Goal: Task Accomplishment & Management: Manage account settings

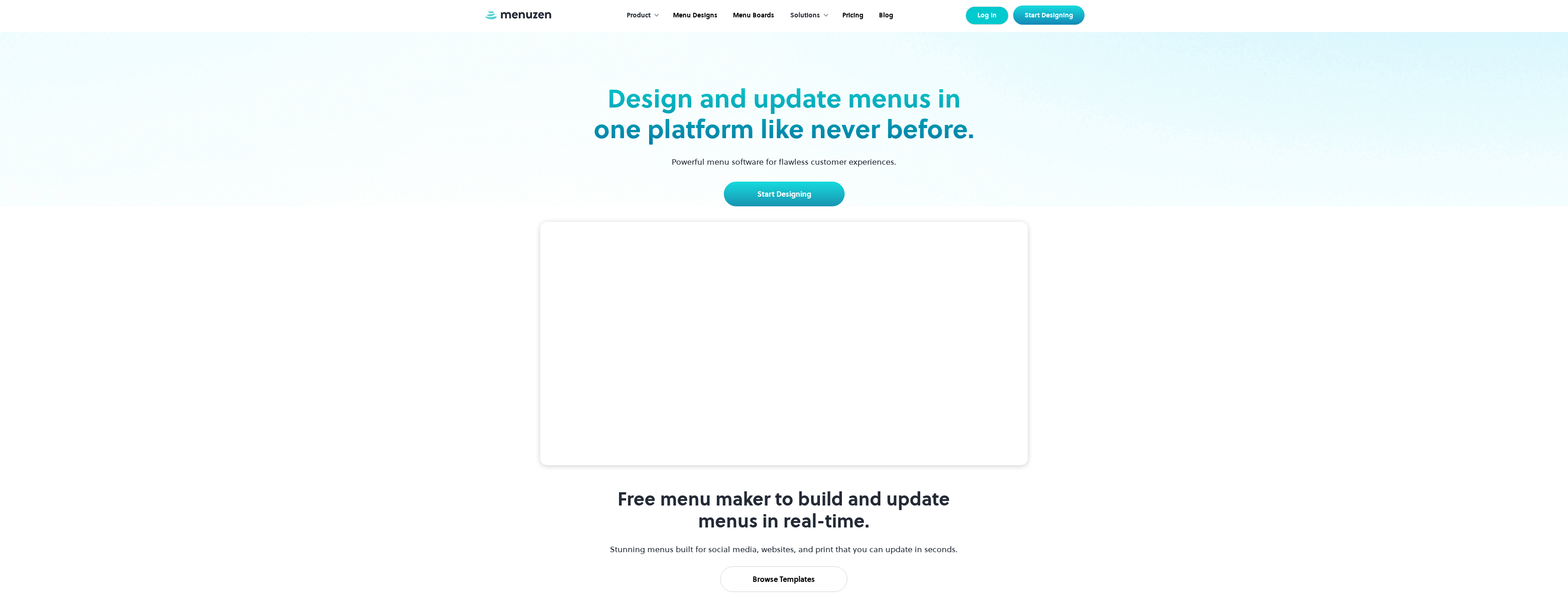
click at [984, 18] on link "Log In" at bounding box center [986, 16] width 43 height 18
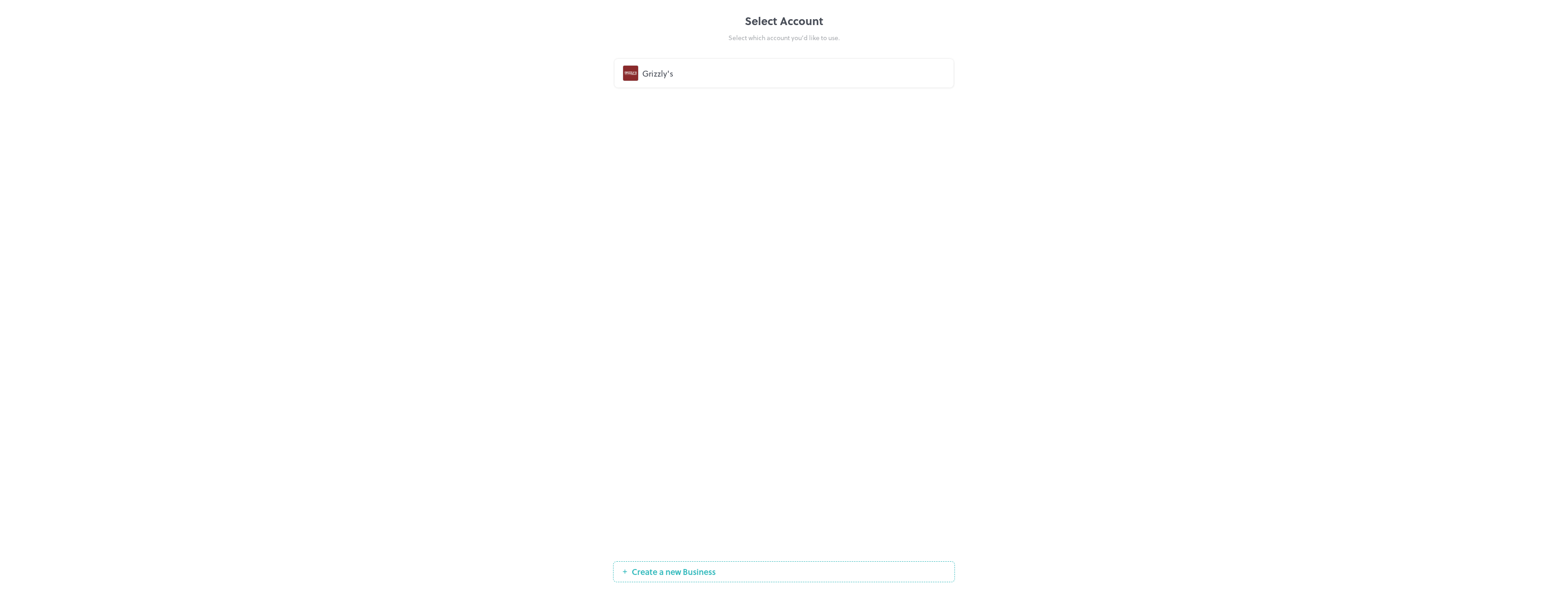
click at [662, 77] on div "Grizzly's" at bounding box center [794, 73] width 303 height 12
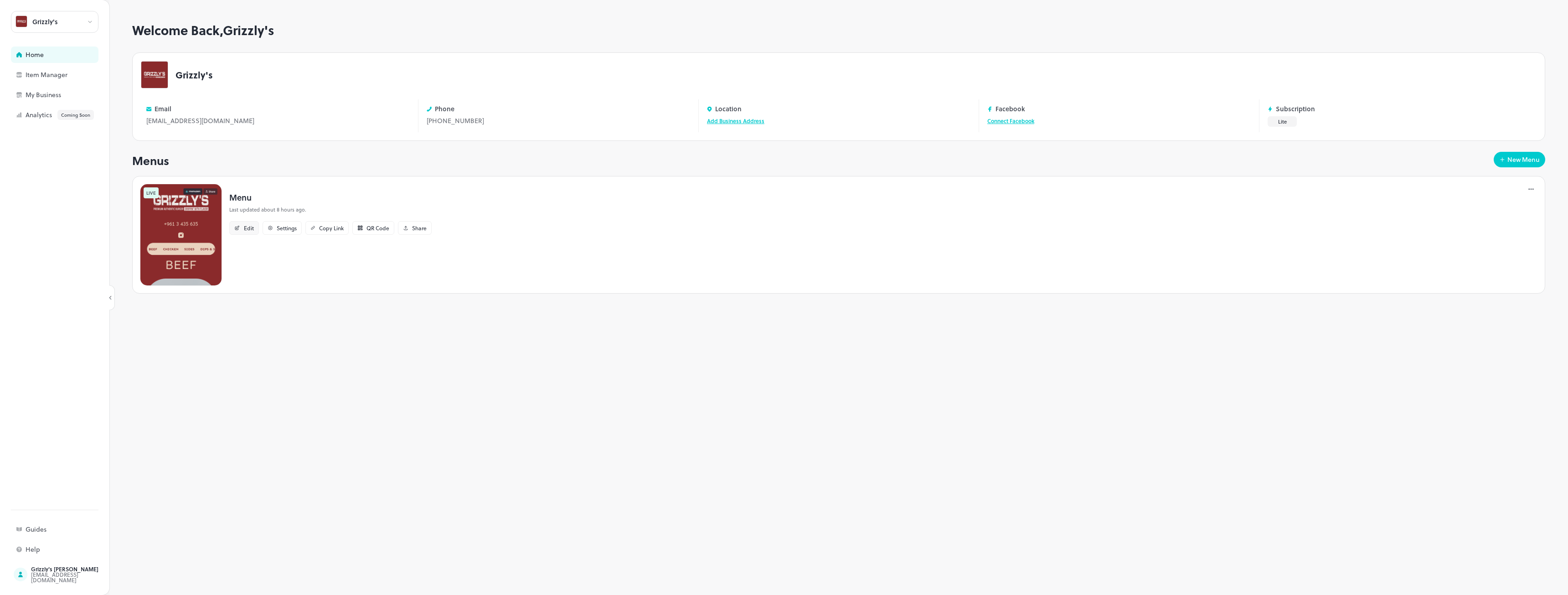
click at [249, 228] on div "Edit" at bounding box center [249, 228] width 10 height 5
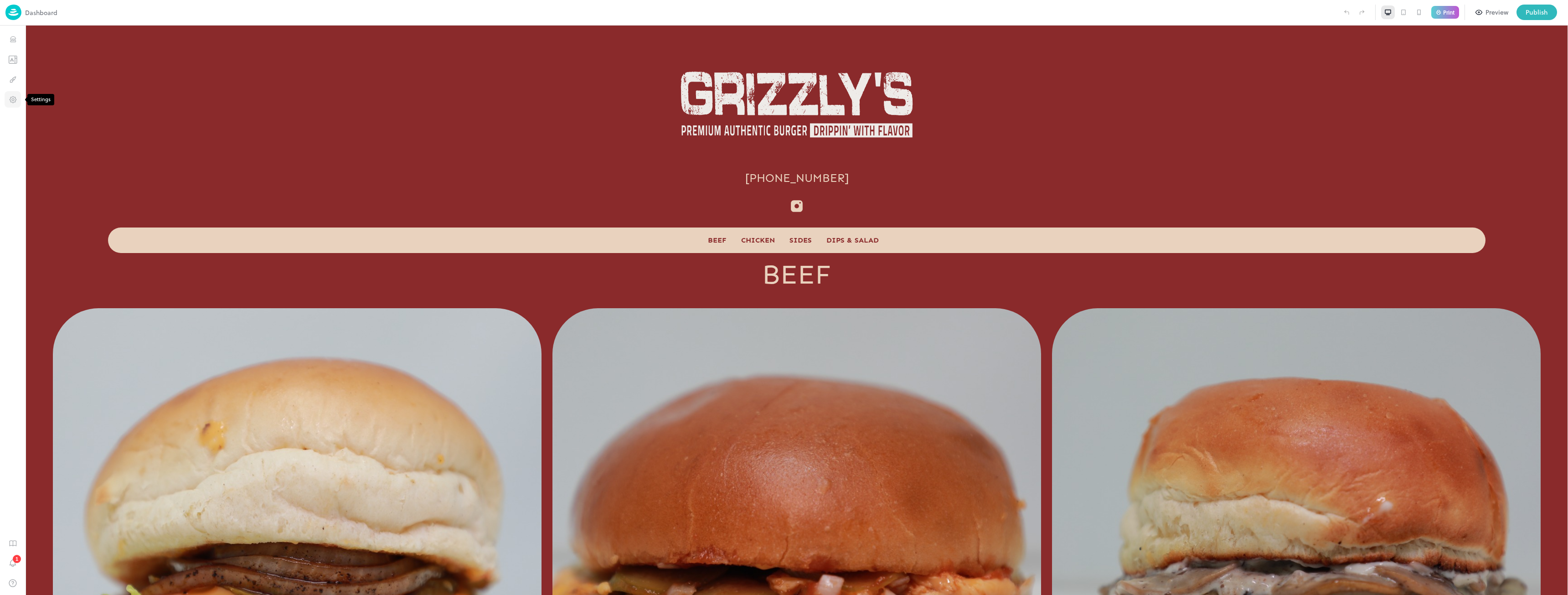
click at [14, 100] on icon "Settings" at bounding box center [12, 99] width 9 height 9
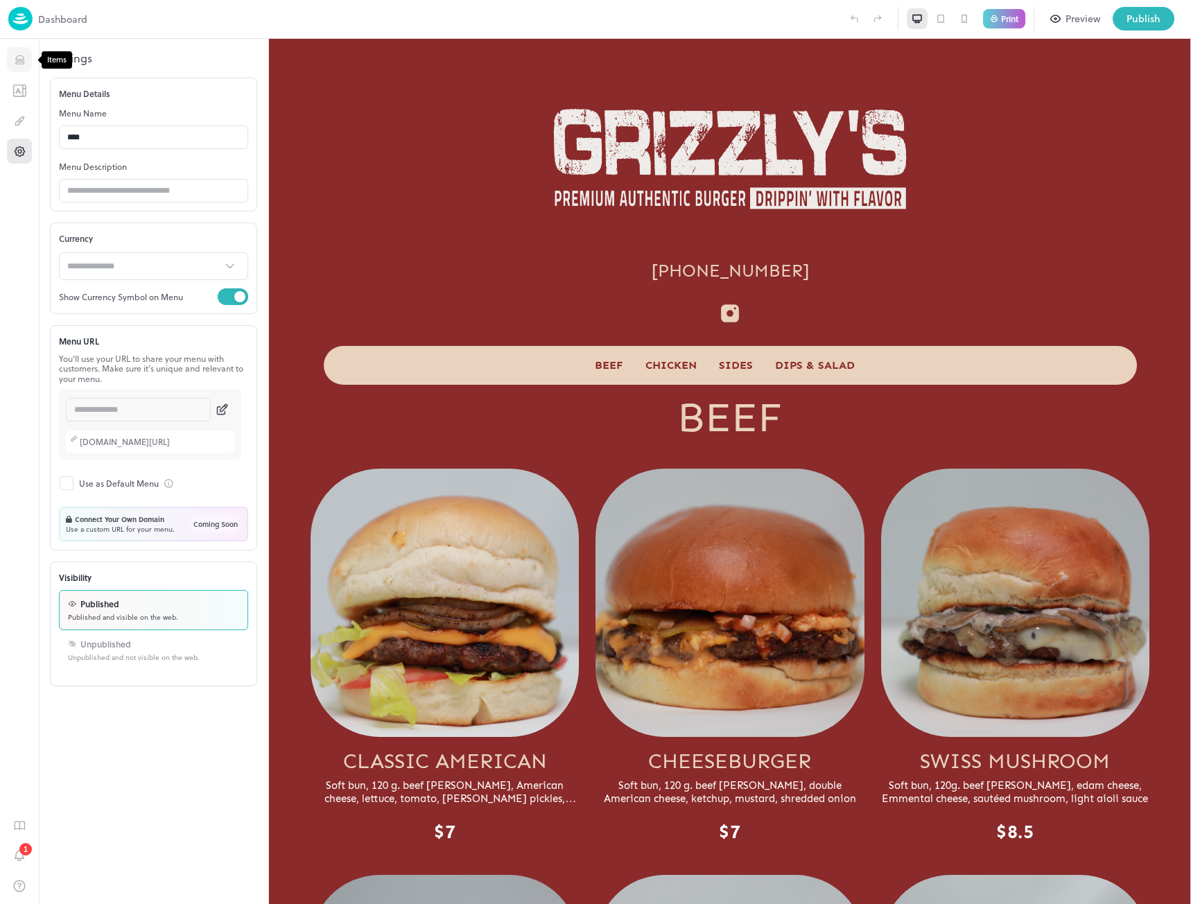
click at [17, 60] on icon "Items" at bounding box center [19, 59] width 13 height 13
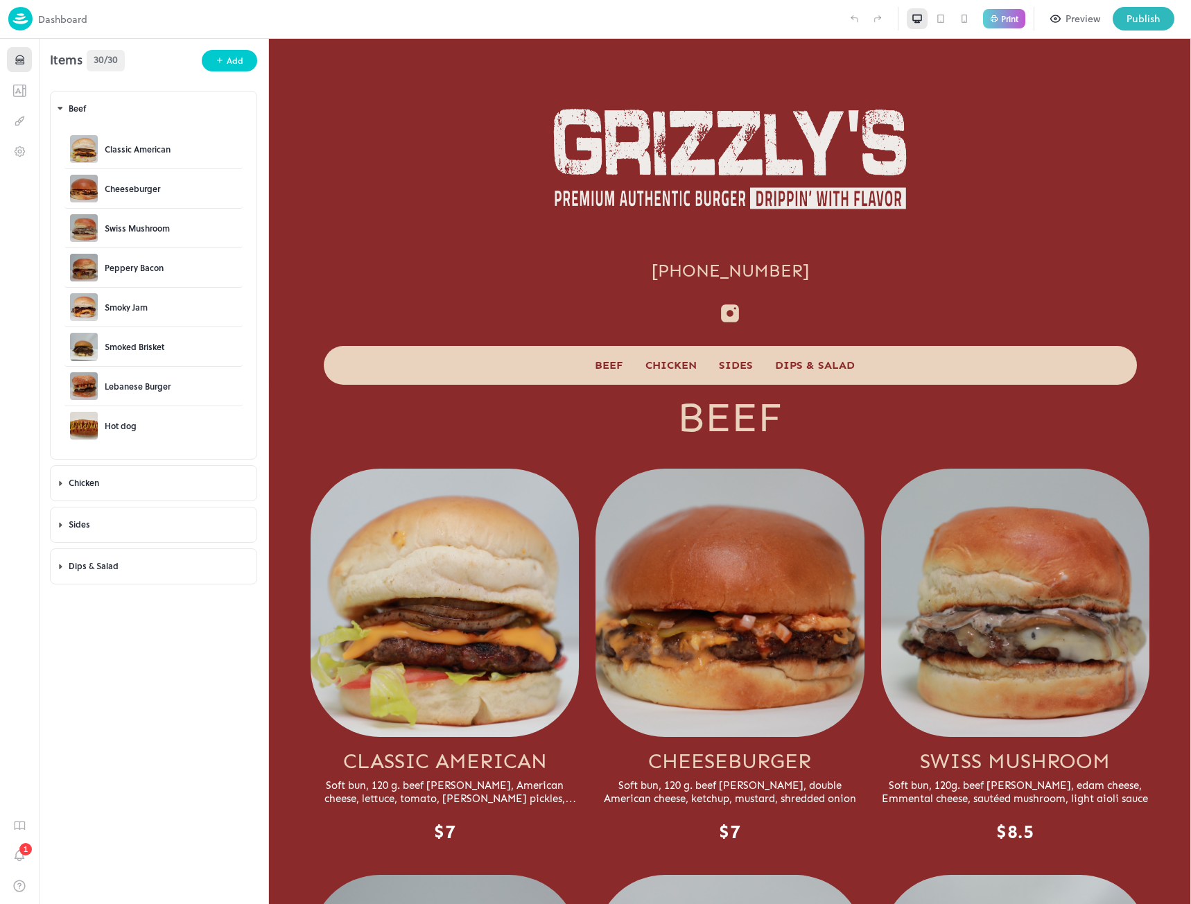
click at [23, 21] on img at bounding box center [20, 19] width 24 height 24
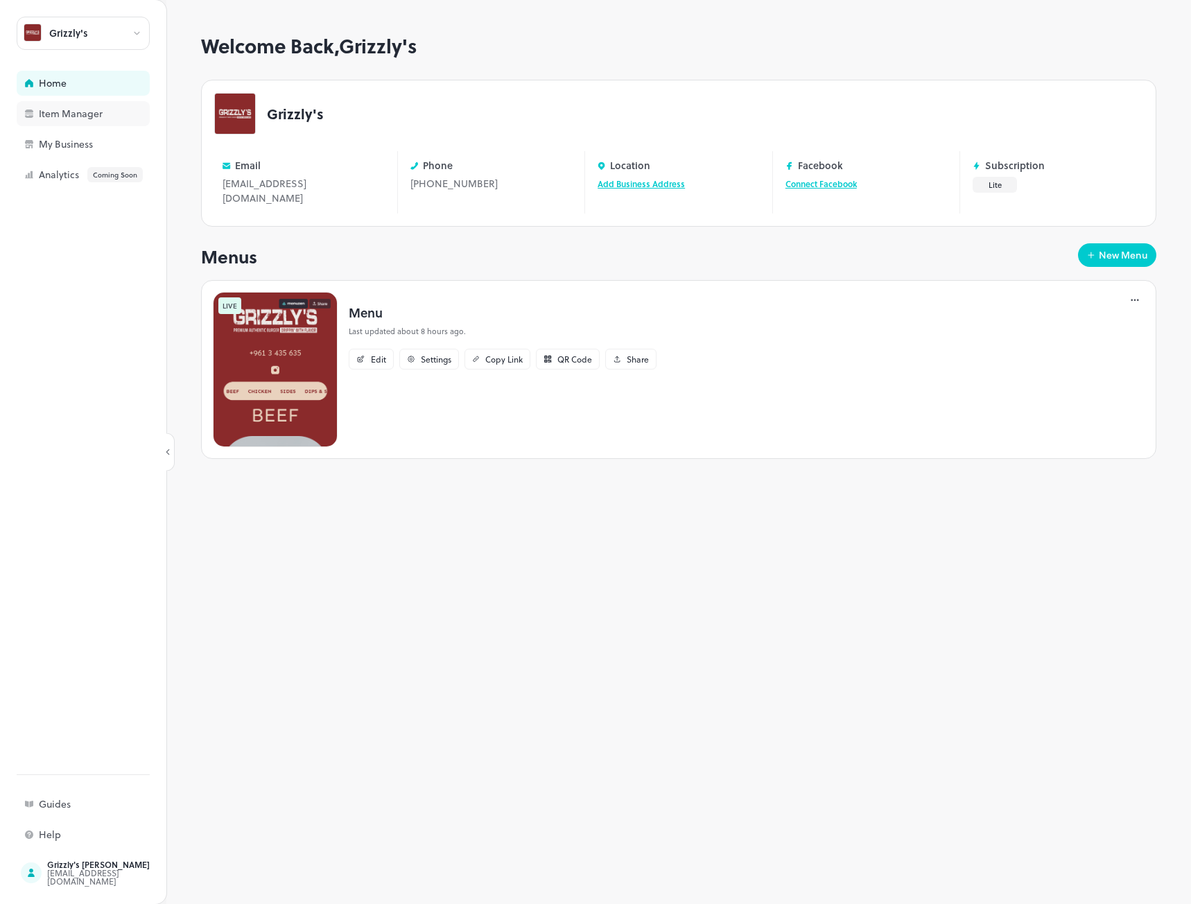
click at [68, 103] on div "Item Manager" at bounding box center [83, 113] width 133 height 25
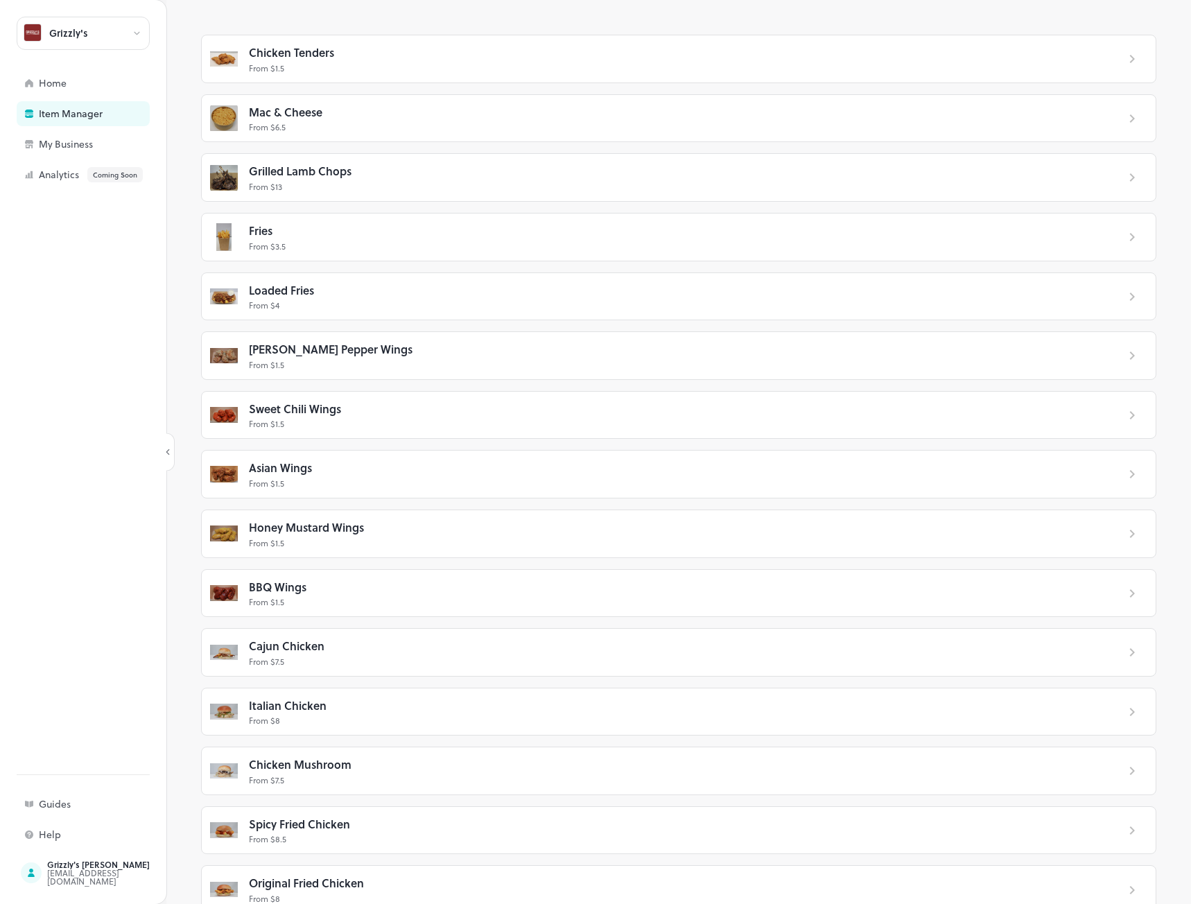
scroll to position [530, 0]
click at [347, 579] on div "BBQ Wings" at bounding box center [677, 587] width 857 height 18
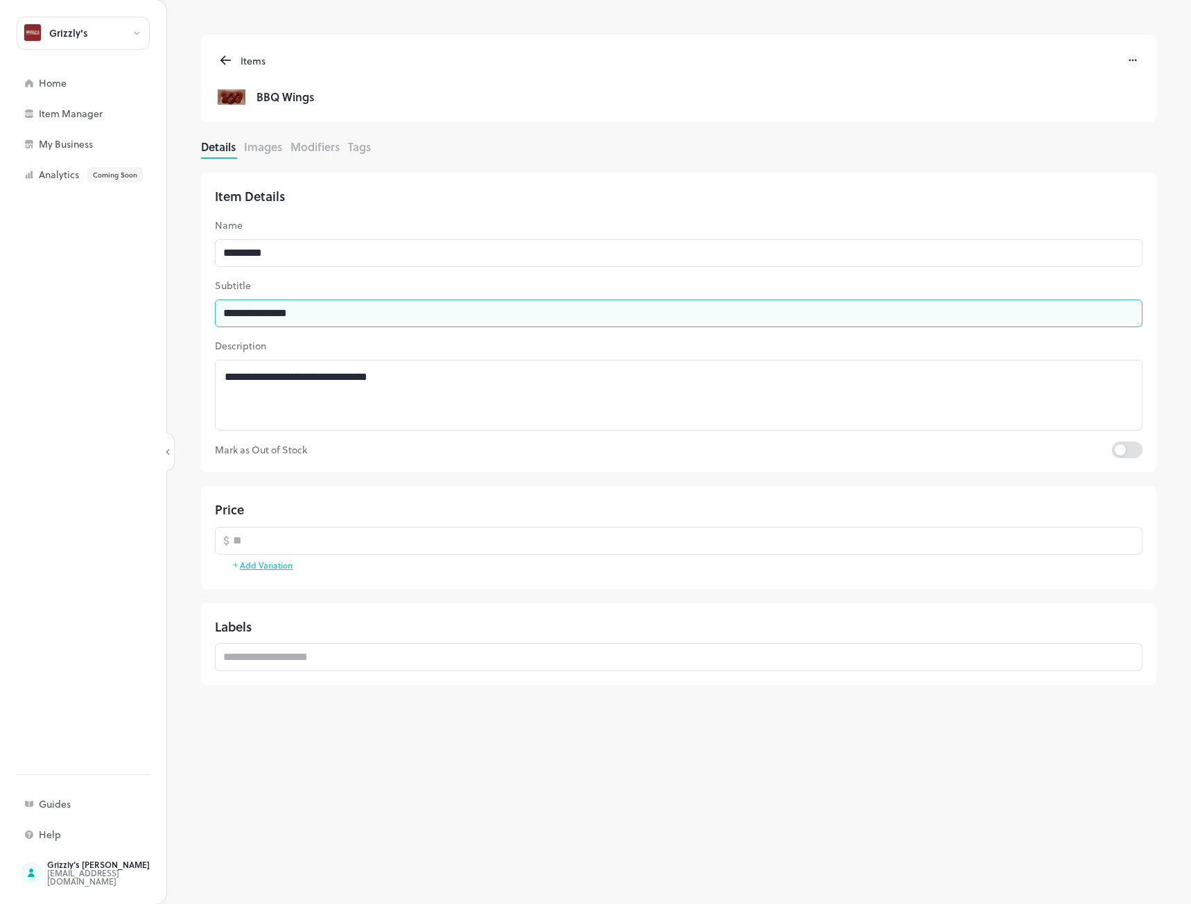
drag, startPoint x: 321, startPoint y: 309, endPoint x: -1, endPoint y: 339, distance: 323.2
click at [0, 339] on html "**********" at bounding box center [595, 452] width 1191 height 904
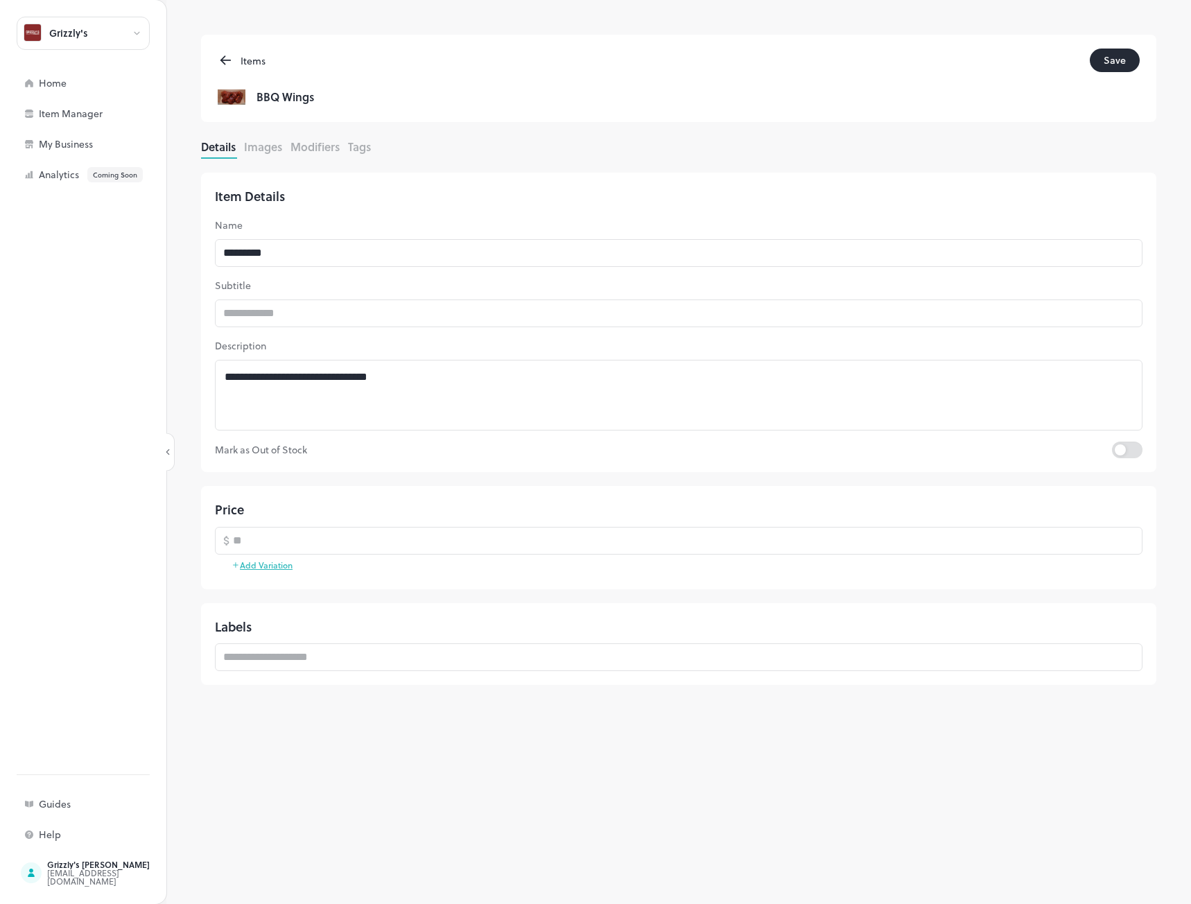
click at [1107, 57] on button "Save" at bounding box center [1115, 61] width 50 height 24
click at [230, 56] on icon at bounding box center [226, 60] width 16 height 17
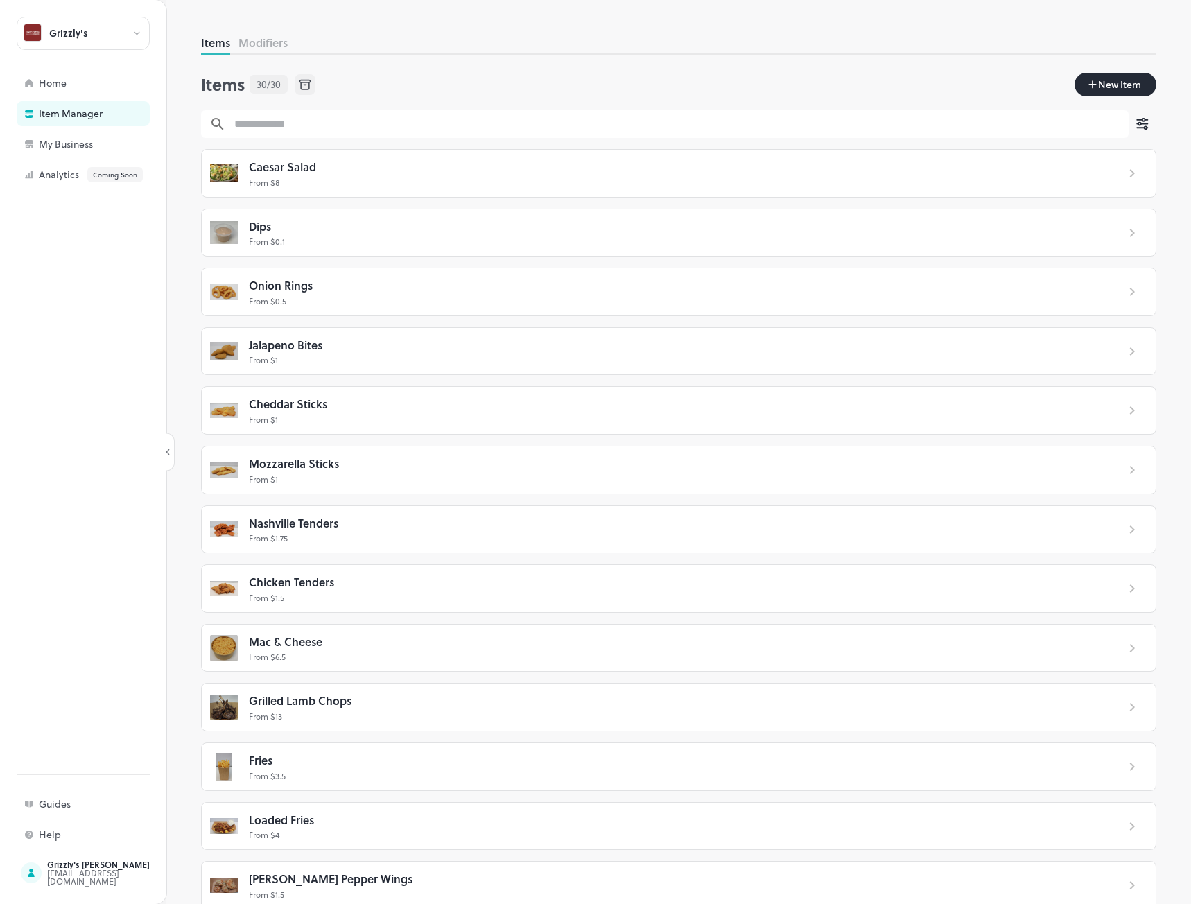
click at [350, 464] on div "Mozzarella Sticks" at bounding box center [677, 464] width 857 height 18
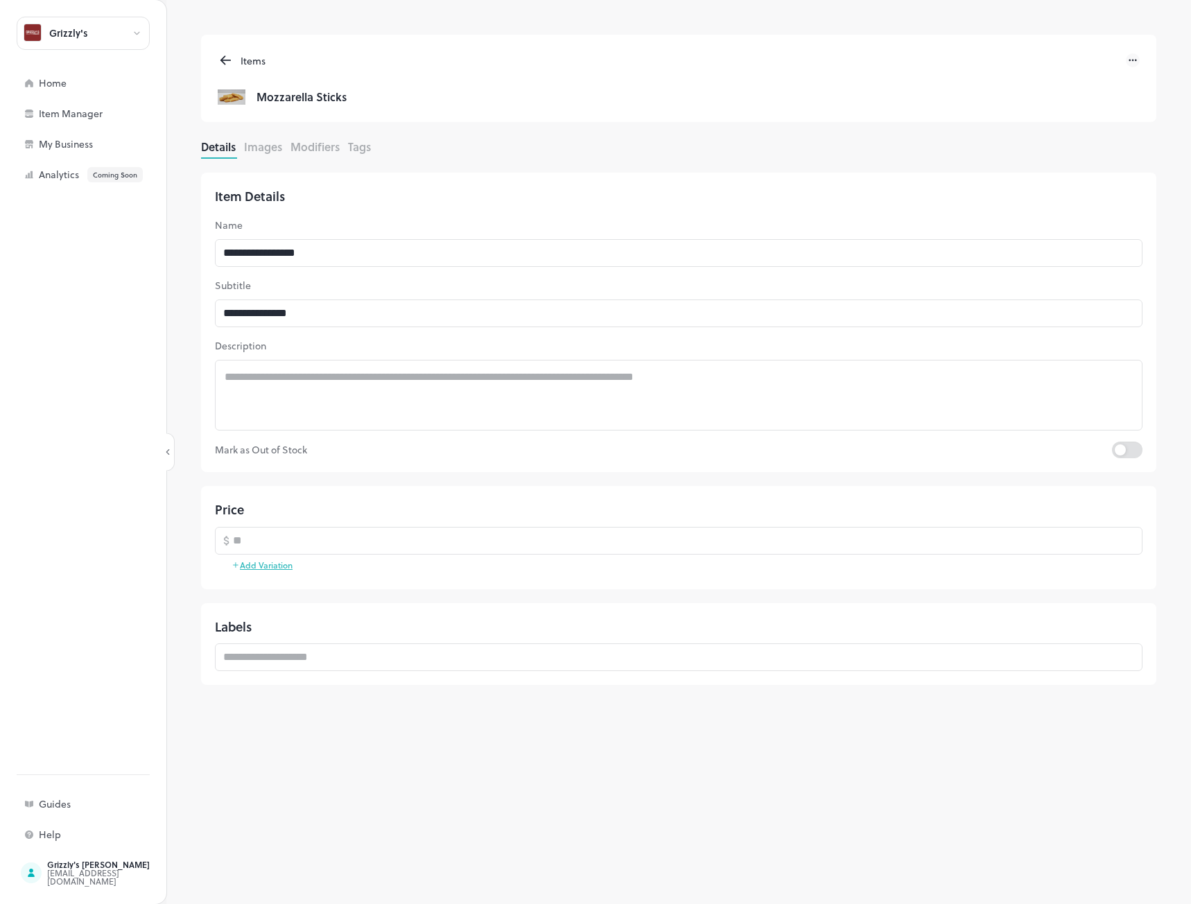
click at [227, 60] on icon at bounding box center [225, 60] width 9 height 0
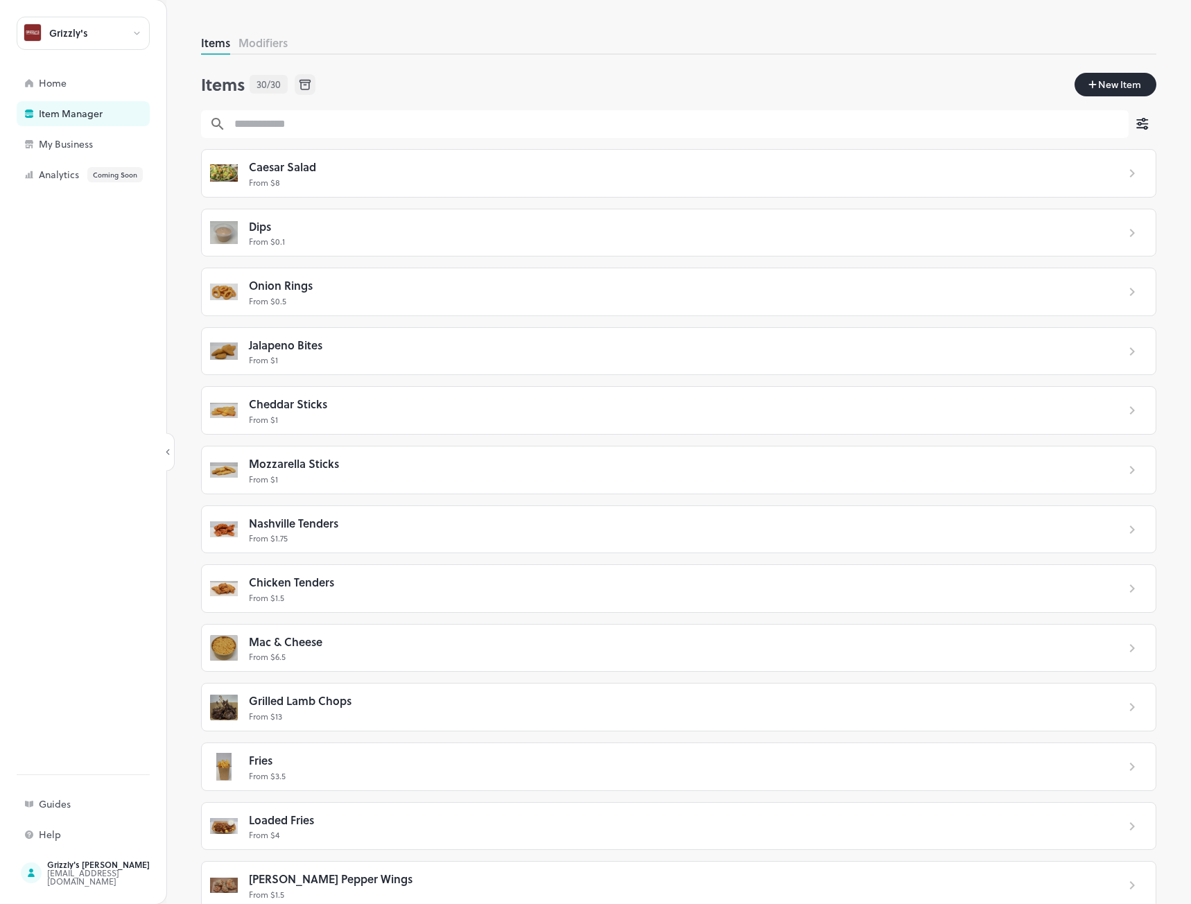
click at [356, 580] on div "Chicken Tenders" at bounding box center [677, 582] width 857 height 18
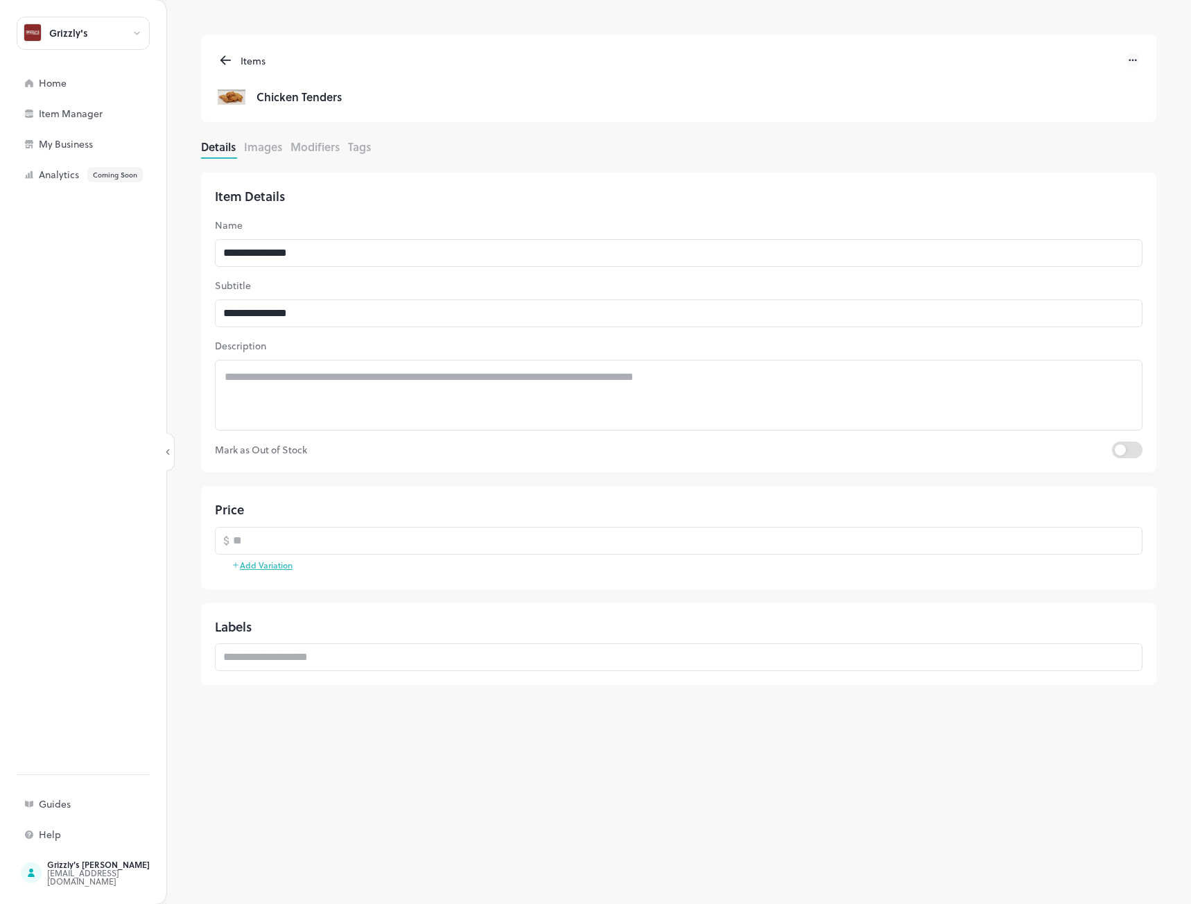
click at [224, 59] on icon at bounding box center [226, 60] width 16 height 17
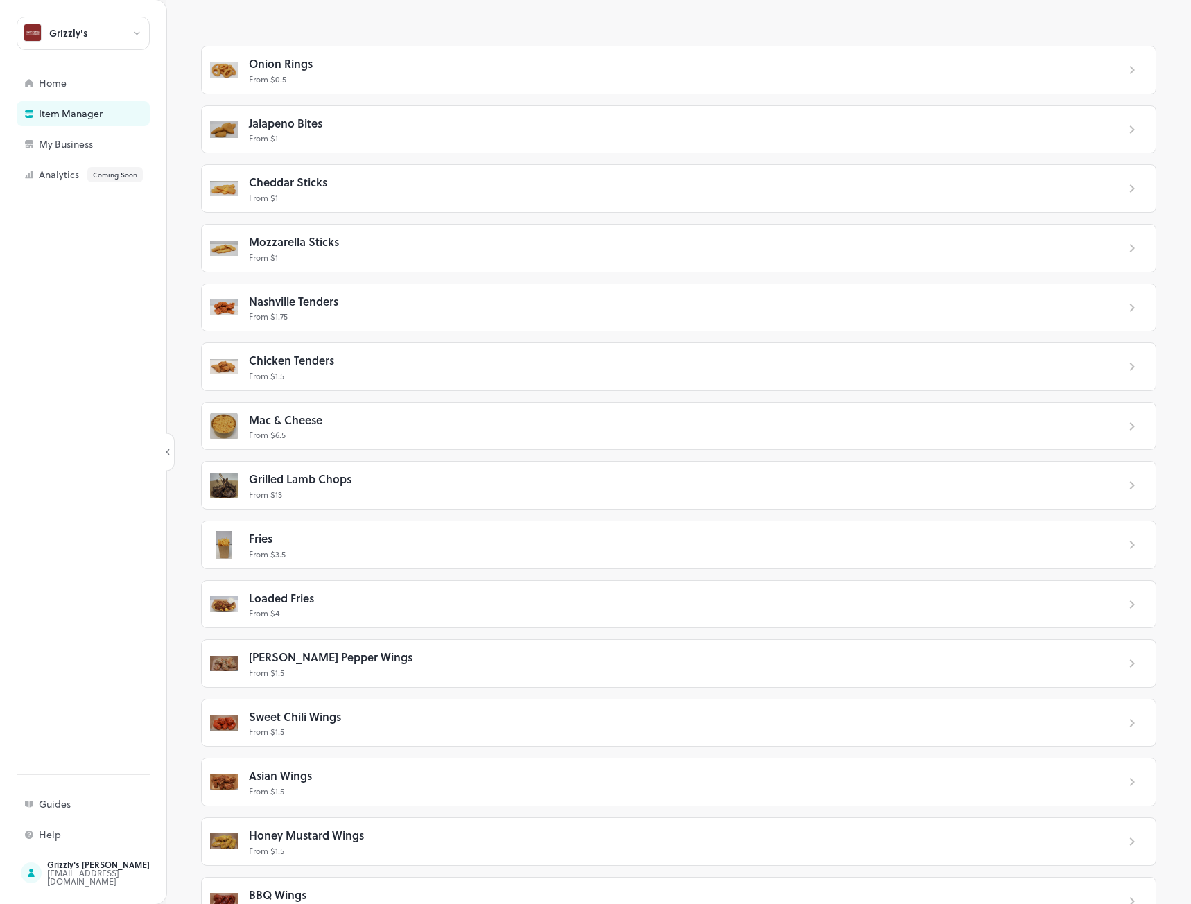
scroll to position [223, 0]
click at [385, 725] on p "From $ 1.5" at bounding box center [677, 731] width 857 height 12
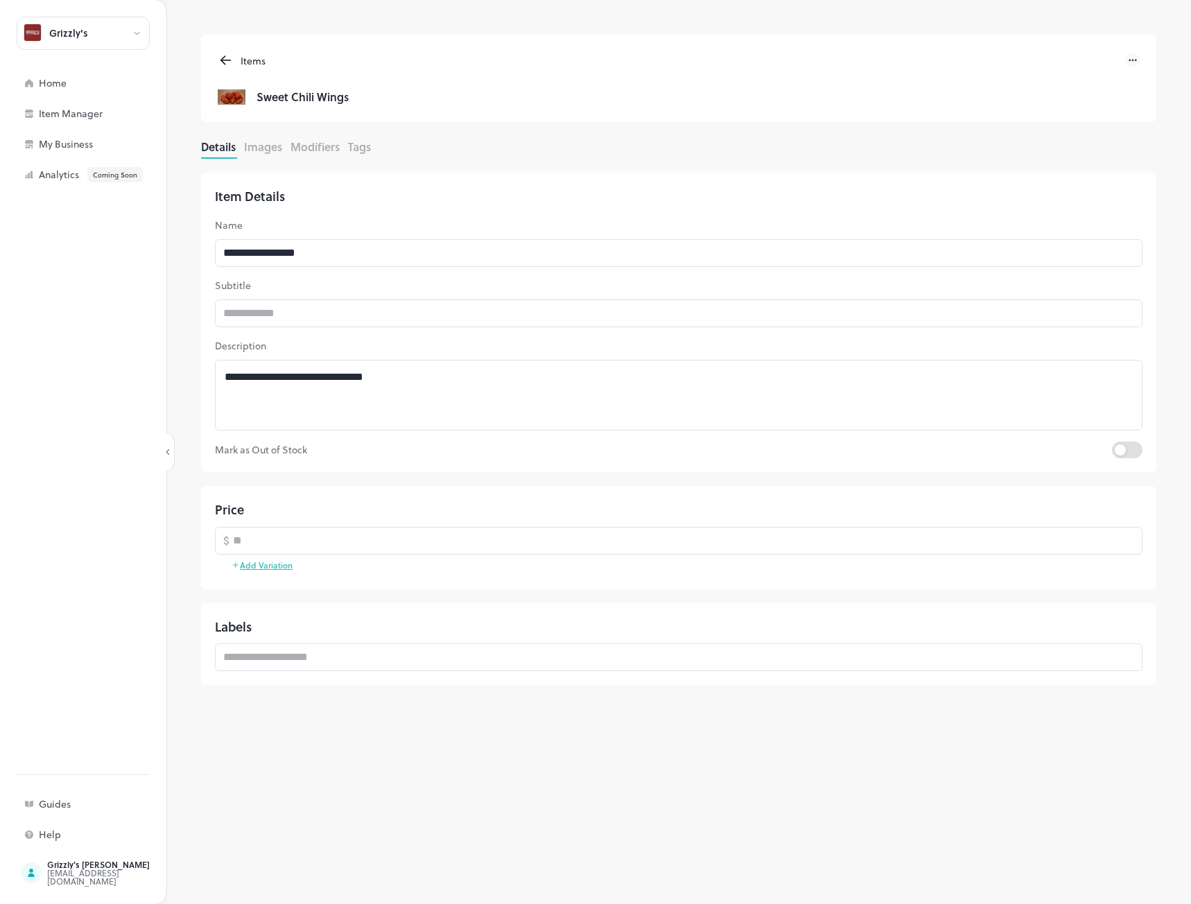
click at [227, 60] on icon at bounding box center [226, 60] width 16 height 17
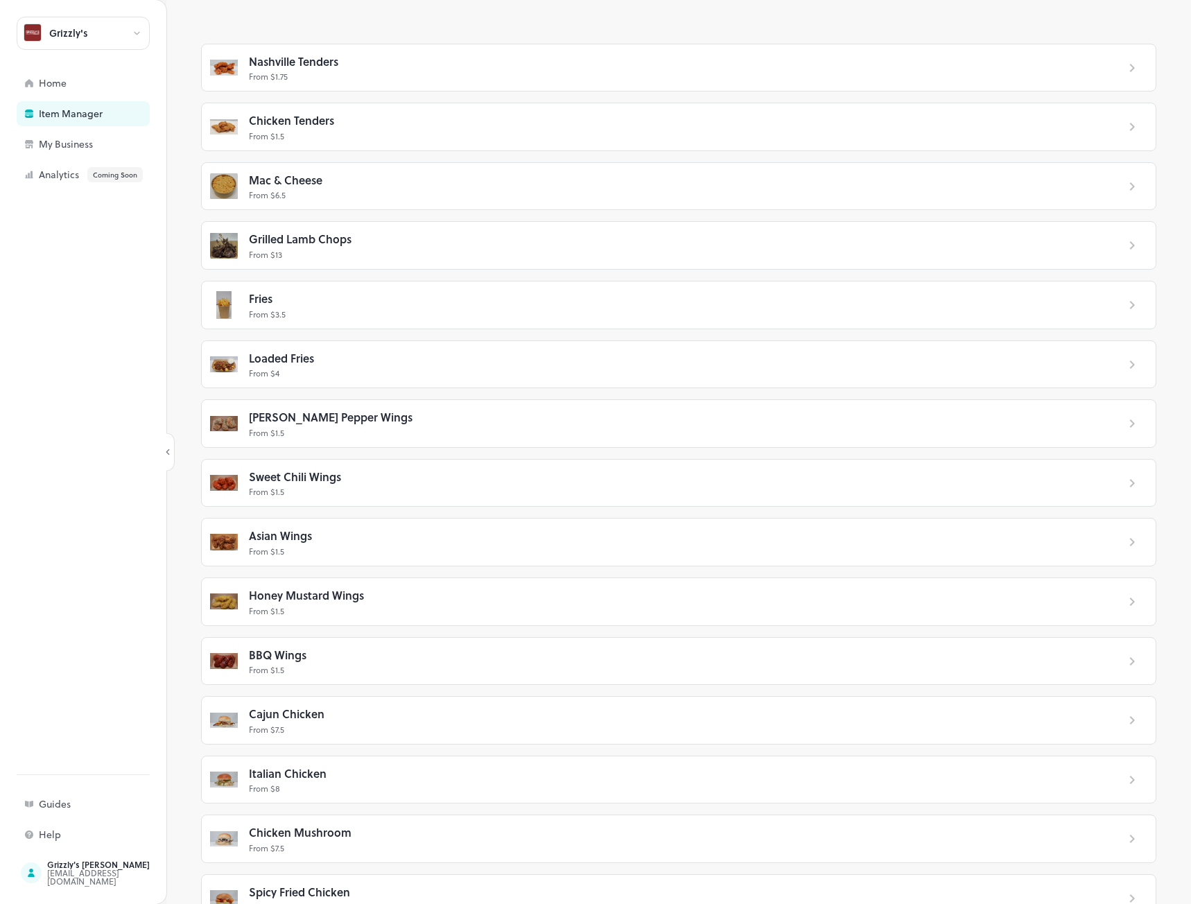
scroll to position [462, 0]
click at [335, 594] on span "Honey Mustard Wings" at bounding box center [306, 595] width 115 height 18
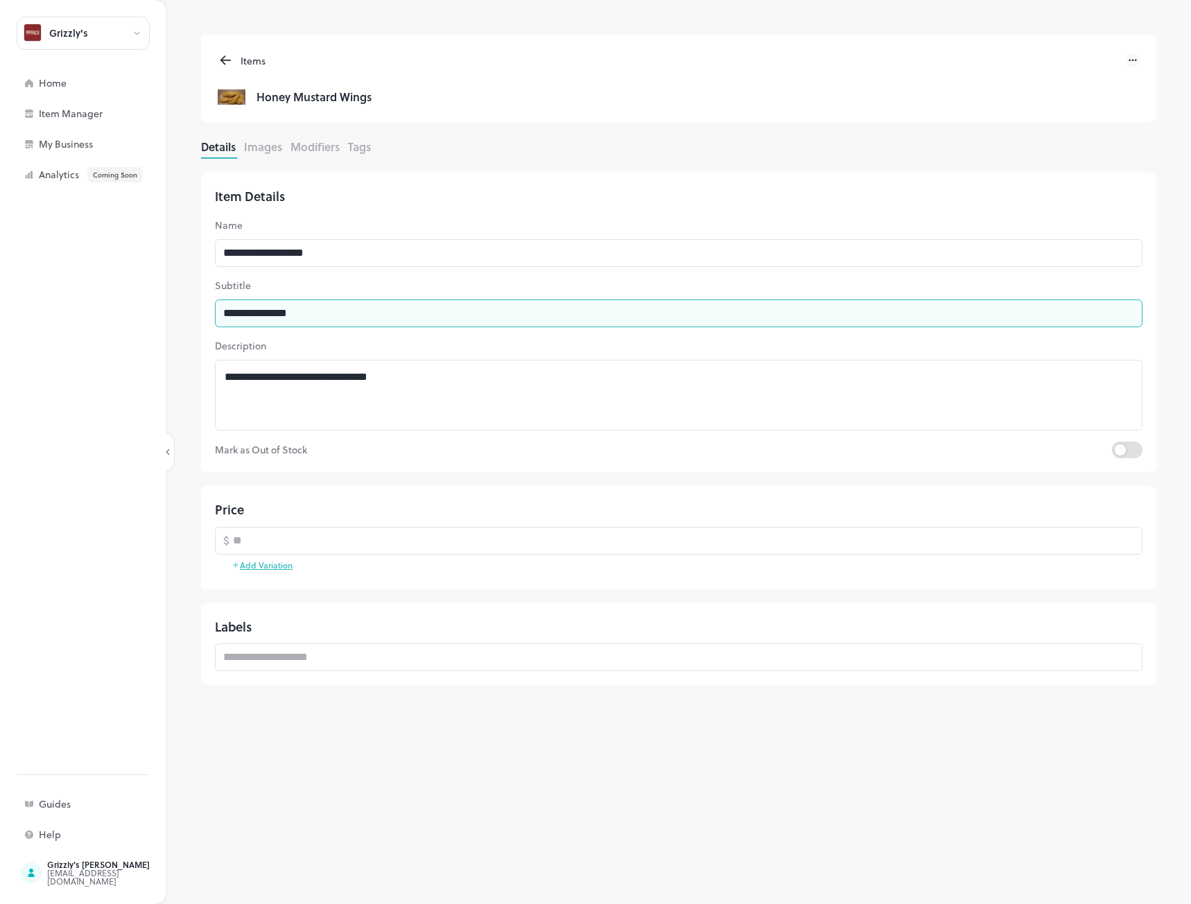
drag, startPoint x: 349, startPoint y: 304, endPoint x: 124, endPoint y: 315, distance: 225.6
click at [124, 315] on div "**********" at bounding box center [595, 452] width 1191 height 904
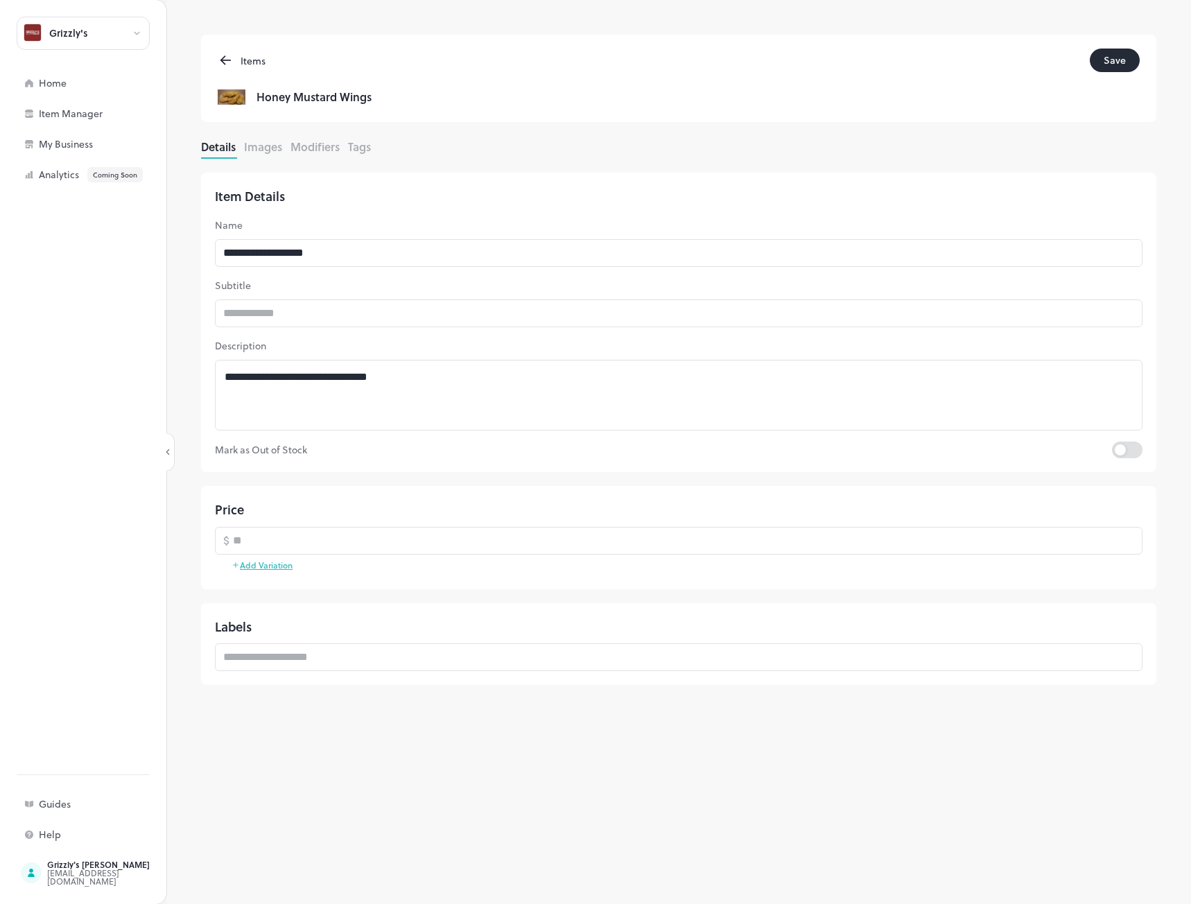
click at [1119, 60] on button "Save" at bounding box center [1115, 61] width 50 height 24
click at [225, 60] on icon at bounding box center [225, 60] width 9 height 0
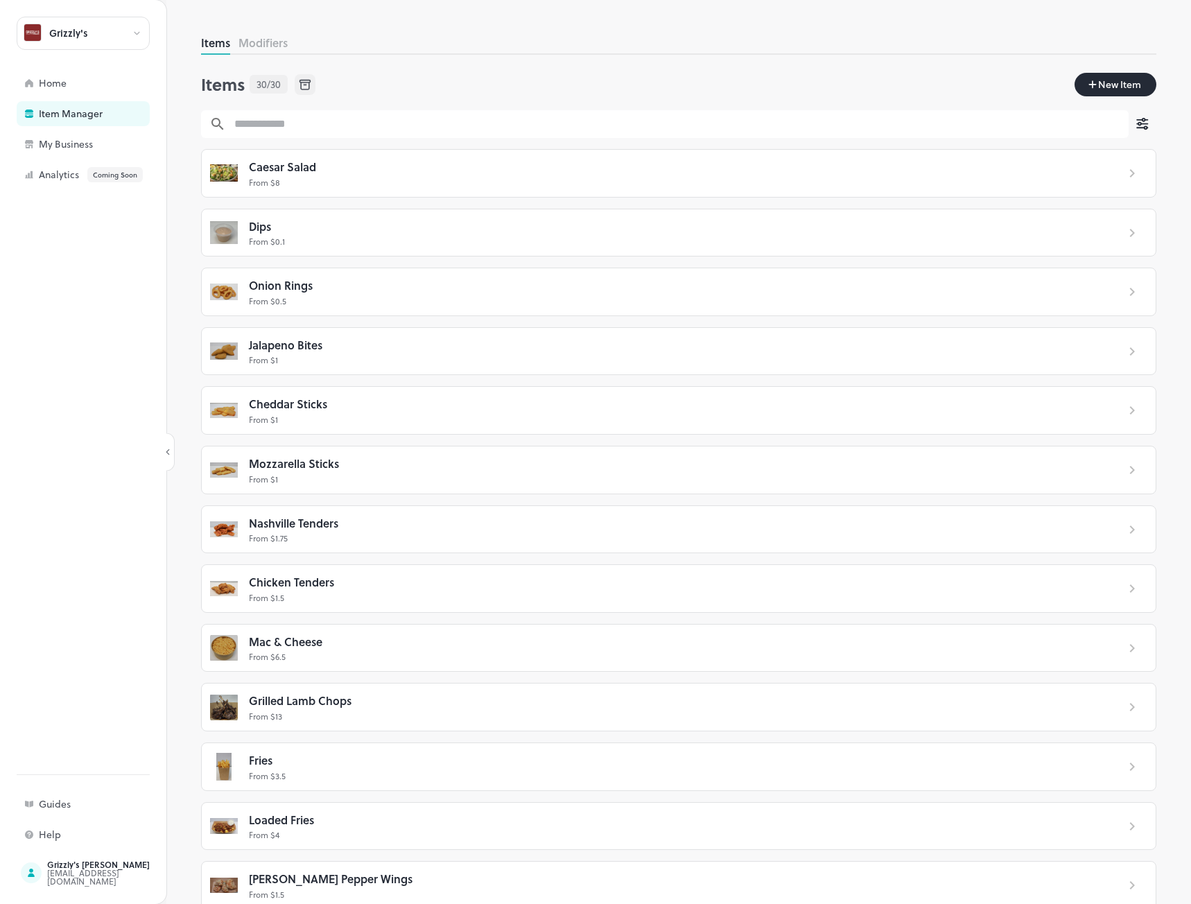
click at [1116, 65] on div "Items 30/30 New Item" at bounding box center [678, 86] width 955 height 49
click at [1098, 85] on span "New Item" at bounding box center [1120, 84] width 46 height 15
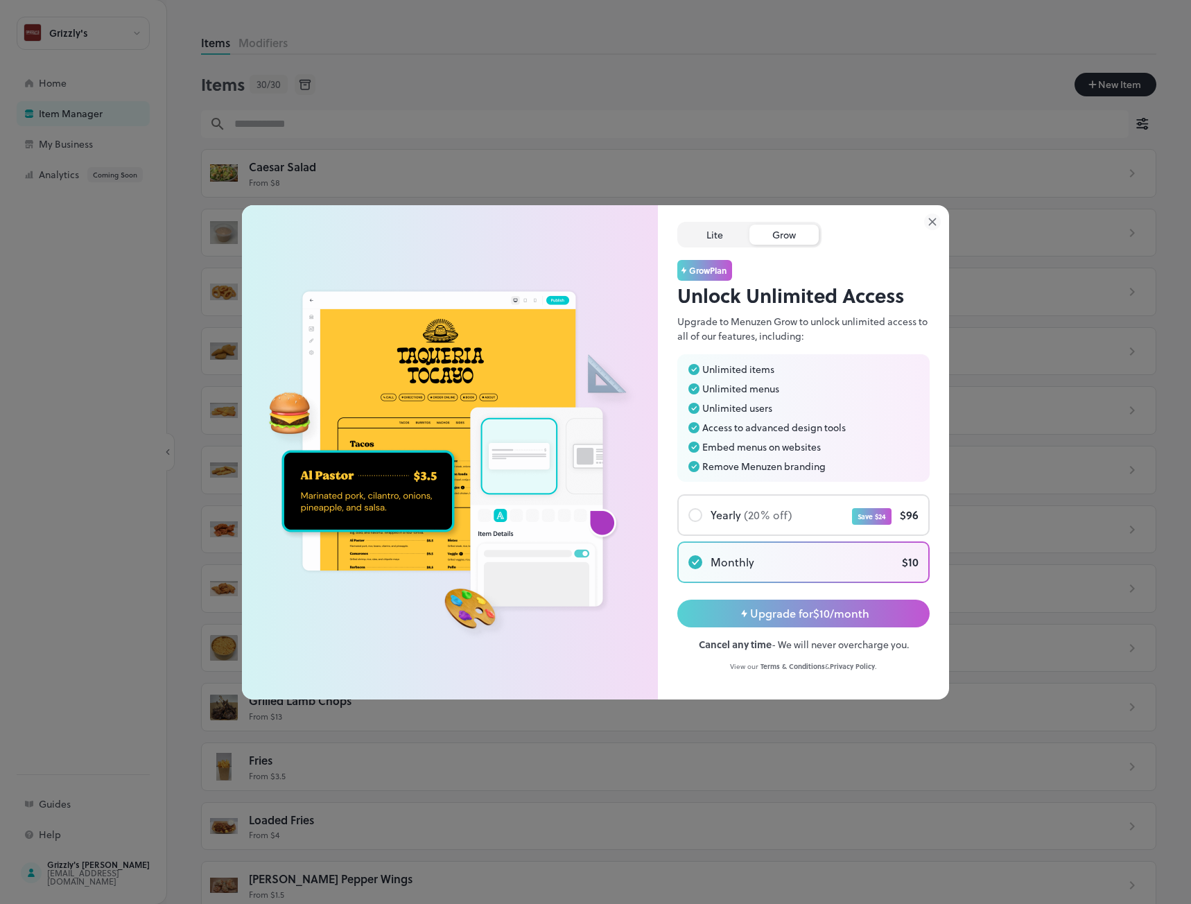
click at [715, 234] on div "Lite" at bounding box center [714, 235] width 69 height 20
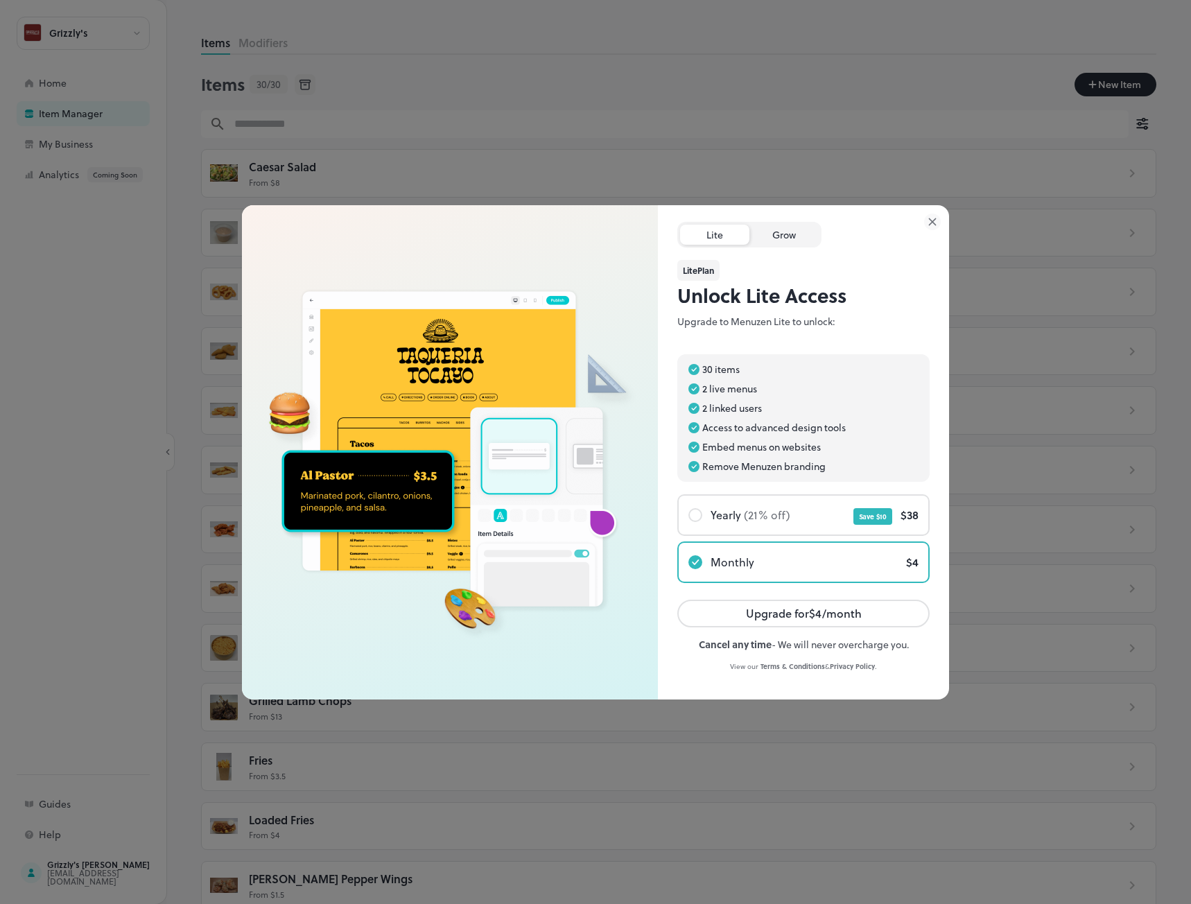
click at [774, 239] on div "Grow" at bounding box center [783, 235] width 69 height 20
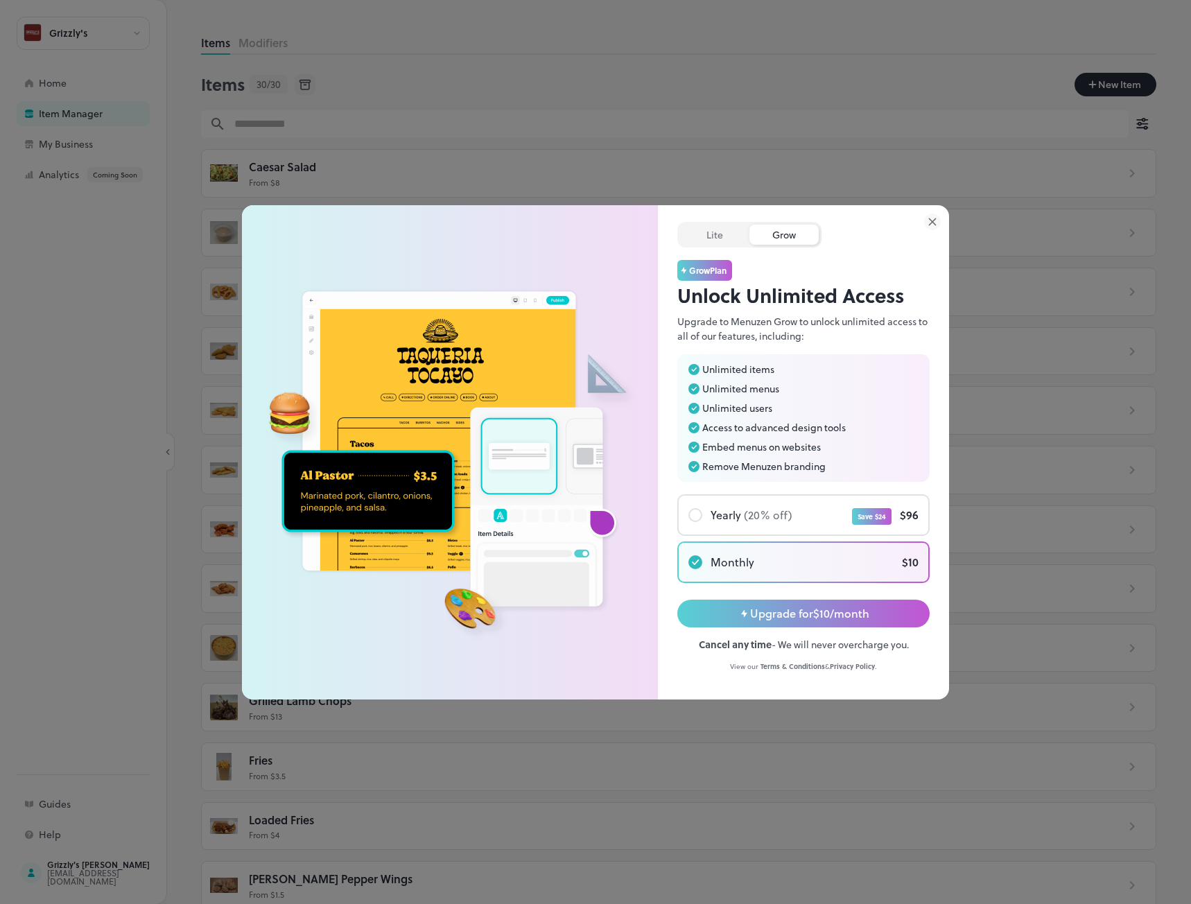
click at [792, 614] on span "Upgrade for $10/month" at bounding box center [809, 613] width 119 height 17
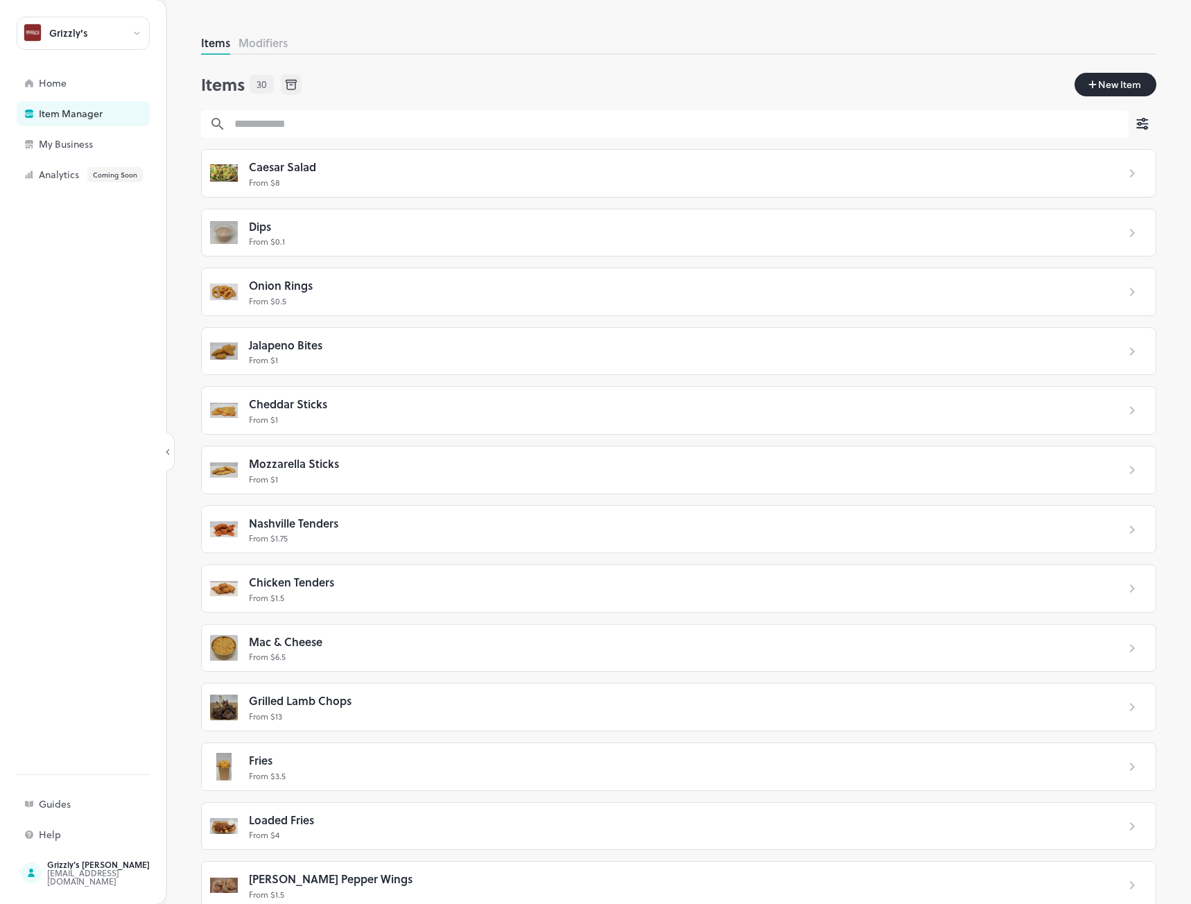
click at [1097, 87] on span "New Item" at bounding box center [1120, 84] width 46 height 15
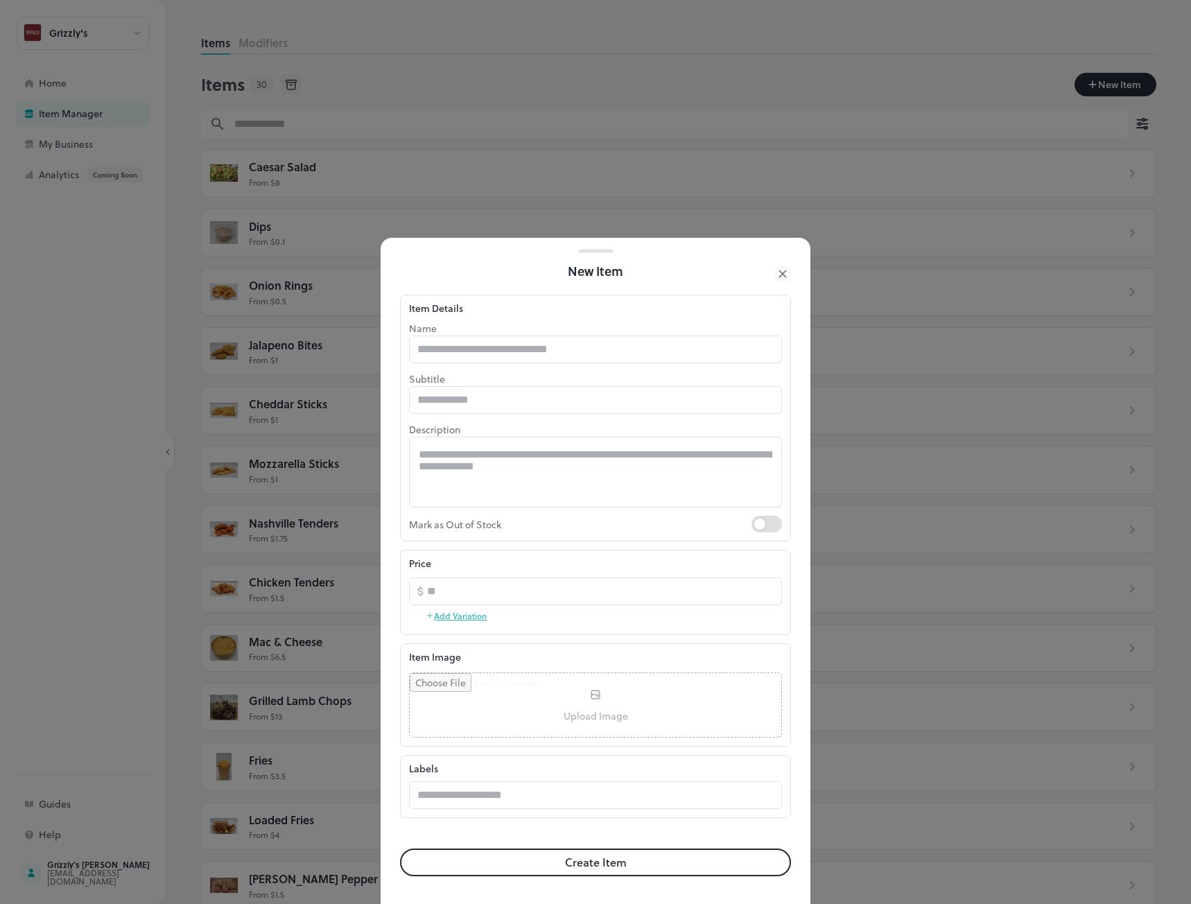
click at [786, 278] on icon at bounding box center [782, 274] width 17 height 17
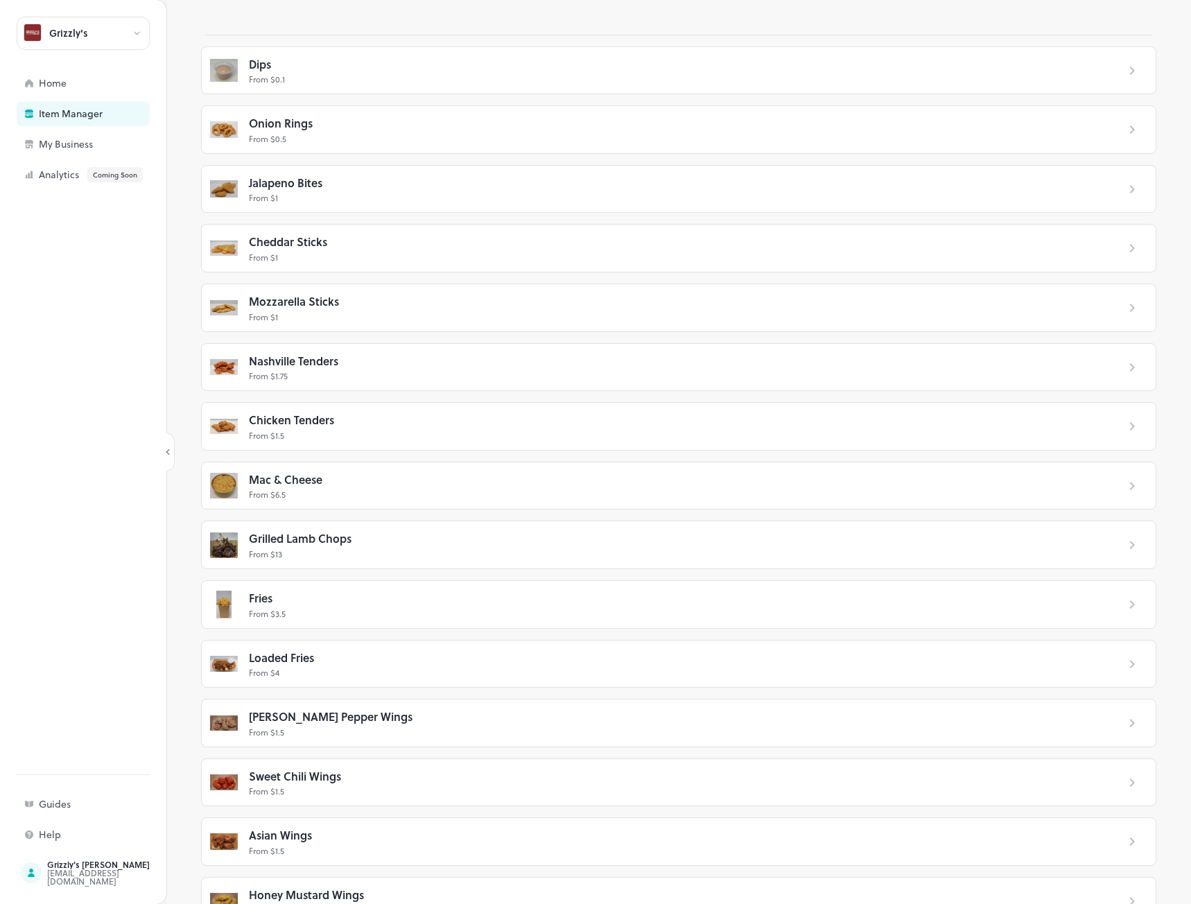
scroll to position [162, 0]
click at [424, 659] on div "Loaded Fries" at bounding box center [677, 659] width 857 height 18
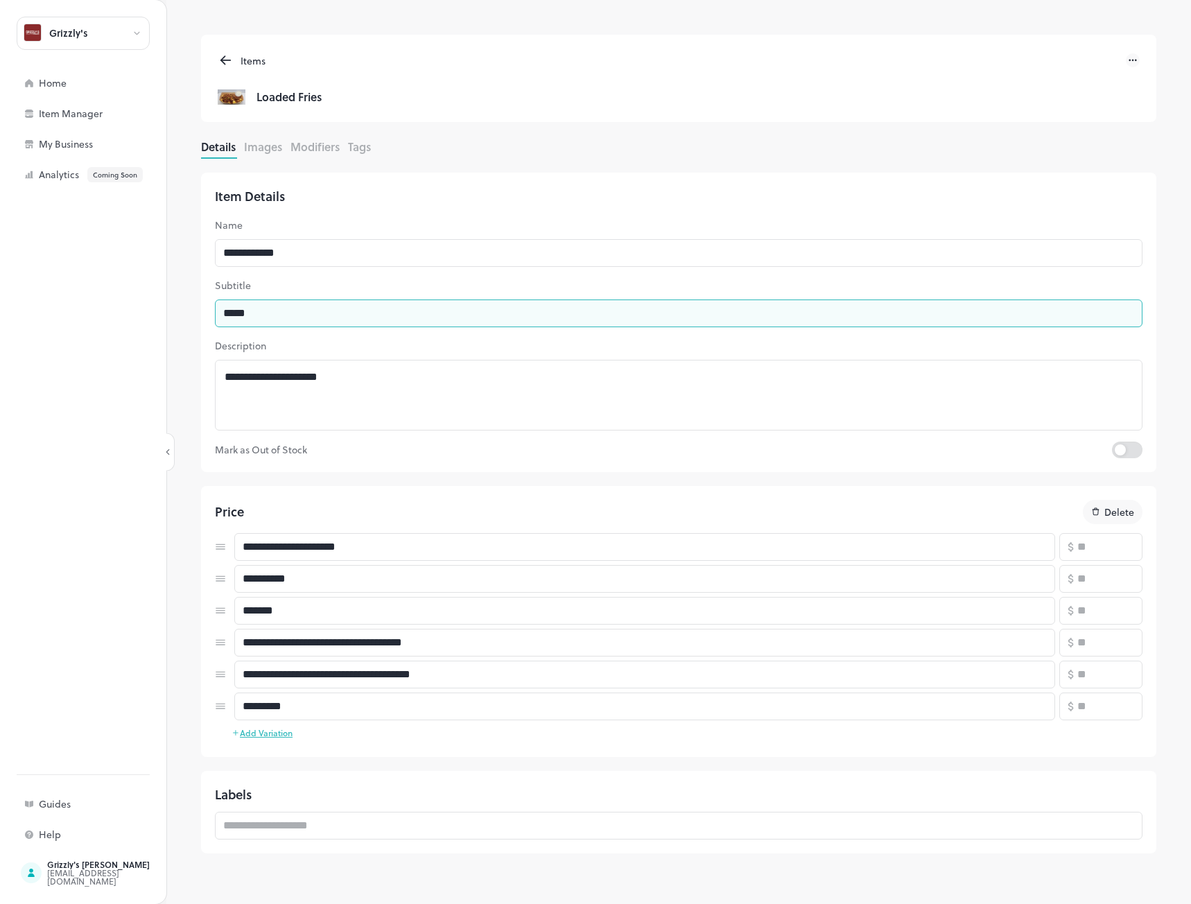
drag, startPoint x: 261, startPoint y: 311, endPoint x: 162, endPoint y: 313, distance: 99.2
click at [162, 313] on div "**********" at bounding box center [595, 452] width 1191 height 904
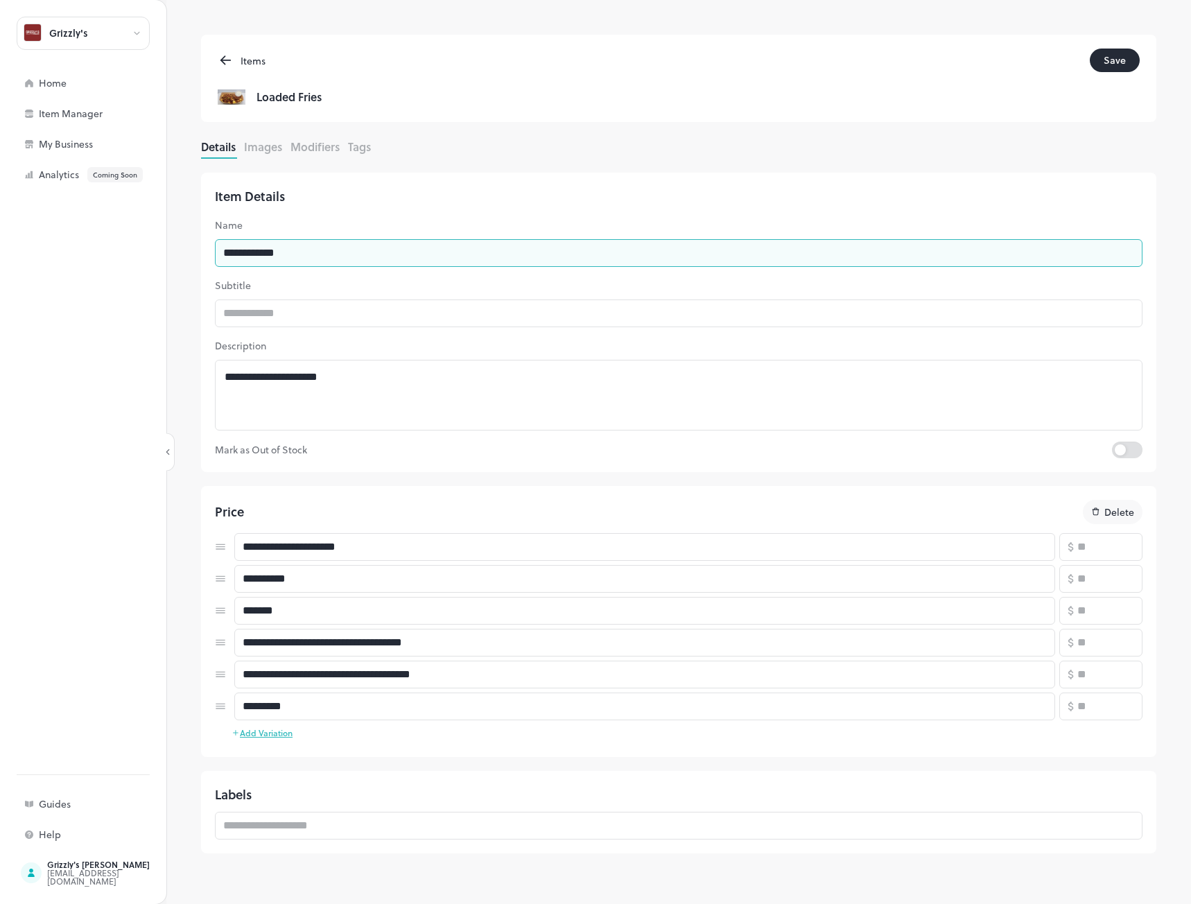
click at [336, 254] on input "**********" at bounding box center [679, 253] width 928 height 28
paste input "*****"
type input "**********"
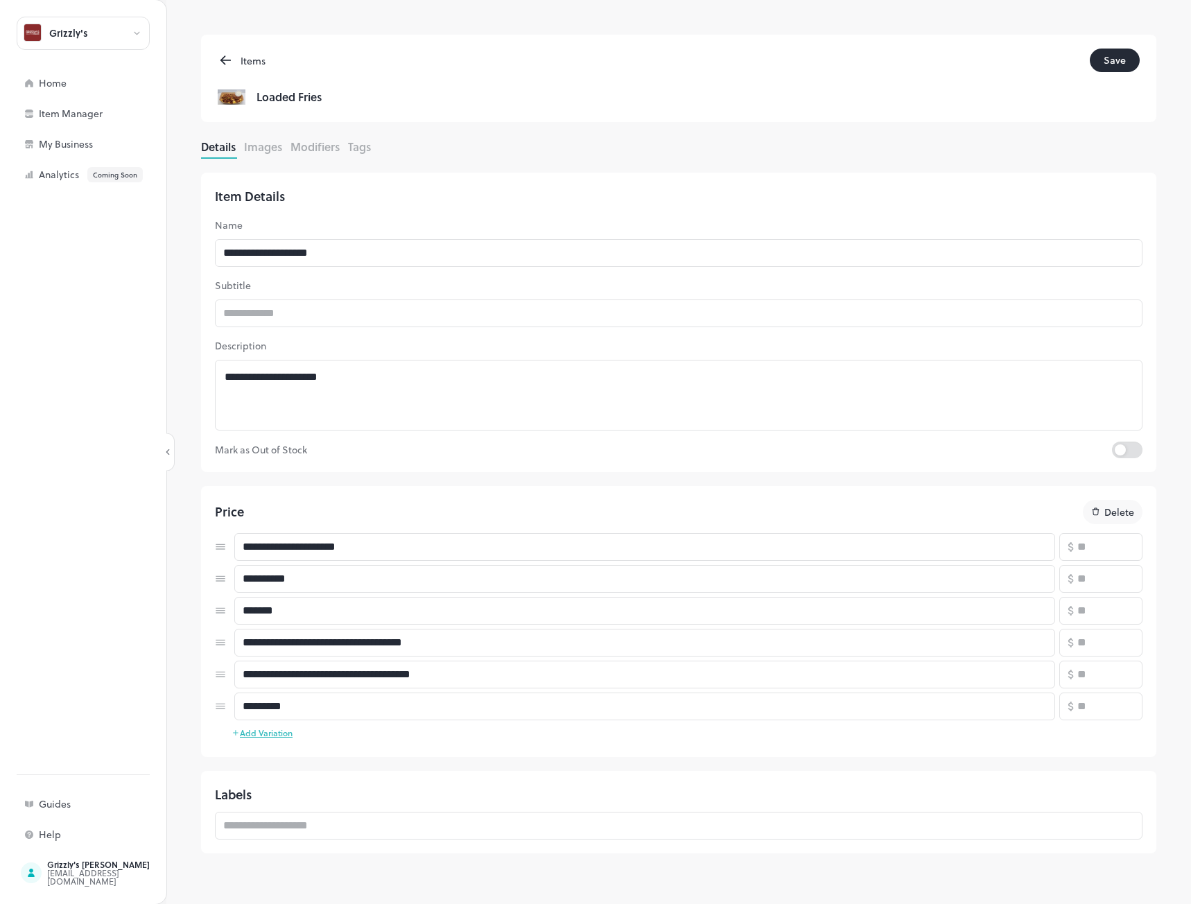
click at [1112, 55] on button "Save" at bounding box center [1115, 61] width 50 height 24
click at [1132, 60] on icon at bounding box center [1133, 61] width 2 height 2
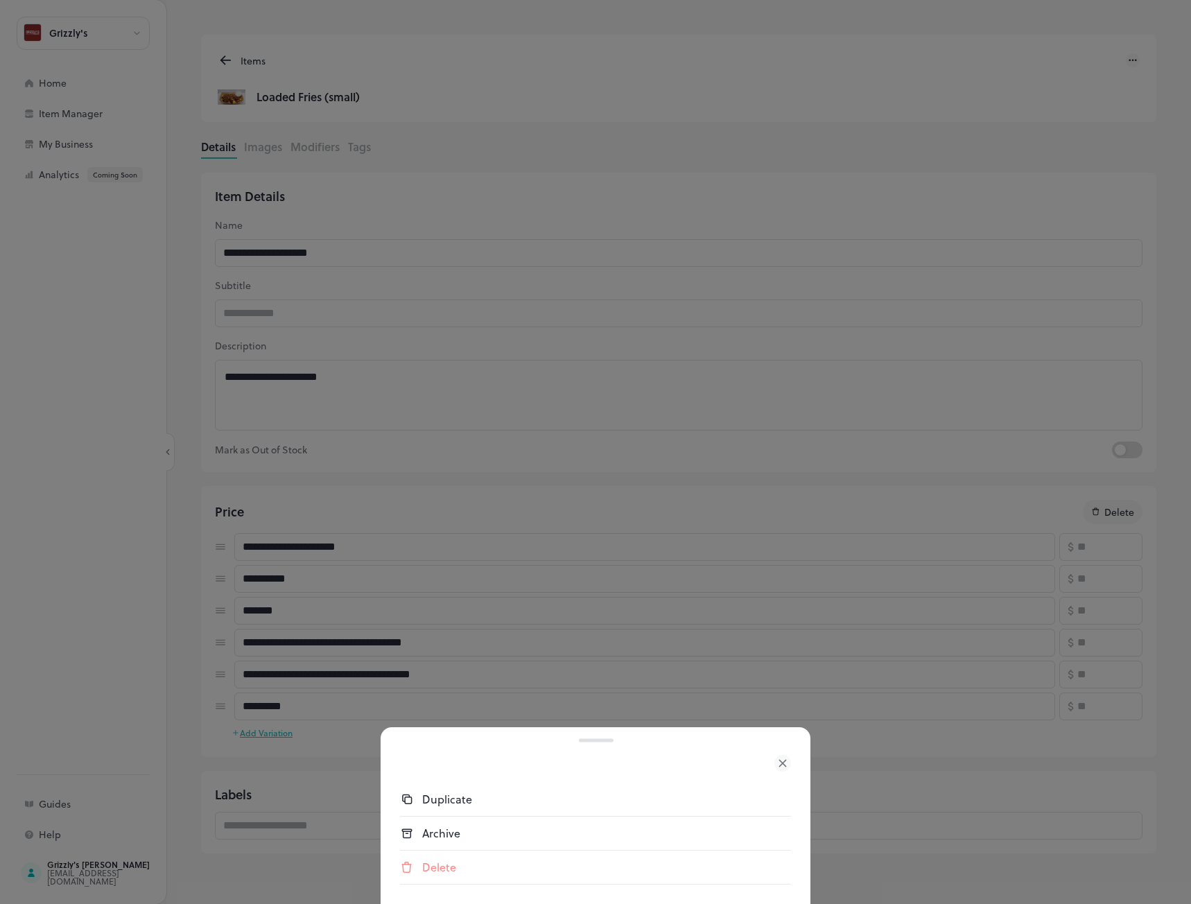
click at [442, 800] on div "Duplicate" at bounding box center [606, 799] width 369 height 17
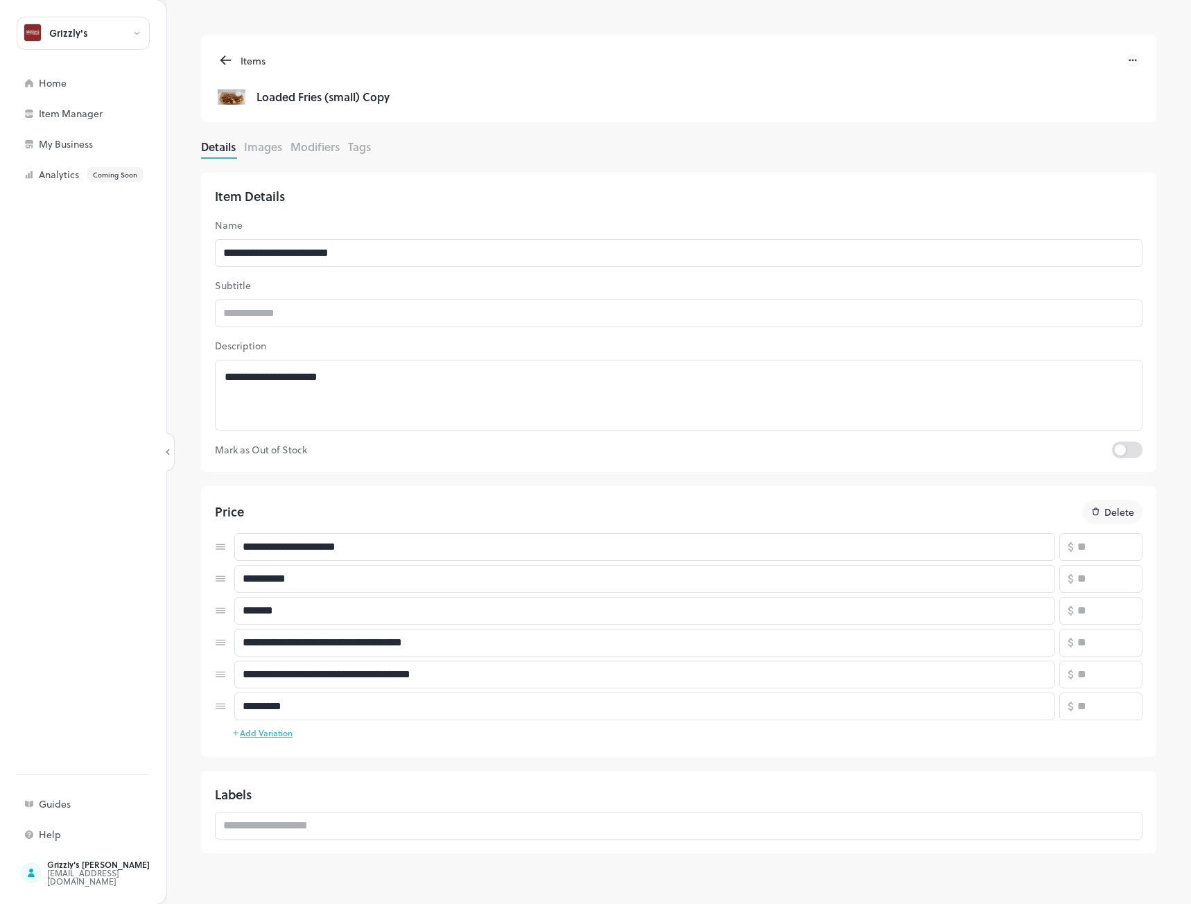
click at [388, 97] on span "Loaded Fries (small) Copy" at bounding box center [323, 97] width 133 height 18
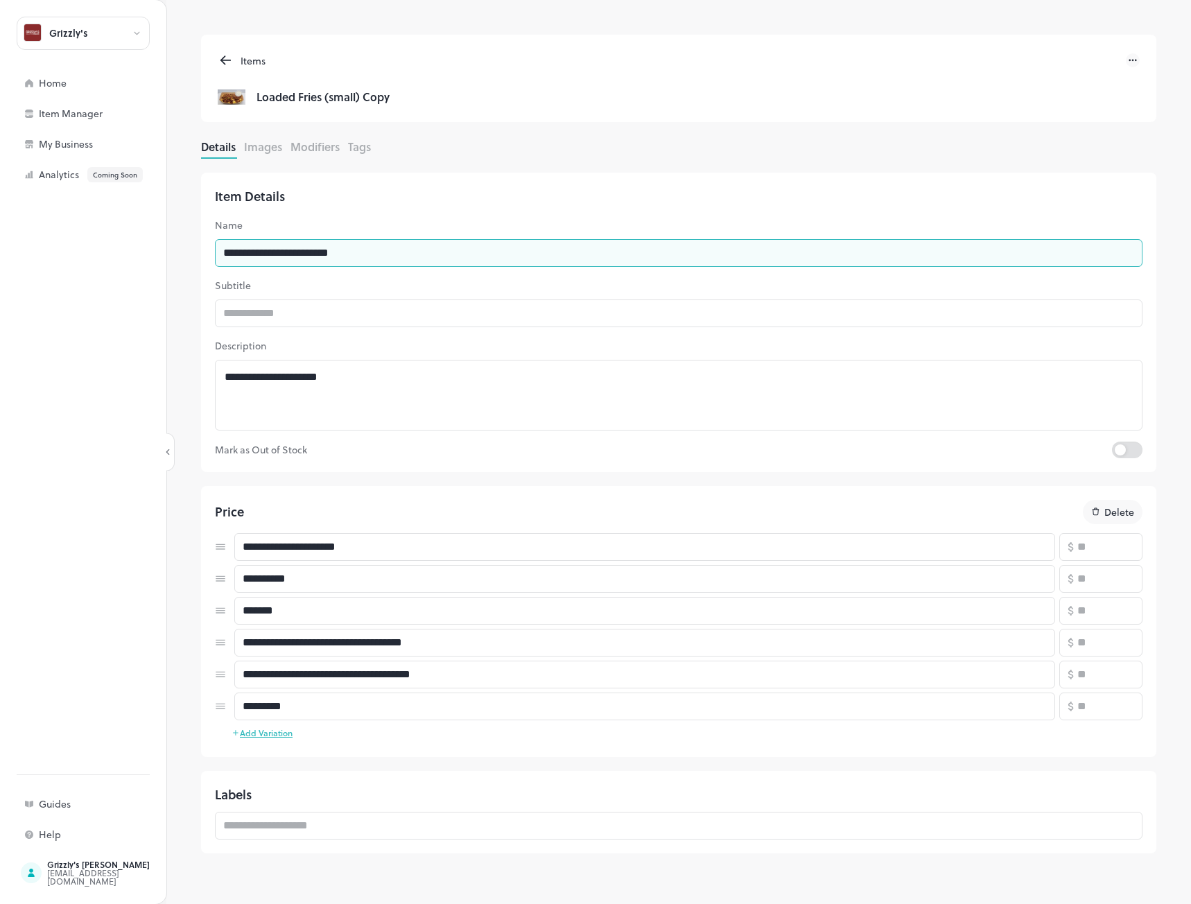
drag, startPoint x: 358, startPoint y: 258, endPoint x: 331, endPoint y: 255, distance: 26.5
click at [331, 255] on input "**********" at bounding box center [679, 253] width 928 height 28
type input "**********"
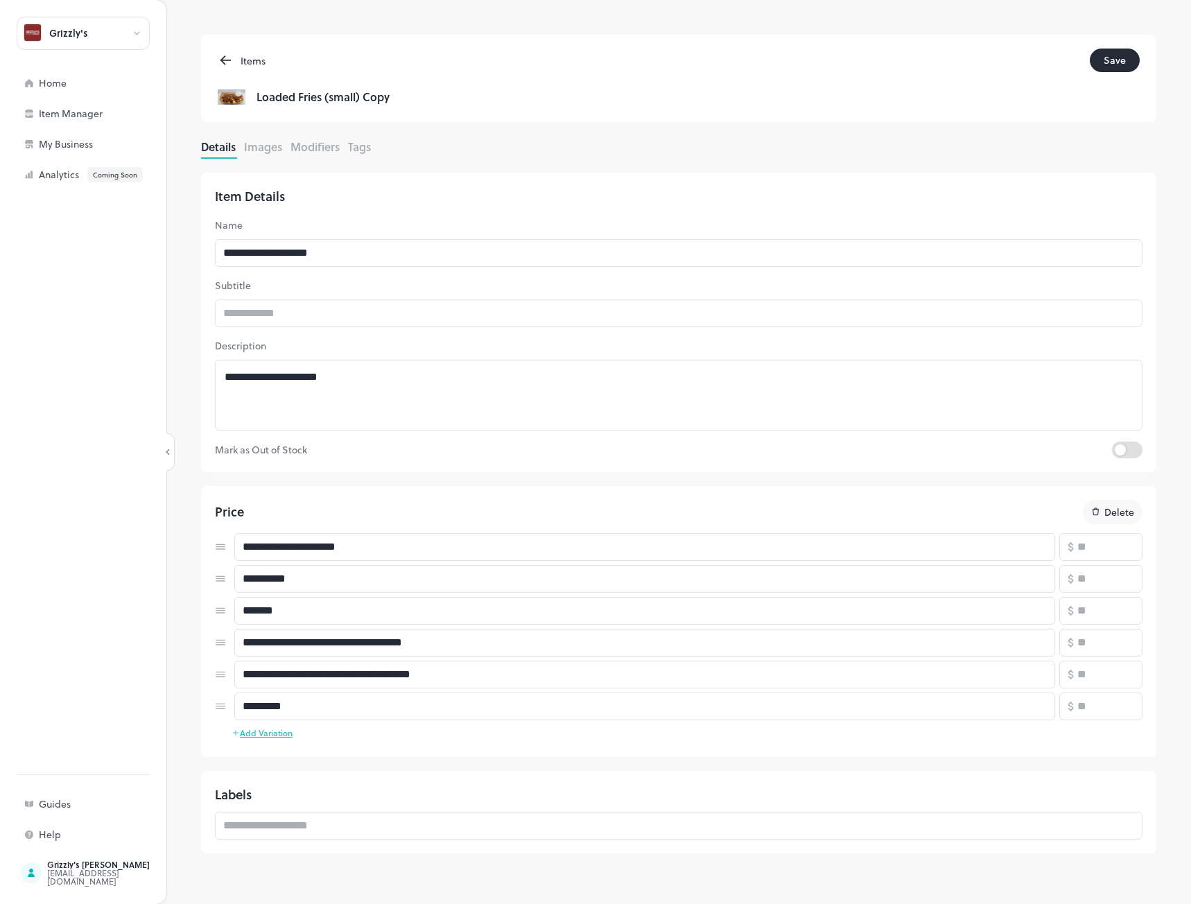
click at [495, 338] on p "Description" at bounding box center [679, 345] width 928 height 15
click at [1110, 65] on button "Save" at bounding box center [1115, 61] width 50 height 24
click at [227, 62] on icon at bounding box center [226, 60] width 16 height 17
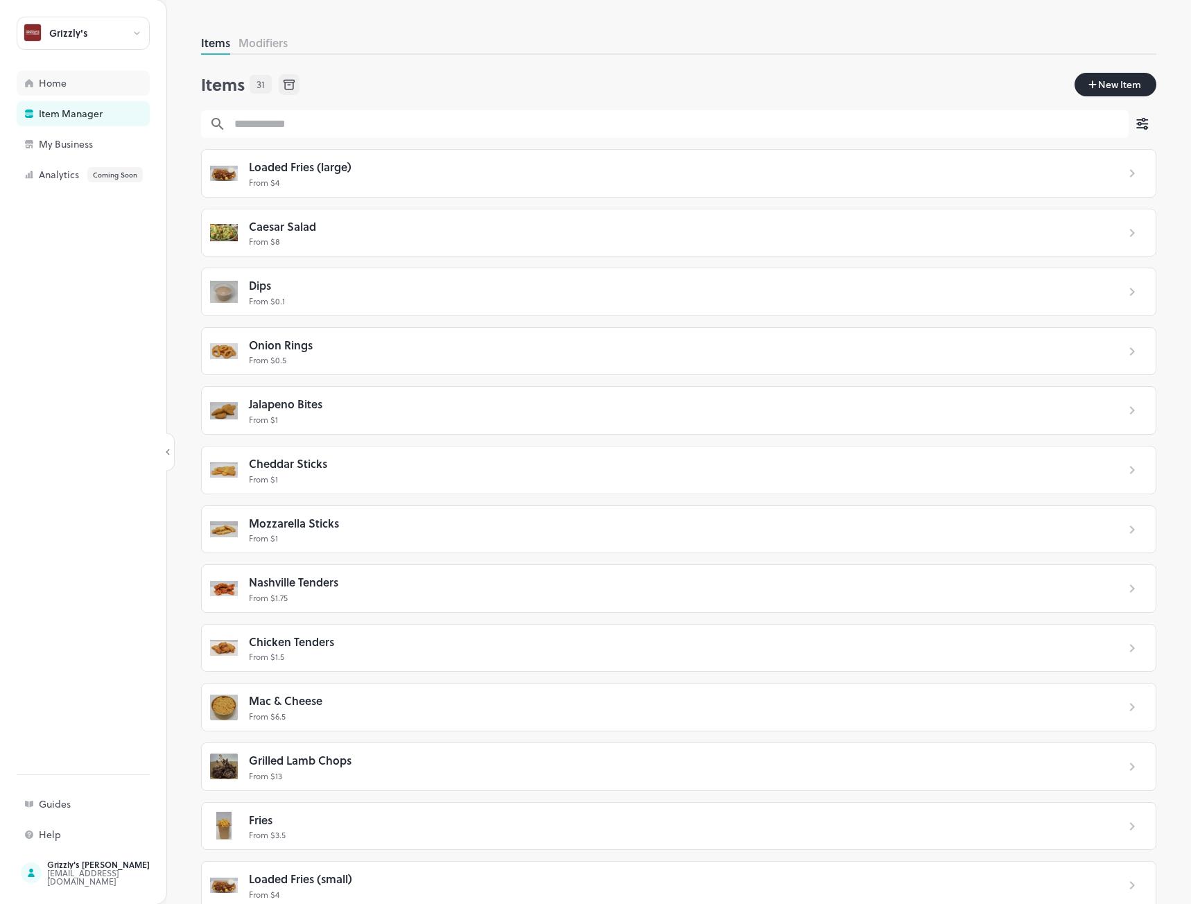
click at [73, 90] on div "Home" at bounding box center [83, 83] width 133 height 25
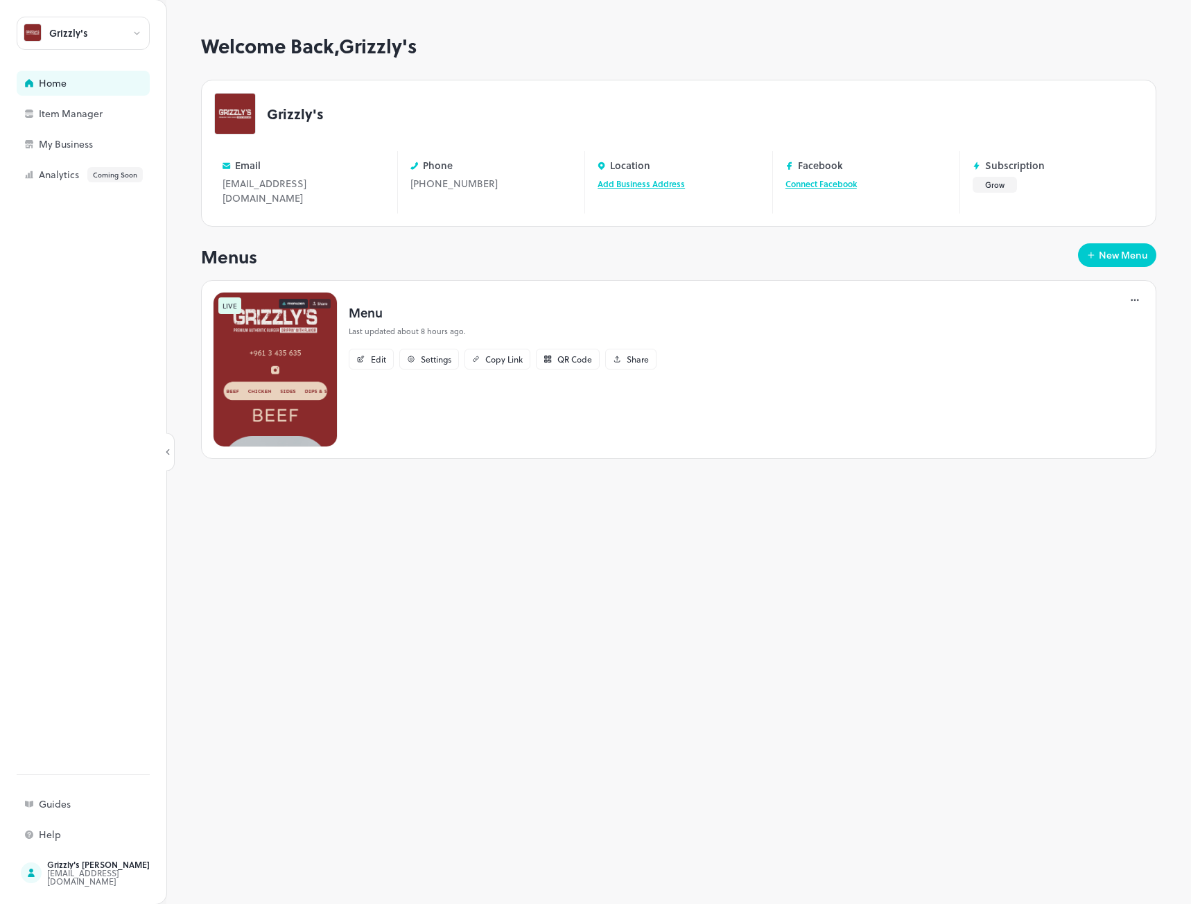
click at [304, 336] on img at bounding box center [275, 369] width 125 height 155
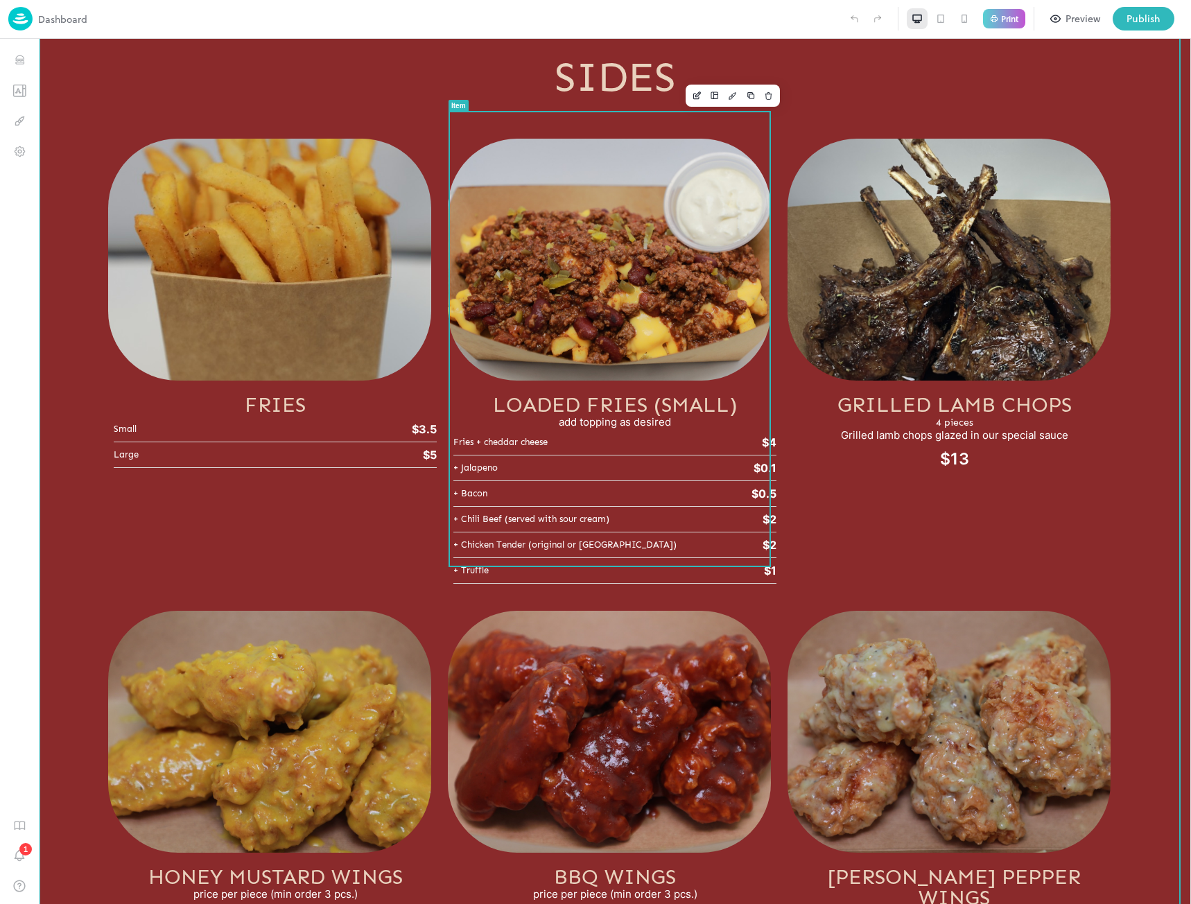
scroll to position [2847, 0]
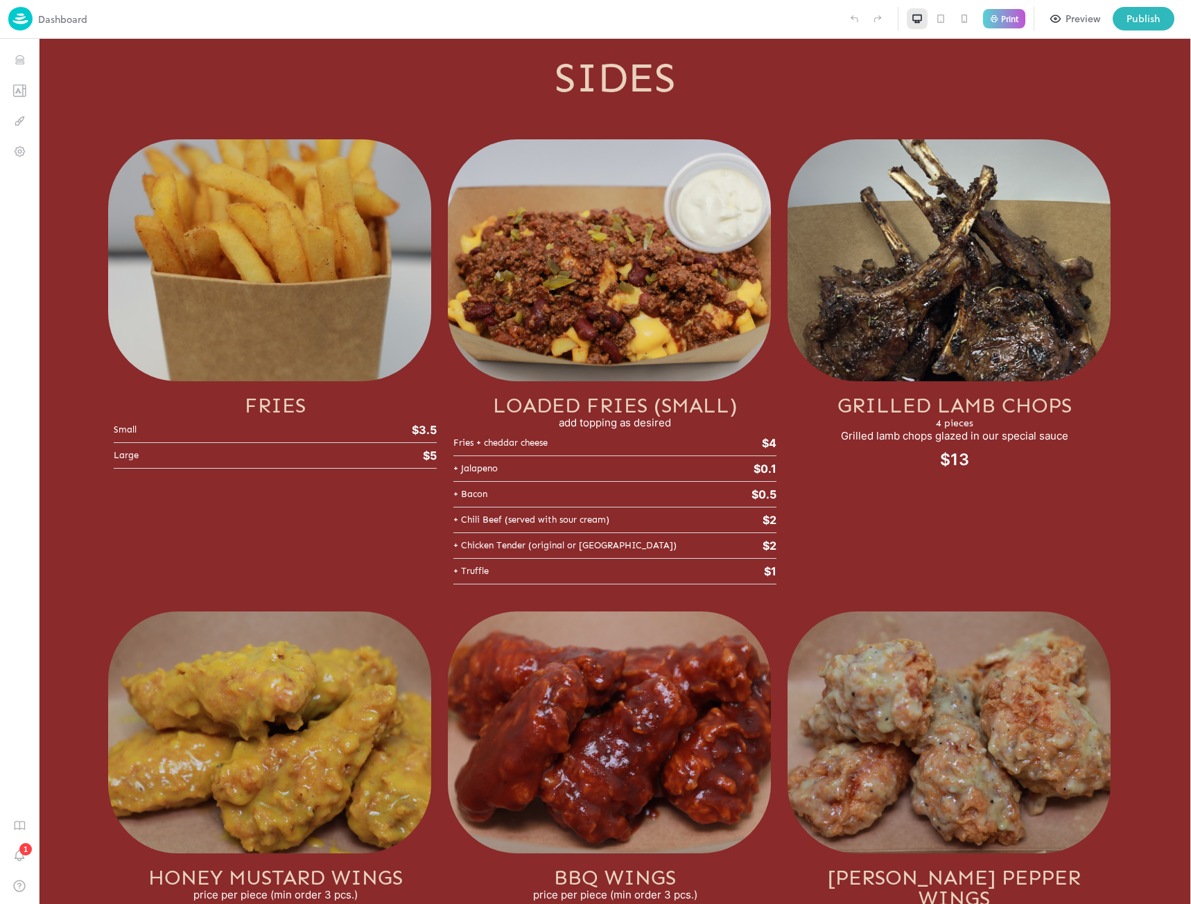
click at [20, 19] on img at bounding box center [20, 19] width 24 height 24
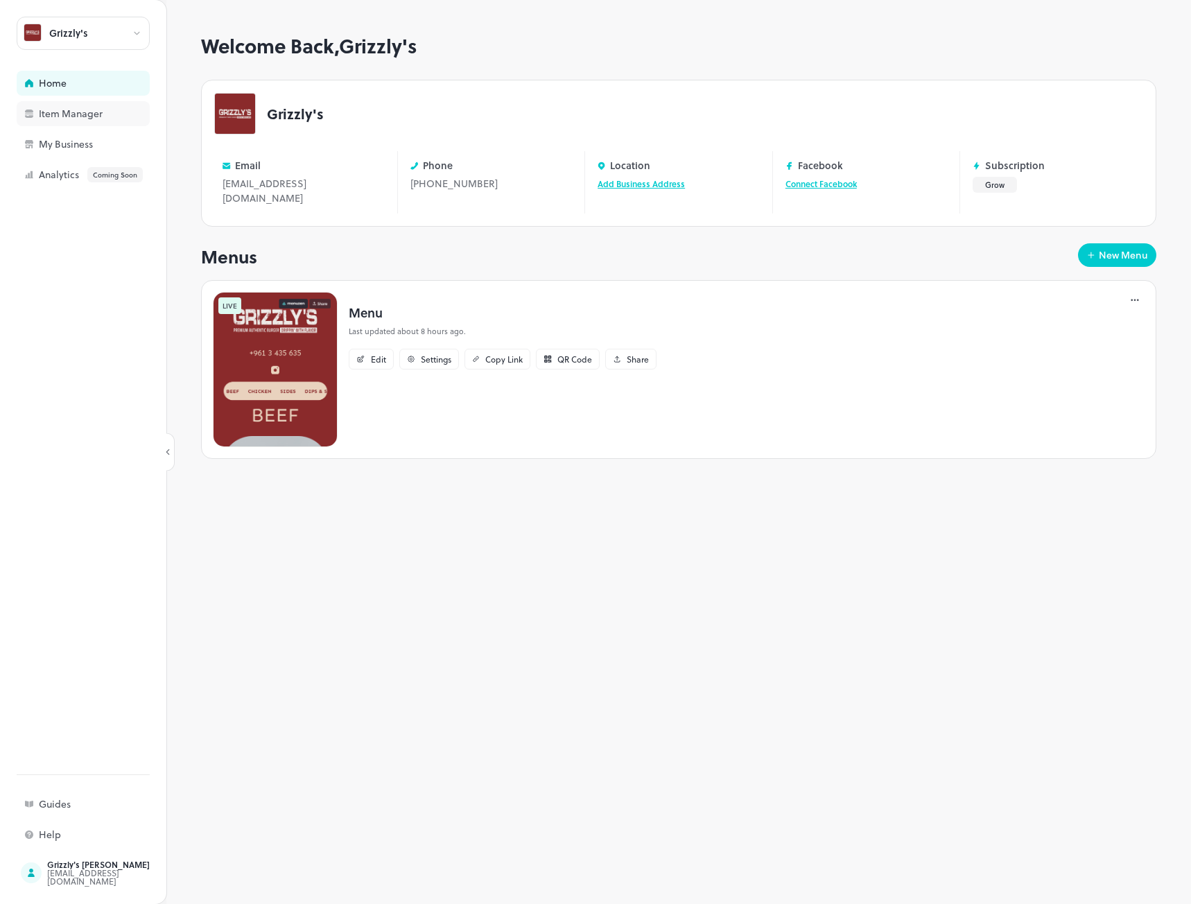
click at [47, 113] on div "Item Manager" at bounding box center [108, 114] width 139 height 10
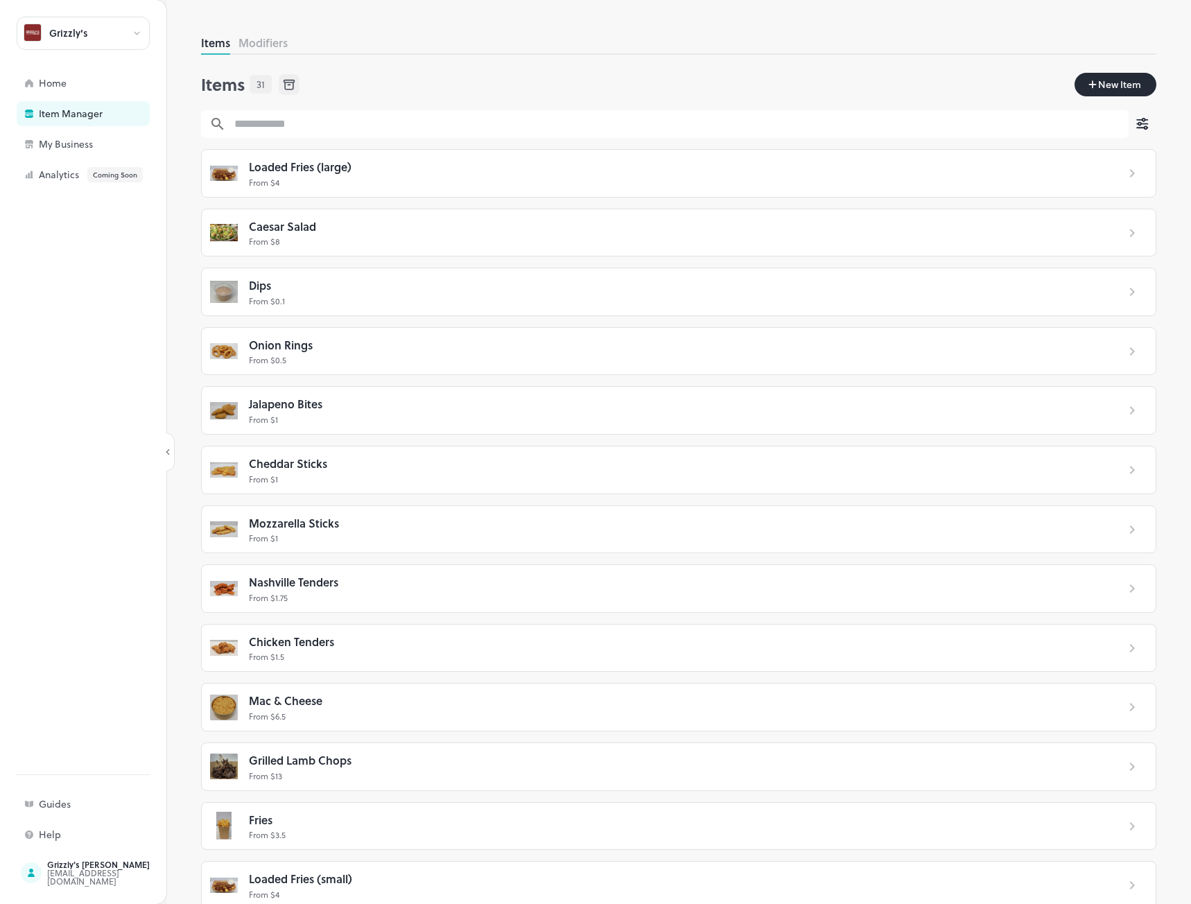
click at [589, 178] on p "From $ 4" at bounding box center [677, 182] width 857 height 12
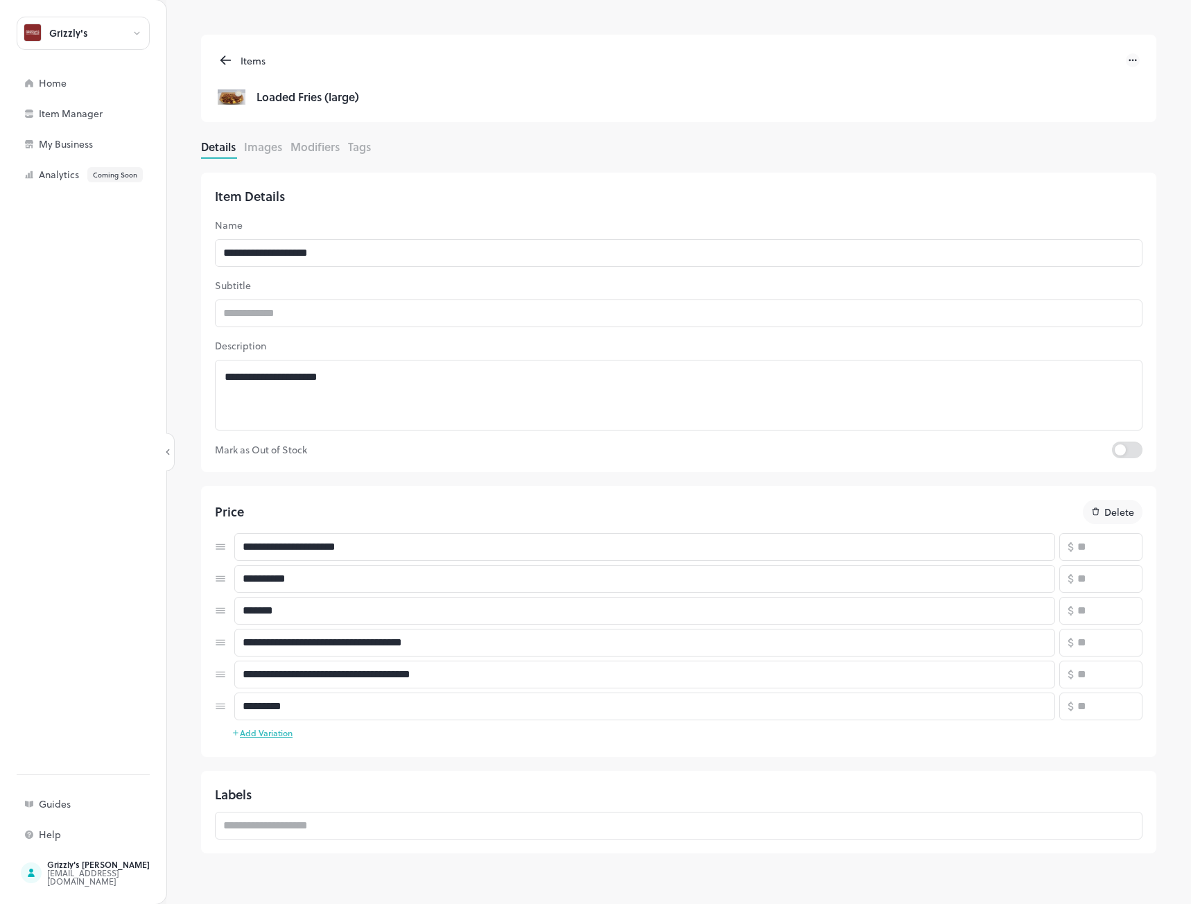
click at [266, 146] on button "Images" at bounding box center [263, 147] width 38 height 16
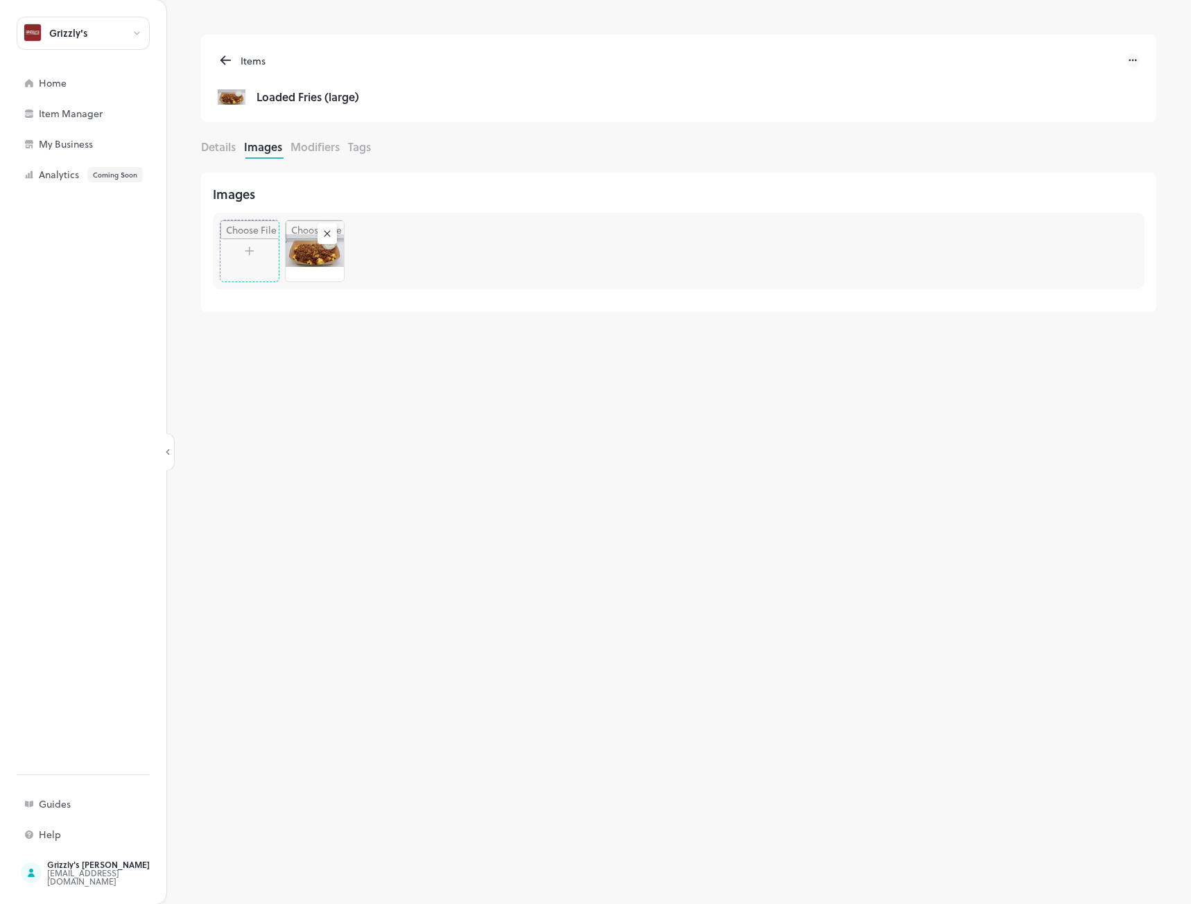
click at [227, 63] on icon at bounding box center [226, 60] width 16 height 17
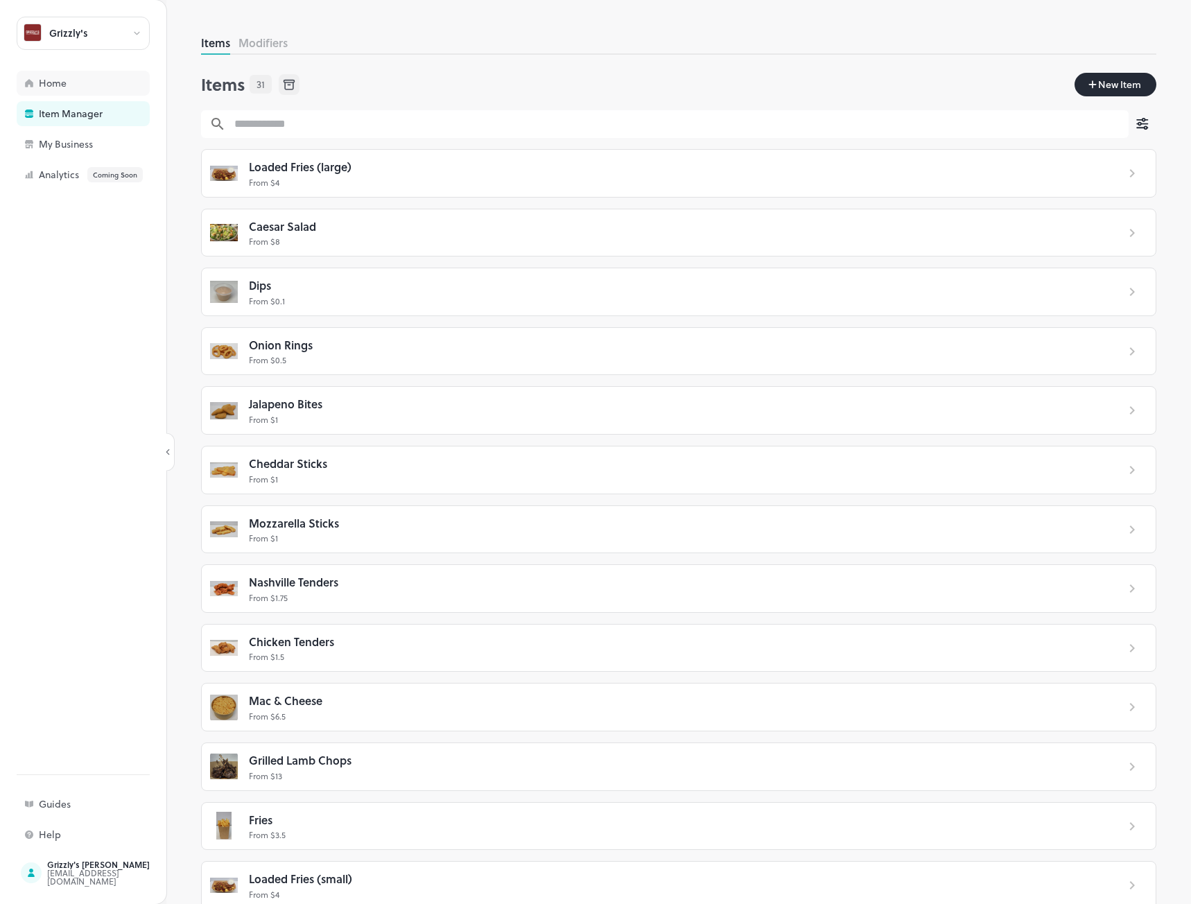
click at [57, 79] on div "Home" at bounding box center [108, 83] width 139 height 10
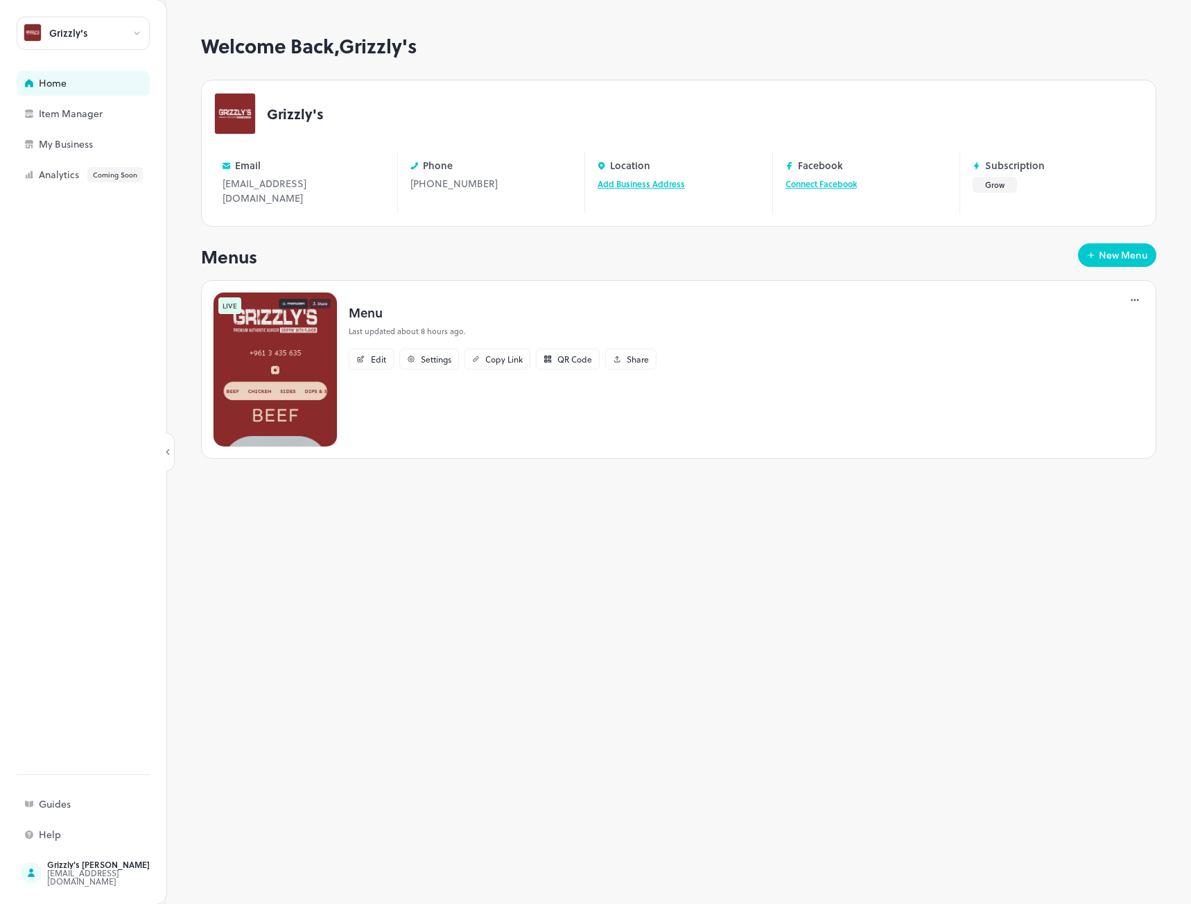
click at [319, 324] on img at bounding box center [275, 369] width 125 height 155
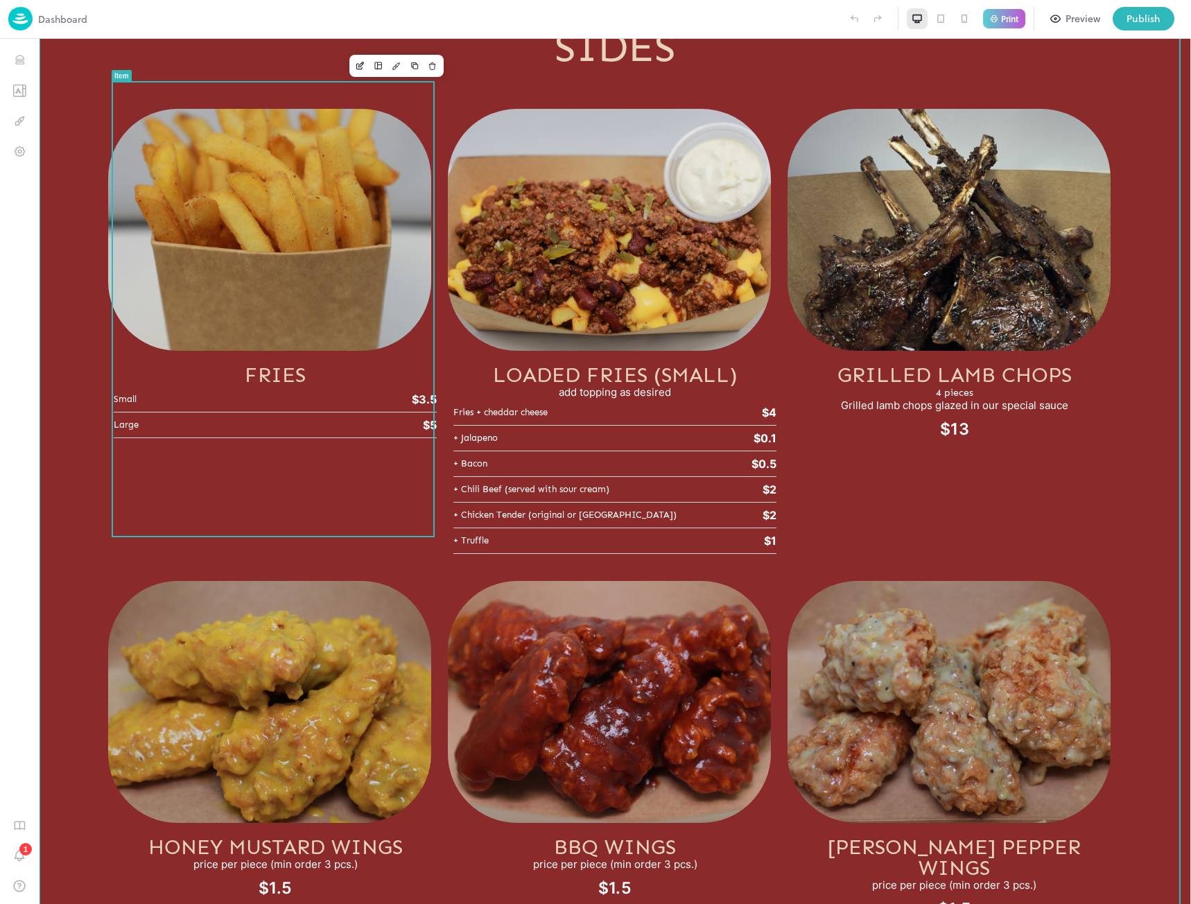
scroll to position [2878, 0]
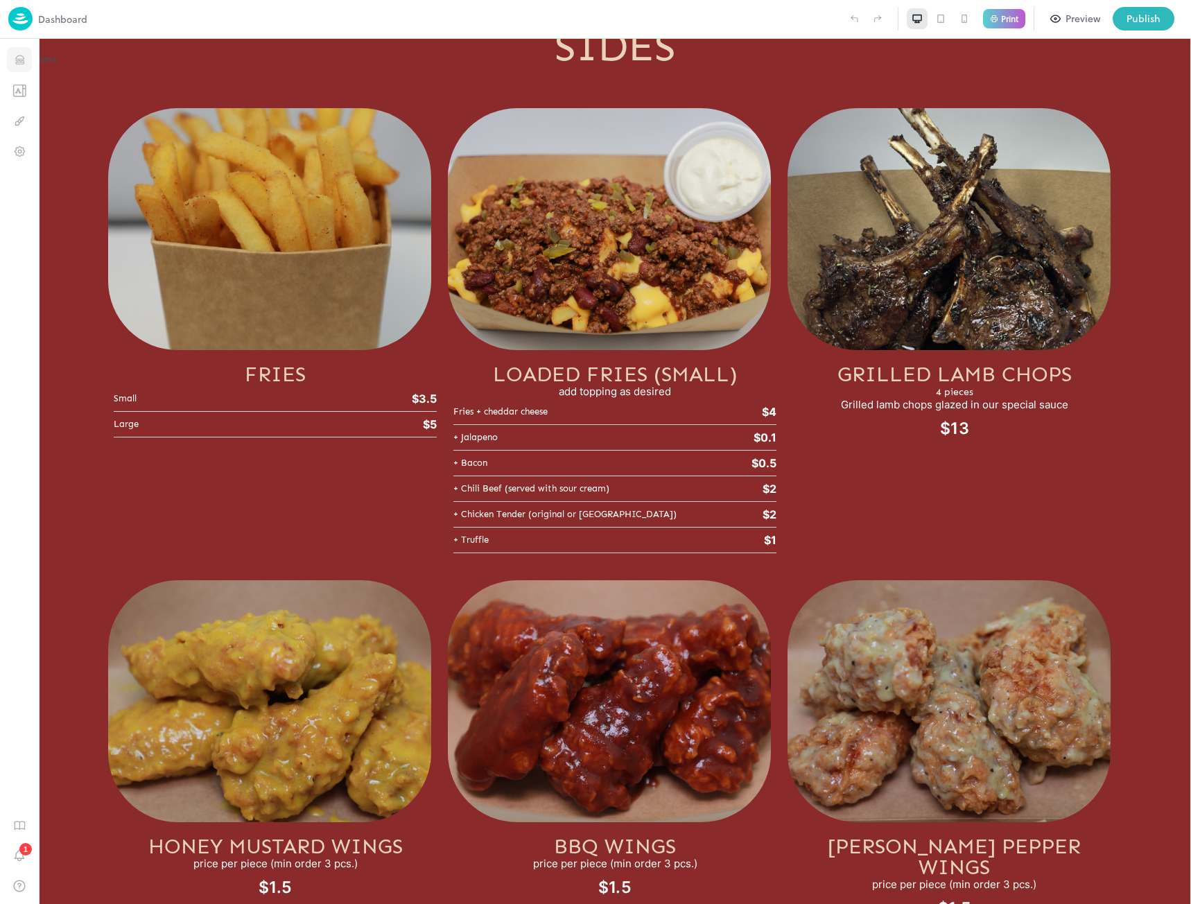
click at [13, 61] on icon "Items" at bounding box center [19, 59] width 13 height 13
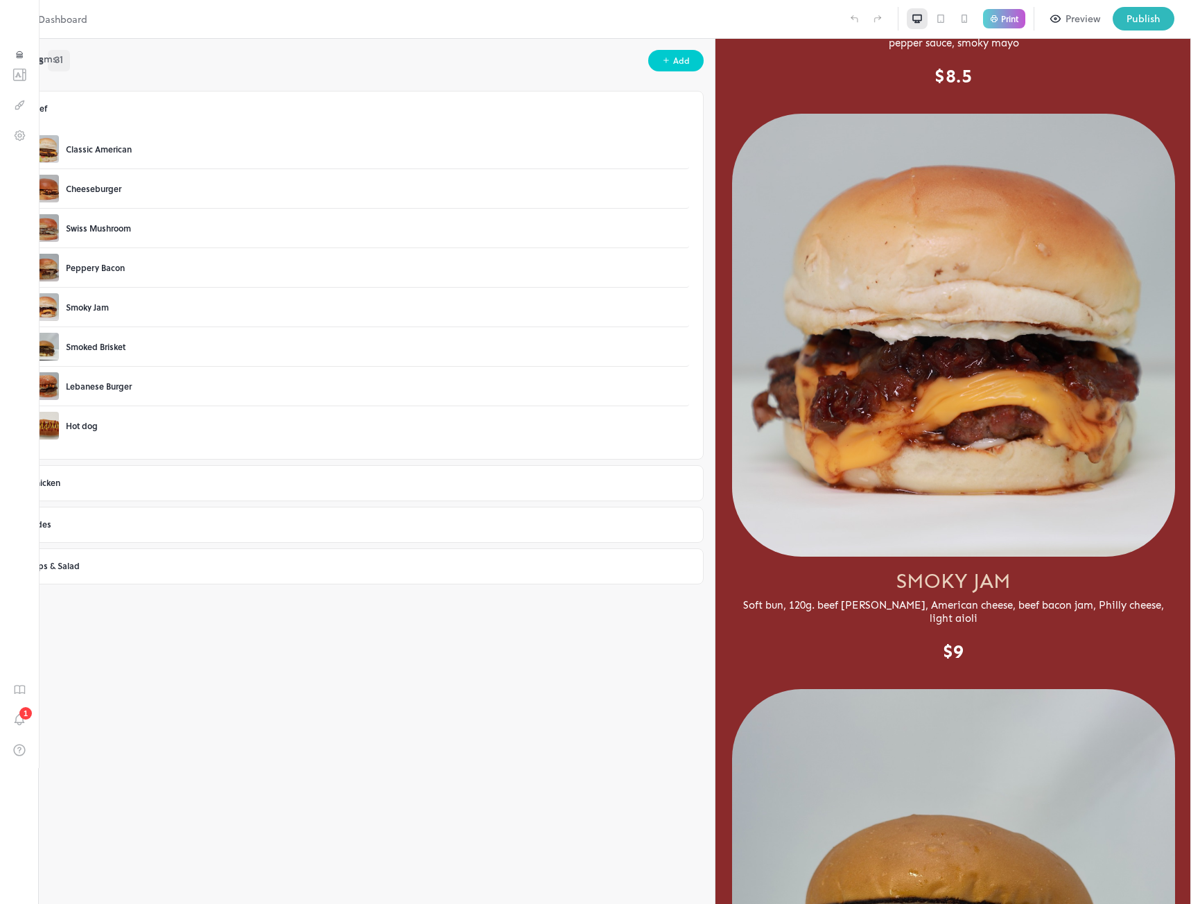
scroll to position [2533, 0]
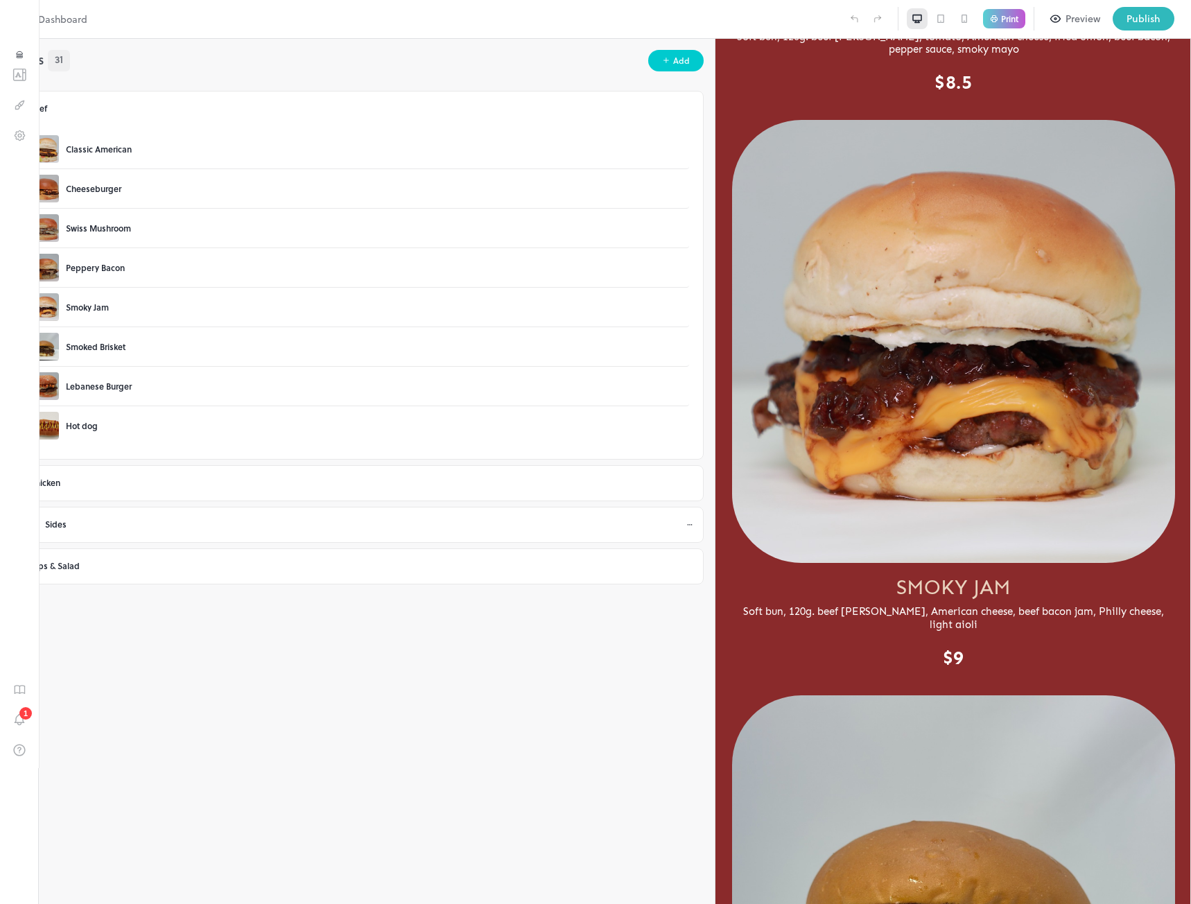
click at [38, 525] on icon at bounding box center [37, 525] width 2 height 4
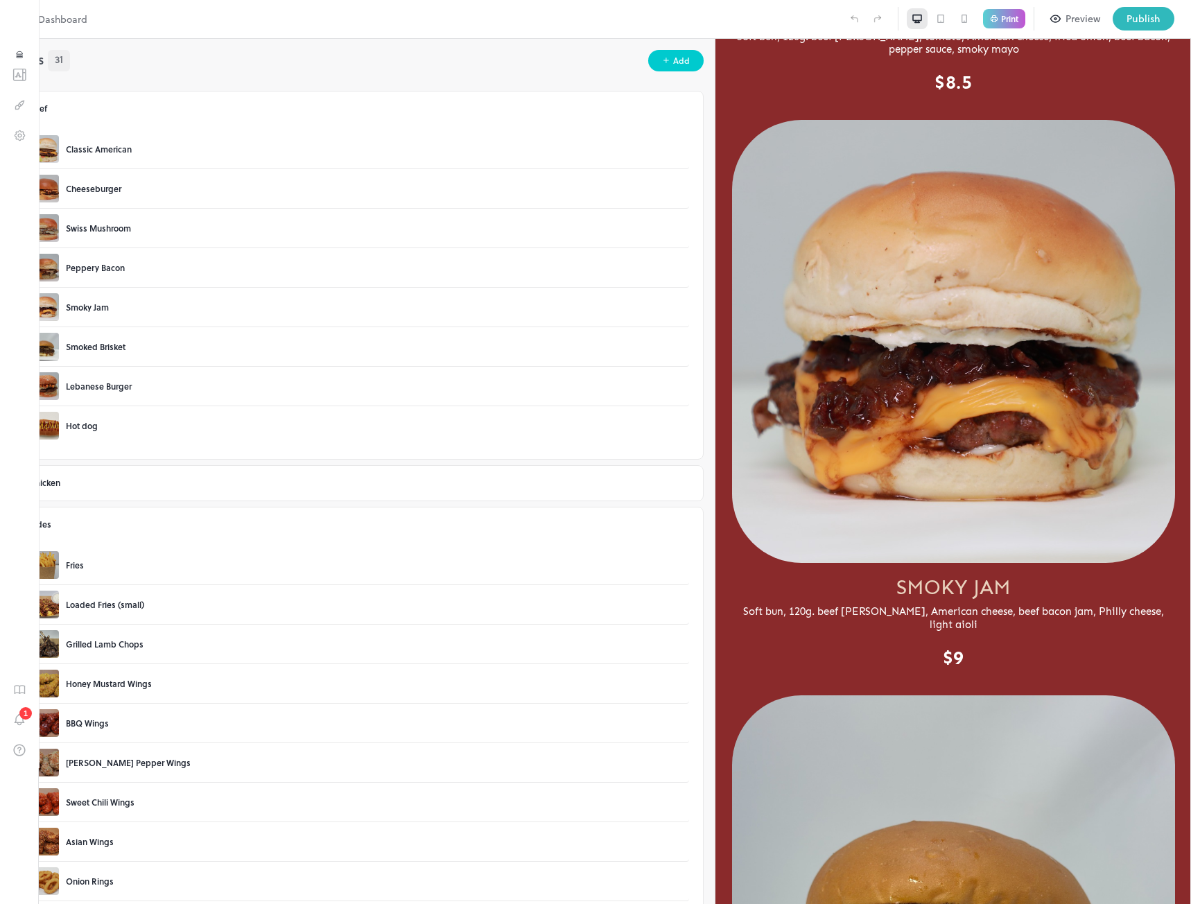
click at [15, 12] on img at bounding box center [20, 19] width 24 height 24
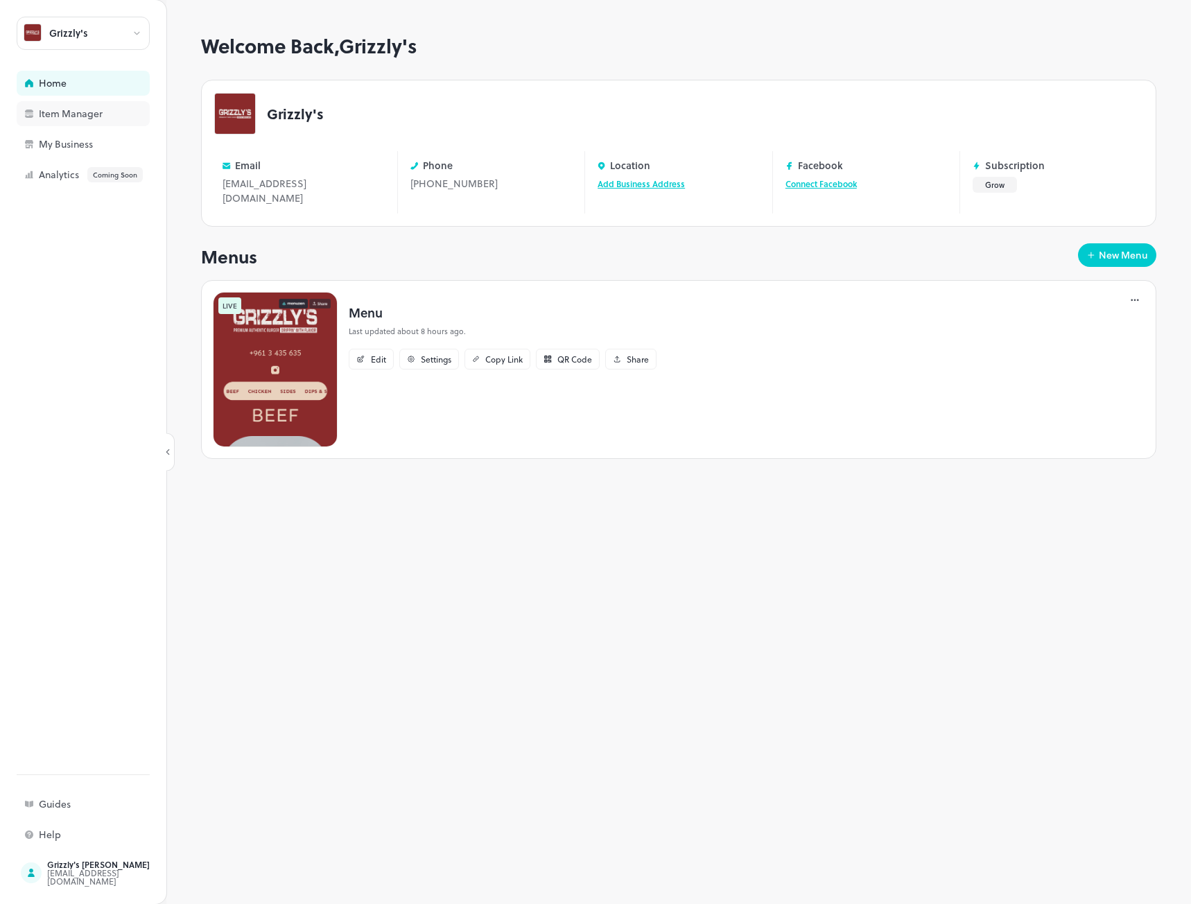
click at [88, 114] on div "Item Manager" at bounding box center [108, 114] width 139 height 10
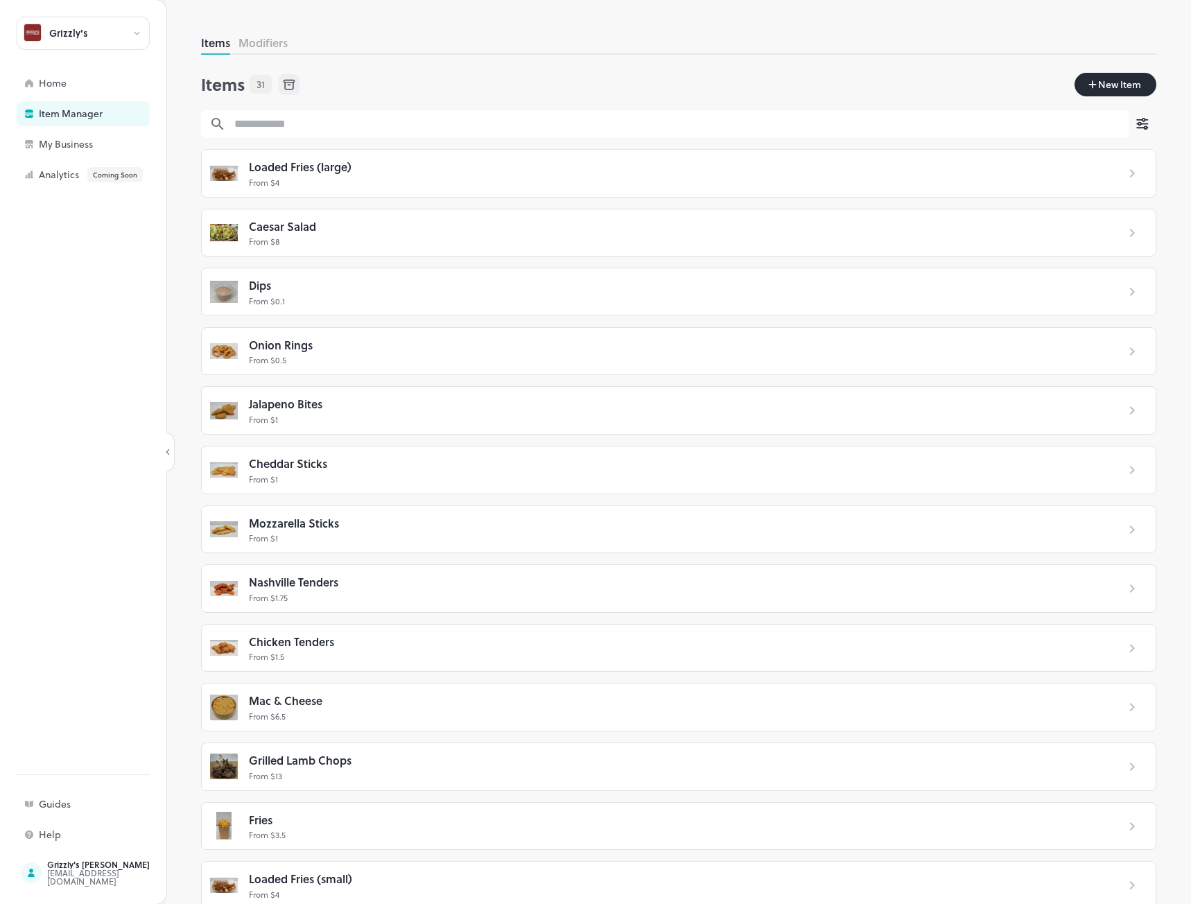
click at [1068, 173] on div "Loaded Fries (large)" at bounding box center [677, 167] width 857 height 18
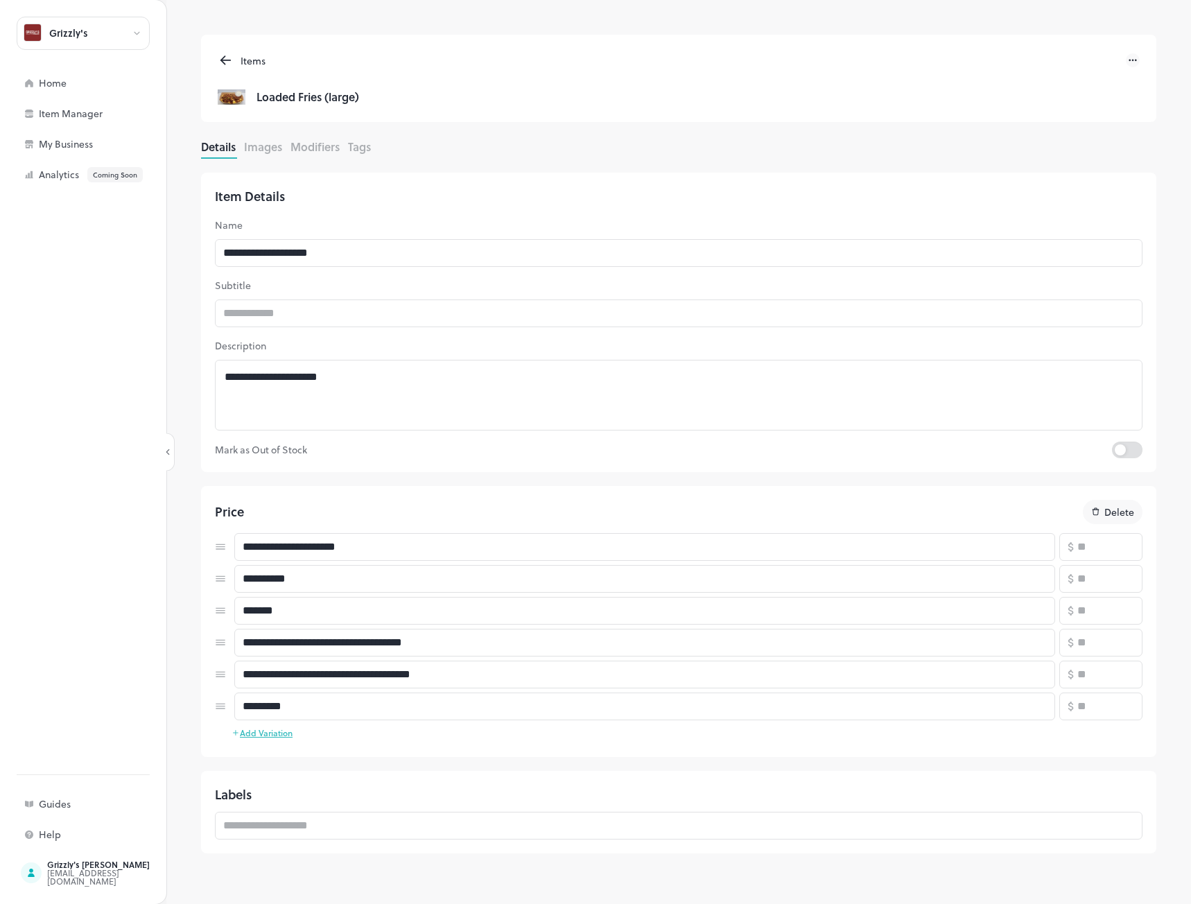
click at [268, 150] on button "Images" at bounding box center [263, 147] width 38 height 16
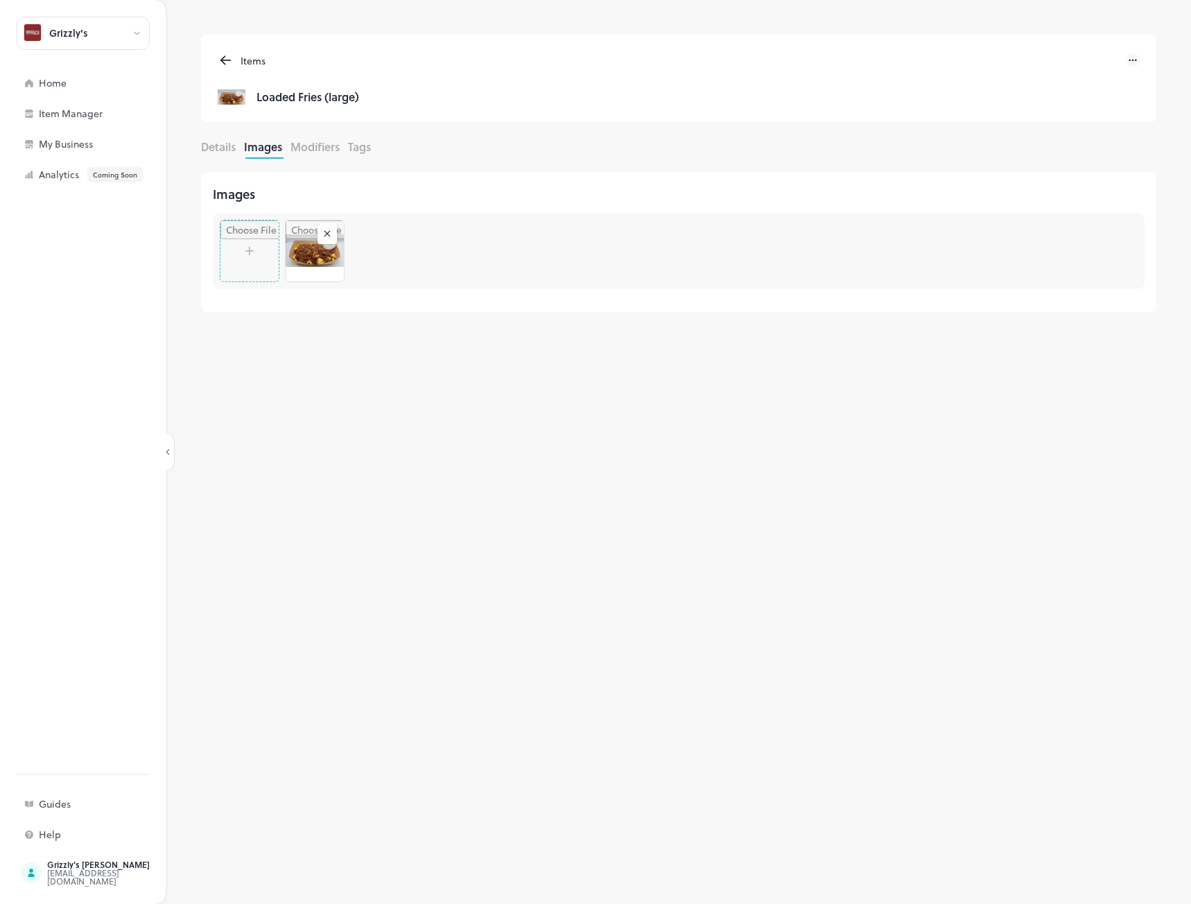
click at [325, 235] on rect at bounding box center [327, 234] width 14 height 14
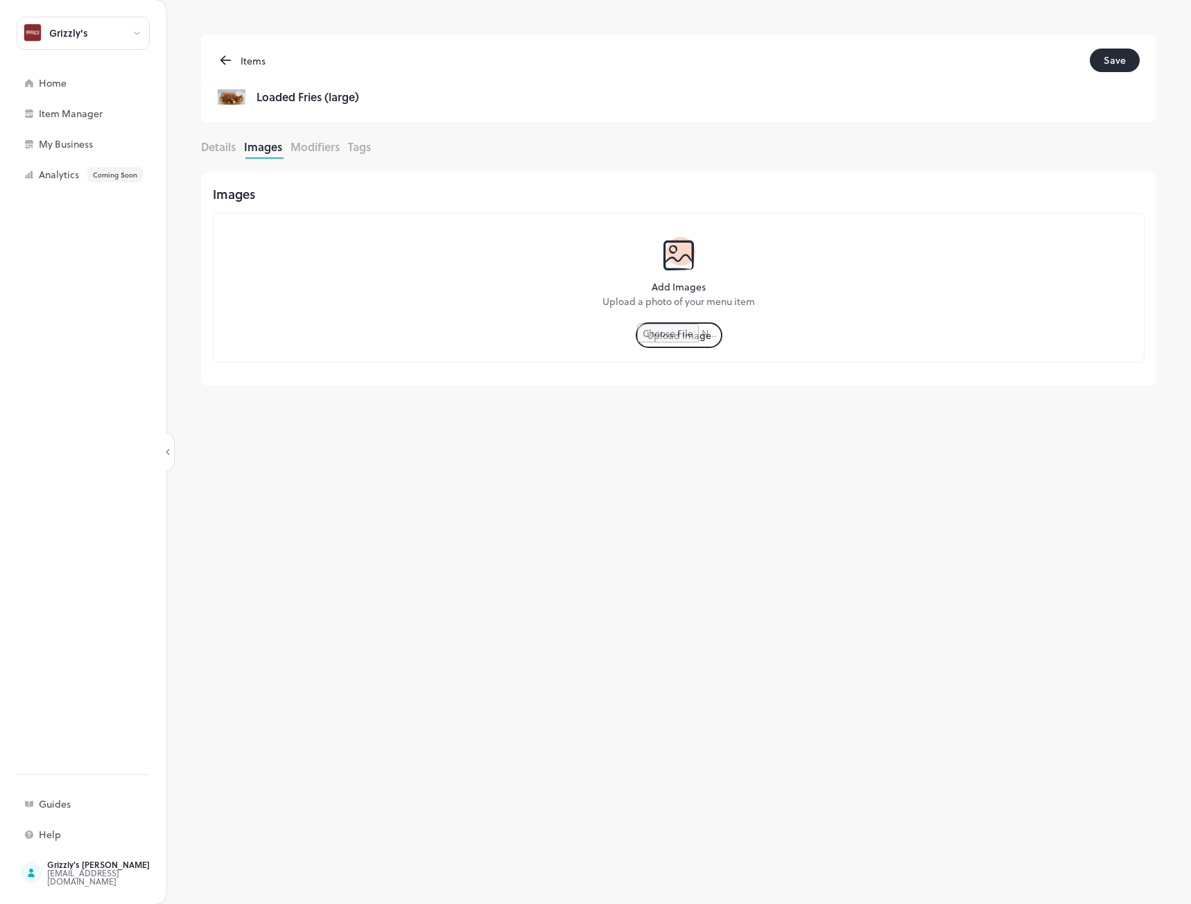
click at [685, 347] on input "file" at bounding box center [679, 335] width 84 height 23
click at [1117, 58] on button "Save" at bounding box center [1115, 61] width 50 height 24
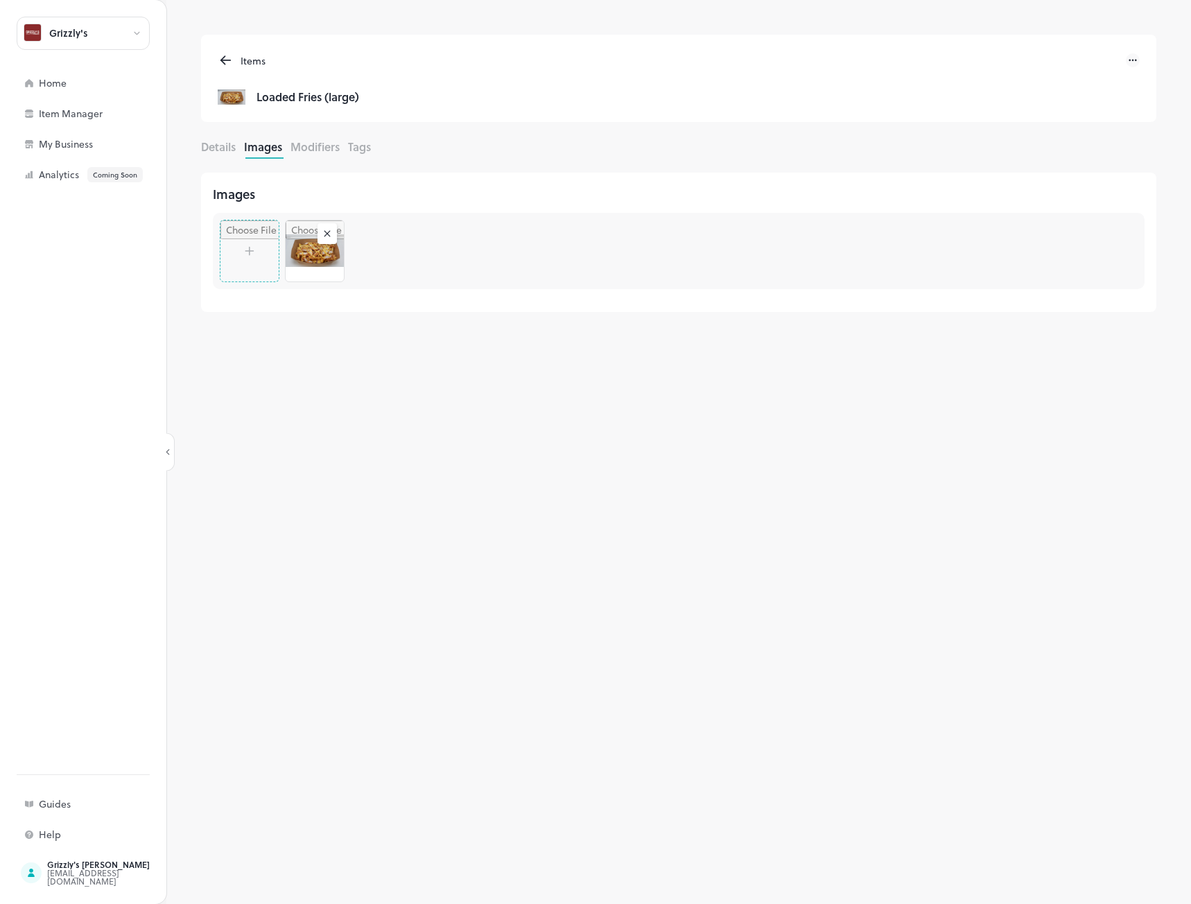
click at [223, 58] on icon at bounding box center [223, 58] width 4 height 4
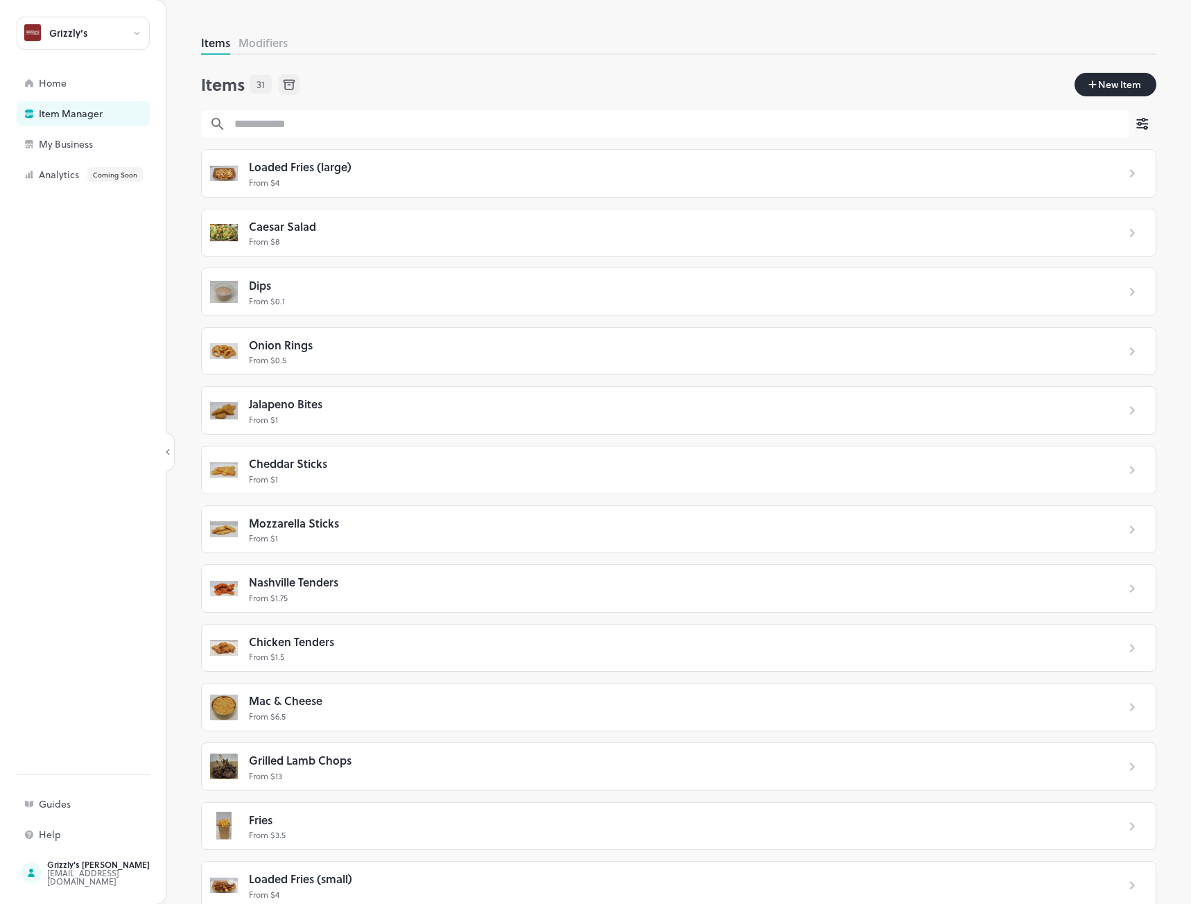
click at [402, 69] on div "Items 31 New Item" at bounding box center [678, 86] width 955 height 49
click at [89, 88] on div "Home" at bounding box center [83, 83] width 133 height 25
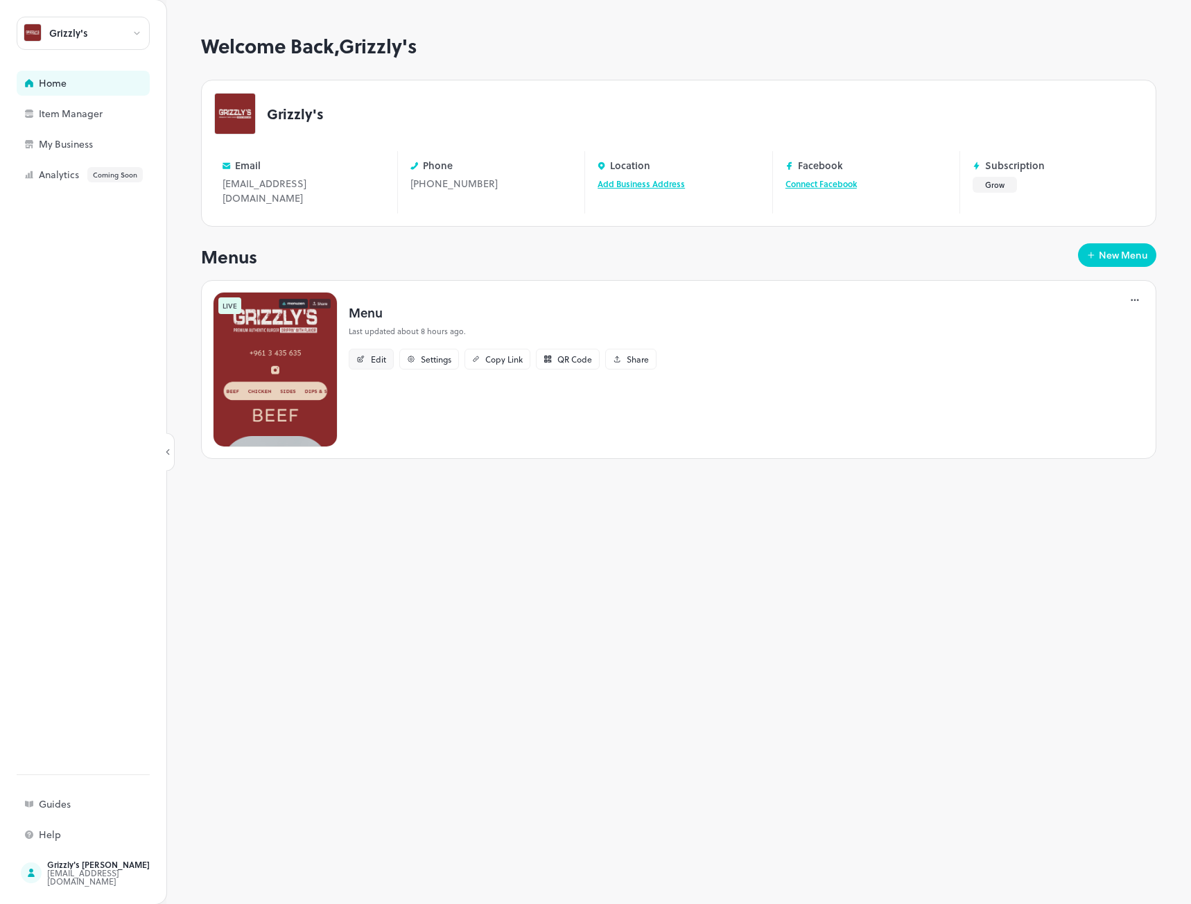
click at [370, 352] on div "Edit" at bounding box center [371, 359] width 45 height 21
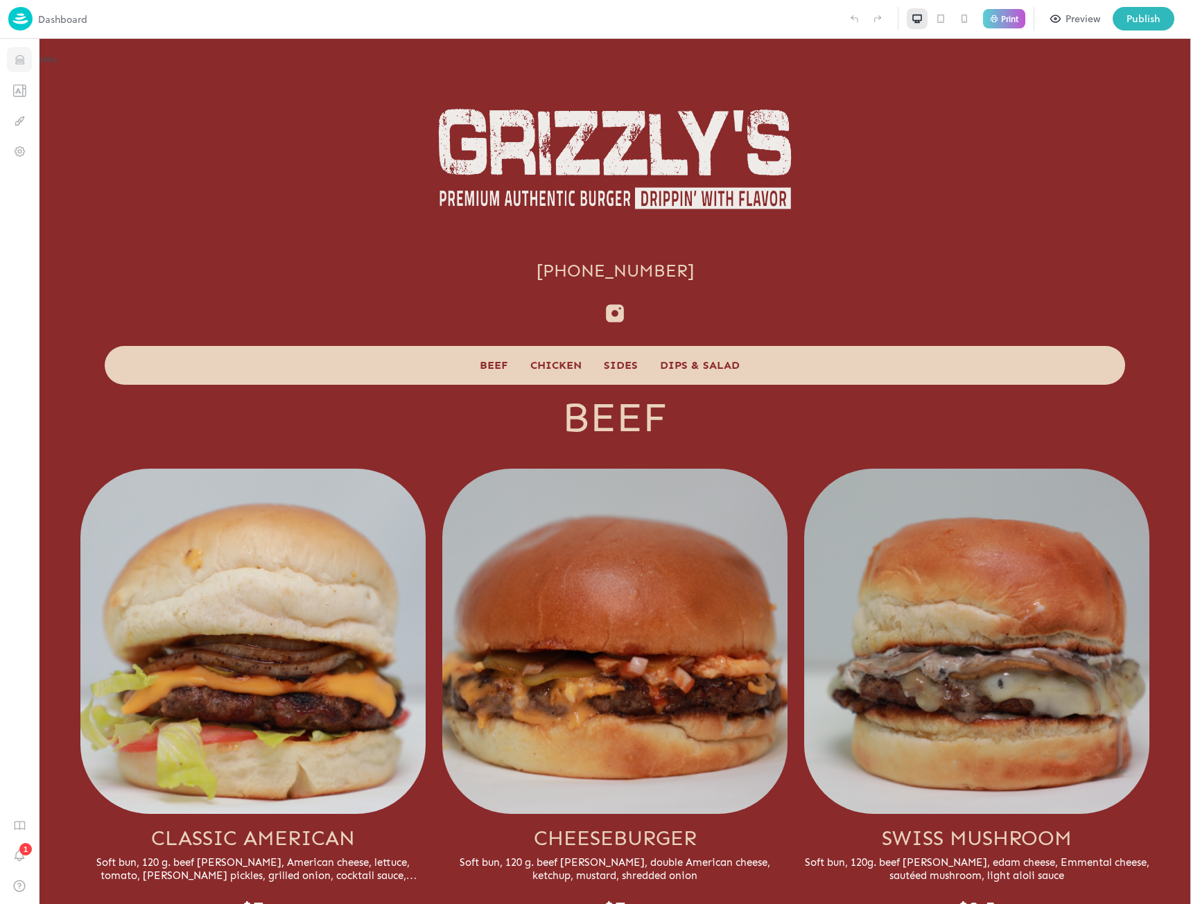
click at [25, 66] on icon "Items" at bounding box center [19, 59] width 13 height 13
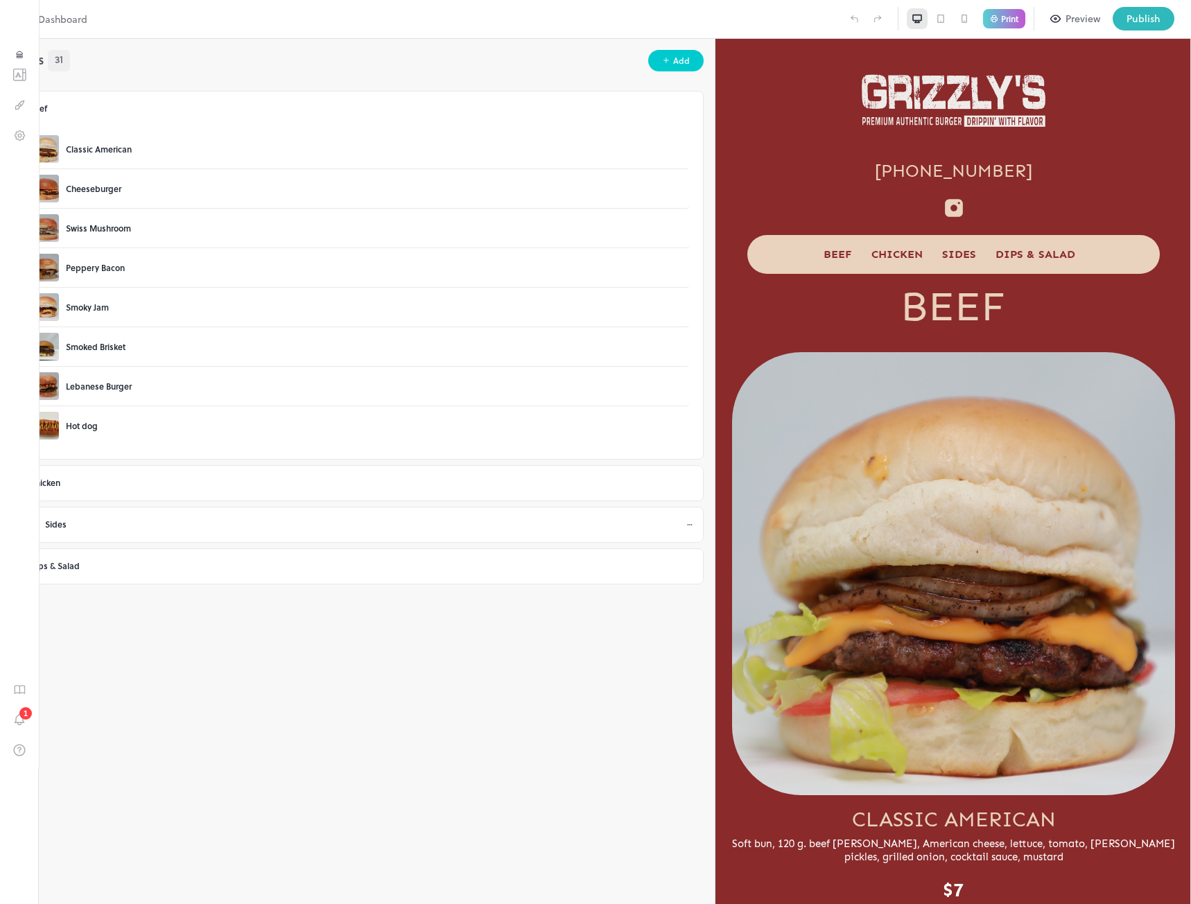
click at [42, 524] on icon at bounding box center [37, 525] width 9 height 10
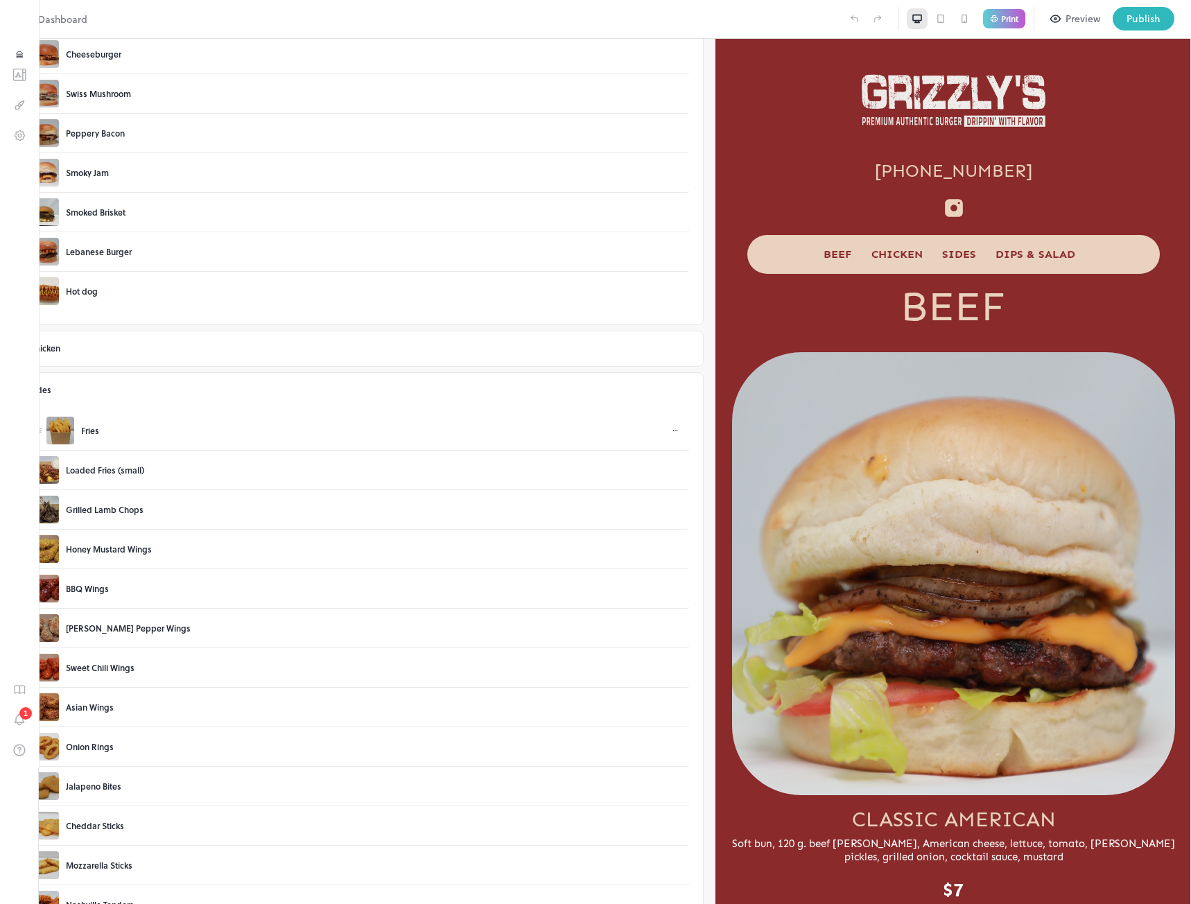
scroll to position [147, 0]
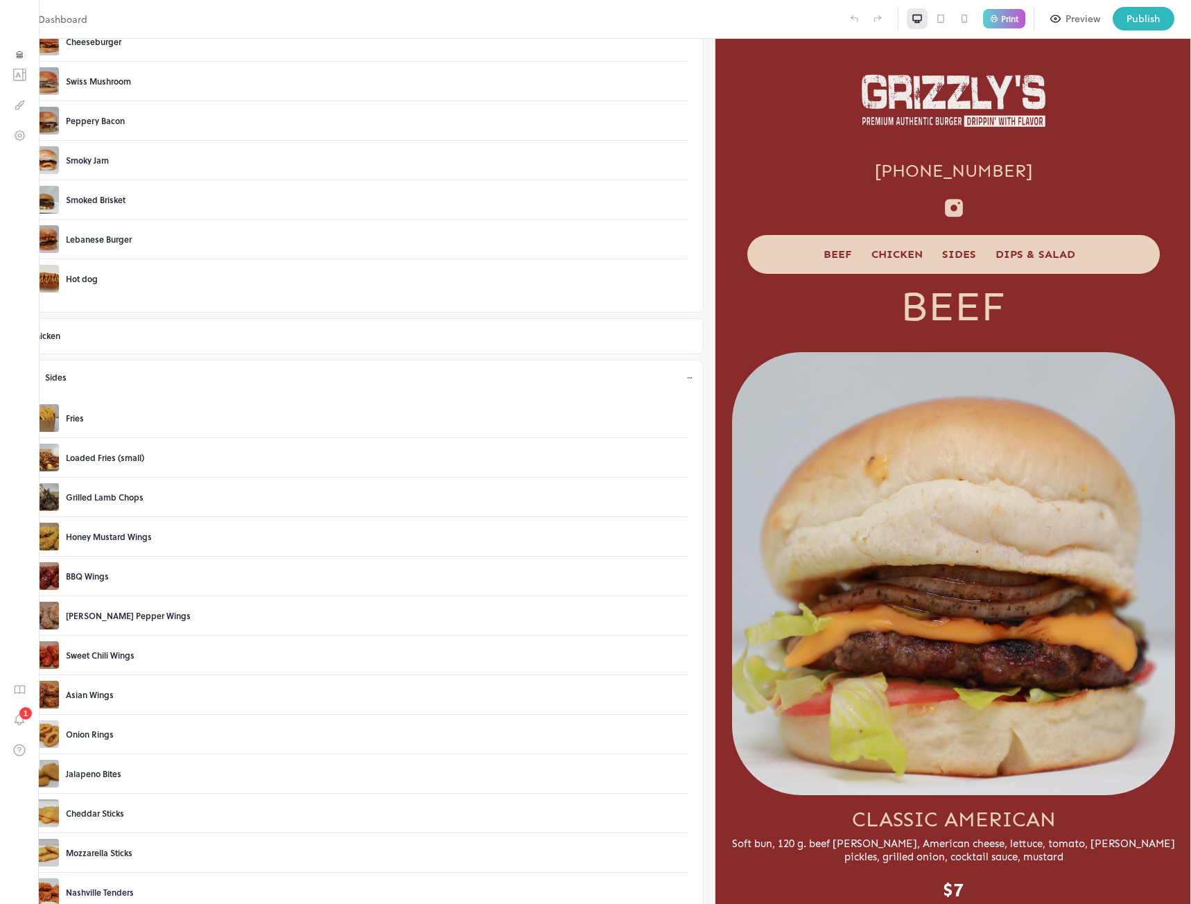
click at [686, 378] on icon at bounding box center [690, 378] width 8 height 8
click at [26, 896] on div "Add" at bounding box center [16, 905] width 19 height 19
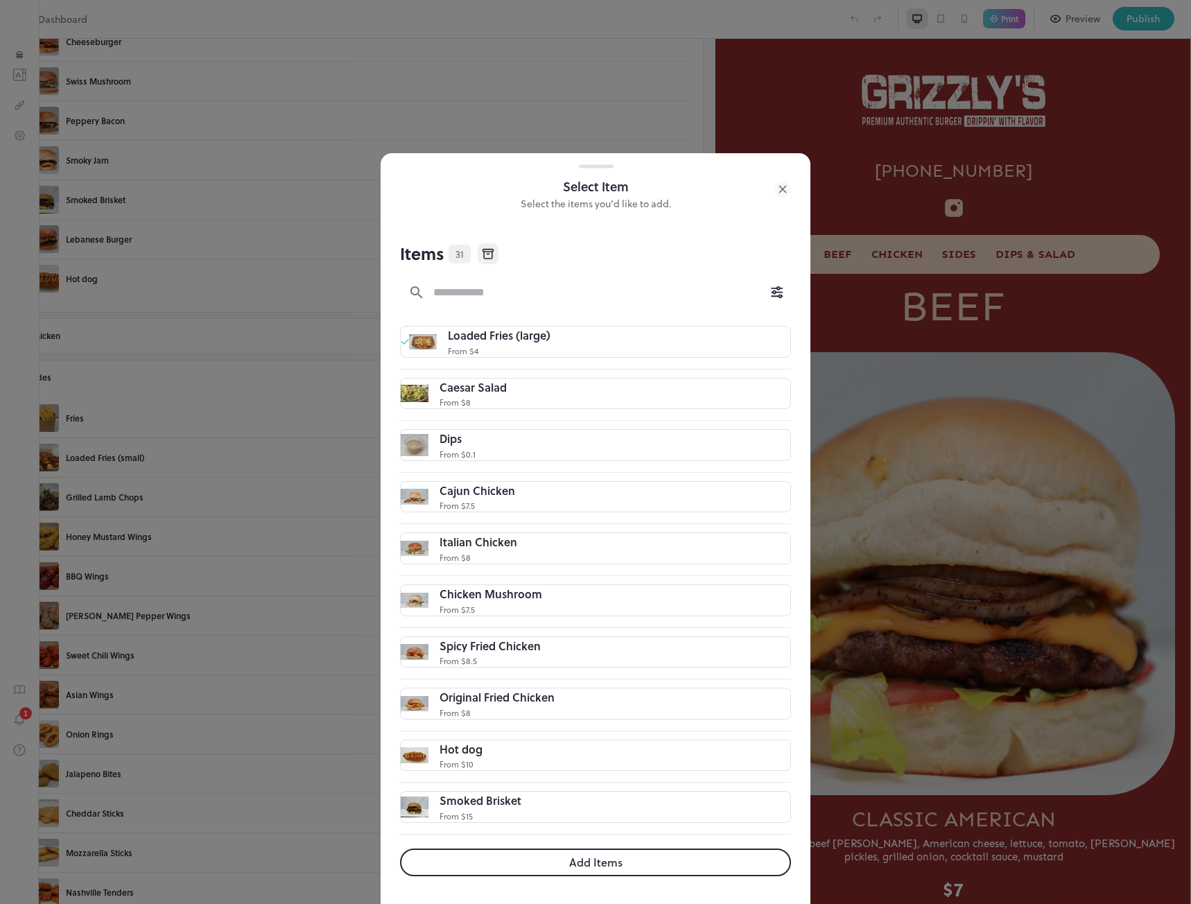
click at [577, 862] on button "Add Items" at bounding box center [595, 863] width 391 height 28
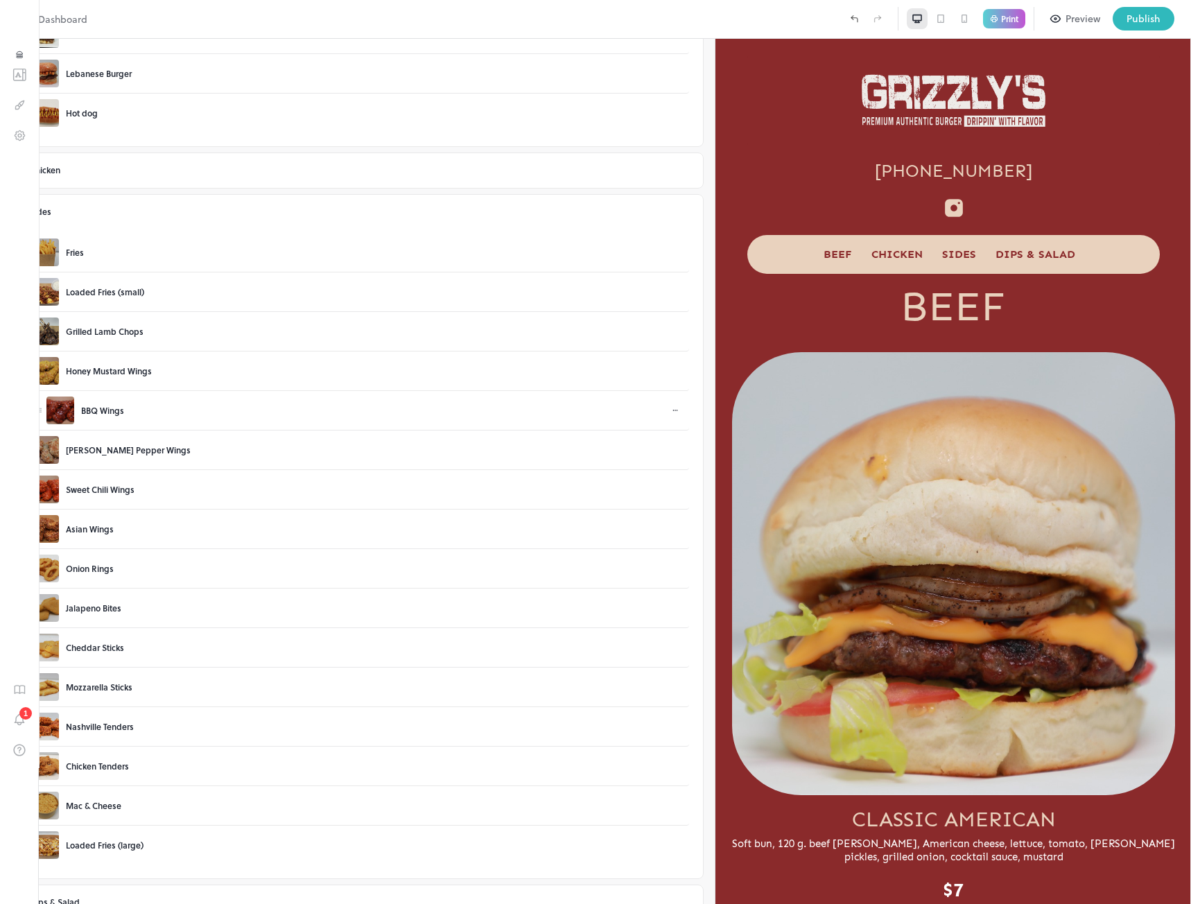
scroll to position [332, 0]
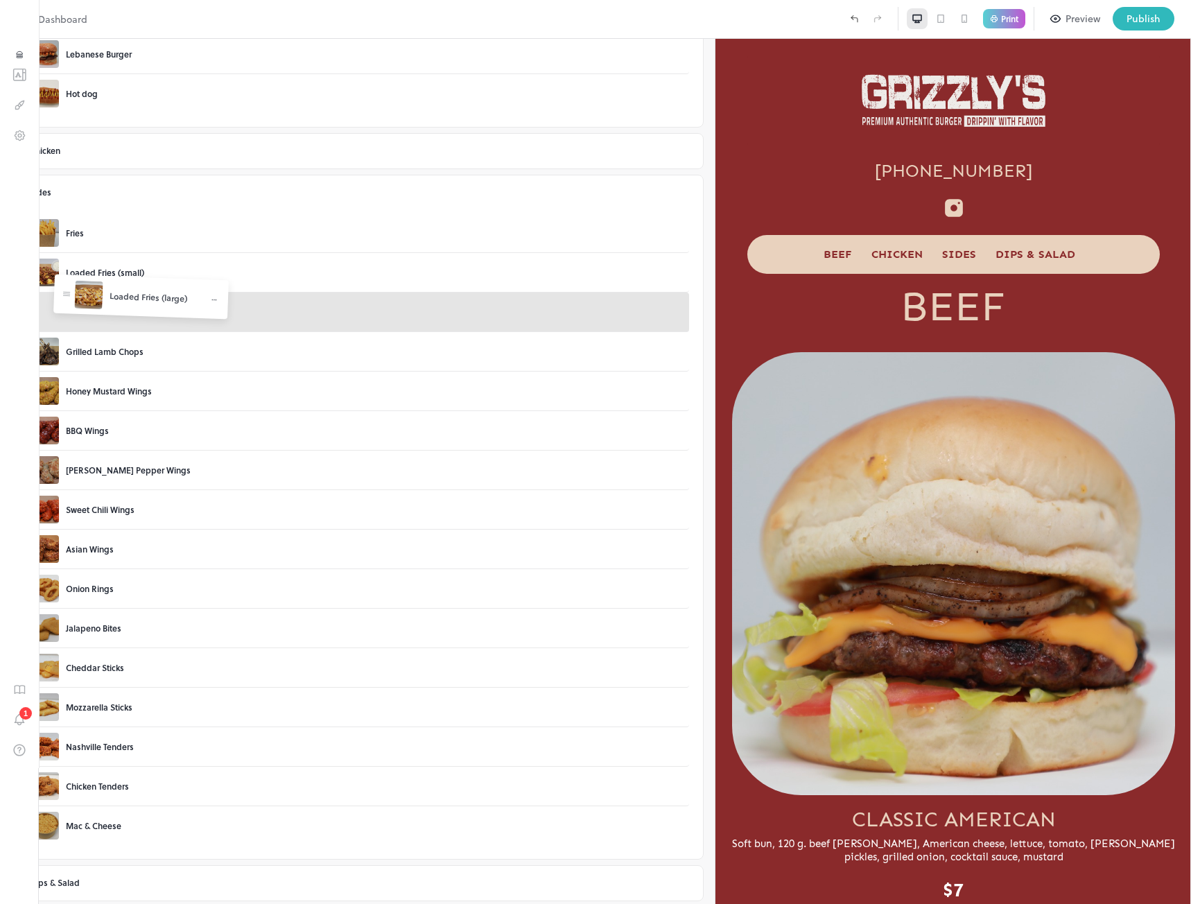
drag, startPoint x: 76, startPoint y: 826, endPoint x: 66, endPoint y: 297, distance: 528.4
click at [66, 297] on body "Dashboard Print Preview Publish 1 Items 31 Add Beef Classic American Cheeseburg…" at bounding box center [595, 452] width 1191 height 904
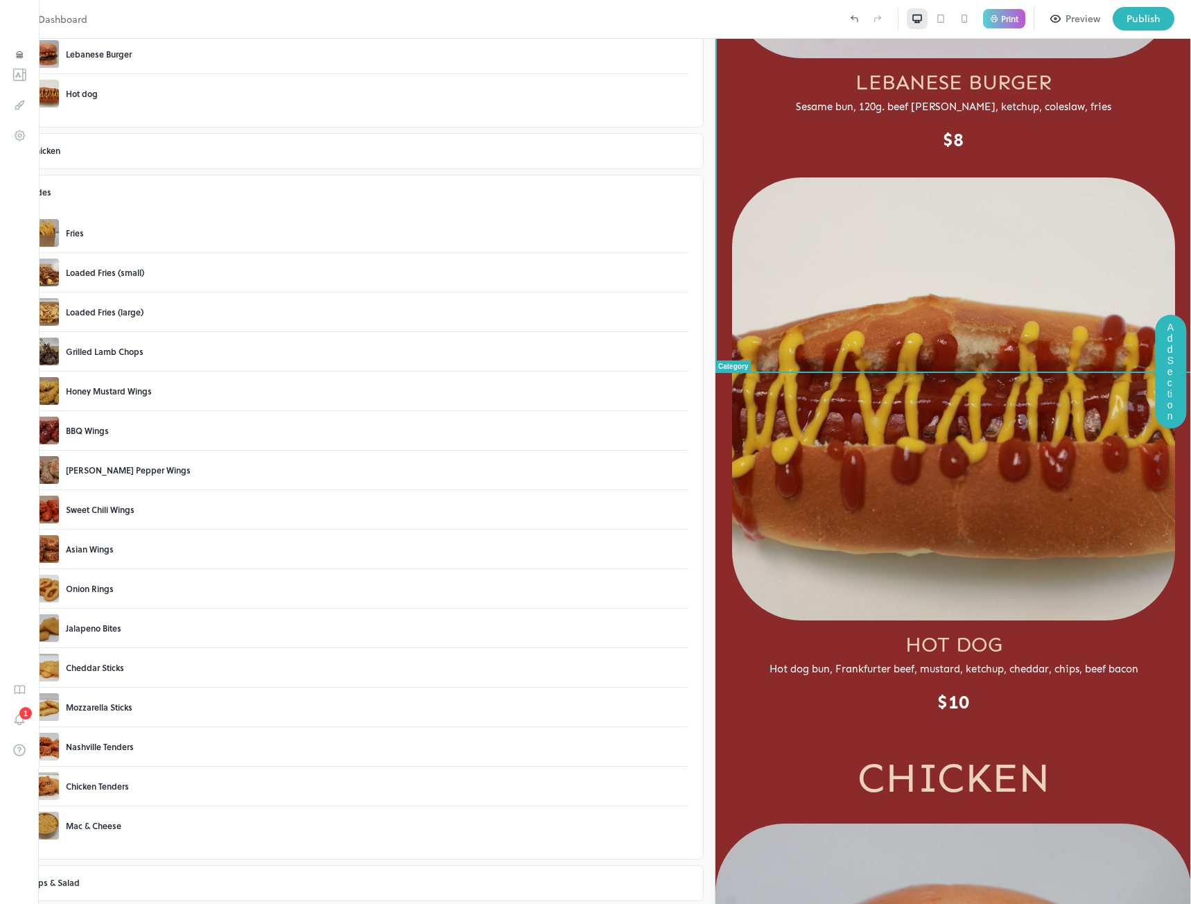
scroll to position [4175, 0]
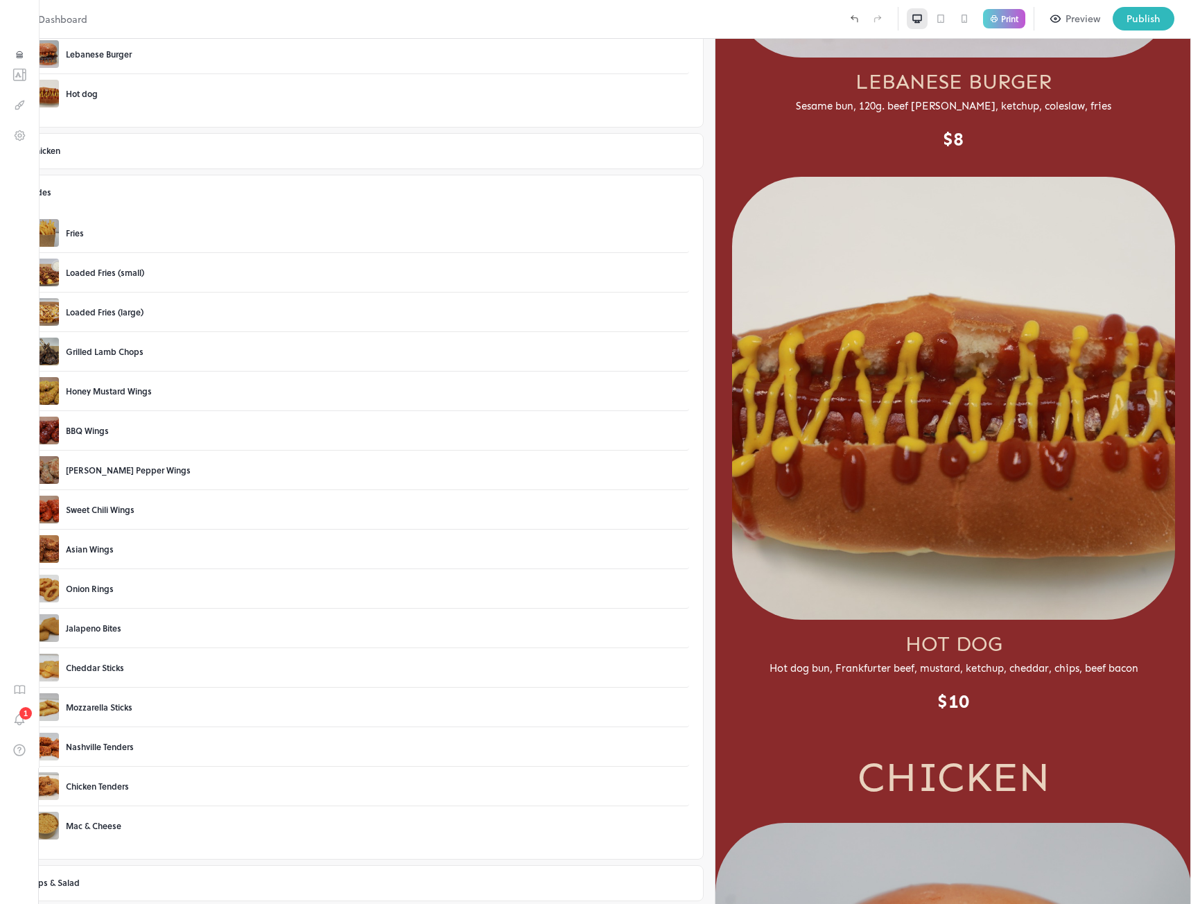
click at [15, 60] on icon "Items" at bounding box center [20, 55] width 10 height 10
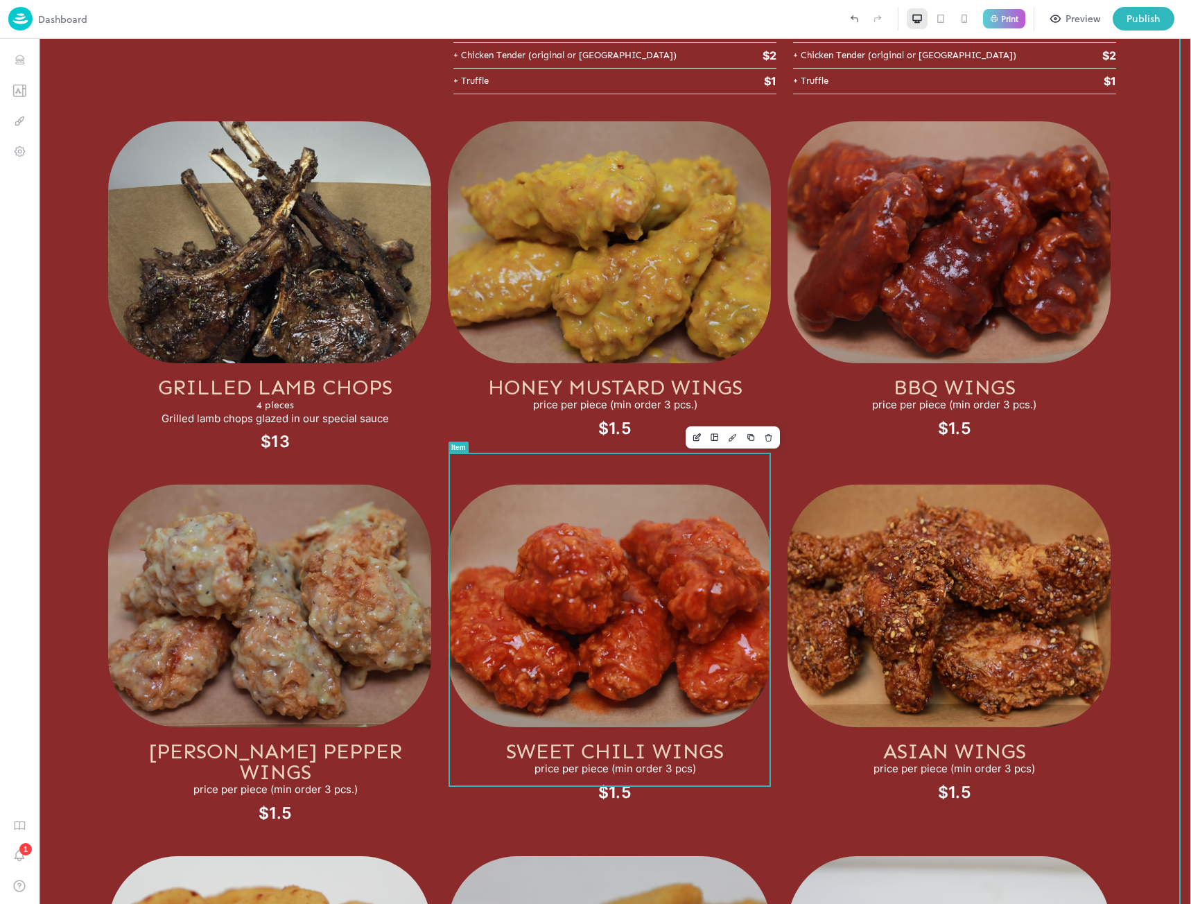
scroll to position [3467, 0]
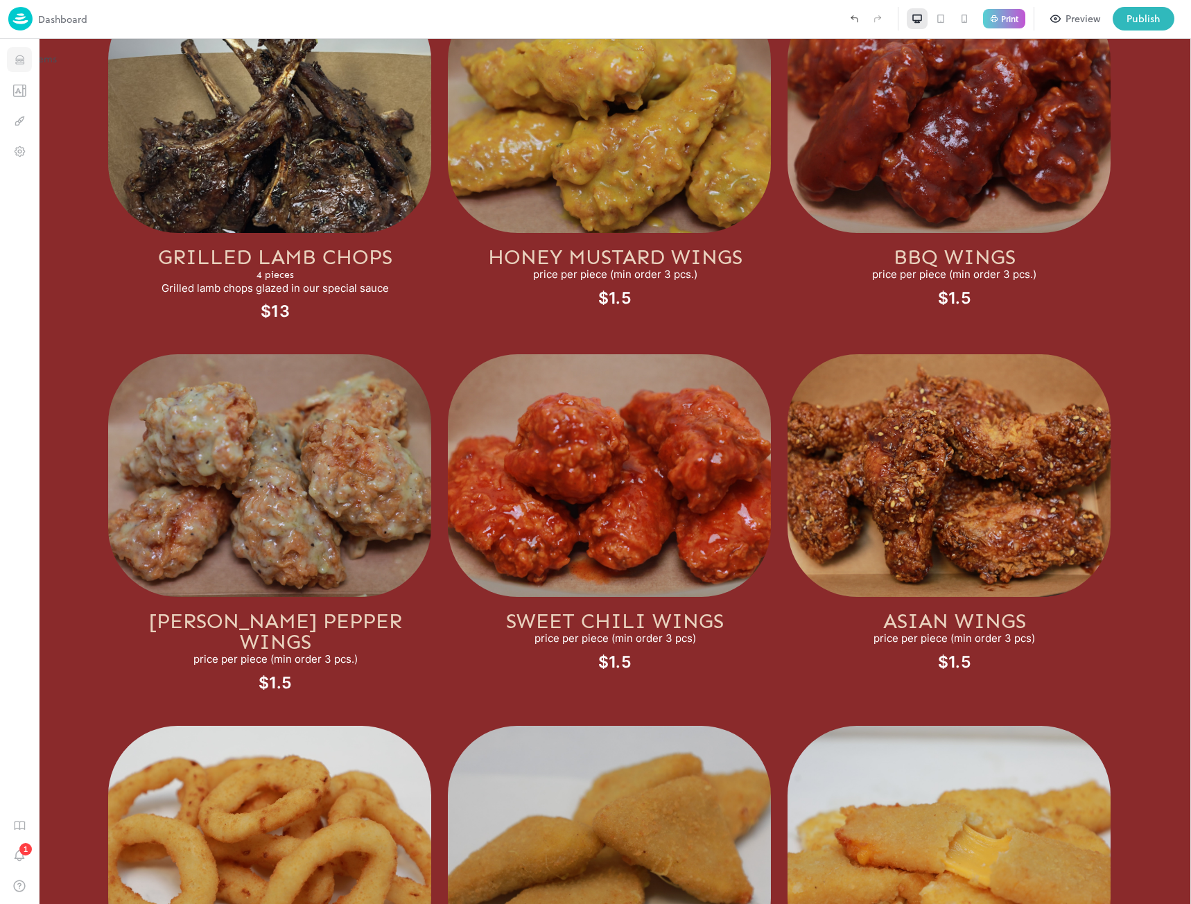
click at [17, 54] on icon "Items" at bounding box center [19, 59] width 13 height 13
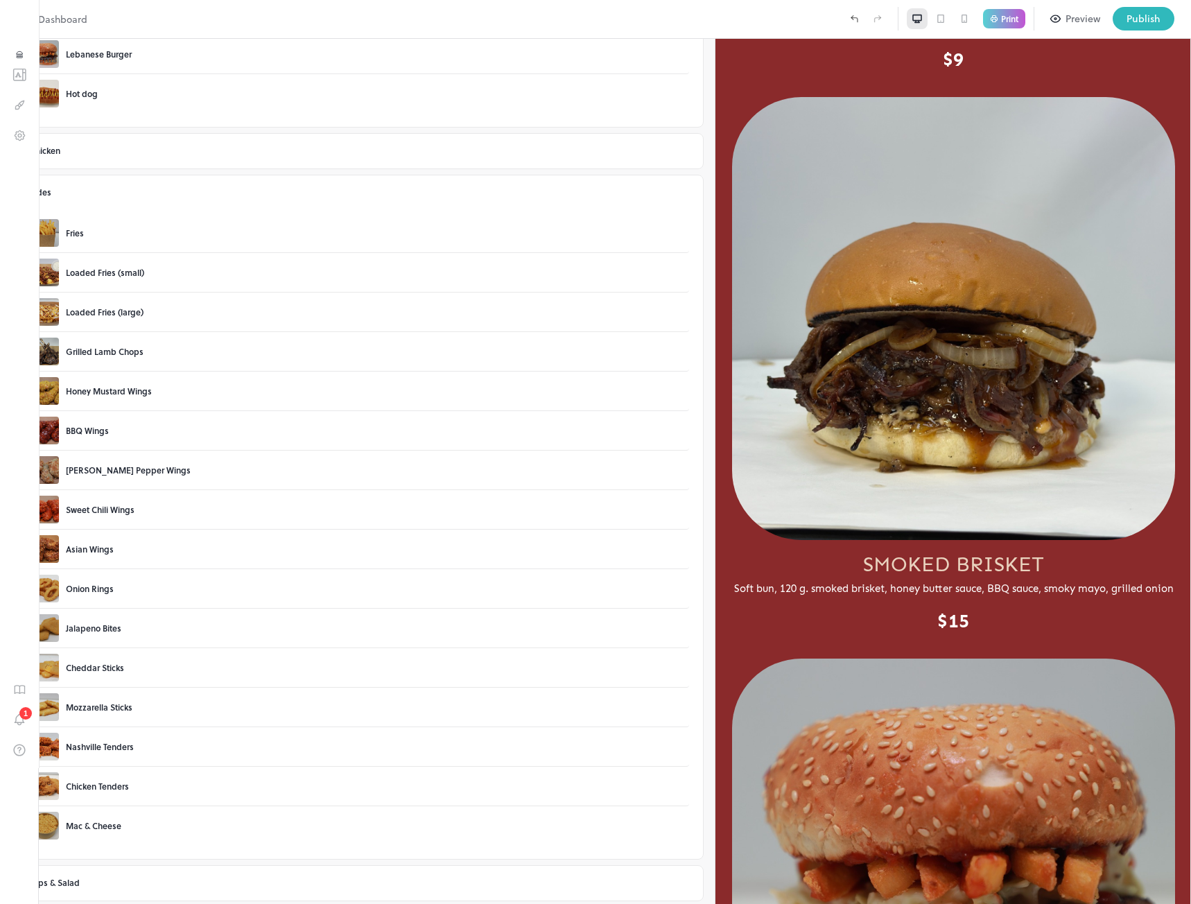
scroll to position [3070, 0]
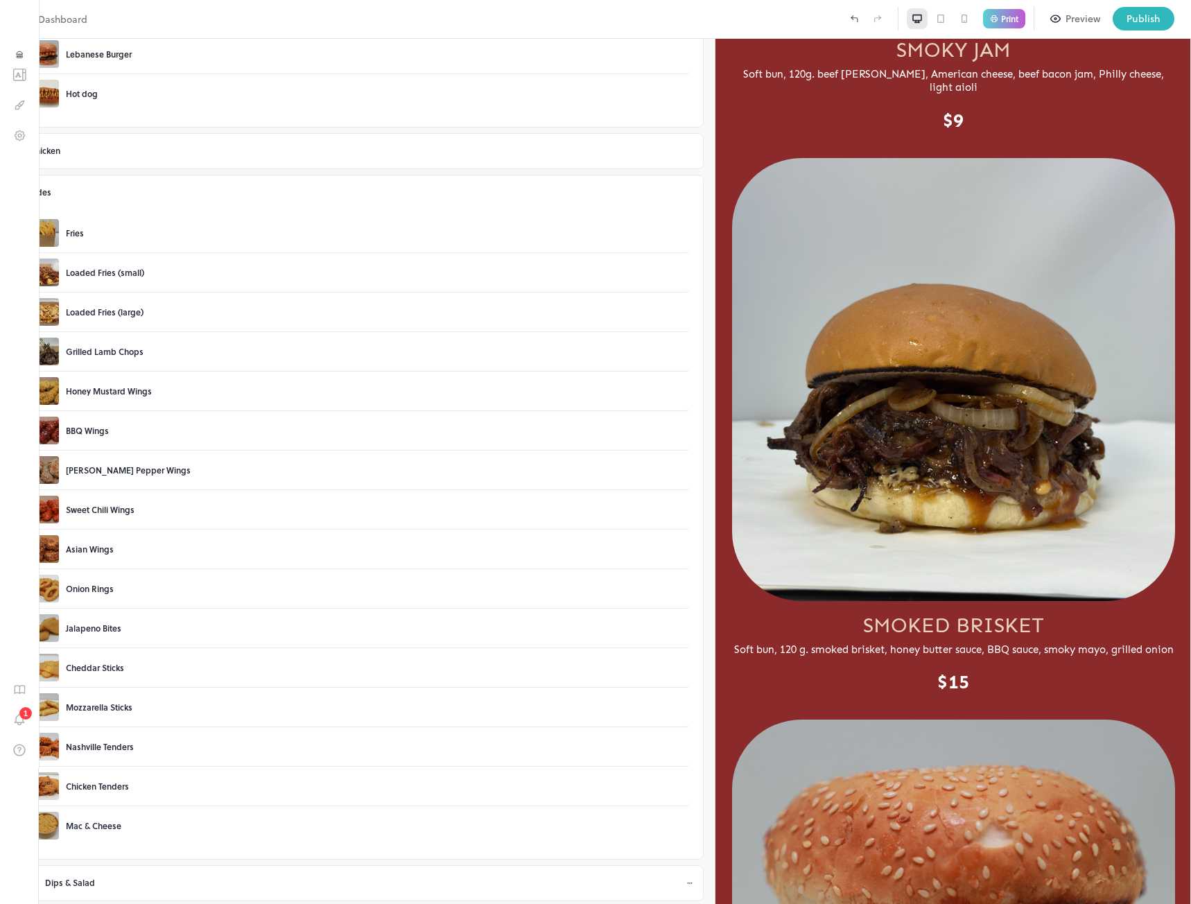
click at [42, 883] on icon at bounding box center [37, 883] width 9 height 10
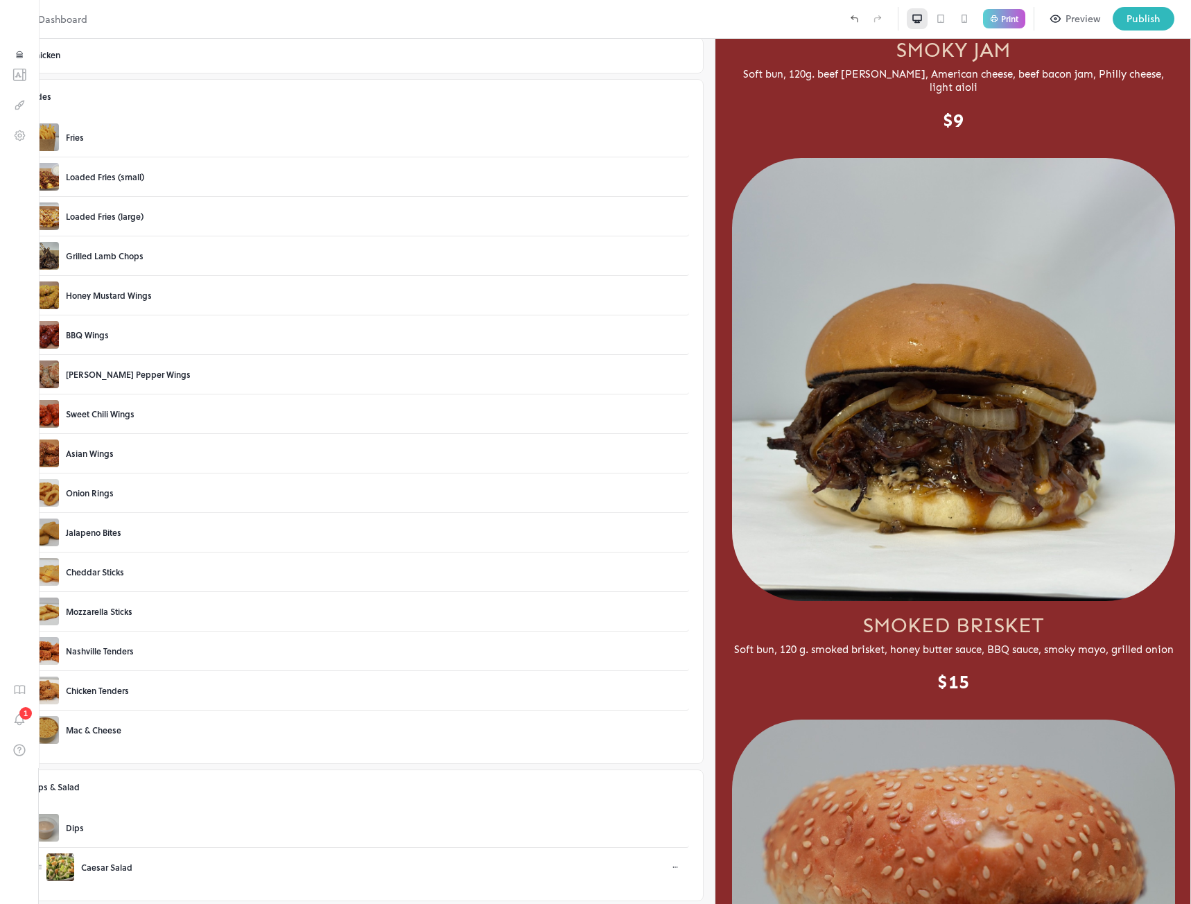
click at [671, 870] on icon at bounding box center [675, 867] width 8 height 8
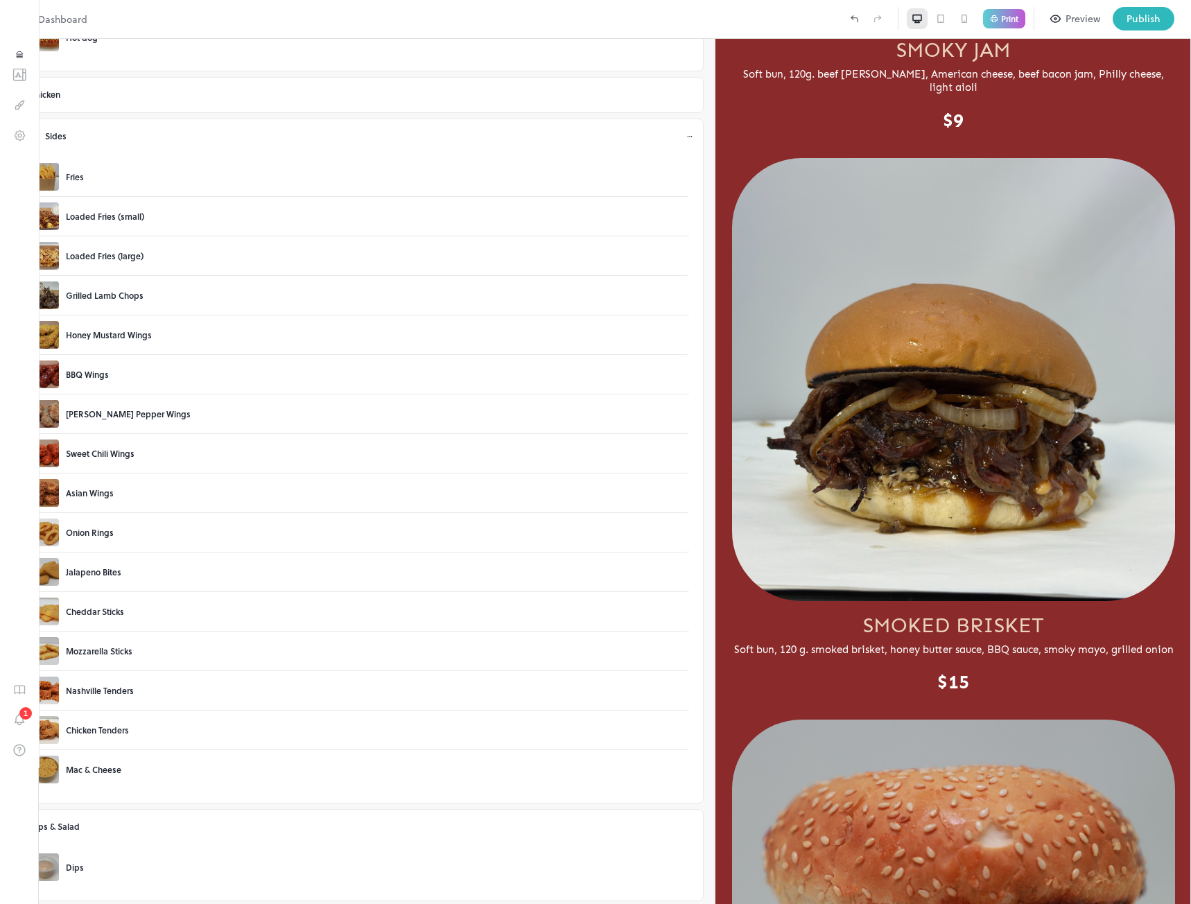
click at [686, 140] on icon at bounding box center [690, 136] width 8 height 8
click at [26, 903] on div "Add" at bounding box center [16, 916] width 19 height 12
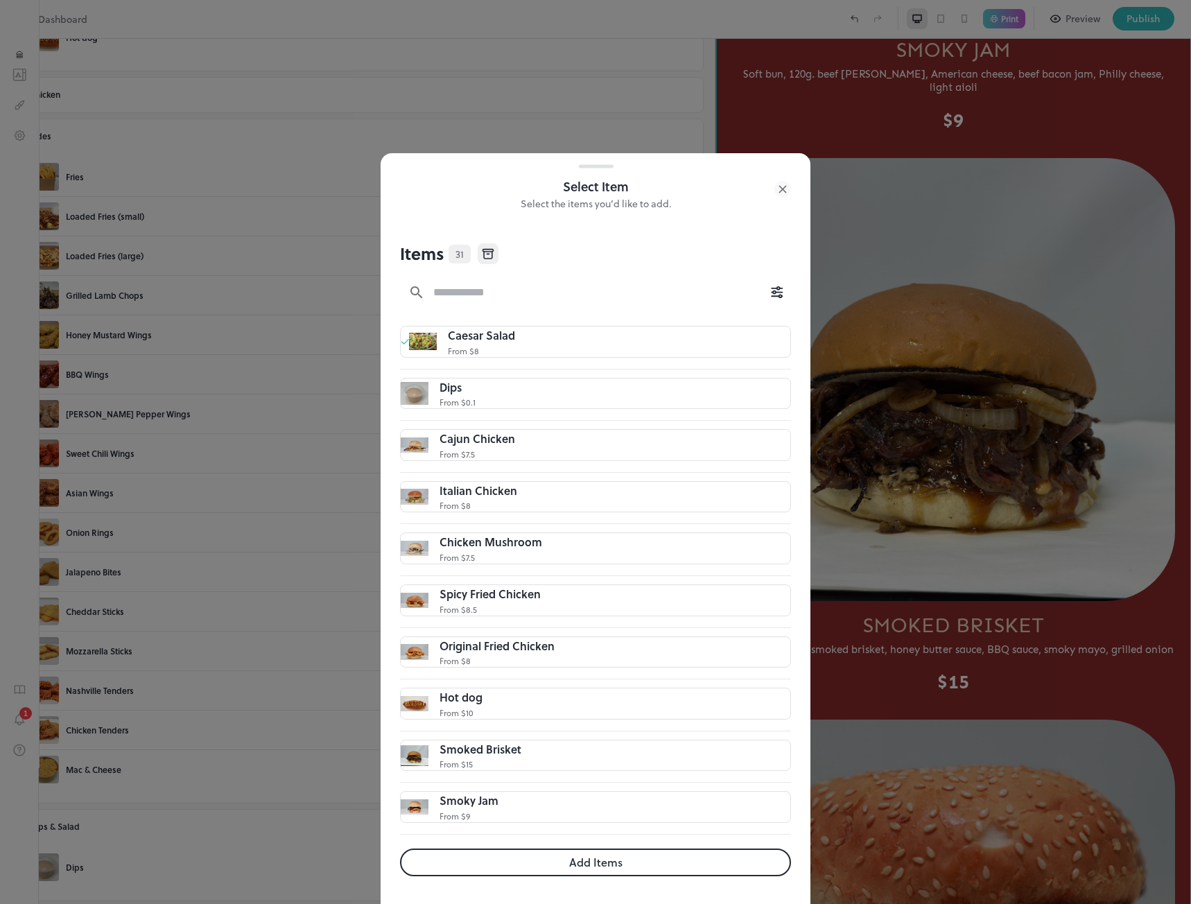
click at [586, 856] on button "Add Items" at bounding box center [595, 863] width 391 height 28
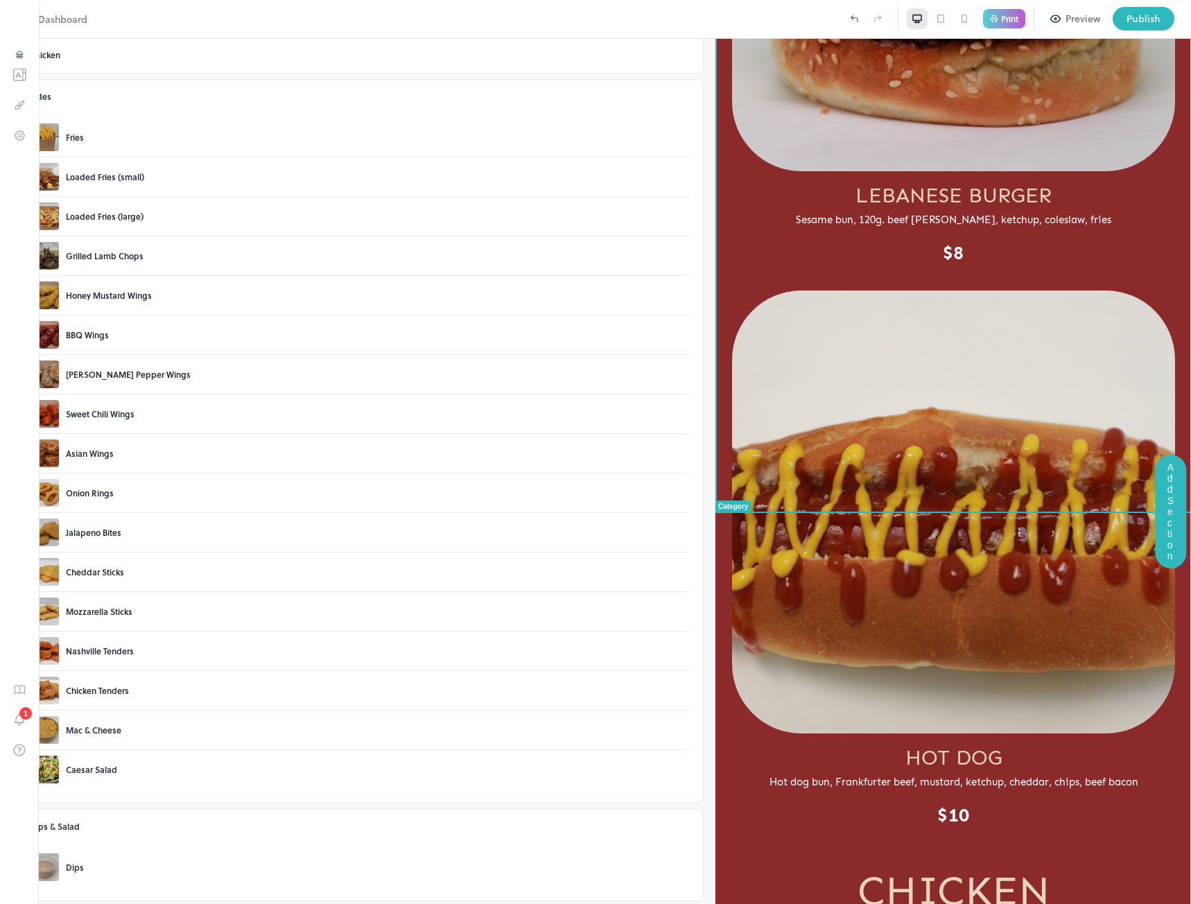
scroll to position [4313, 0]
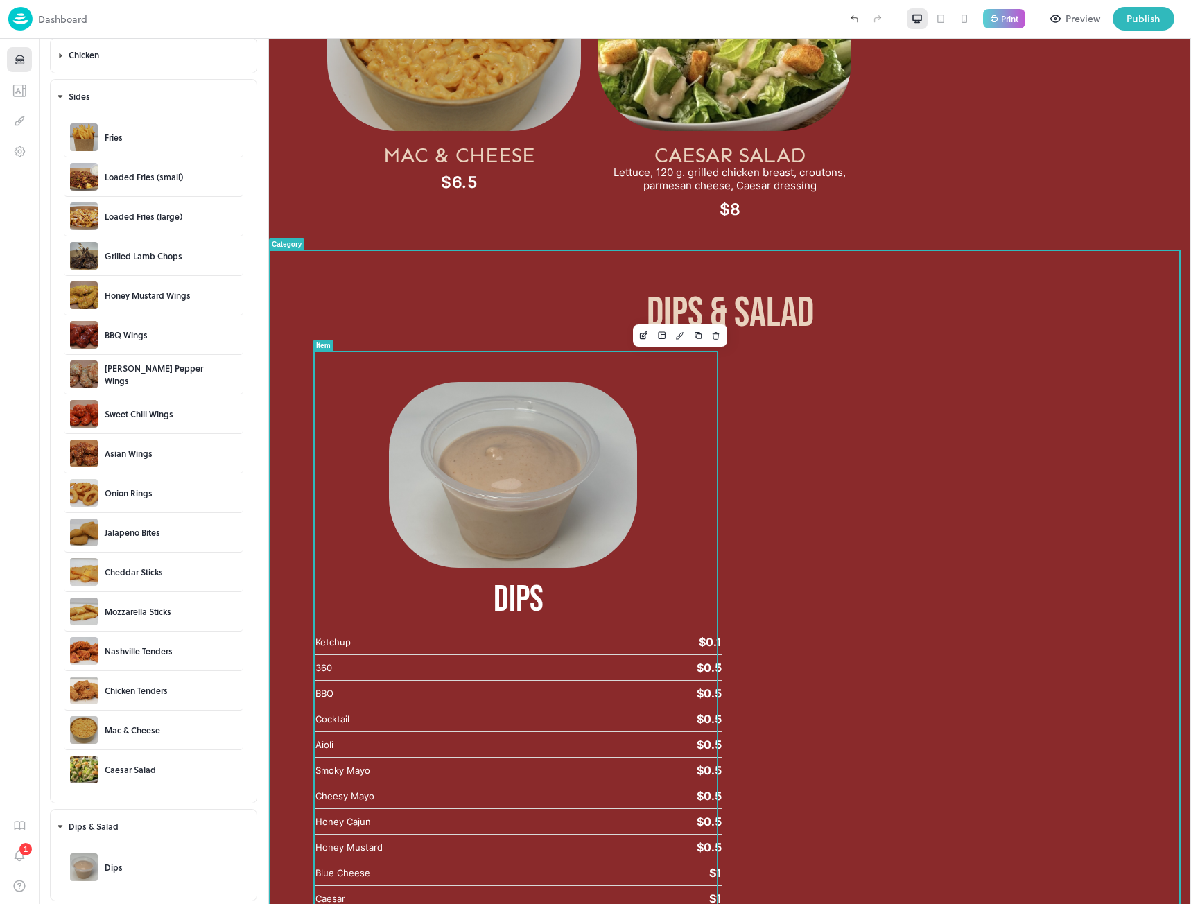
scroll to position [4353, 0]
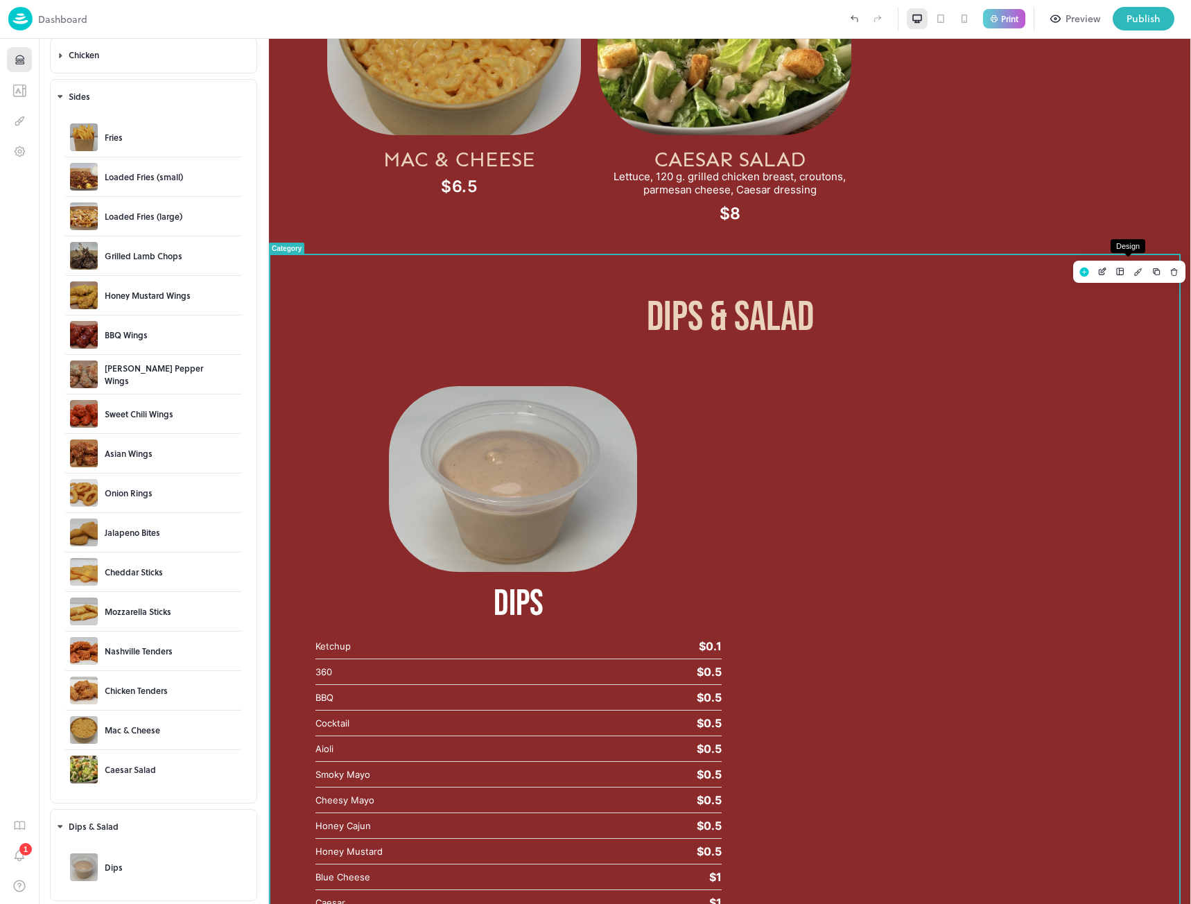
click at [1138, 271] on icon "Design" at bounding box center [1138, 271] width 1 height 1
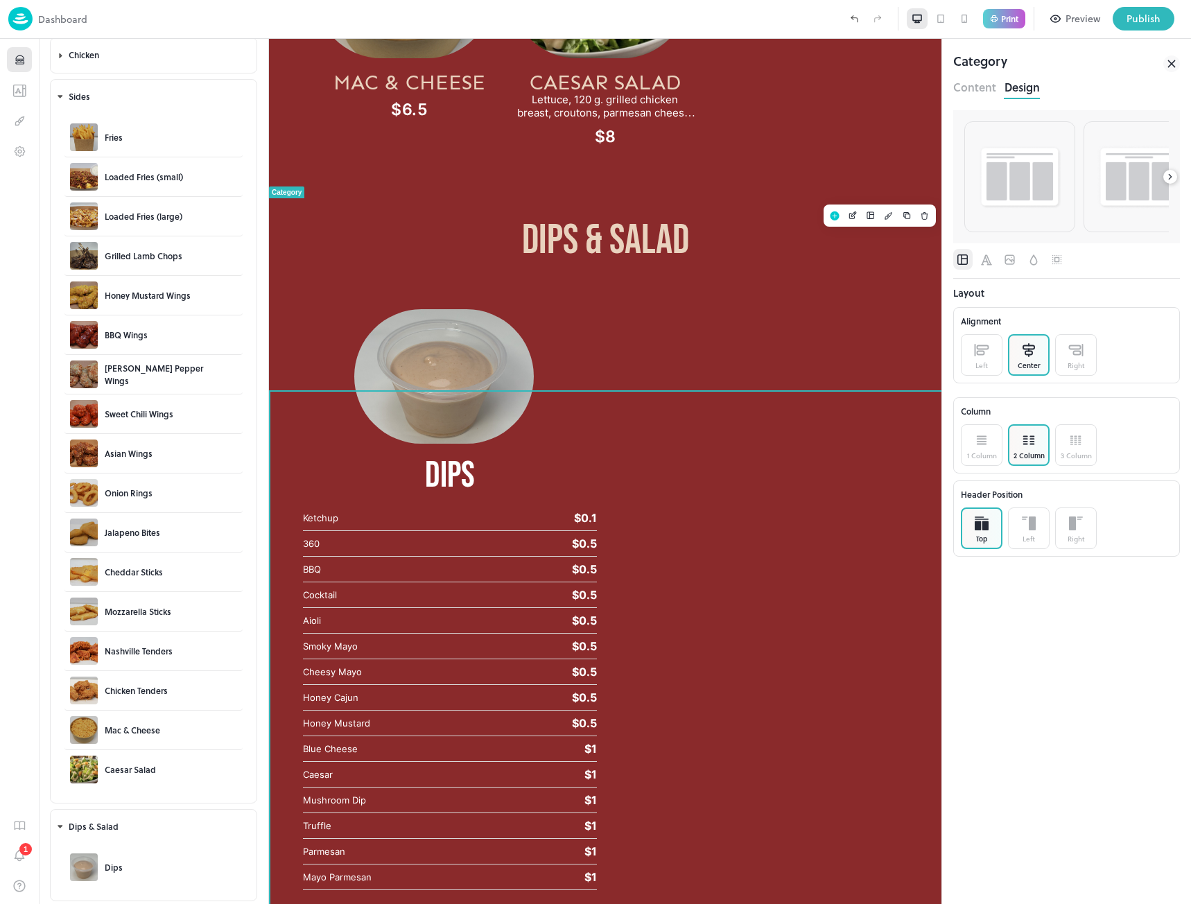
click at [52, 576] on button "Content" at bounding box center [43, 581] width 18 height 11
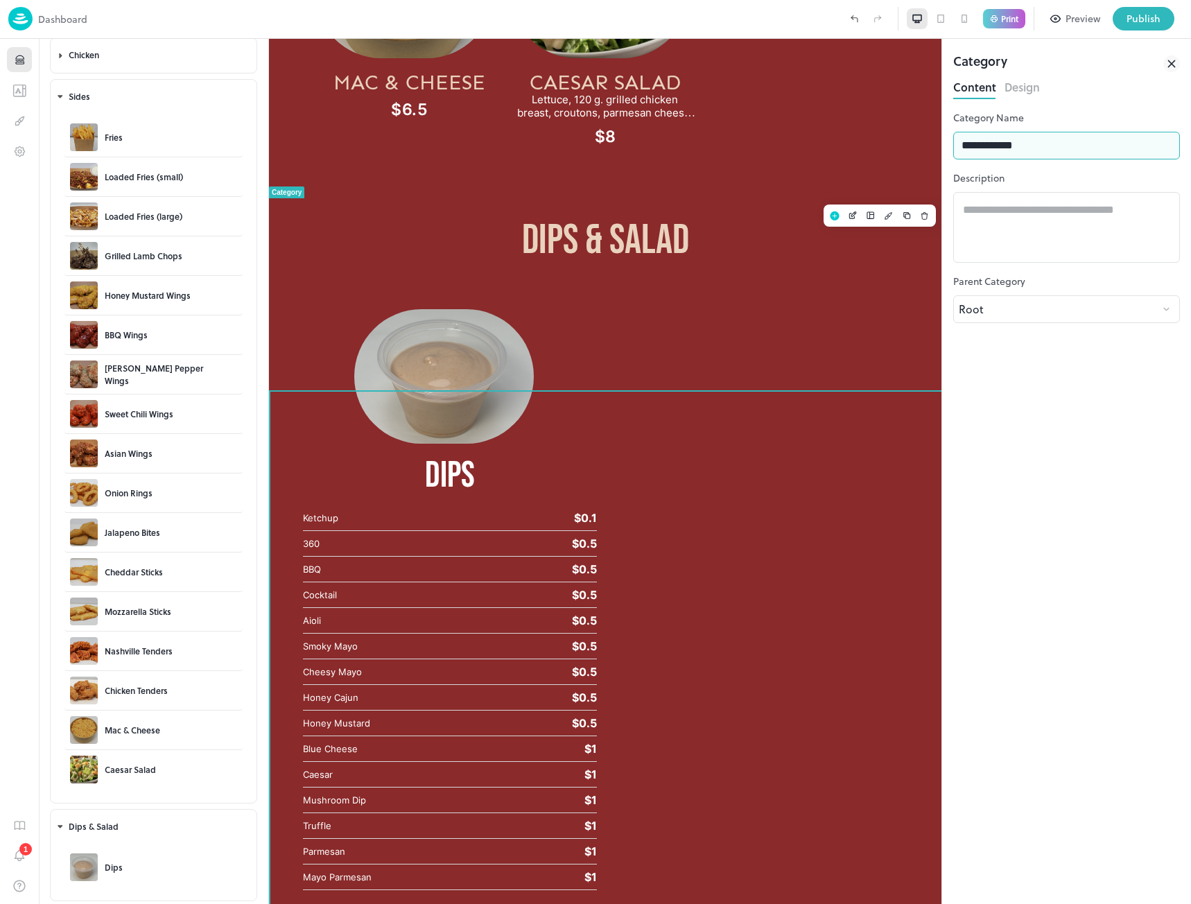
click at [1021, 151] on input "**********" at bounding box center [1066, 146] width 227 height 28
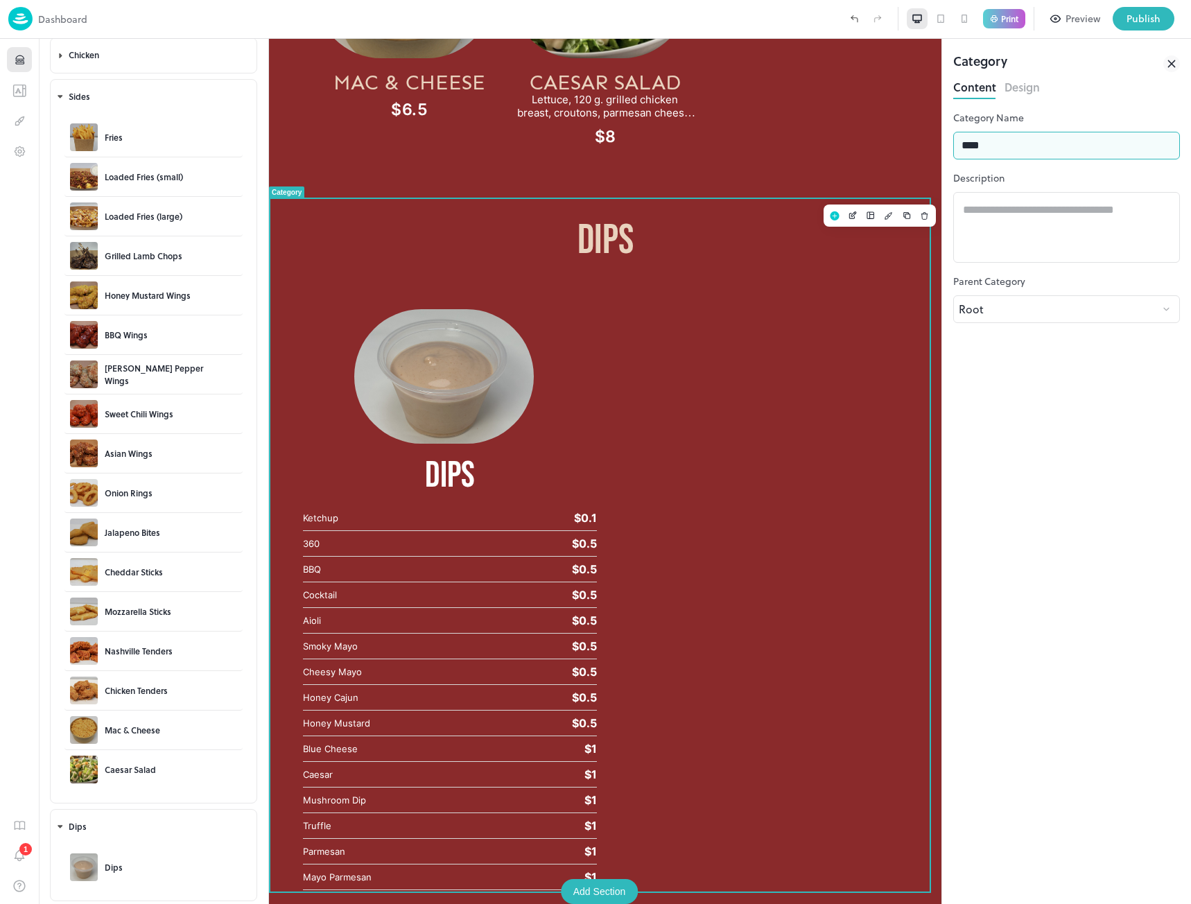
type input "****"
click at [329, 569] on div "Content Design" at bounding box center [181, 582] width 295 height 26
click at [328, 575] on button "Design" at bounding box center [315, 582] width 25 height 14
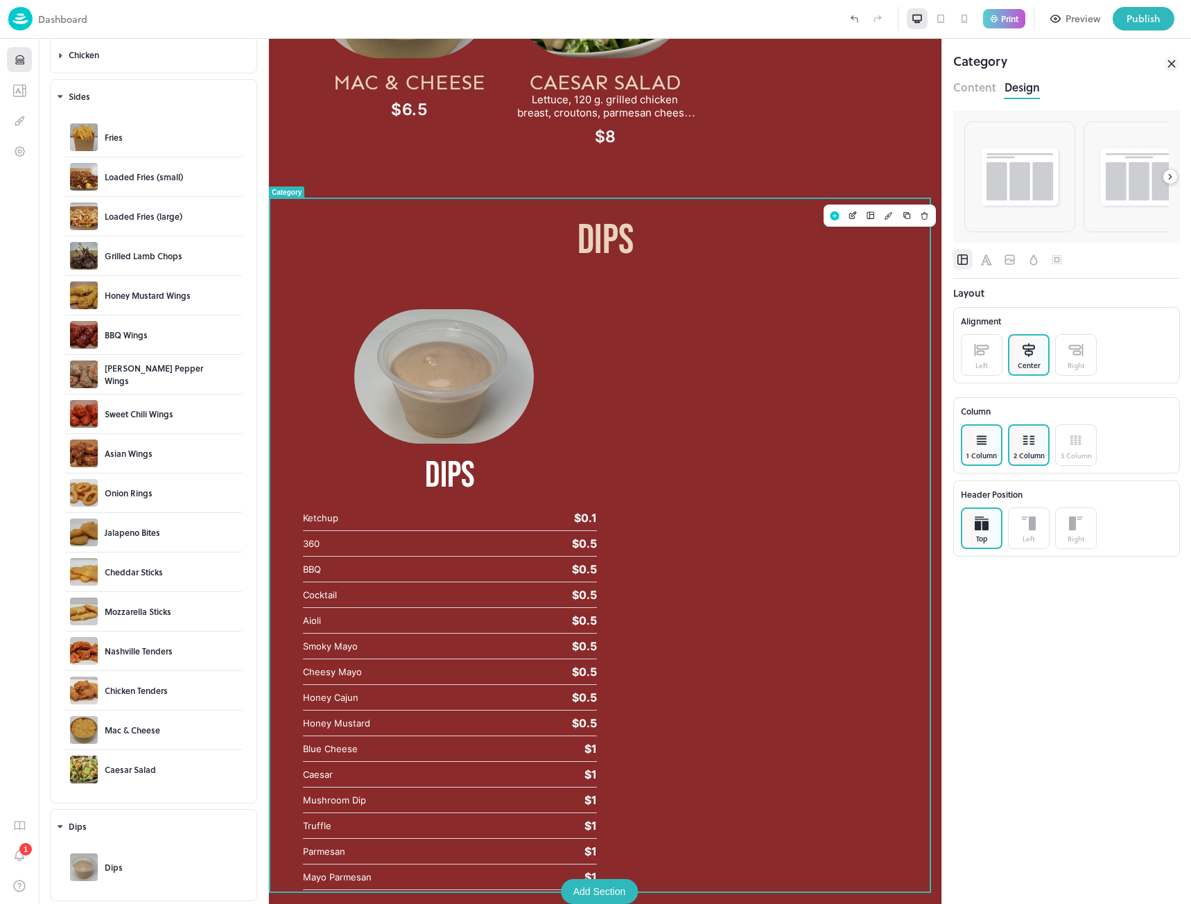
click at [978, 438] on icon at bounding box center [982, 440] width 14 height 14
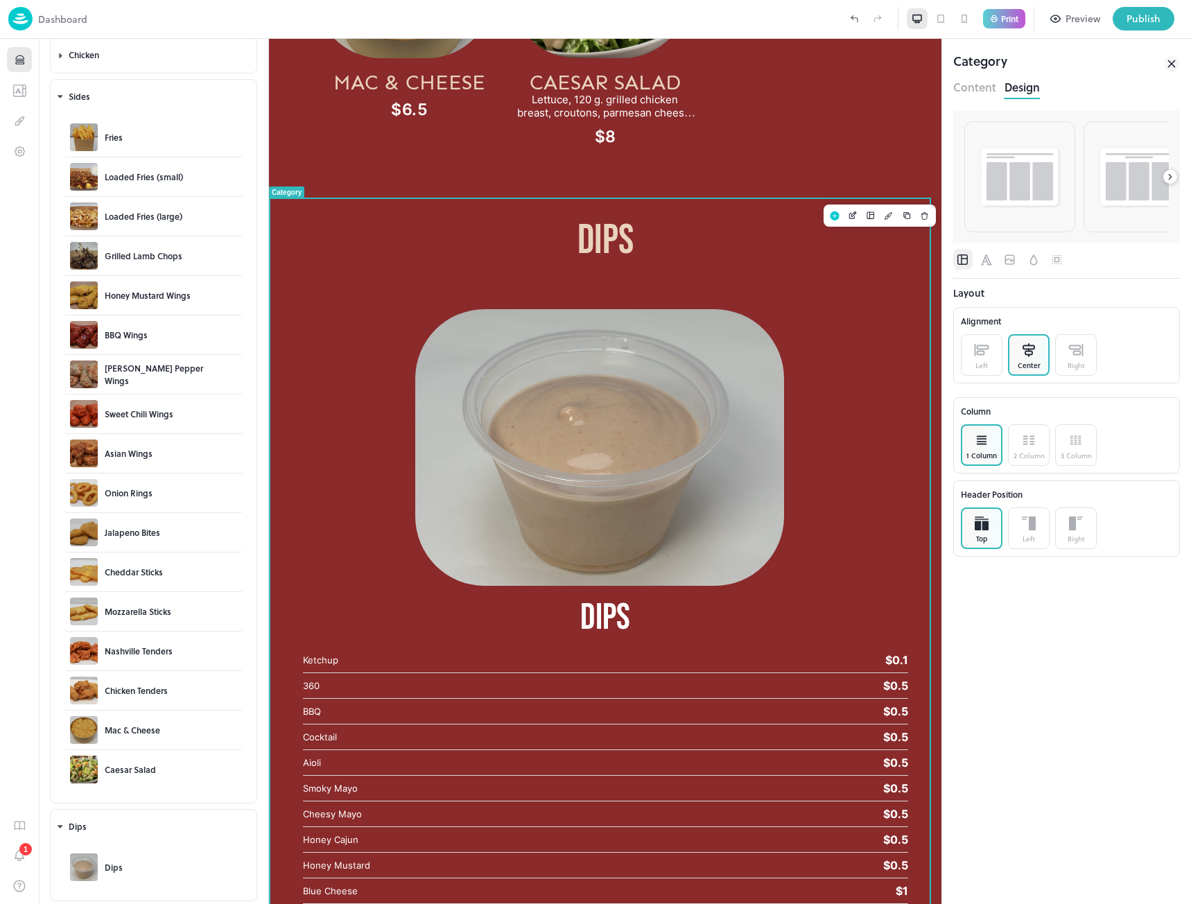
click at [69, 616] on icon at bounding box center [51, 621] width 35 height 11
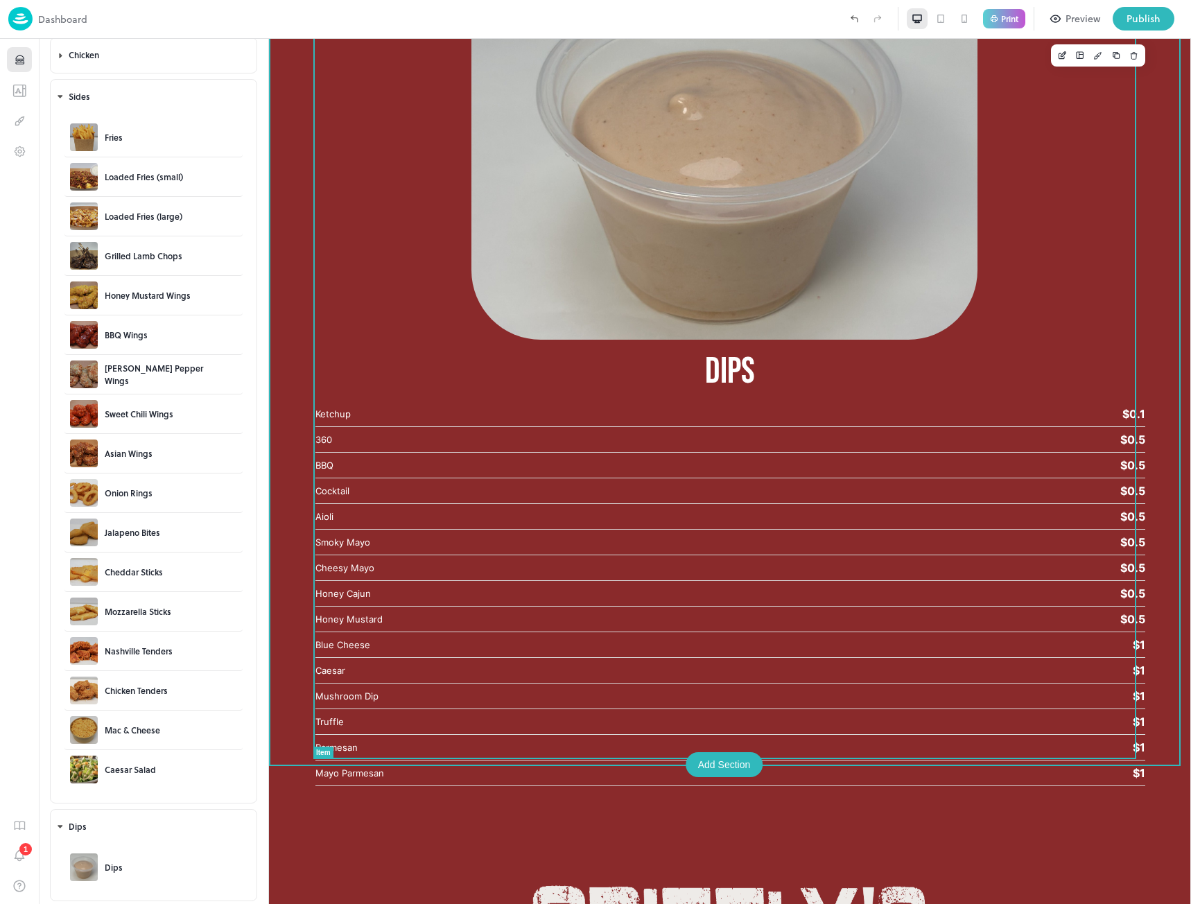
scroll to position [4779, 0]
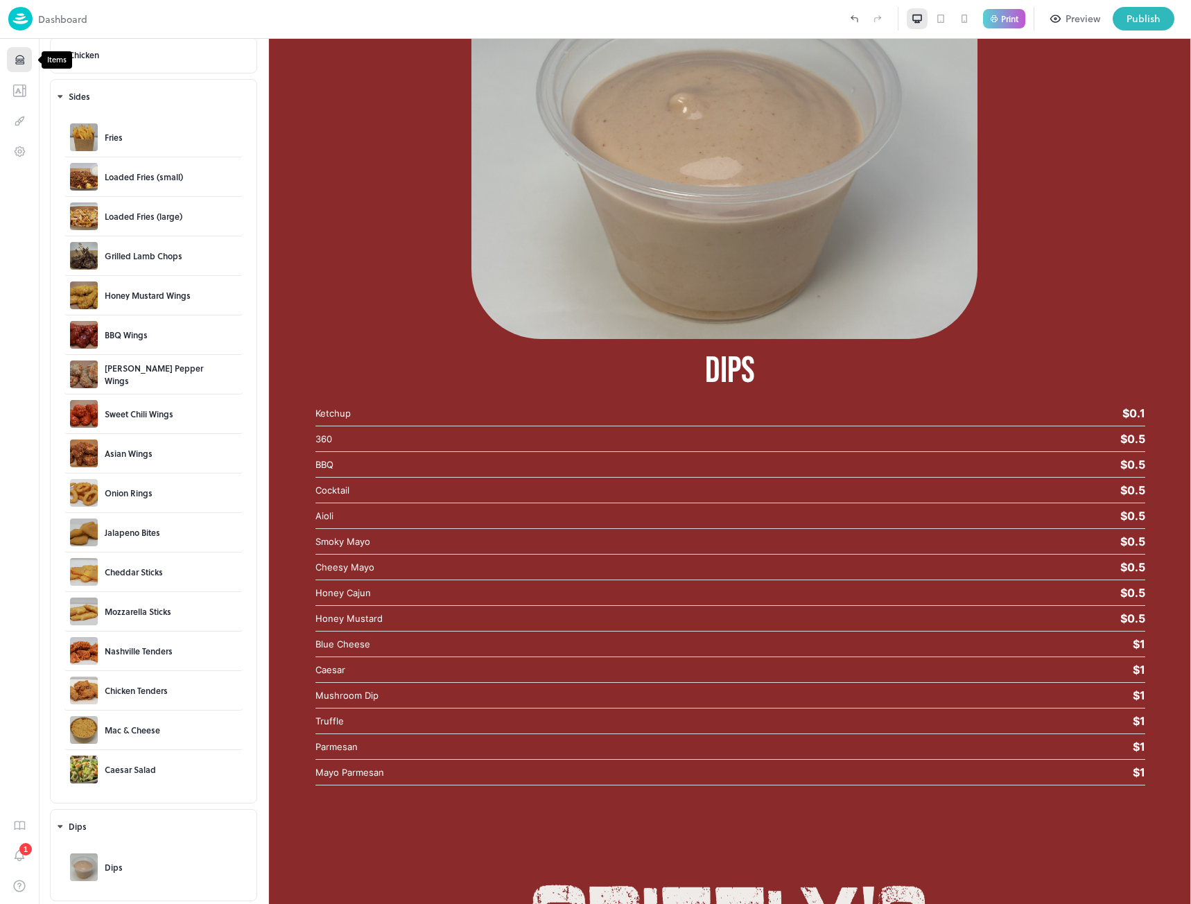
click at [21, 61] on icon "Items" at bounding box center [19, 59] width 13 height 13
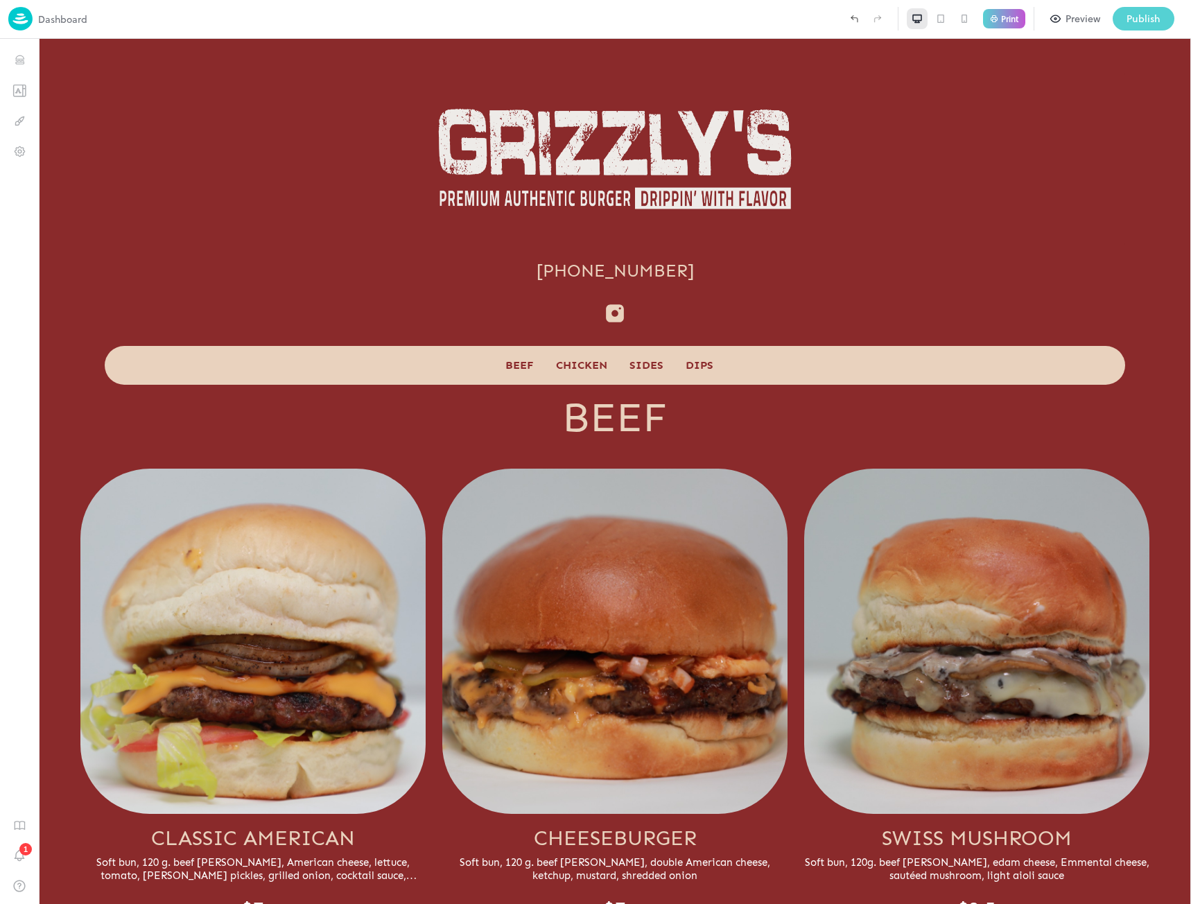
click at [1136, 17] on div "Publish" at bounding box center [1144, 18] width 34 height 15
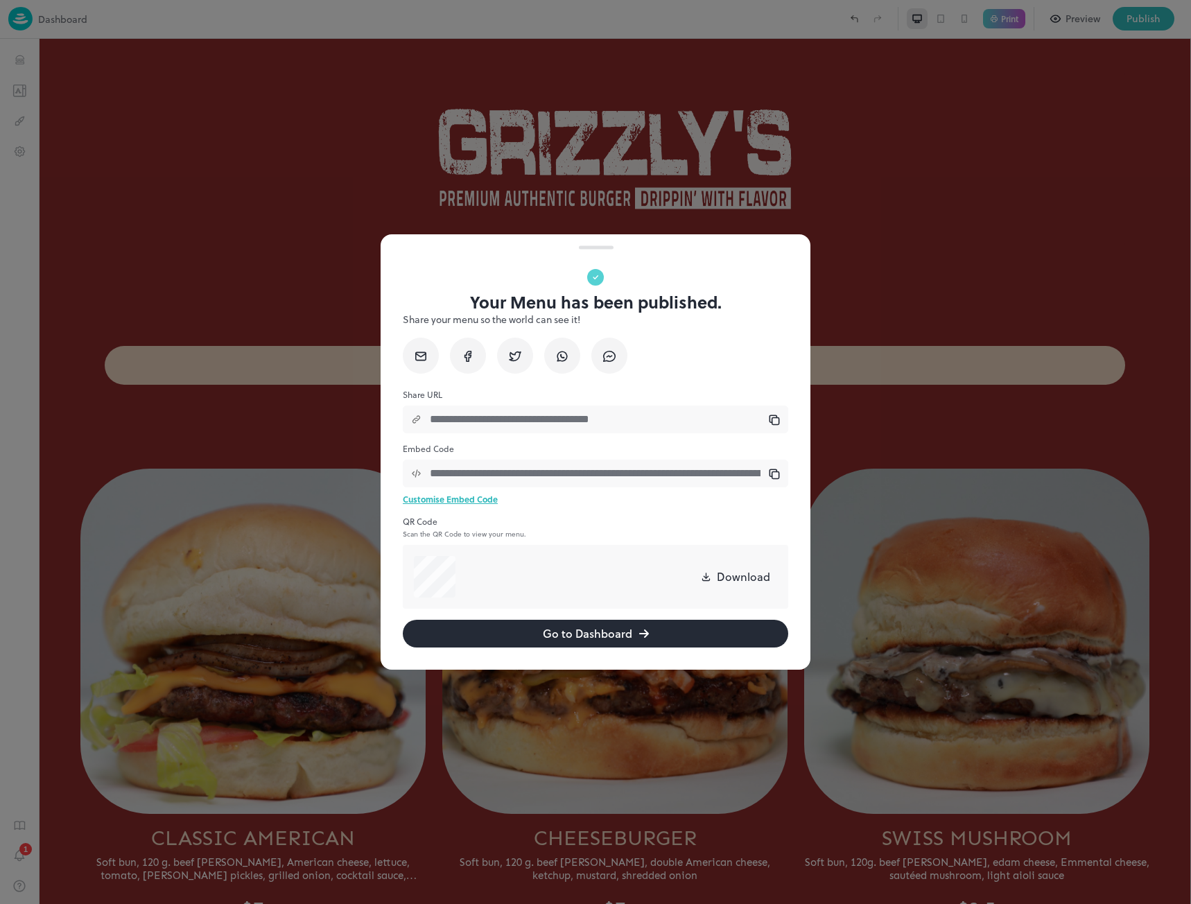
click at [277, 251] on div at bounding box center [595, 452] width 1191 height 904
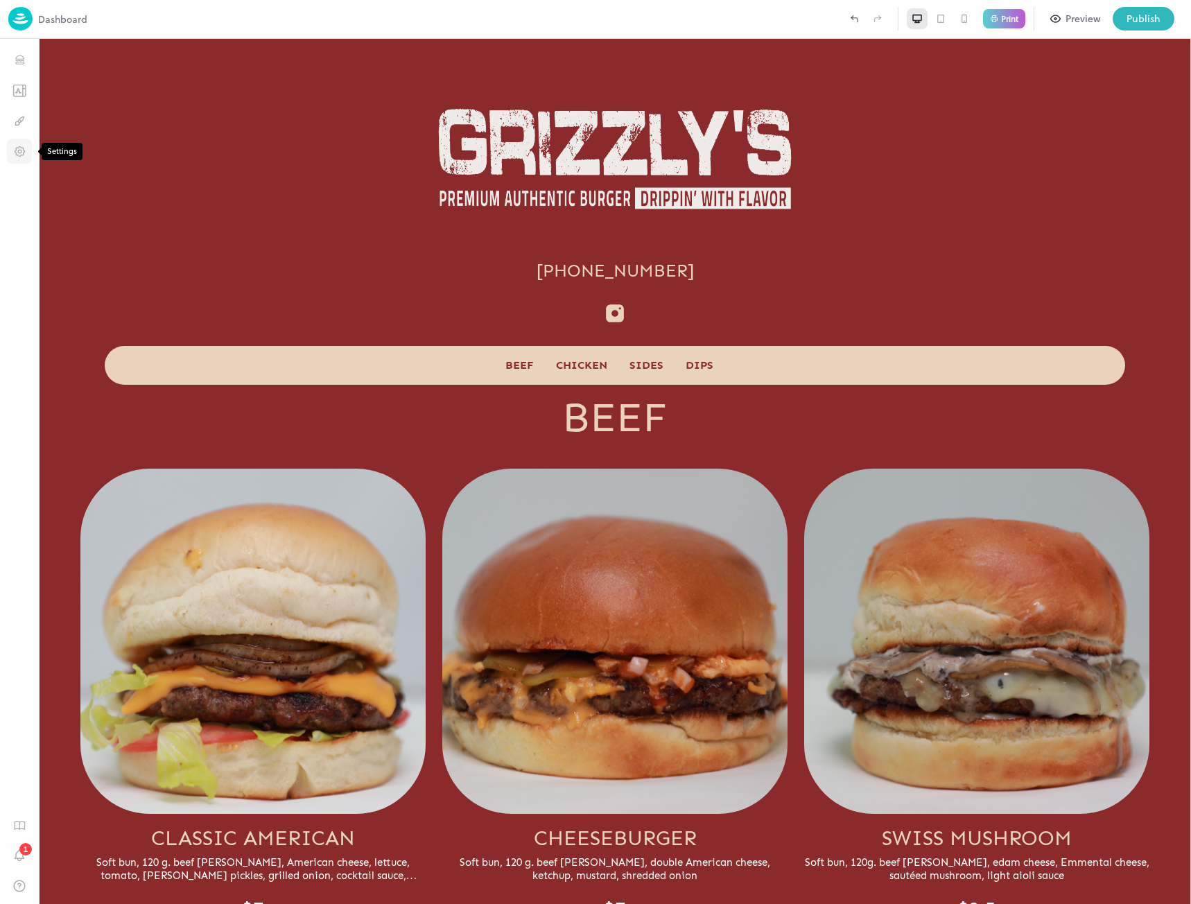
click at [20, 153] on icon "Settings" at bounding box center [19, 151] width 13 height 13
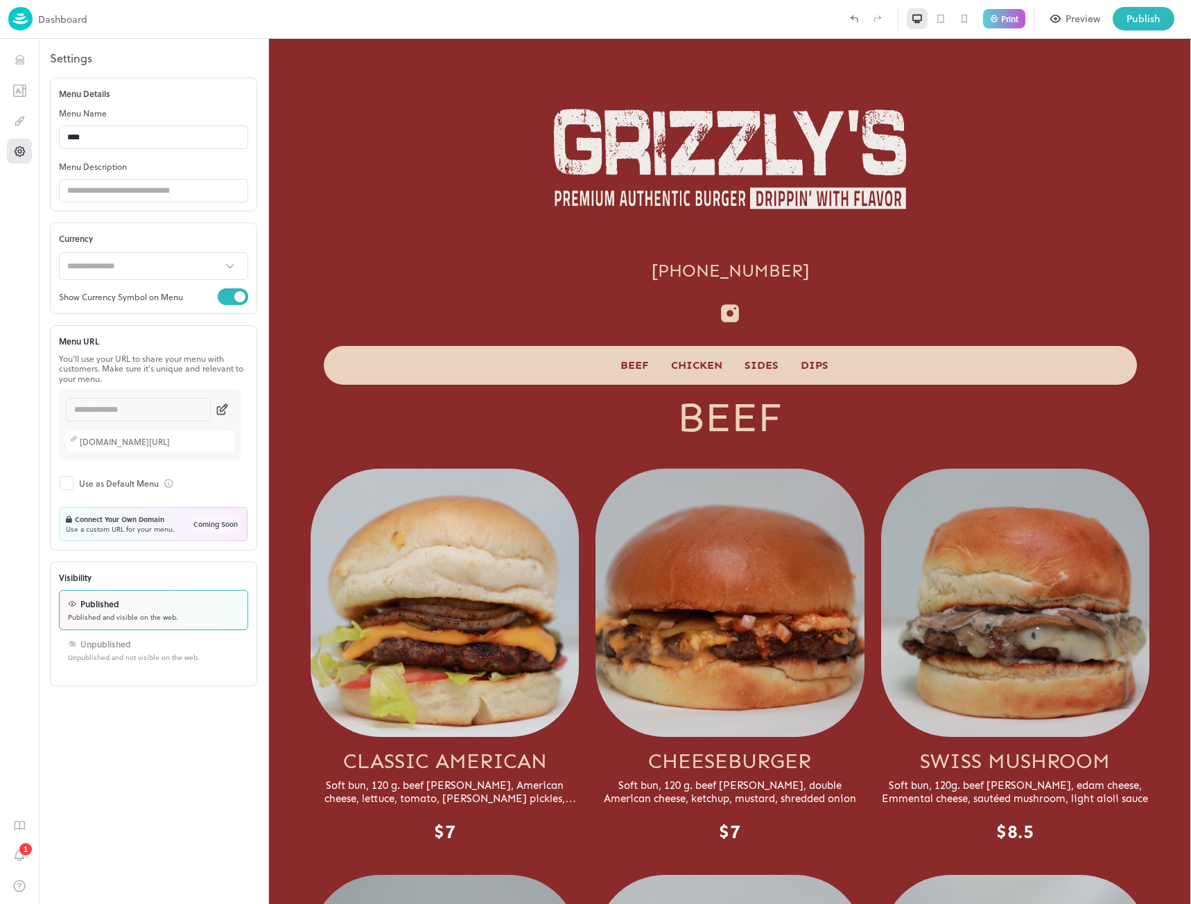
click at [94, 445] on p "[DOMAIN_NAME][URL]" at bounding box center [125, 442] width 90 height 14
click at [223, 409] on icon at bounding box center [222, 410] width 15 height 14
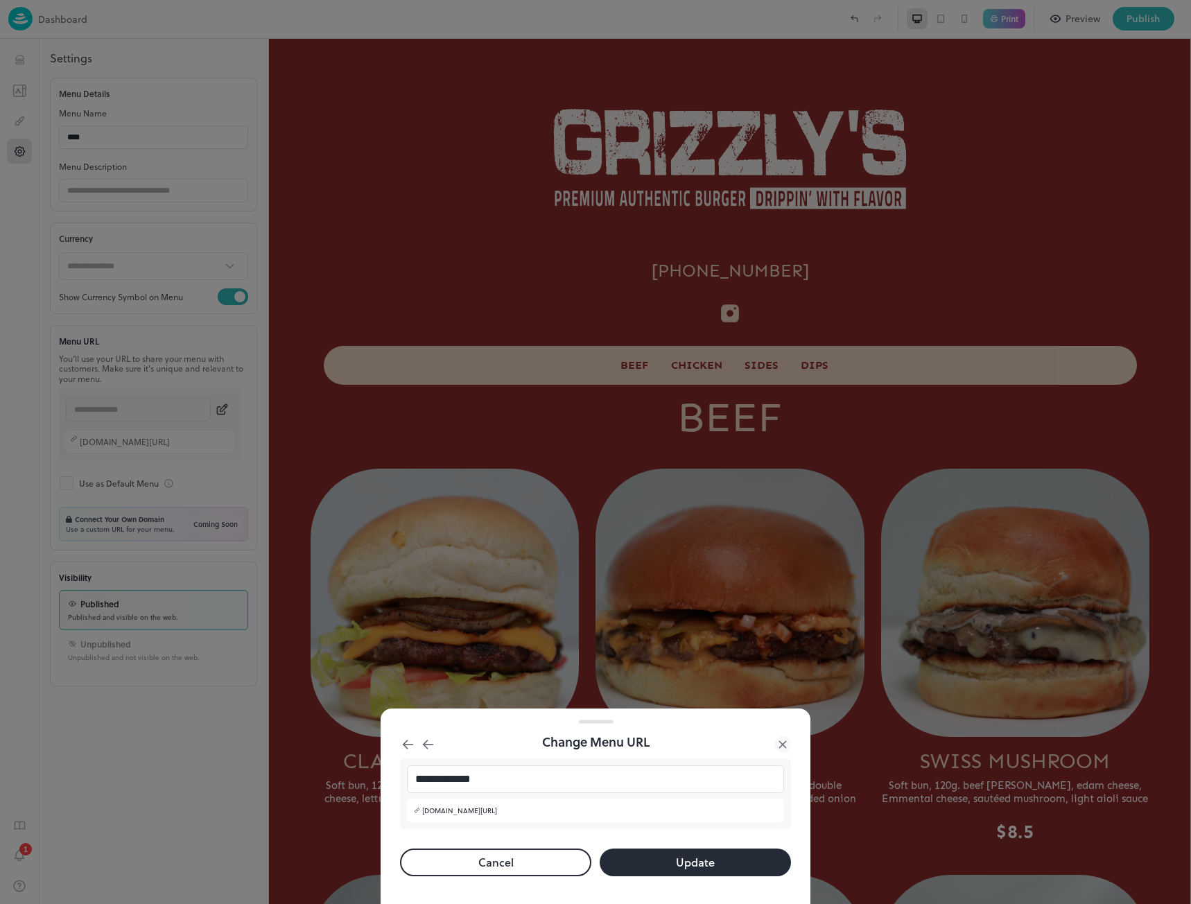
click at [784, 745] on icon at bounding box center [782, 744] width 6 height 6
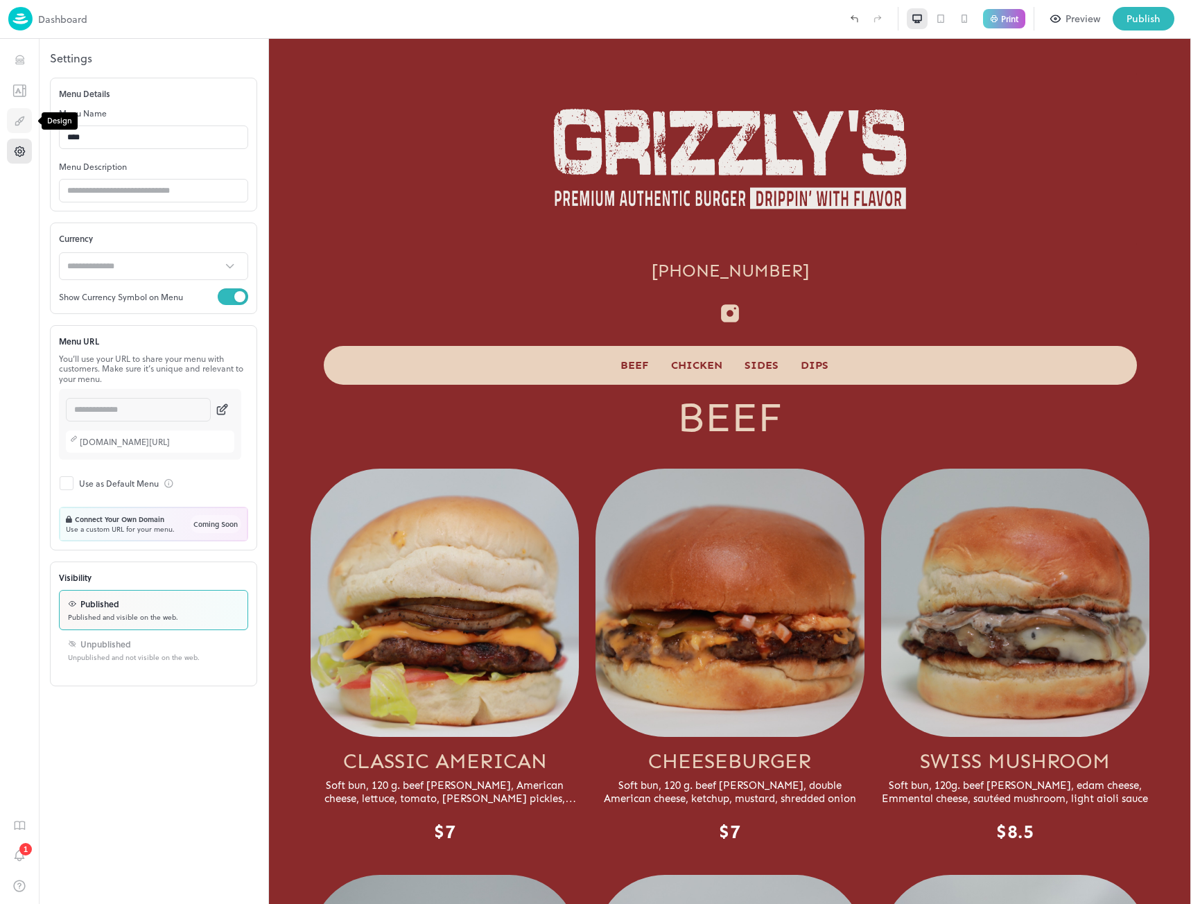
click at [18, 125] on icon "Design" at bounding box center [16, 122] width 3 height 3
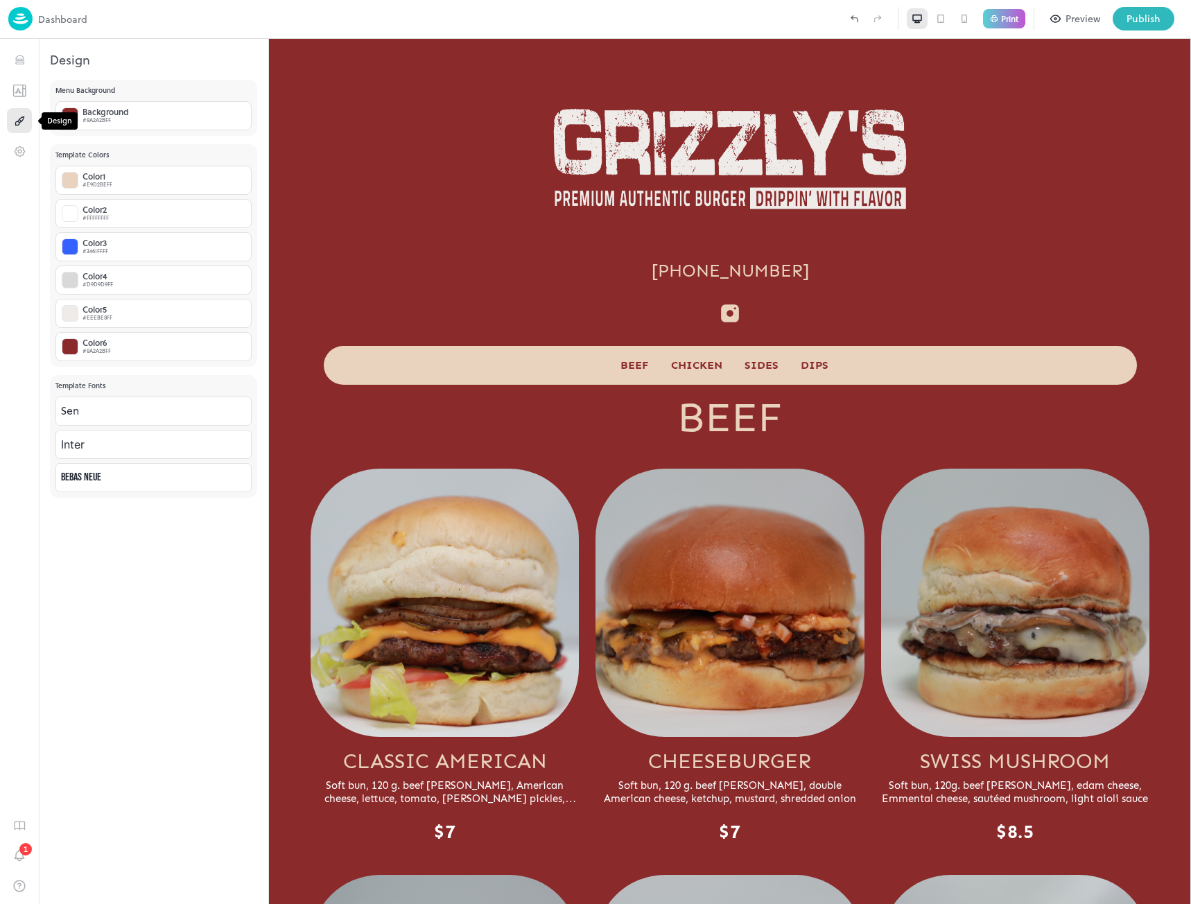
scroll to position [428, 0]
click at [19, 90] on icon "Templates" at bounding box center [18, 90] width 4 height 4
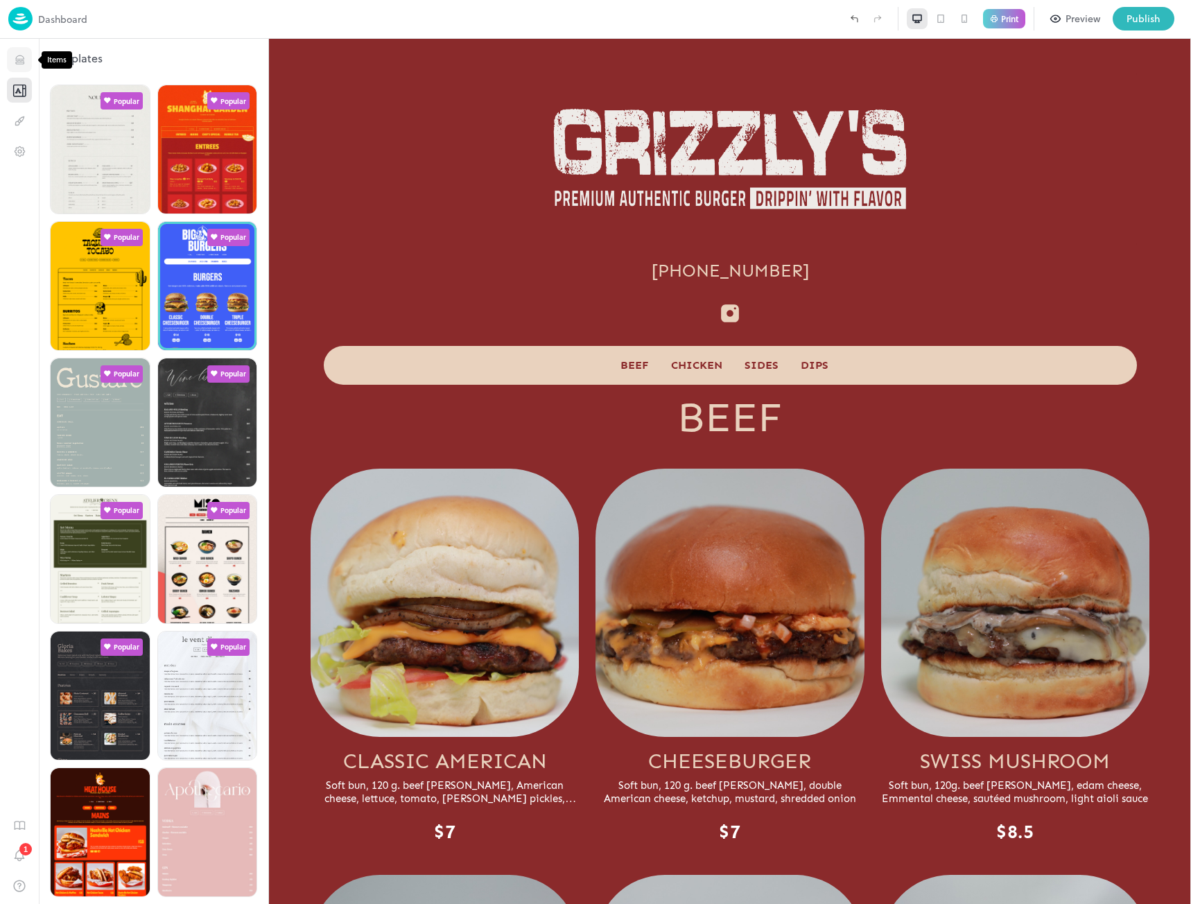
click at [21, 62] on icon "Items" at bounding box center [19, 59] width 13 height 13
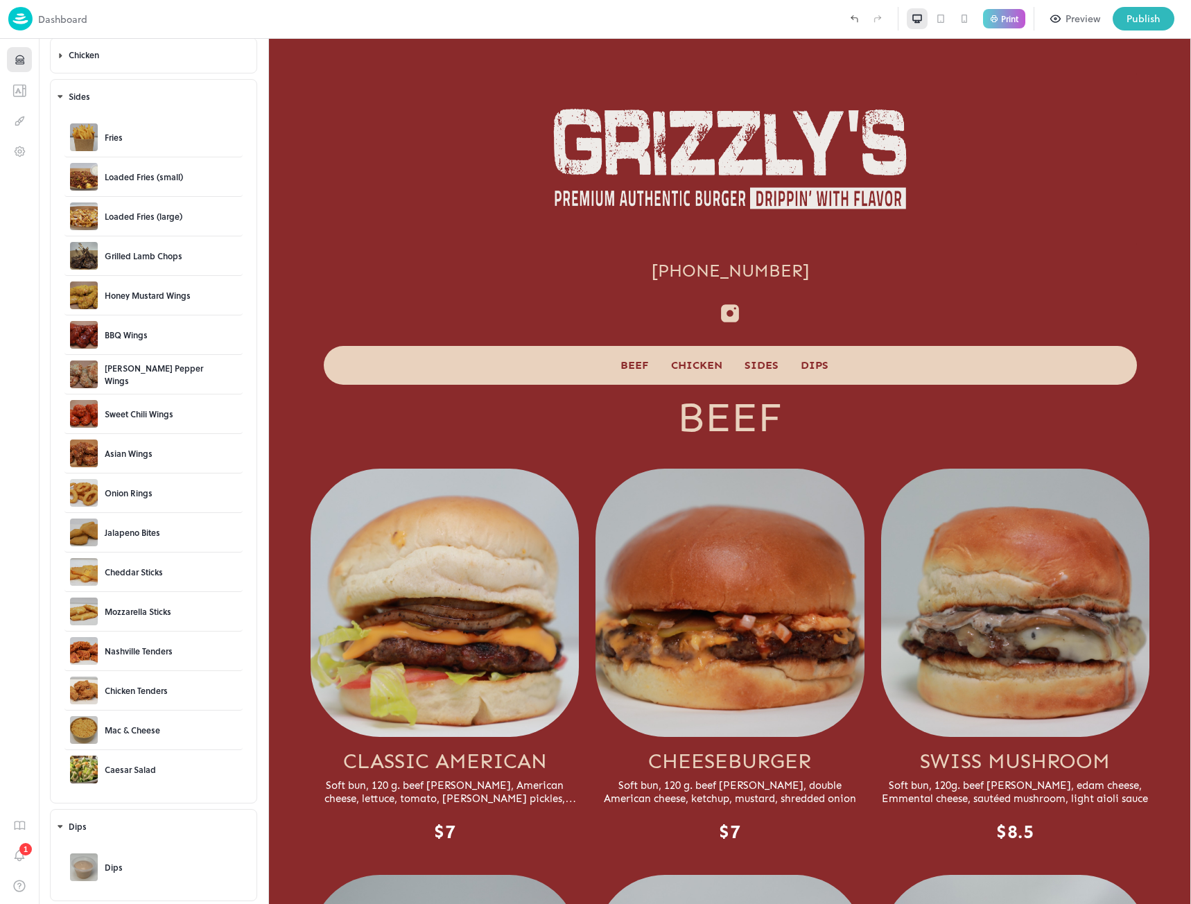
click at [18, 21] on img at bounding box center [20, 19] width 24 height 24
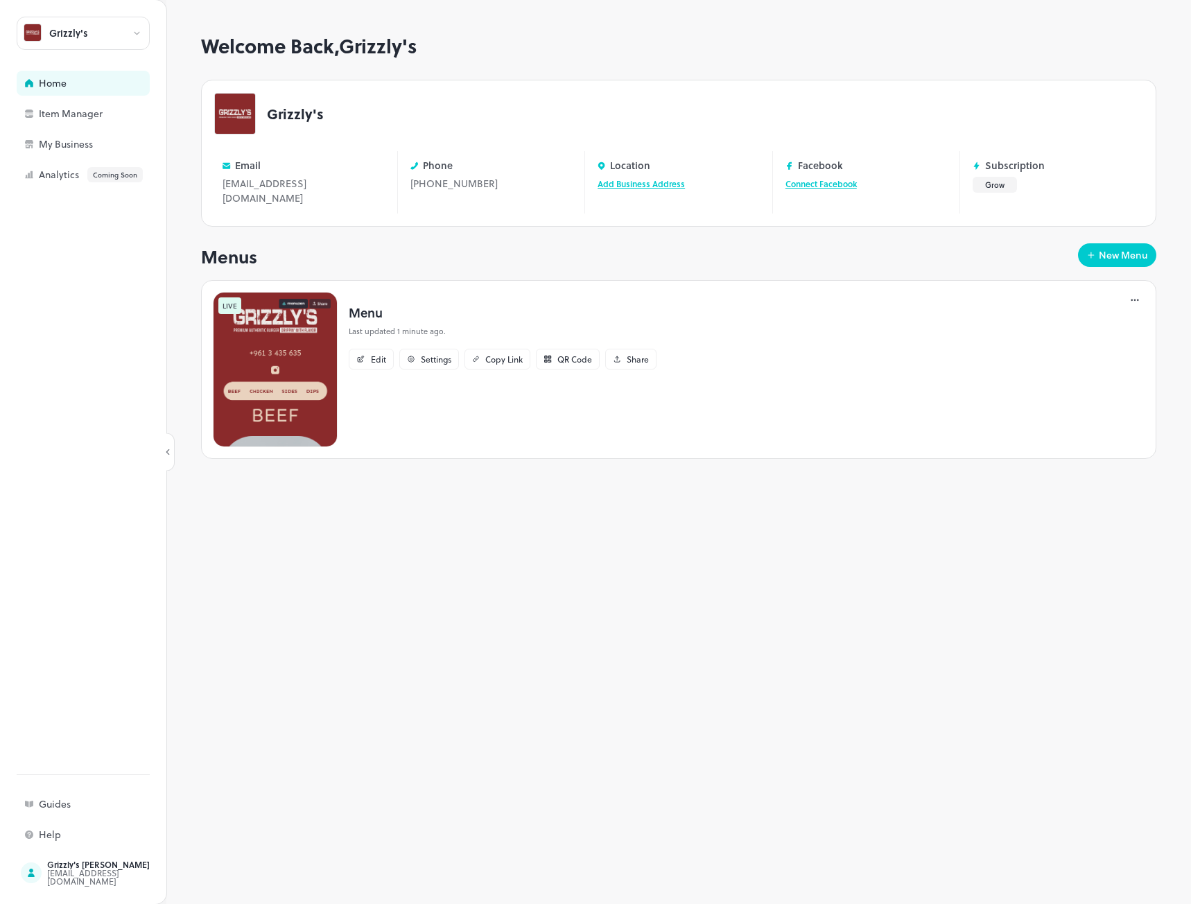
click at [1136, 293] on icon at bounding box center [1135, 300] width 14 height 14
click at [1061, 406] on p "Settings" at bounding box center [1063, 407] width 31 height 12
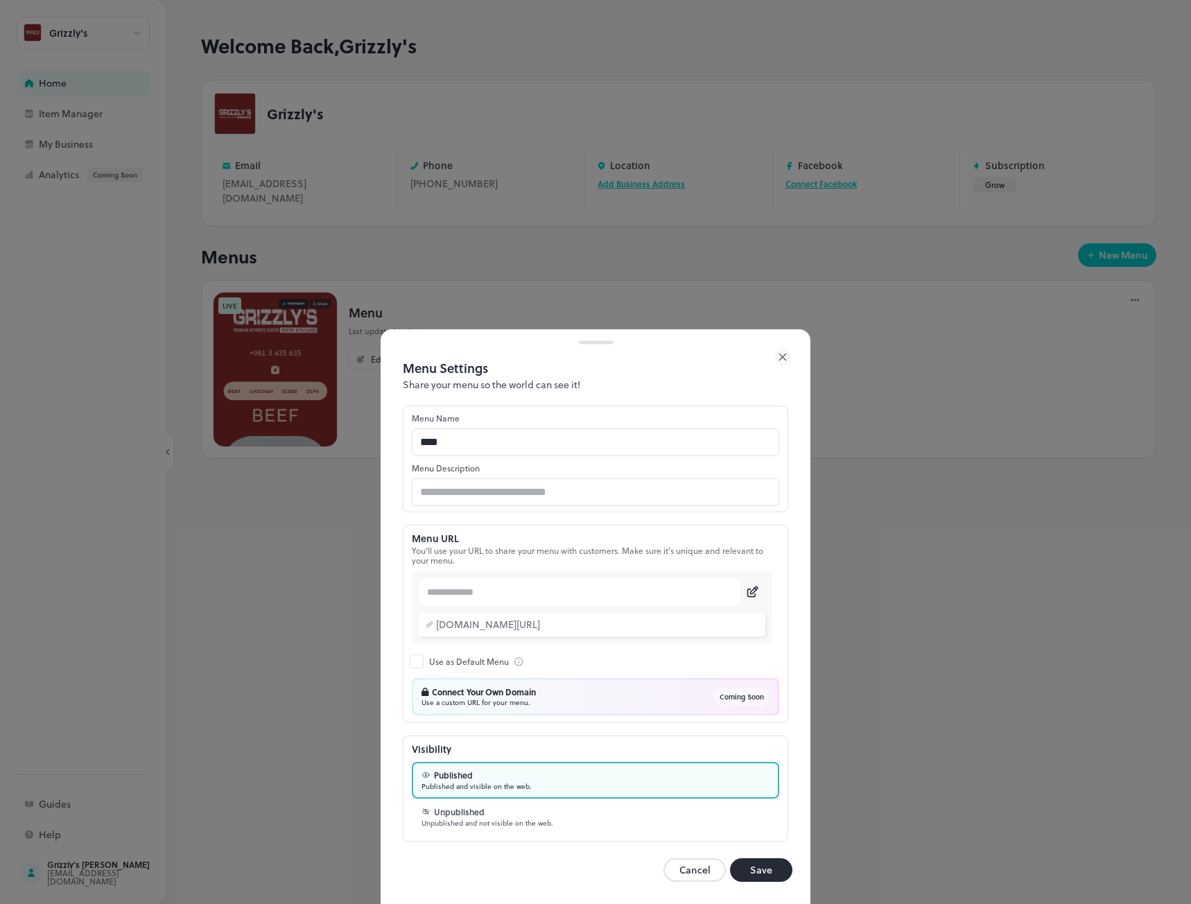
click at [785, 361] on icon at bounding box center [782, 357] width 17 height 17
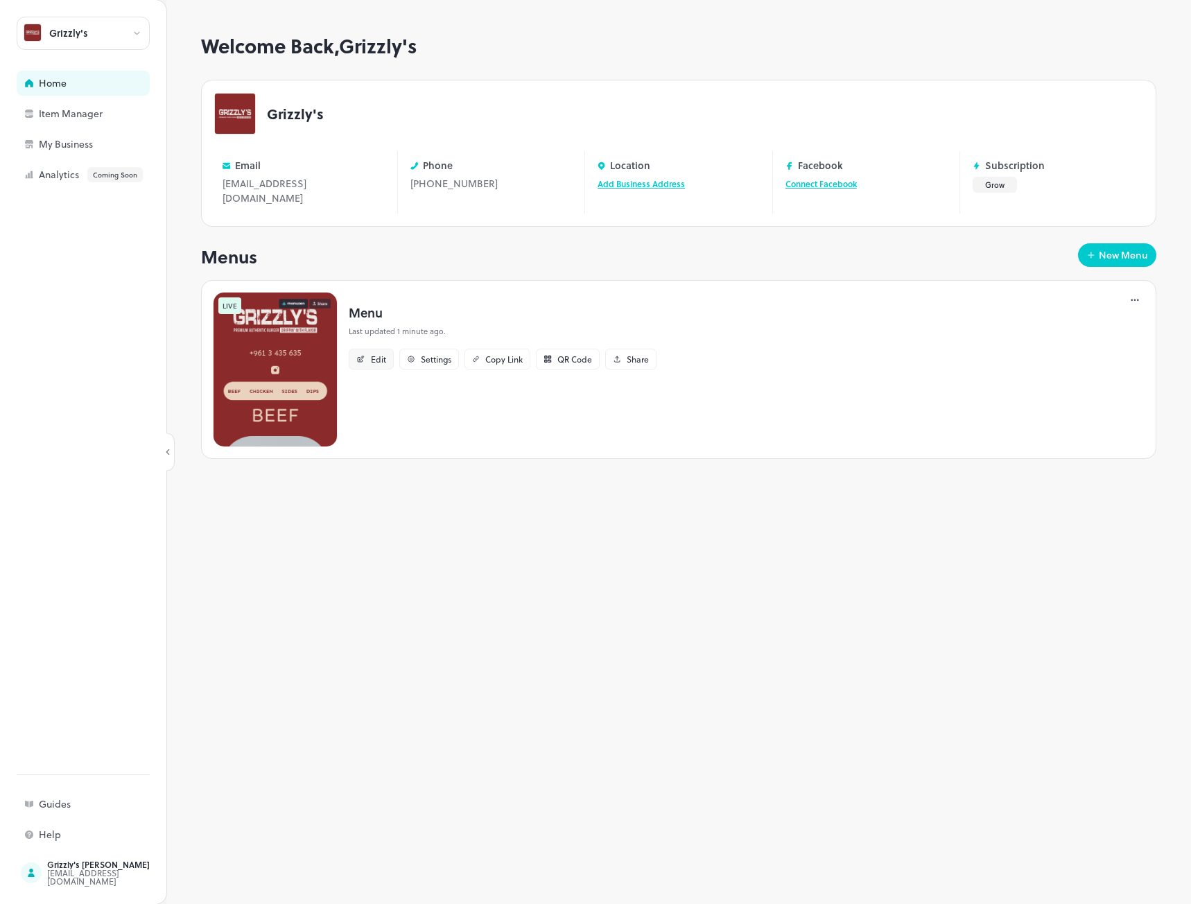
click at [372, 355] on div "Edit" at bounding box center [378, 359] width 15 height 8
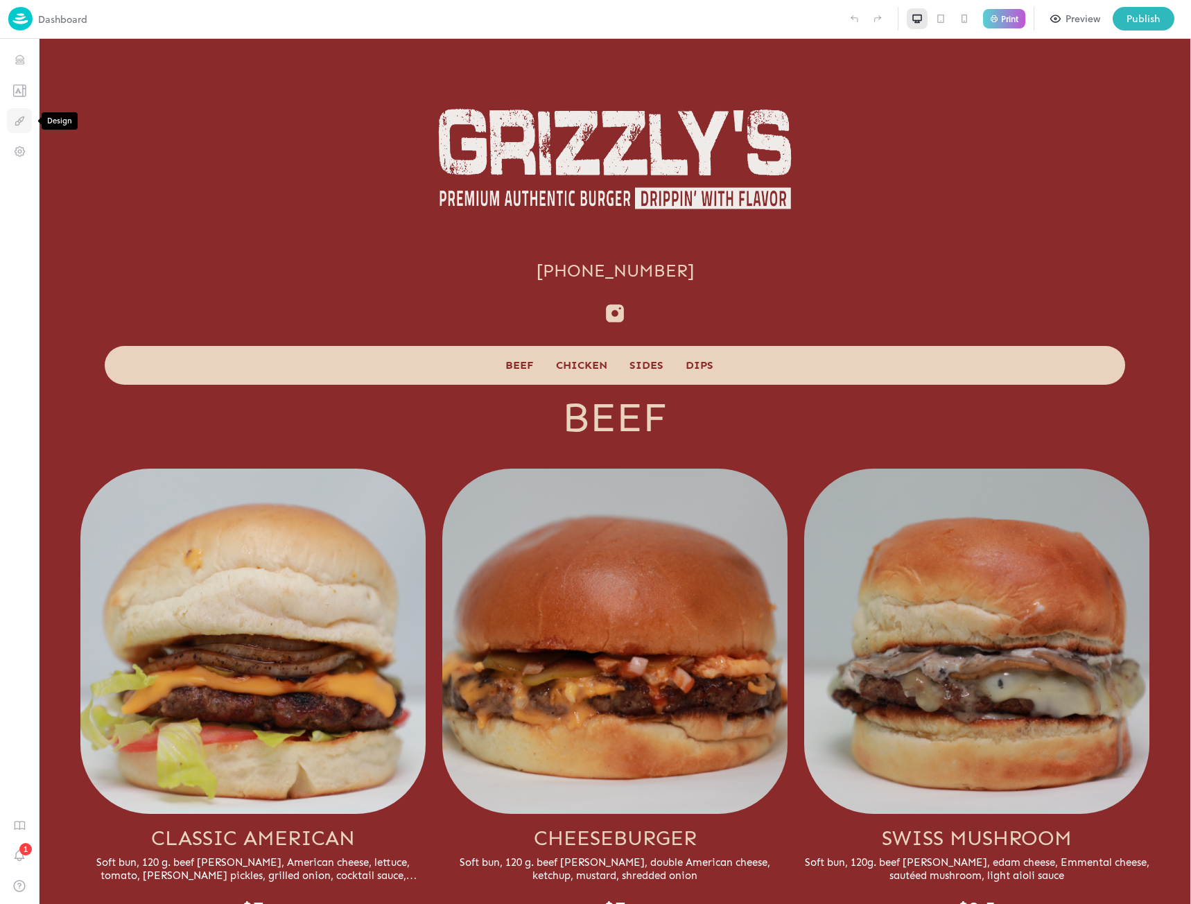
click at [20, 123] on icon "Design" at bounding box center [19, 120] width 13 height 13
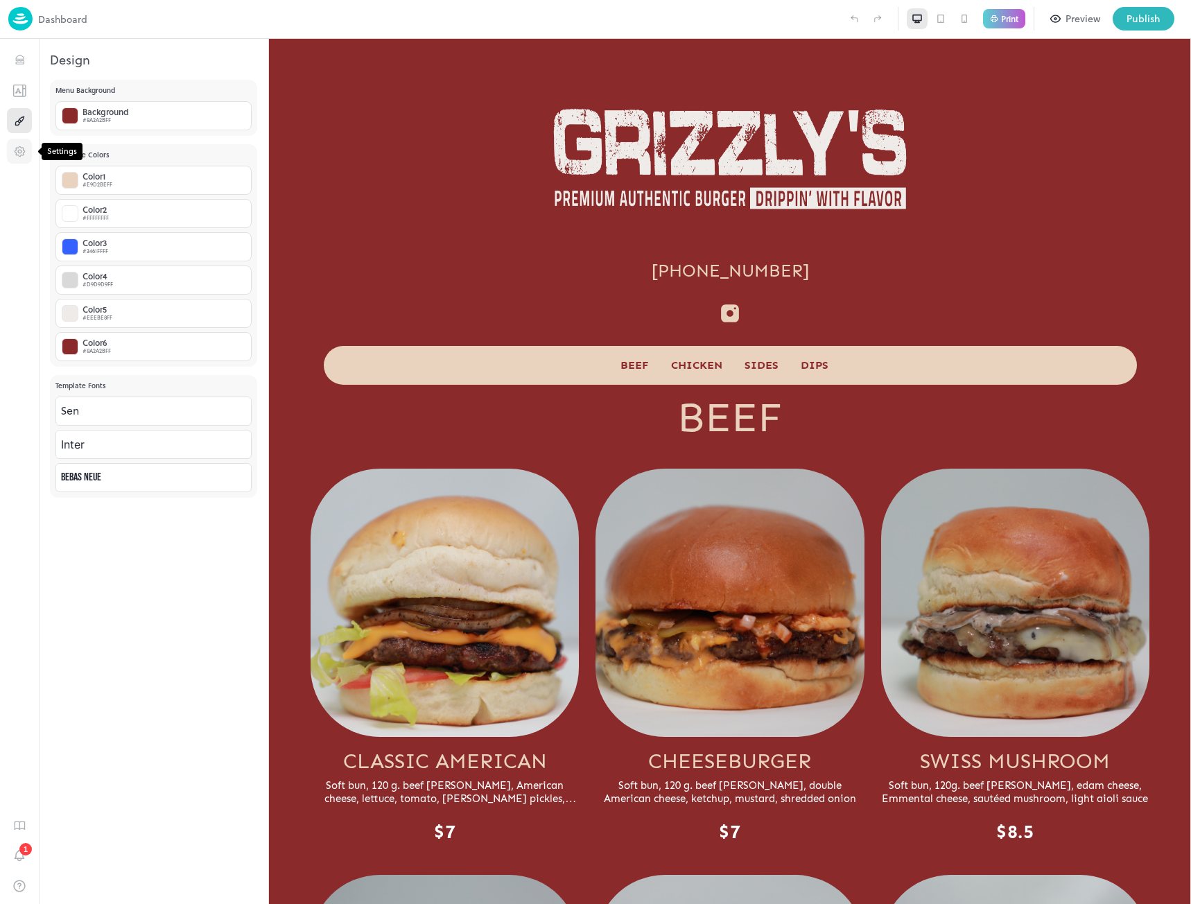
click at [17, 155] on icon "Settings" at bounding box center [19, 151] width 13 height 13
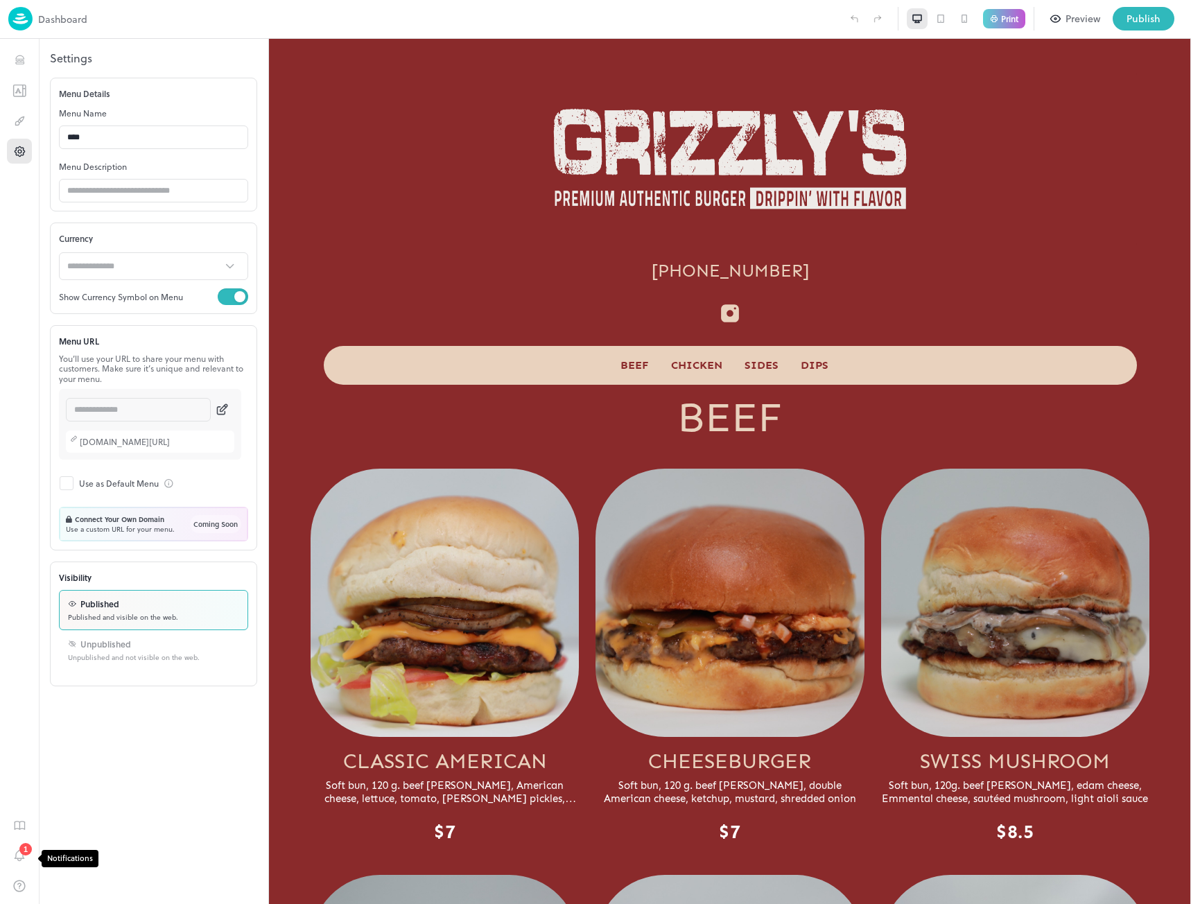
click at [27, 853] on div "1" at bounding box center [25, 849] width 12 height 12
click at [1074, 14] on div "Preview" at bounding box center [1083, 18] width 35 height 15
click at [12, 21] on img at bounding box center [20, 19] width 24 height 24
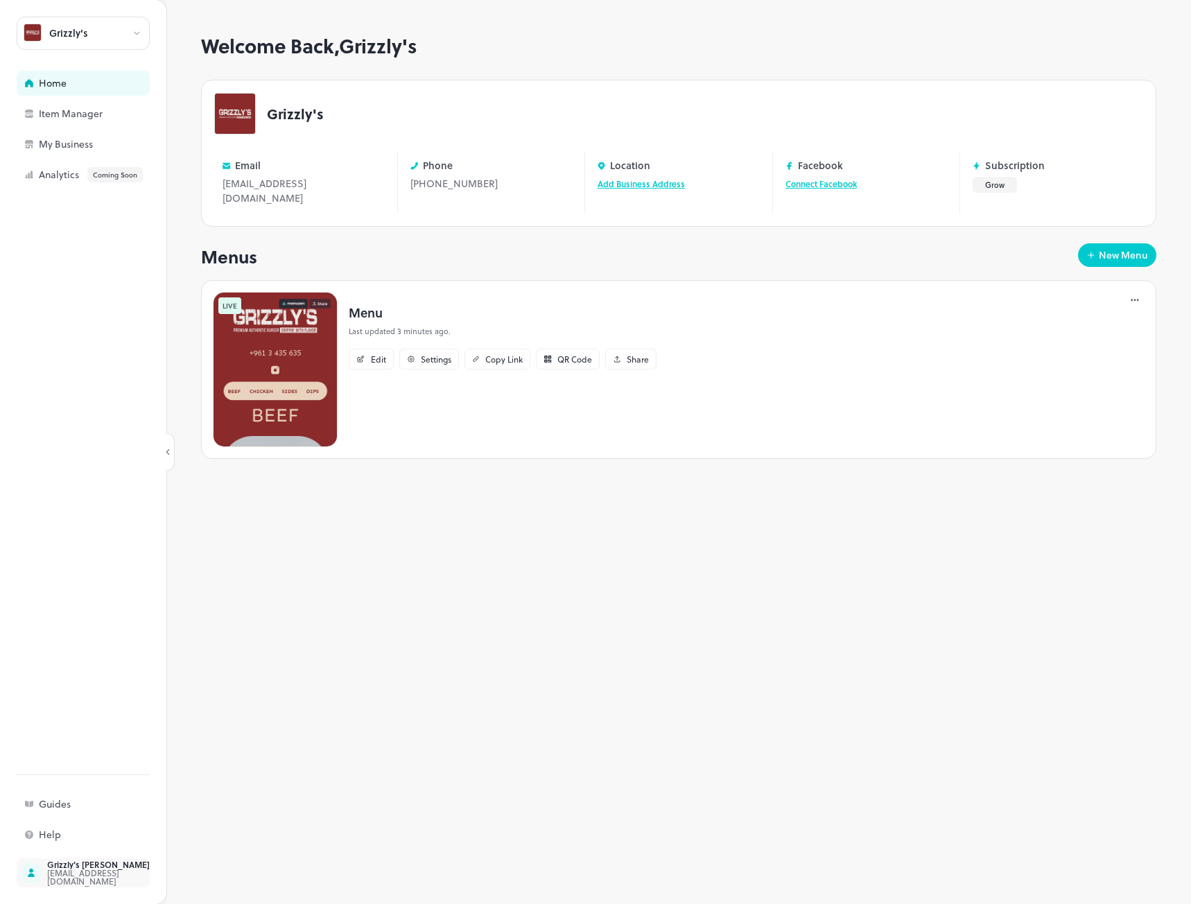
click at [79, 878] on div "[EMAIL_ADDRESS][DOMAIN_NAME]" at bounding box center [112, 877] width 130 height 17
click at [1037, 189] on link "Manage" at bounding box center [1040, 183] width 33 height 12
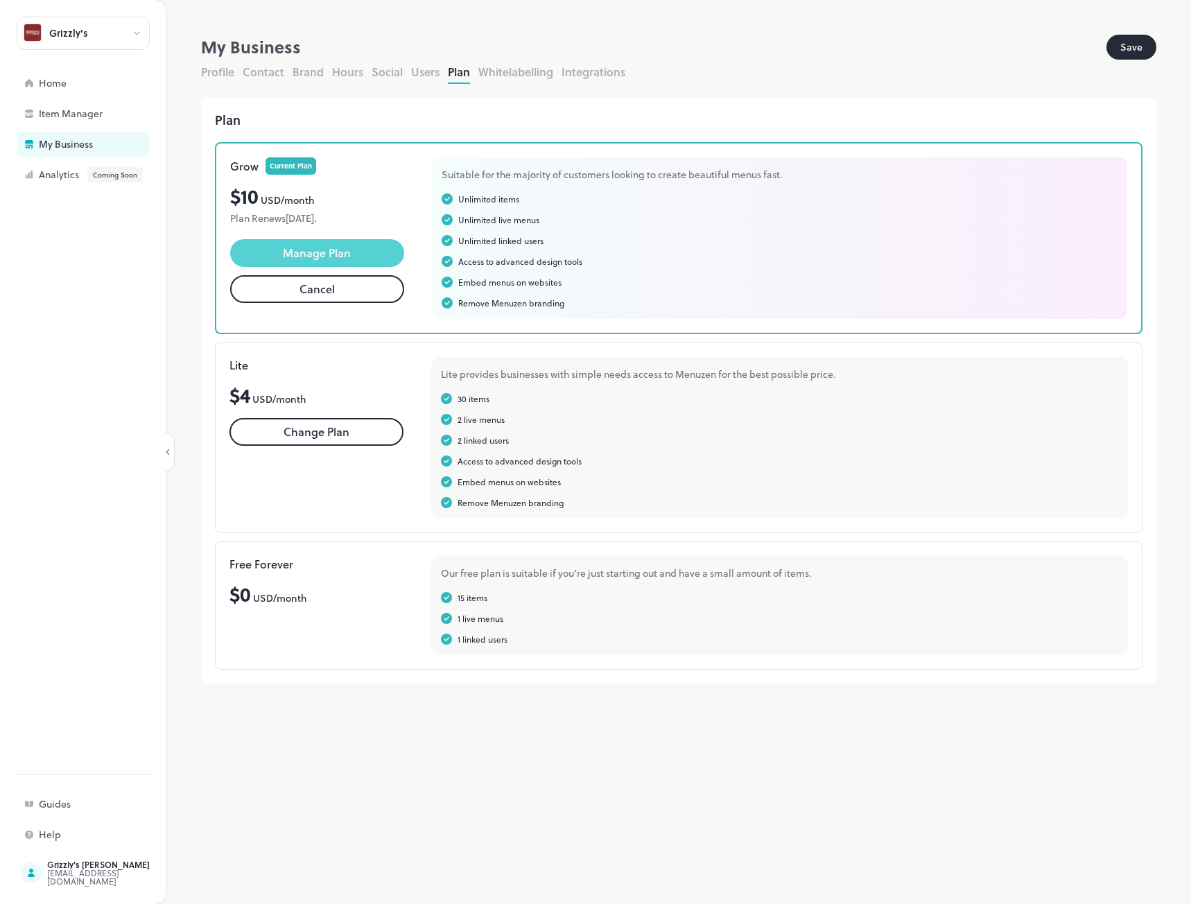
click at [340, 252] on span "Manage Plan" at bounding box center [317, 253] width 68 height 17
click at [504, 73] on button "Whitelabelling" at bounding box center [515, 72] width 75 height 16
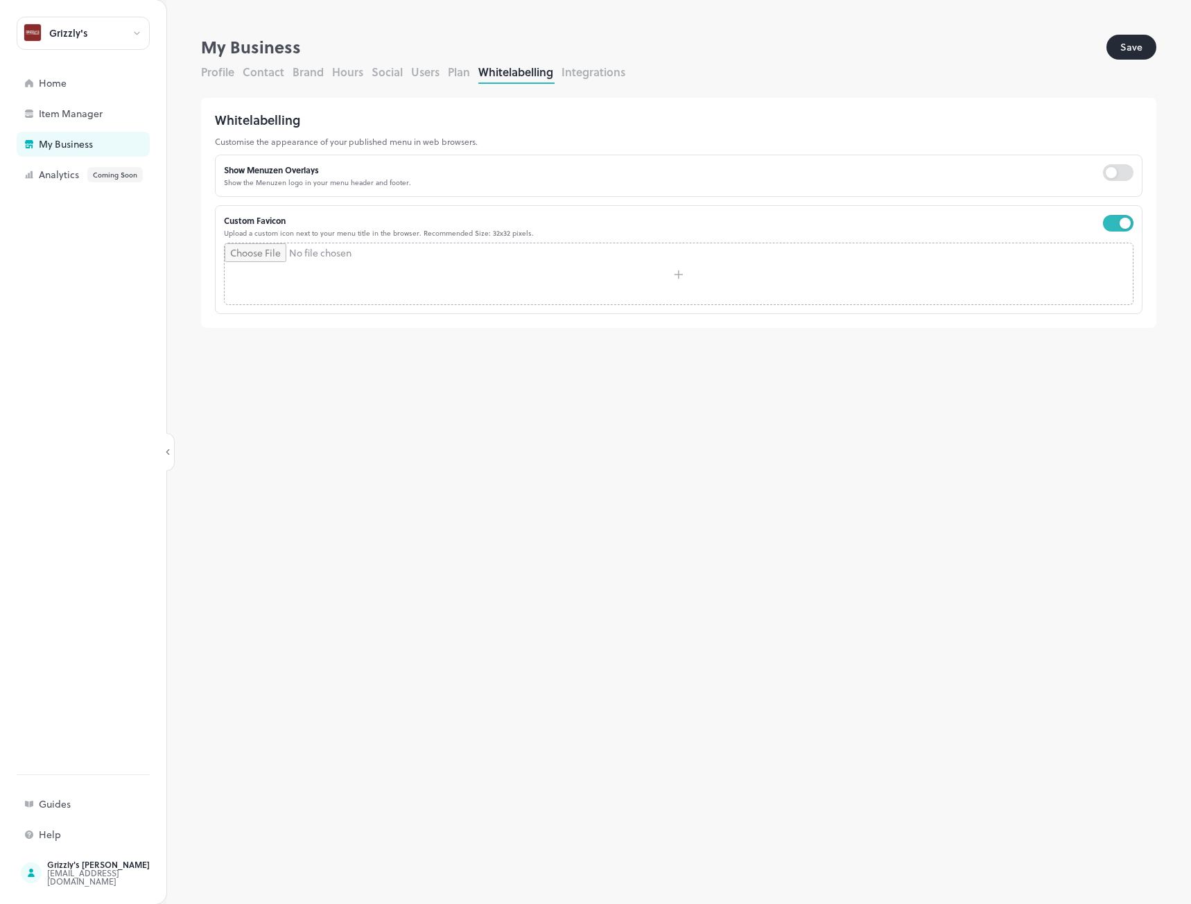
click at [697, 279] on input "file" at bounding box center [679, 273] width 908 height 61
click at [1131, 46] on button "Save" at bounding box center [1132, 47] width 50 height 25
click at [678, 276] on input "file" at bounding box center [679, 273] width 908 height 61
click at [1123, 53] on button "Save" at bounding box center [1132, 47] width 50 height 25
click at [1117, 257] on icon at bounding box center [1116, 257] width 6 height 6
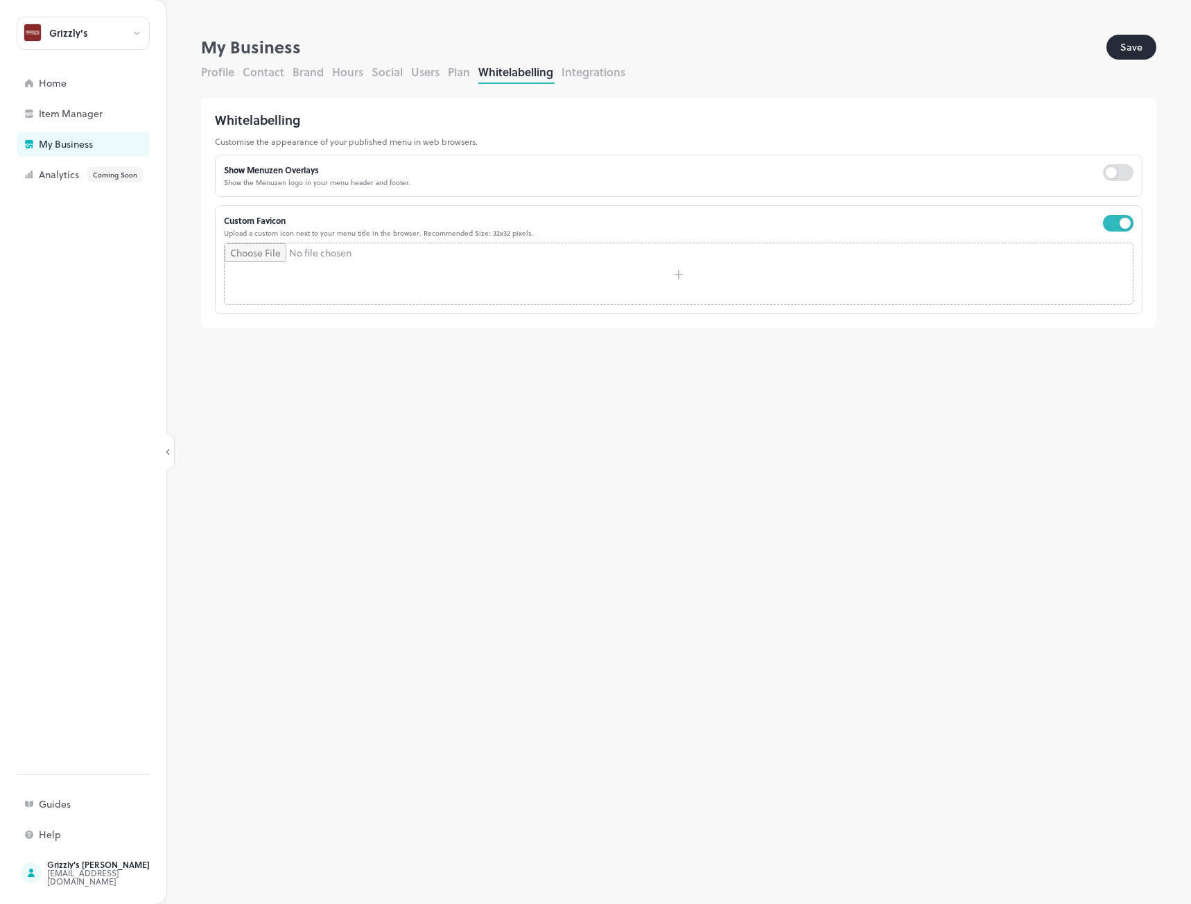
click at [681, 277] on input "file" at bounding box center [679, 273] width 908 height 61
click at [1132, 49] on button "Save" at bounding box center [1132, 47] width 50 height 25
click at [1116, 257] on rect at bounding box center [1116, 257] width 14 height 14
click at [673, 277] on input "file" at bounding box center [679, 273] width 908 height 61
click at [1113, 259] on rect at bounding box center [1116, 257] width 14 height 14
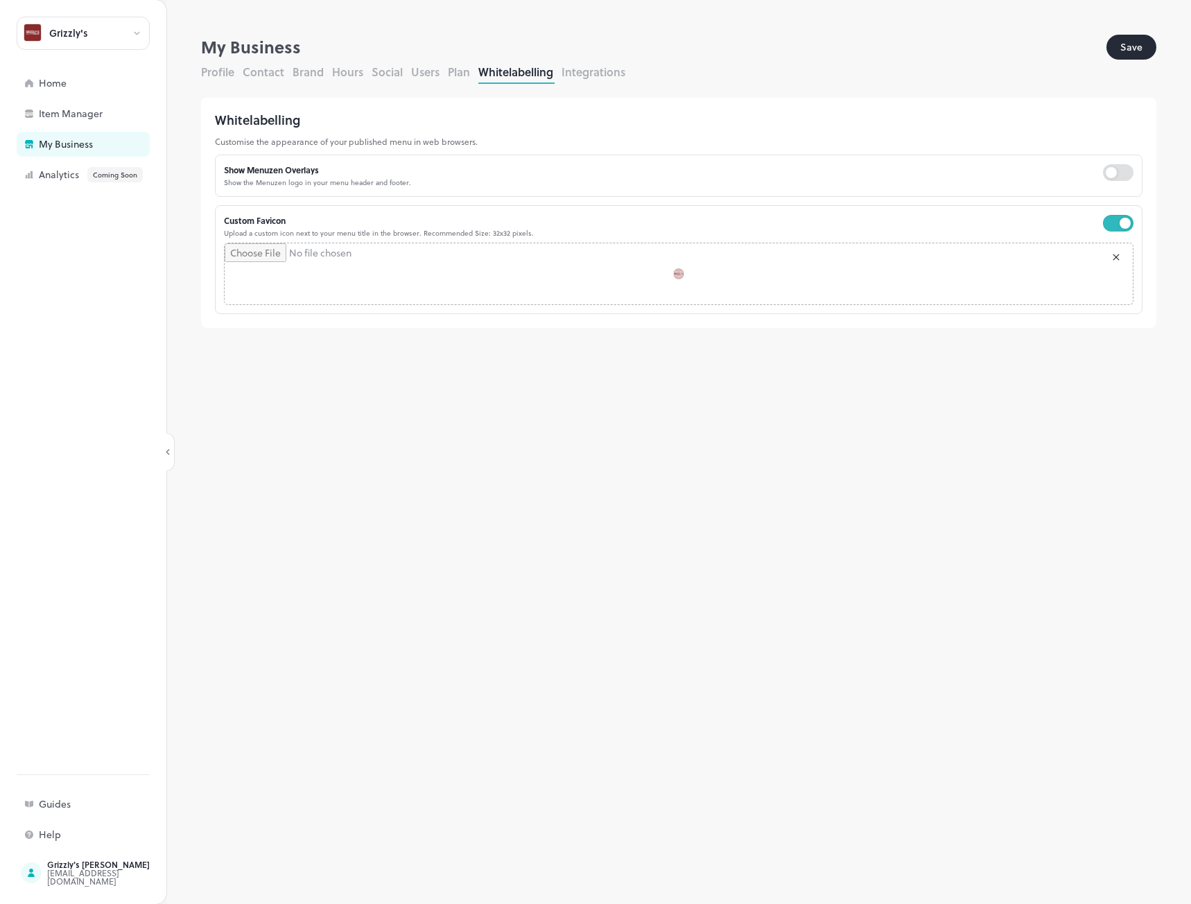
click at [1128, 51] on button "Save" at bounding box center [1132, 47] width 50 height 25
click at [1114, 257] on rect at bounding box center [1116, 257] width 14 height 14
click at [1134, 49] on button "Save" at bounding box center [1132, 47] width 50 height 25
click at [578, 73] on button "Integrations" at bounding box center [594, 72] width 64 height 16
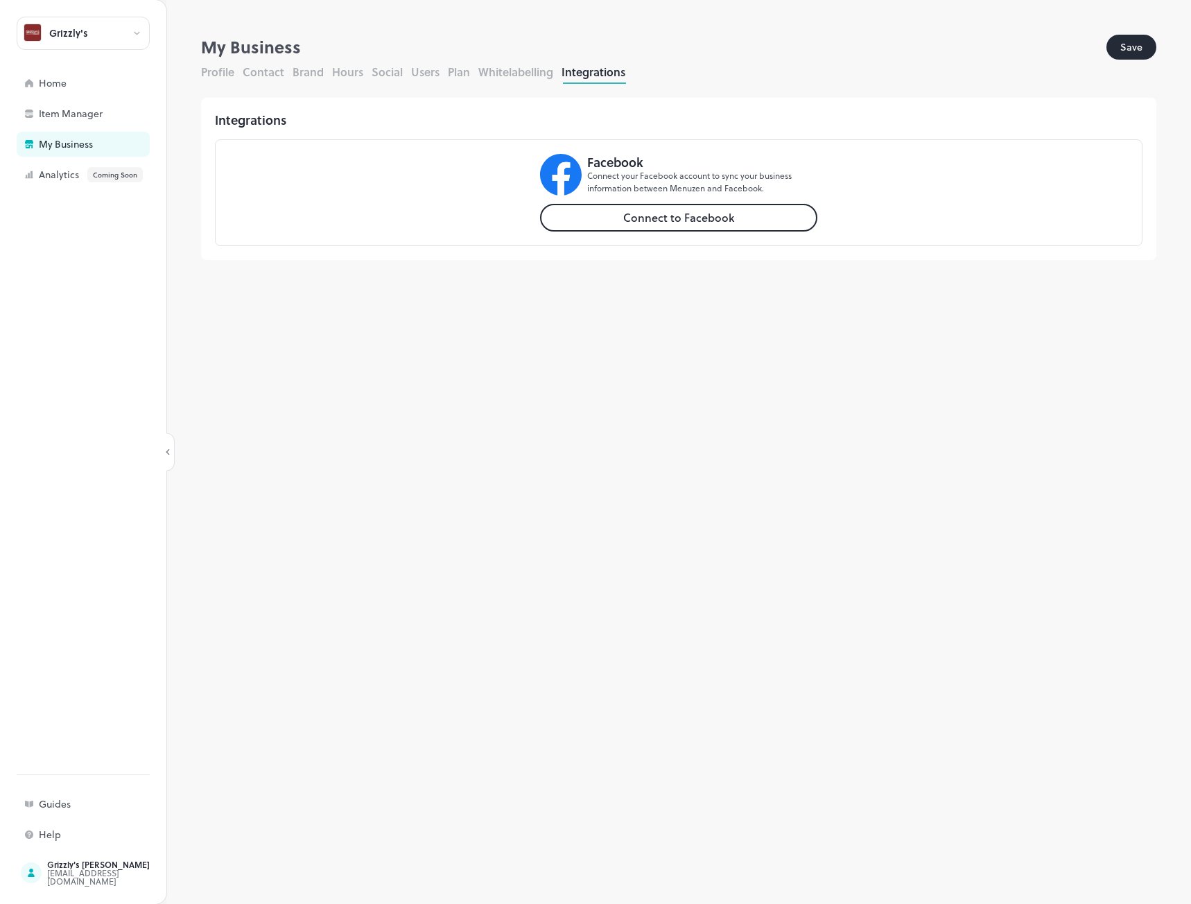
click at [383, 70] on button "Social" at bounding box center [387, 72] width 31 height 16
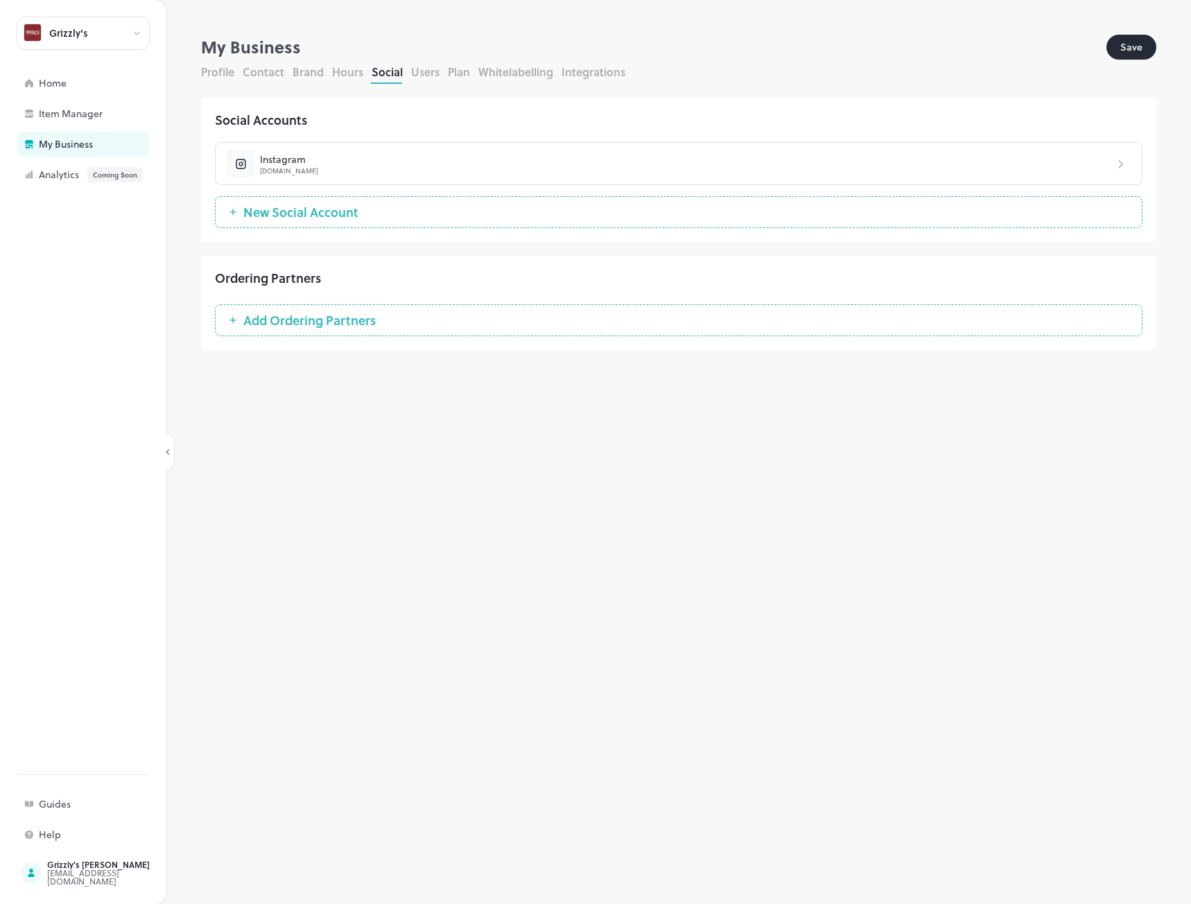
click at [344, 75] on button "Hours" at bounding box center [347, 72] width 31 height 16
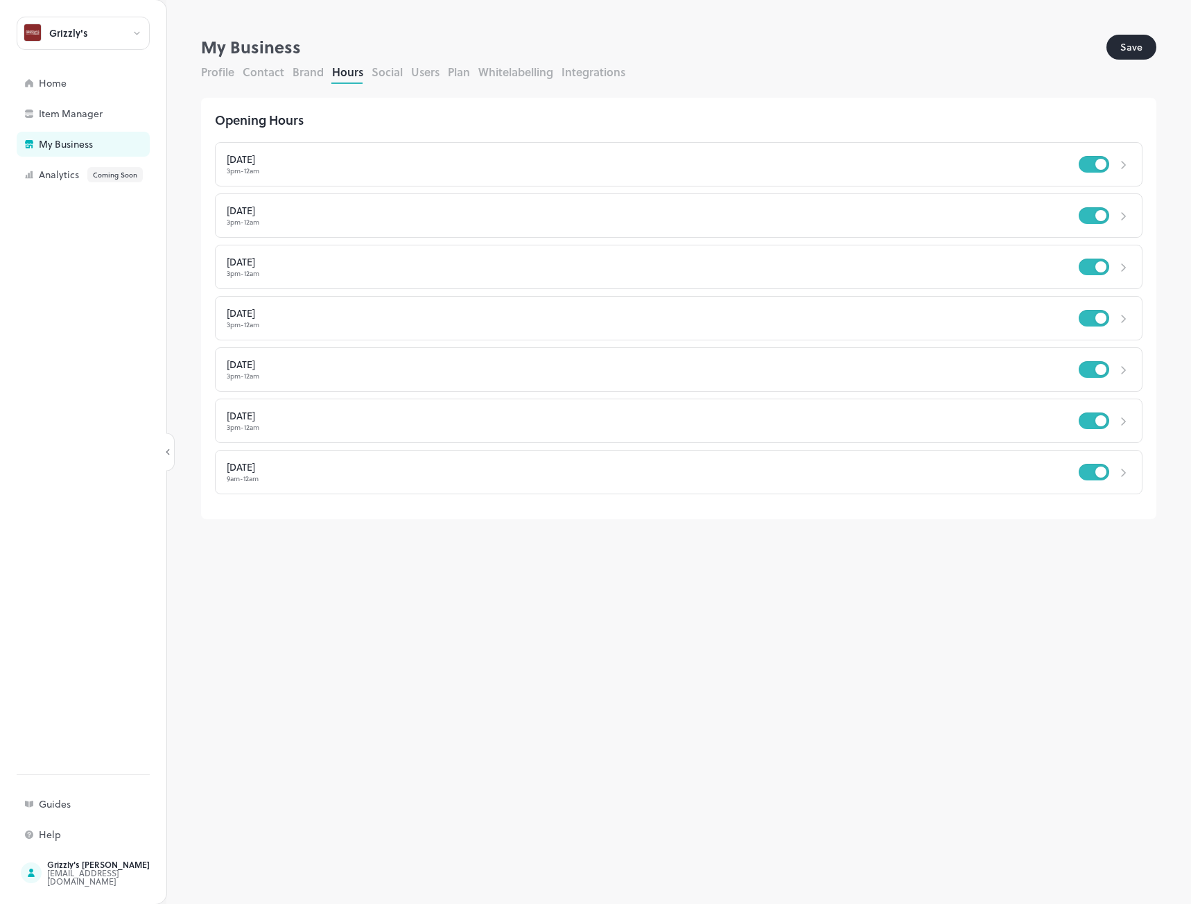
click at [313, 71] on button "Brand" at bounding box center [308, 72] width 31 height 16
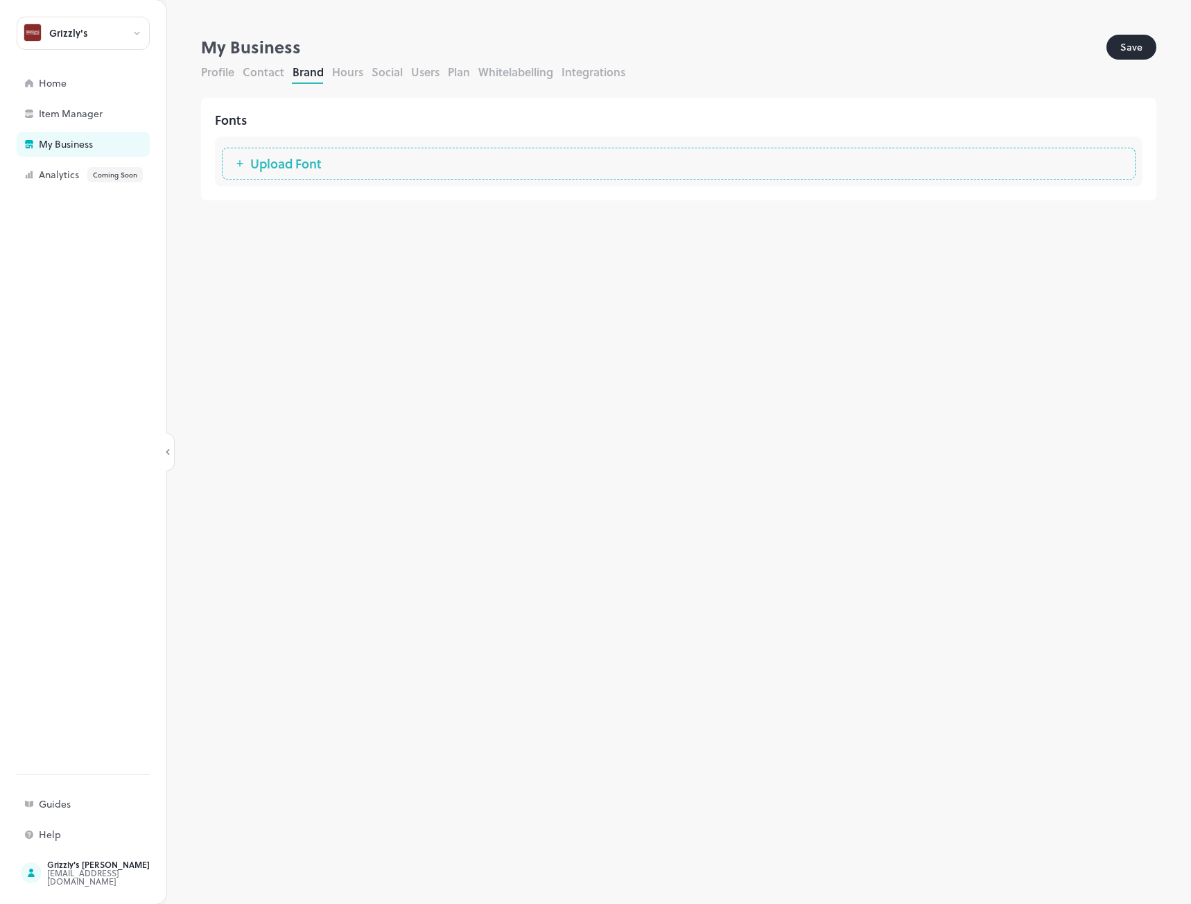
click at [261, 75] on button "Contact" at bounding box center [264, 72] width 42 height 16
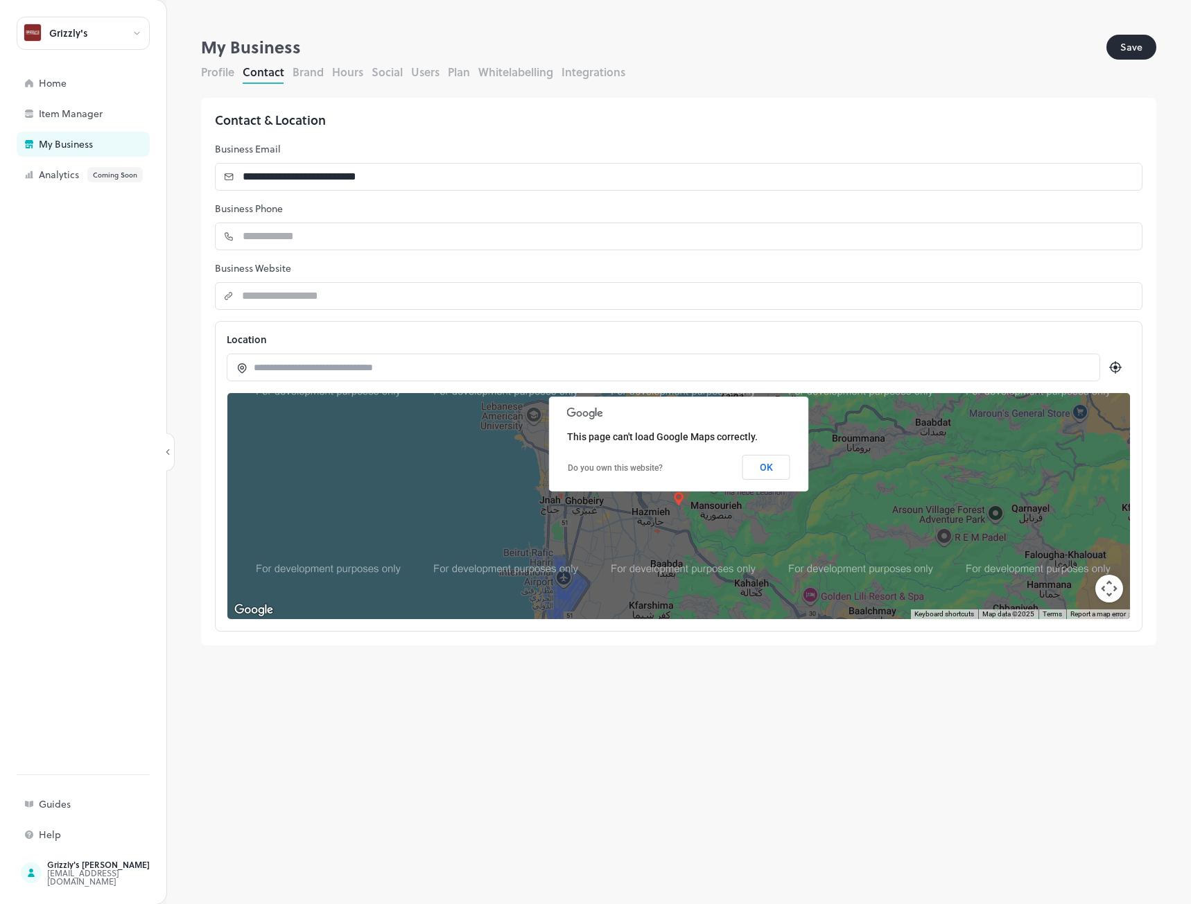
click at [1117, 370] on icon at bounding box center [1115, 367] width 17 height 17
click at [766, 471] on button "OK" at bounding box center [767, 467] width 48 height 25
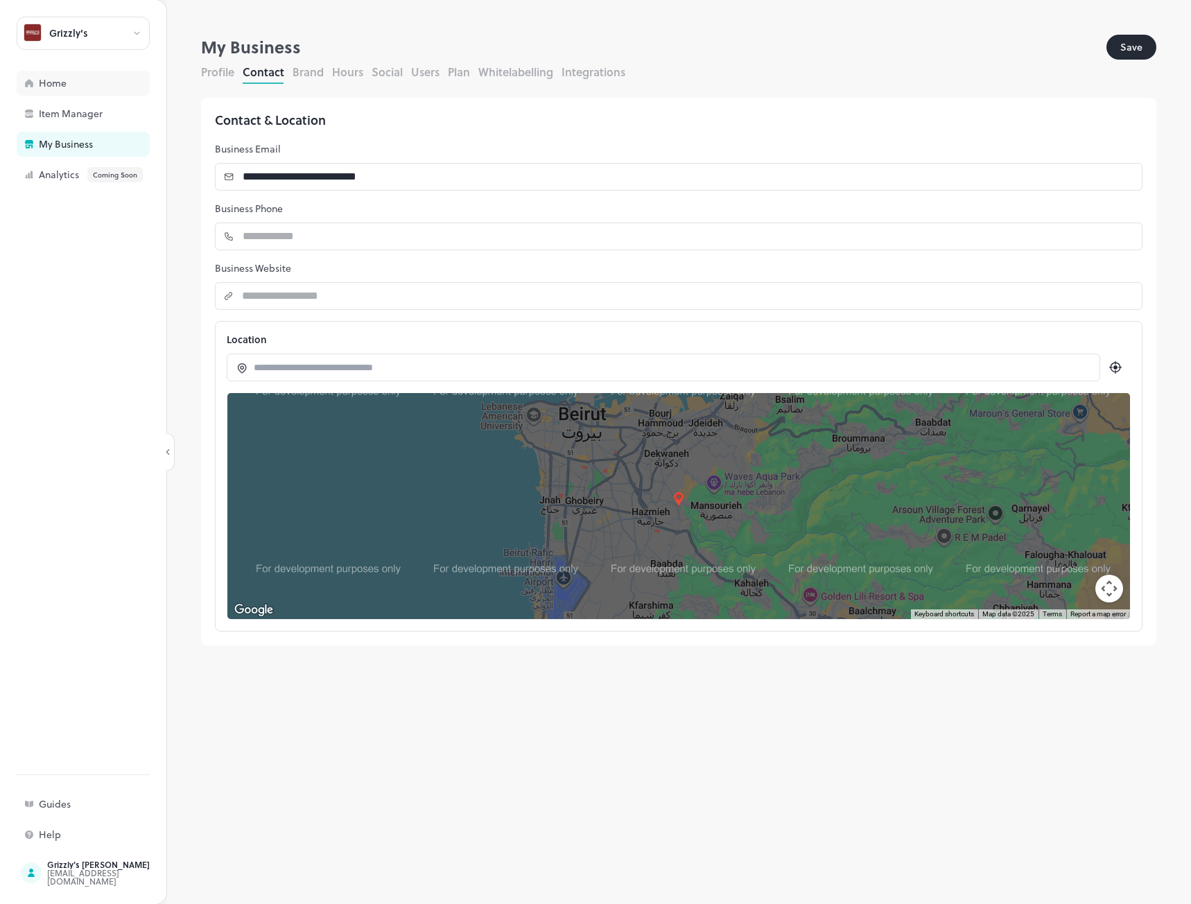
click at [60, 86] on div "Home" at bounding box center [108, 83] width 139 height 10
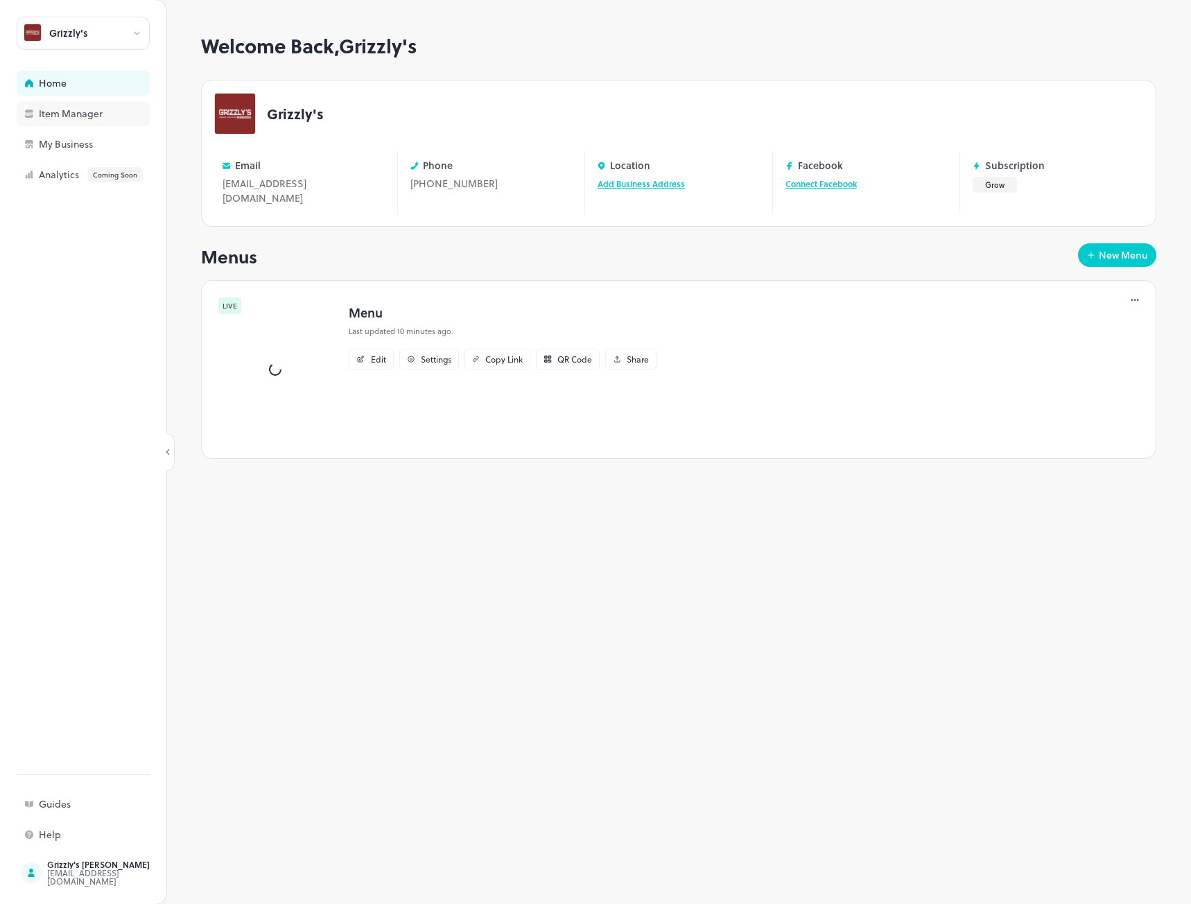
click at [72, 114] on div "Item Manager" at bounding box center [108, 114] width 139 height 10
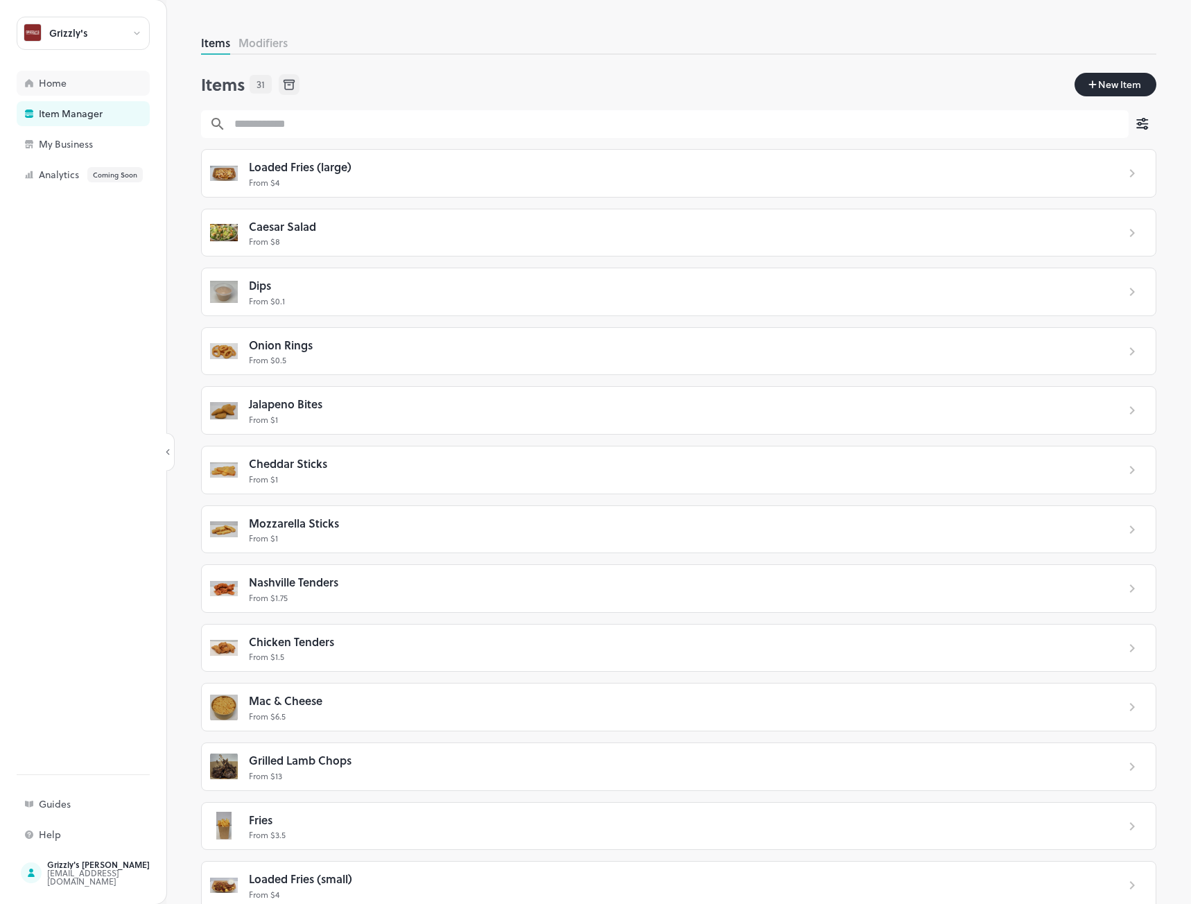
click at [60, 80] on div "Home" at bounding box center [108, 83] width 139 height 10
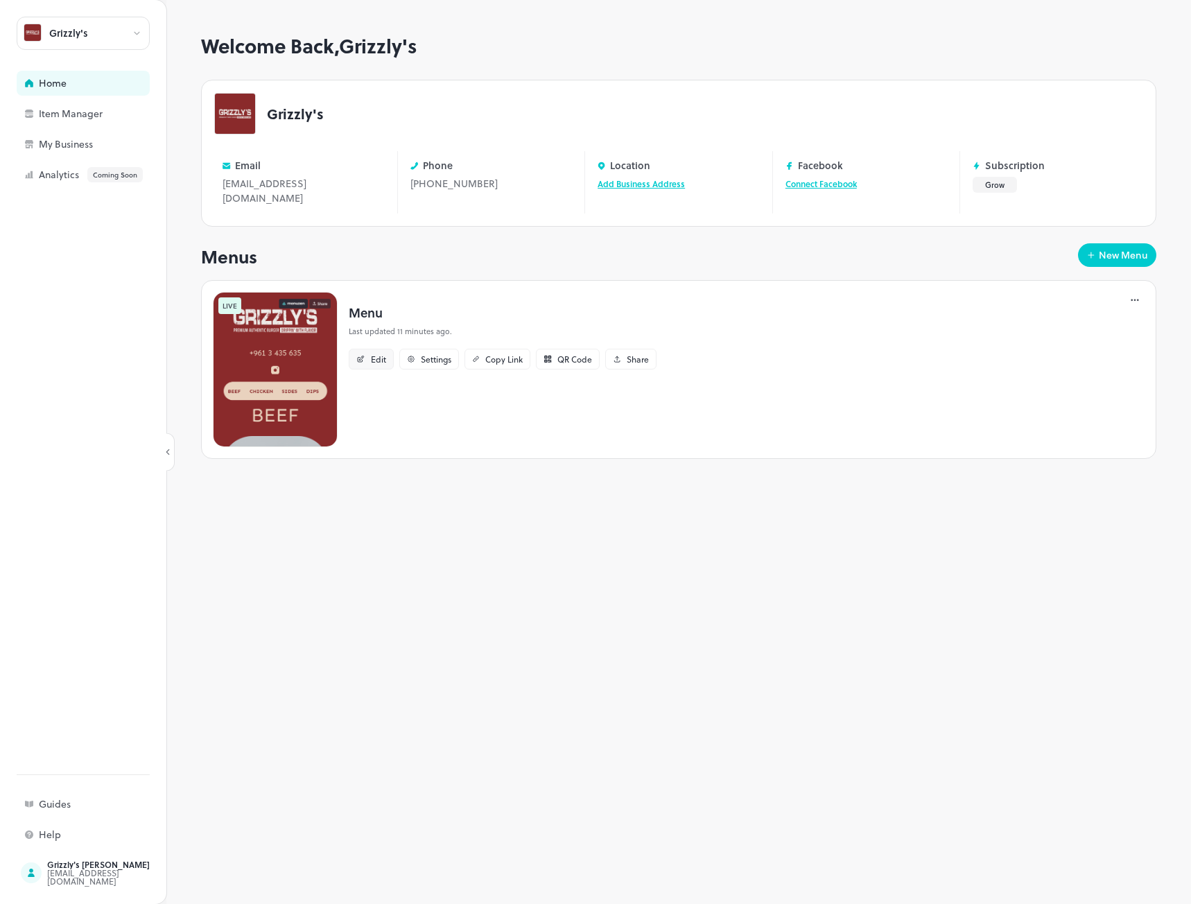
click at [377, 355] on div "Edit" at bounding box center [378, 359] width 15 height 8
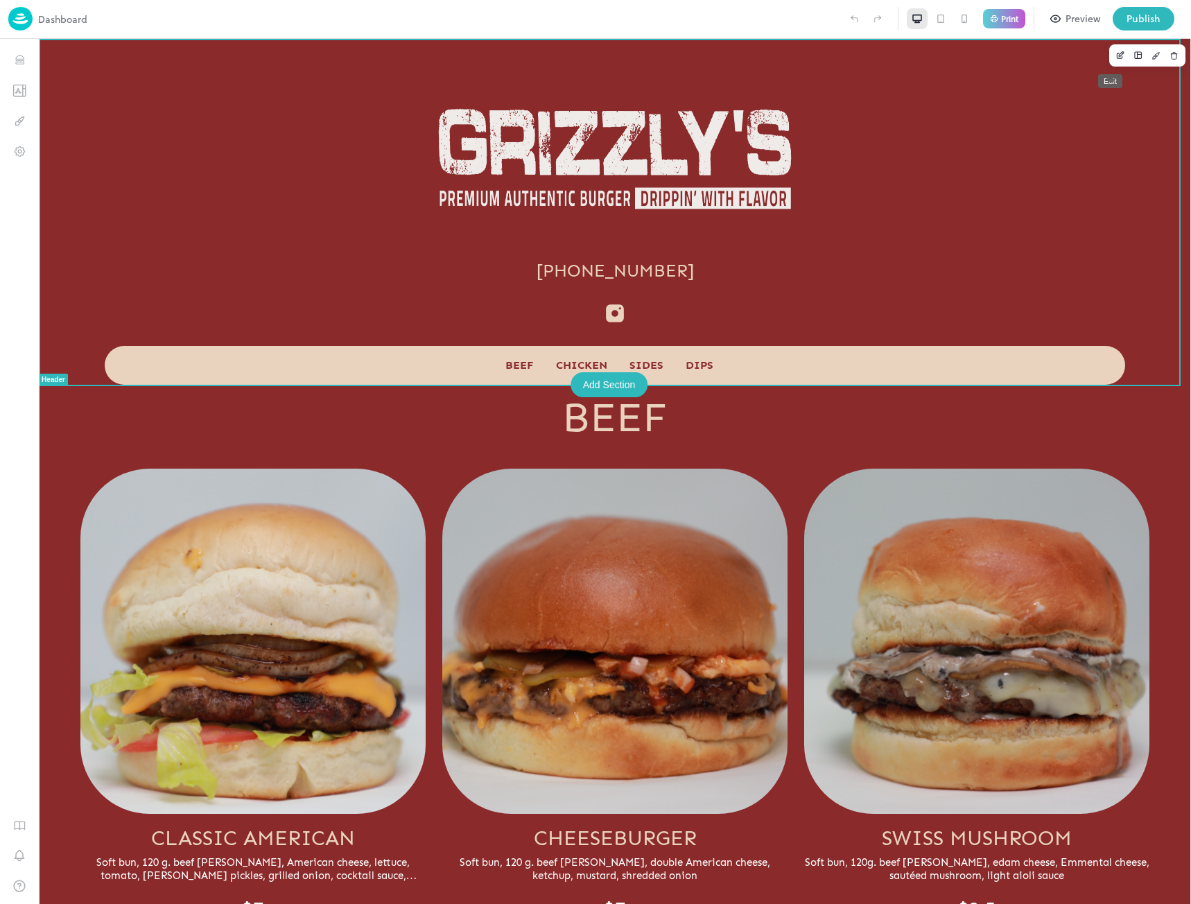
click at [1116, 54] on icon "Edit" at bounding box center [1121, 56] width 10 height 10
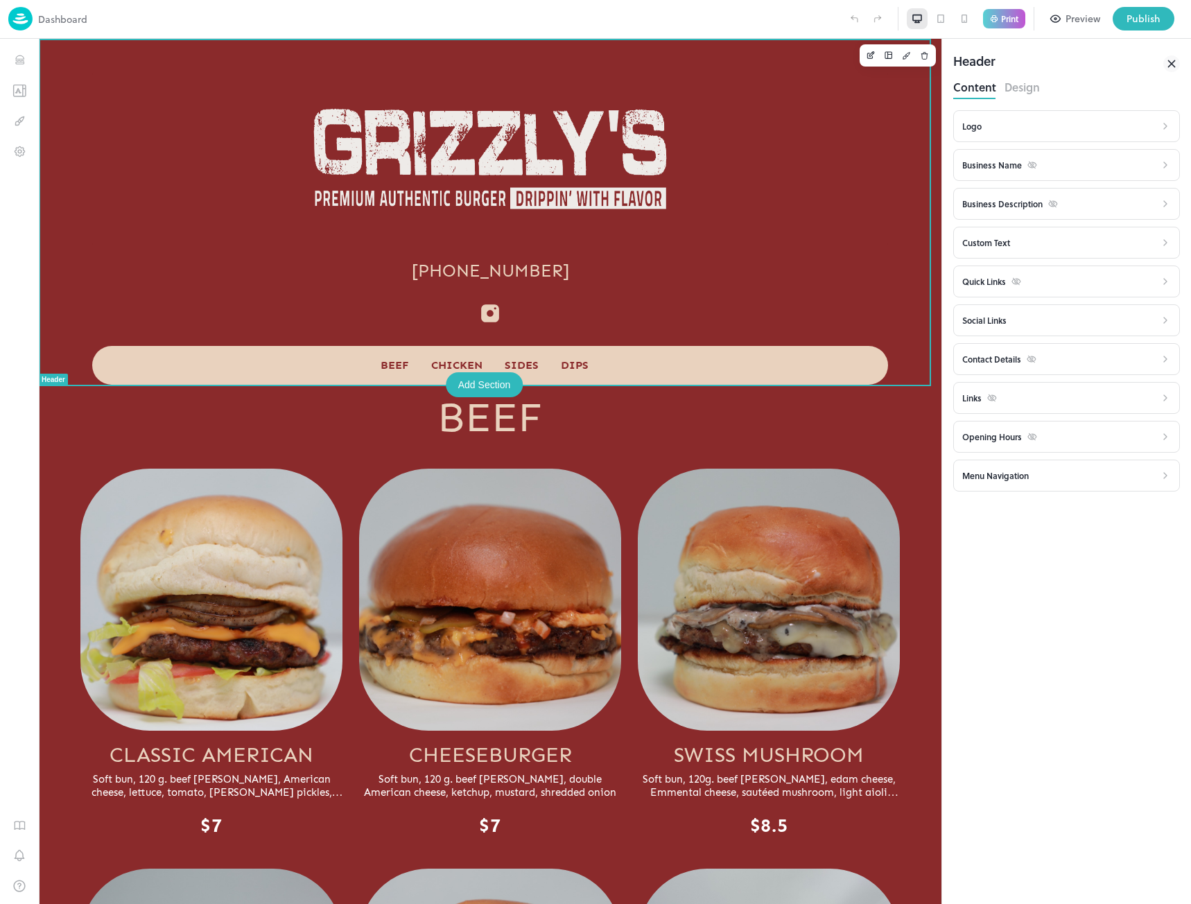
click at [1172, 63] on icon at bounding box center [1171, 63] width 6 height 6
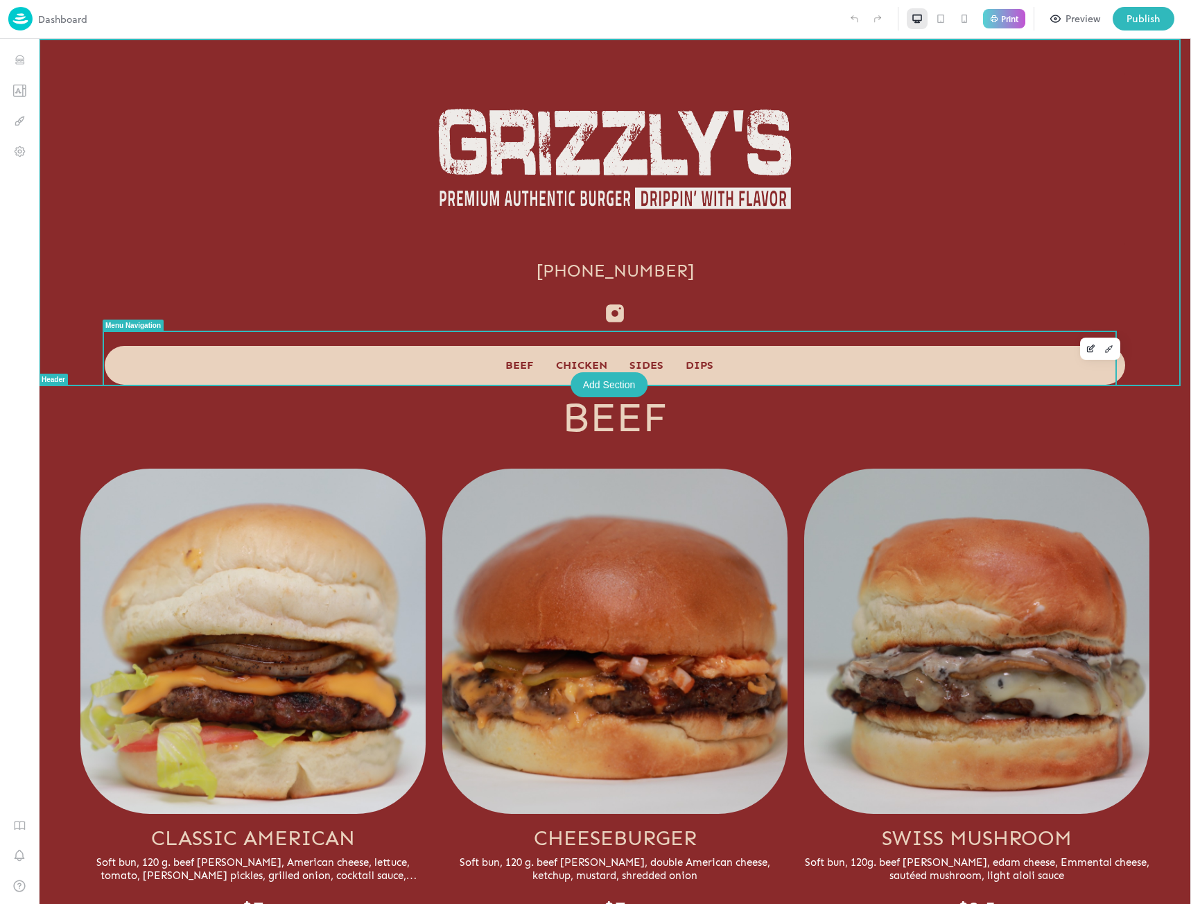
click at [600, 388] on div "Add Section" at bounding box center [610, 384] width 78 height 25
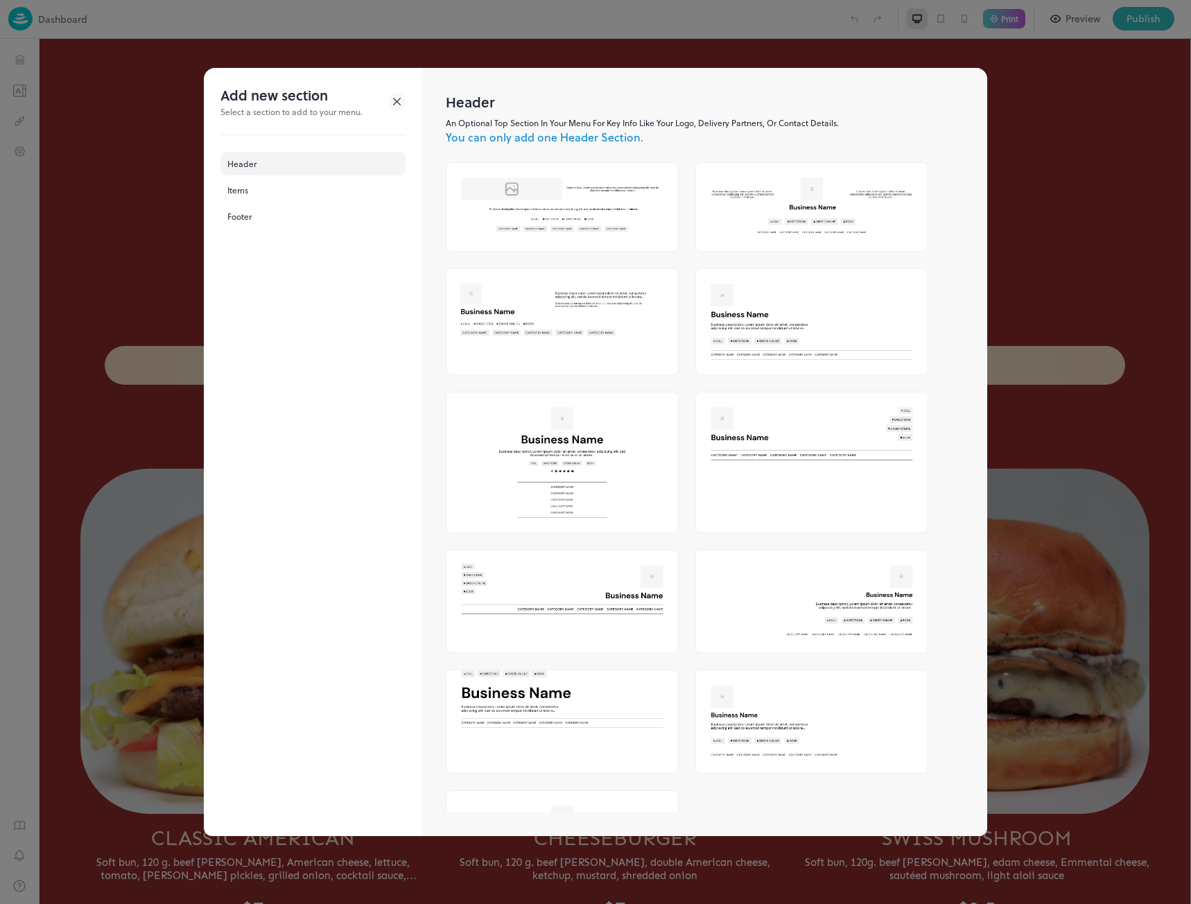
scroll to position [68, 0]
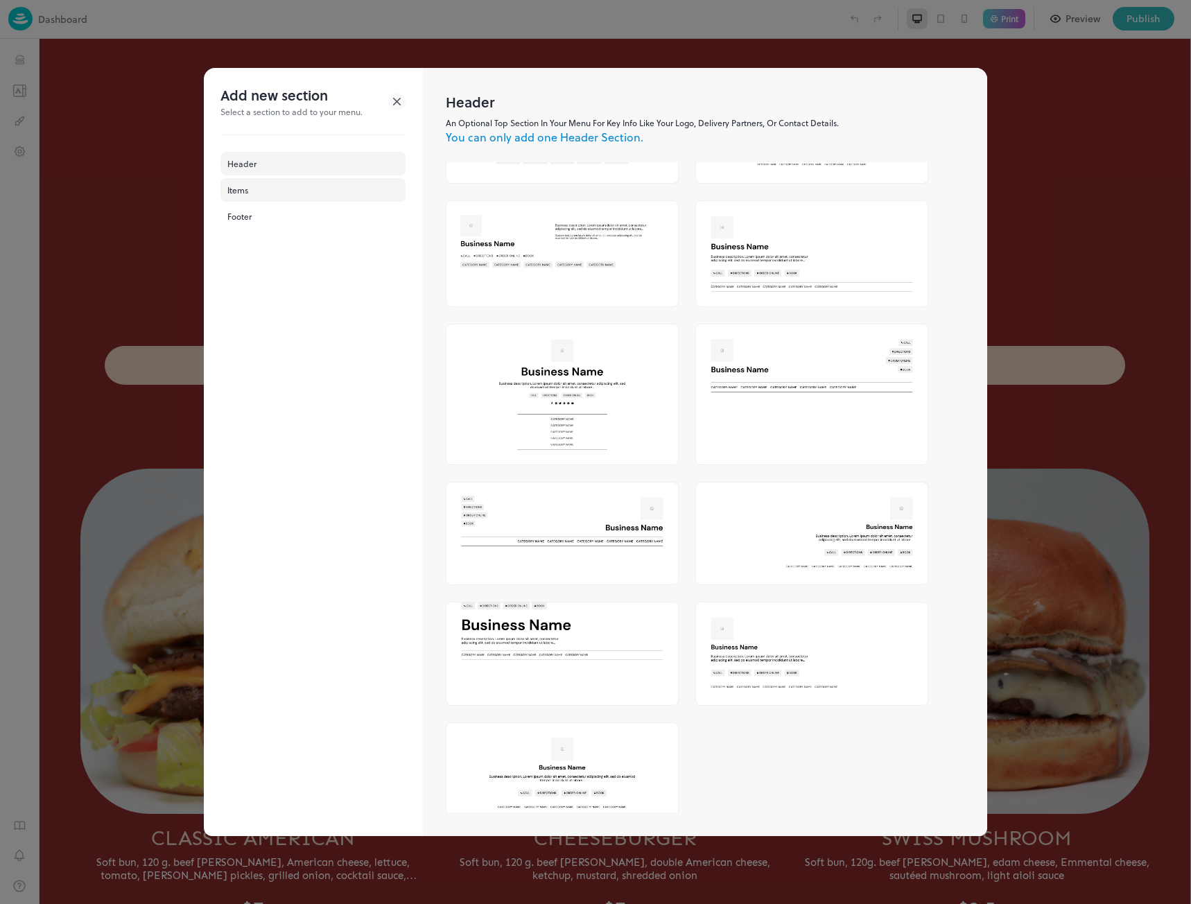
click at [267, 189] on div "Items" at bounding box center [312, 190] width 185 height 24
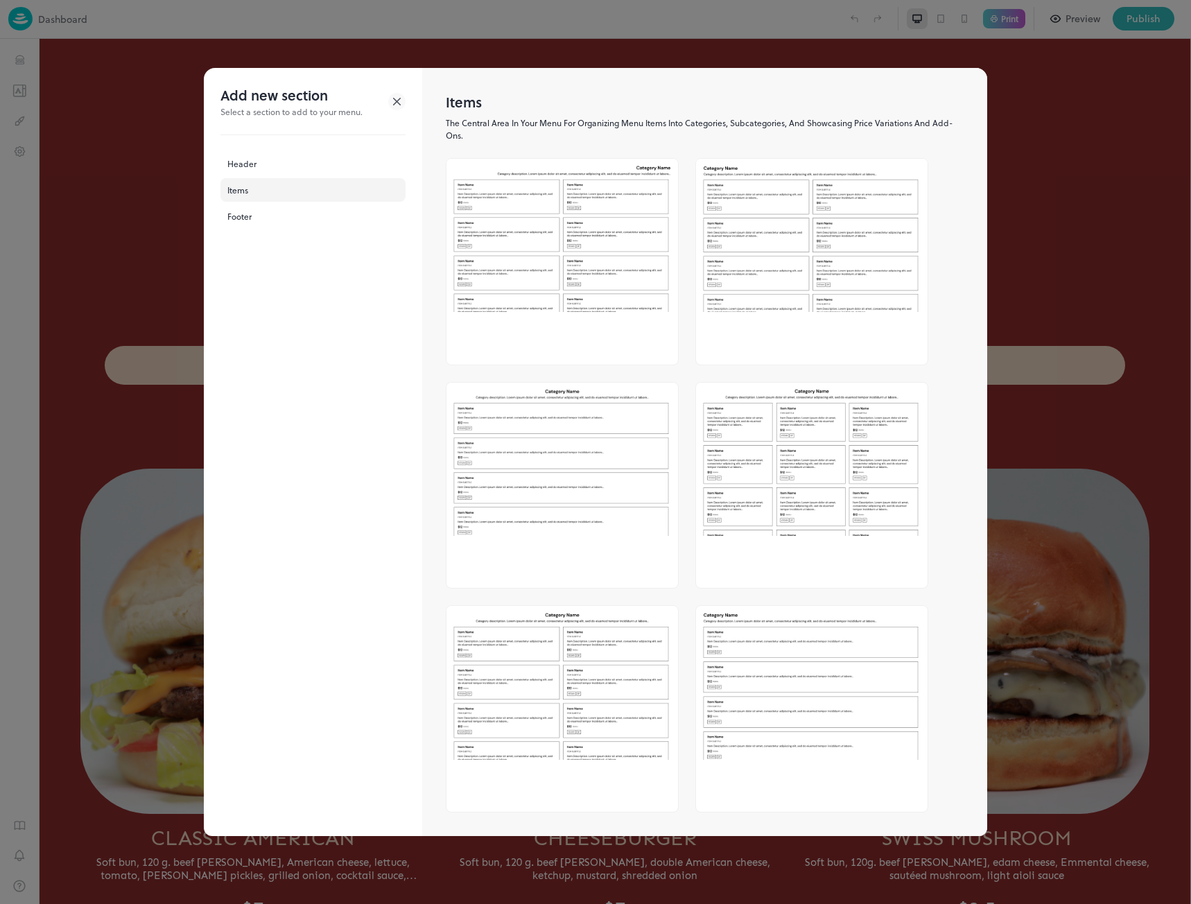
scroll to position [0, 0]
click at [1119, 171] on div at bounding box center [595, 452] width 1191 height 904
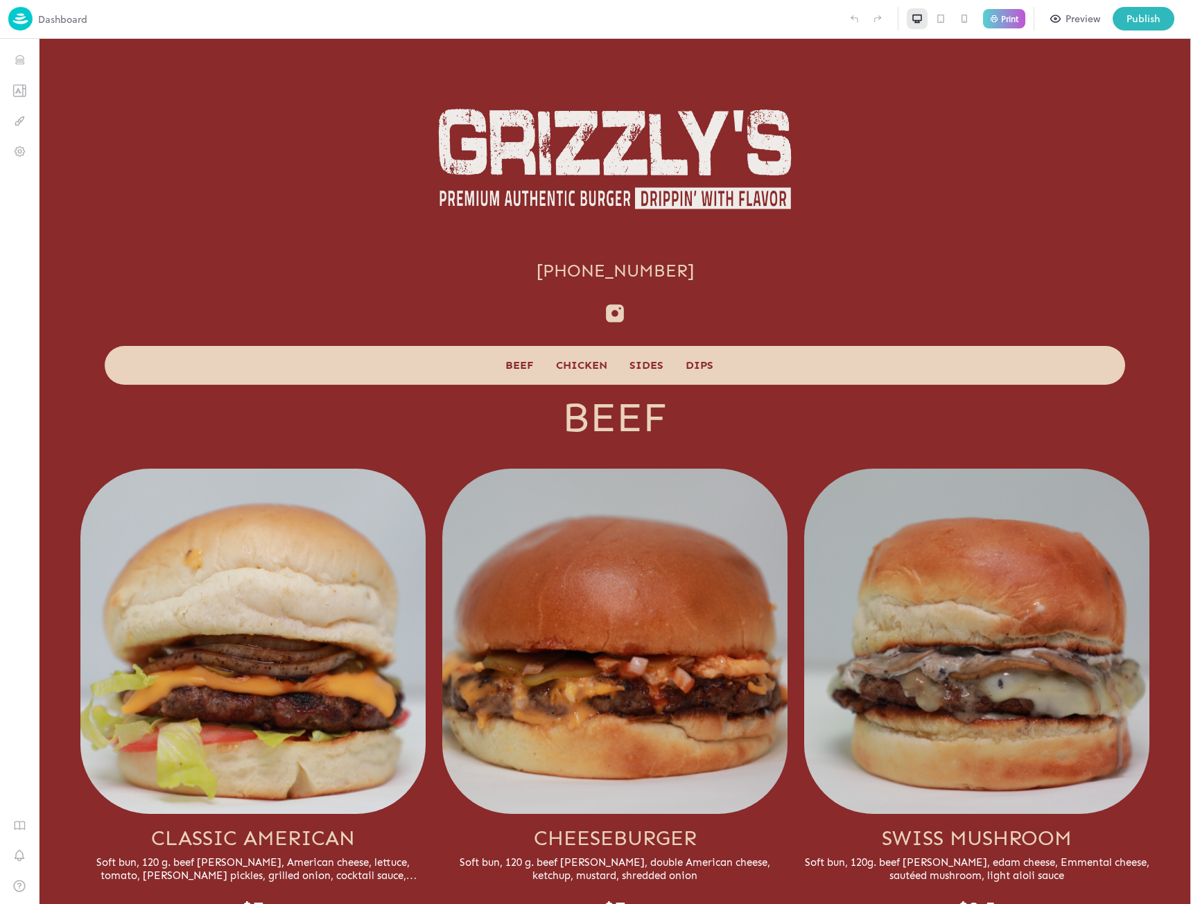
click at [15, 24] on img at bounding box center [20, 19] width 24 height 24
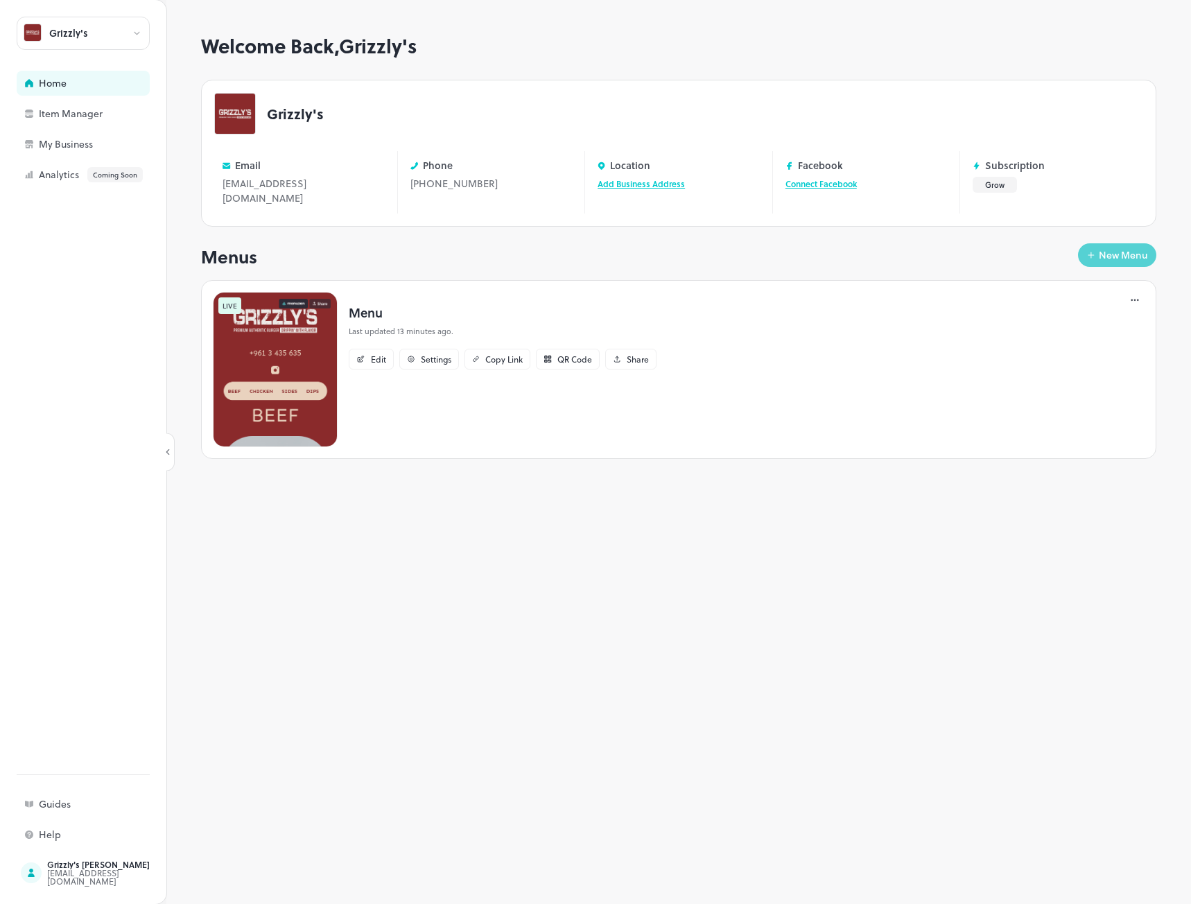
click at [1104, 253] on button "New Menu" at bounding box center [1117, 255] width 78 height 24
click at [1102, 250] on div "New Menu" at bounding box center [1123, 255] width 49 height 10
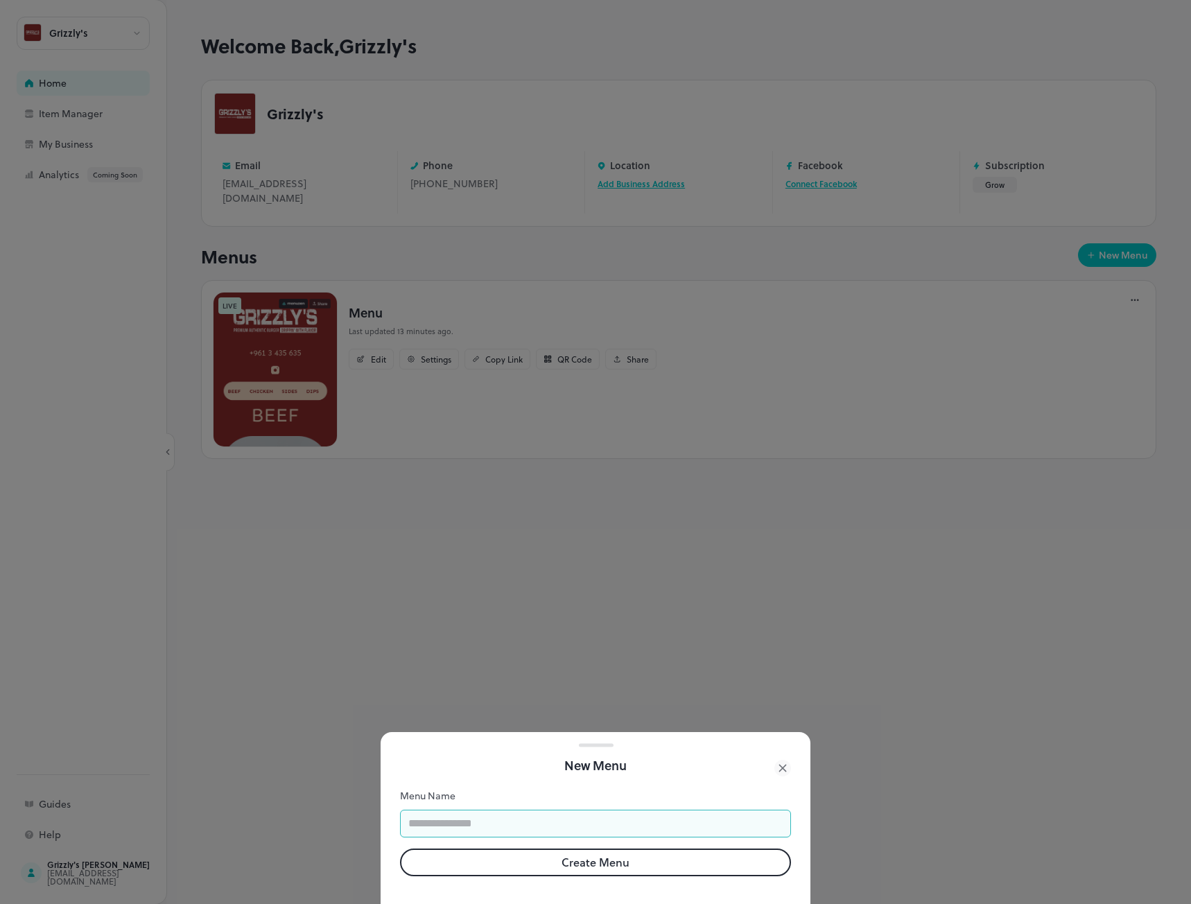
click at [627, 810] on input "text" at bounding box center [595, 824] width 391 height 28
type input "****"
click at [605, 849] on button "Create Menu" at bounding box center [595, 863] width 391 height 28
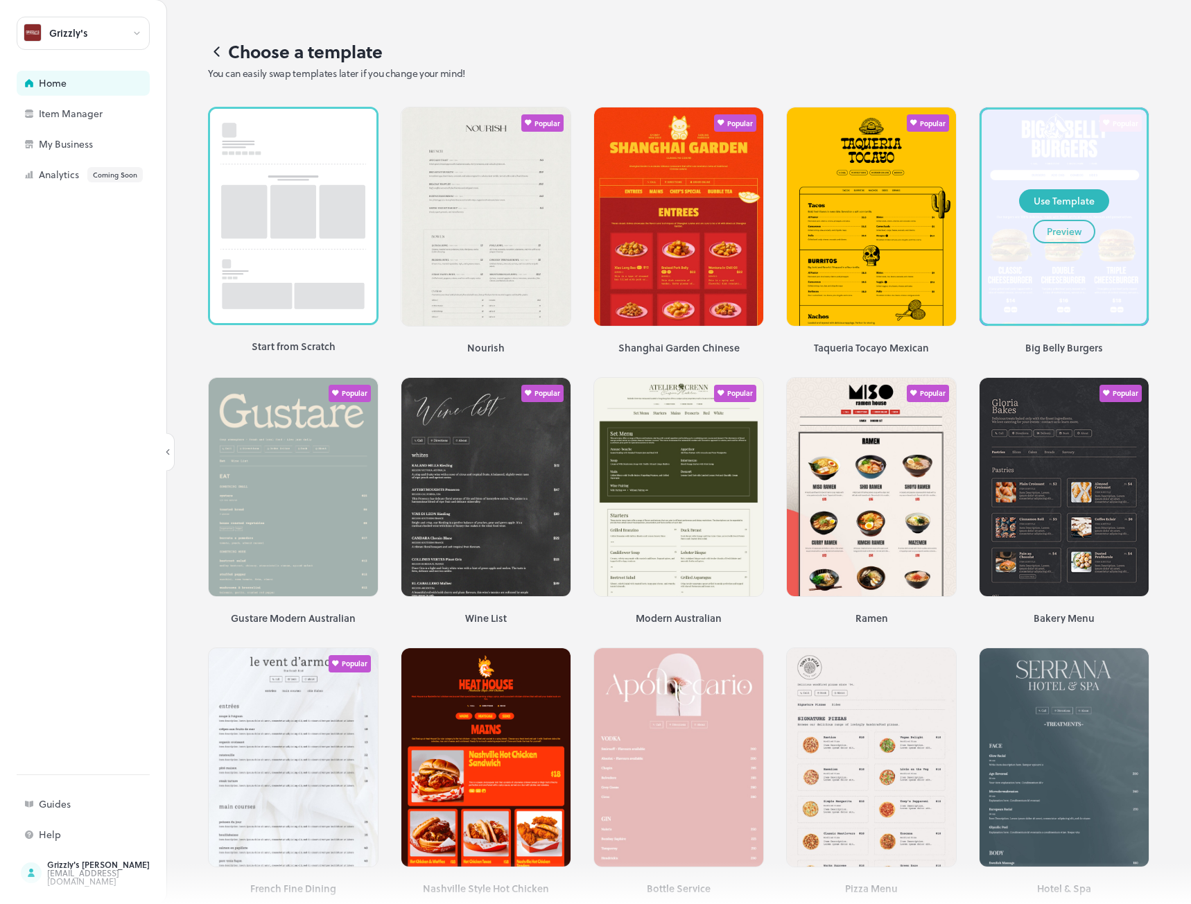
click at [1047, 237] on div "Preview" at bounding box center [1064, 231] width 35 height 15
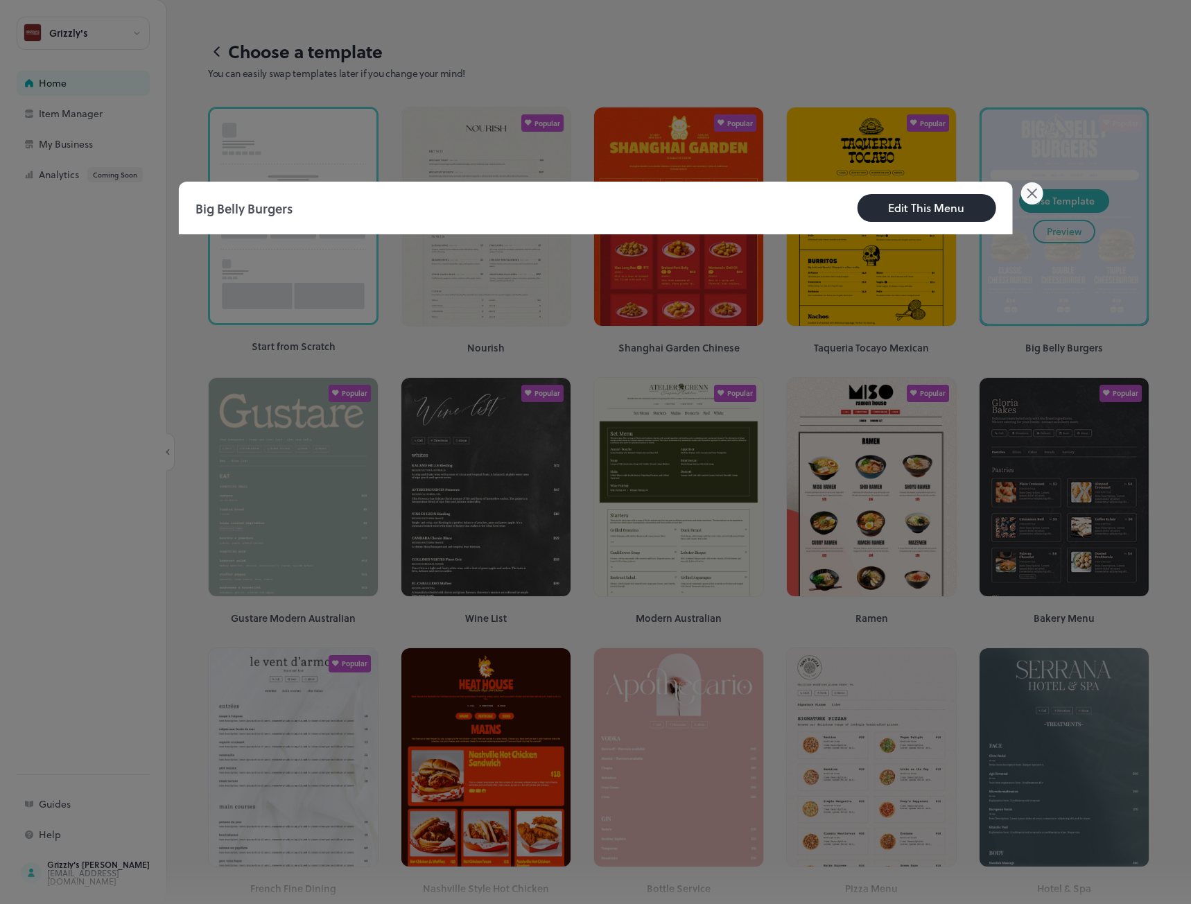
click at [899, 209] on div "Edit This Menu" at bounding box center [926, 208] width 76 height 17
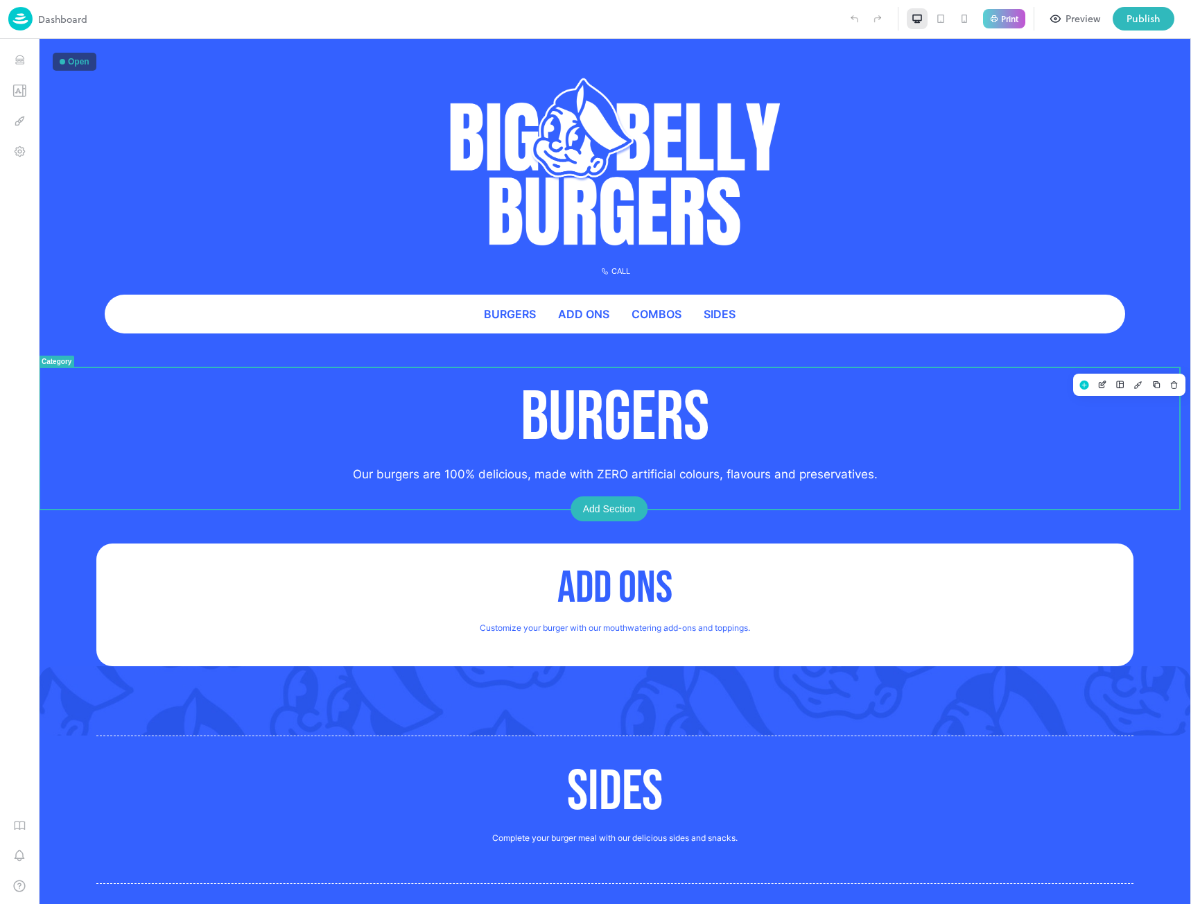
scroll to position [233, 0]
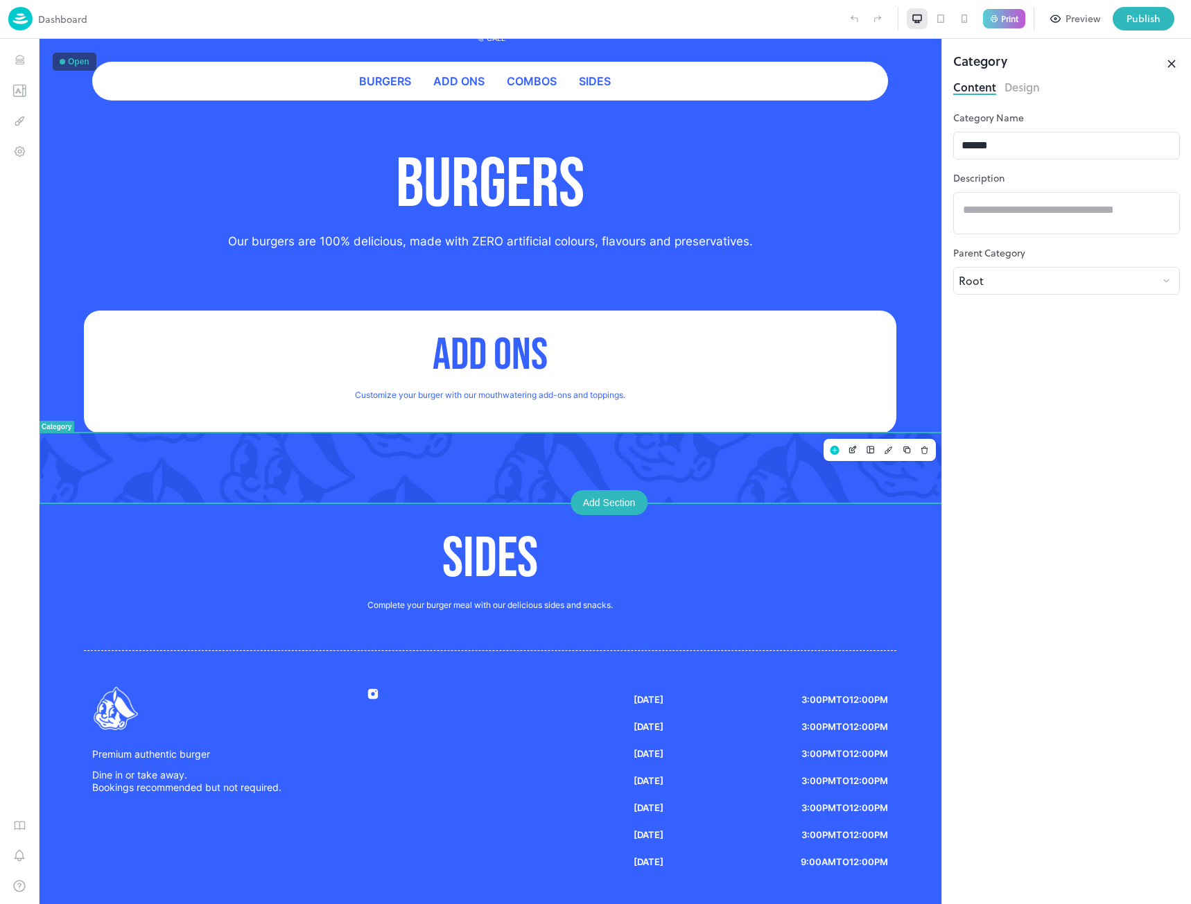
click at [695, 449] on div at bounding box center [490, 467] width 903 height 69
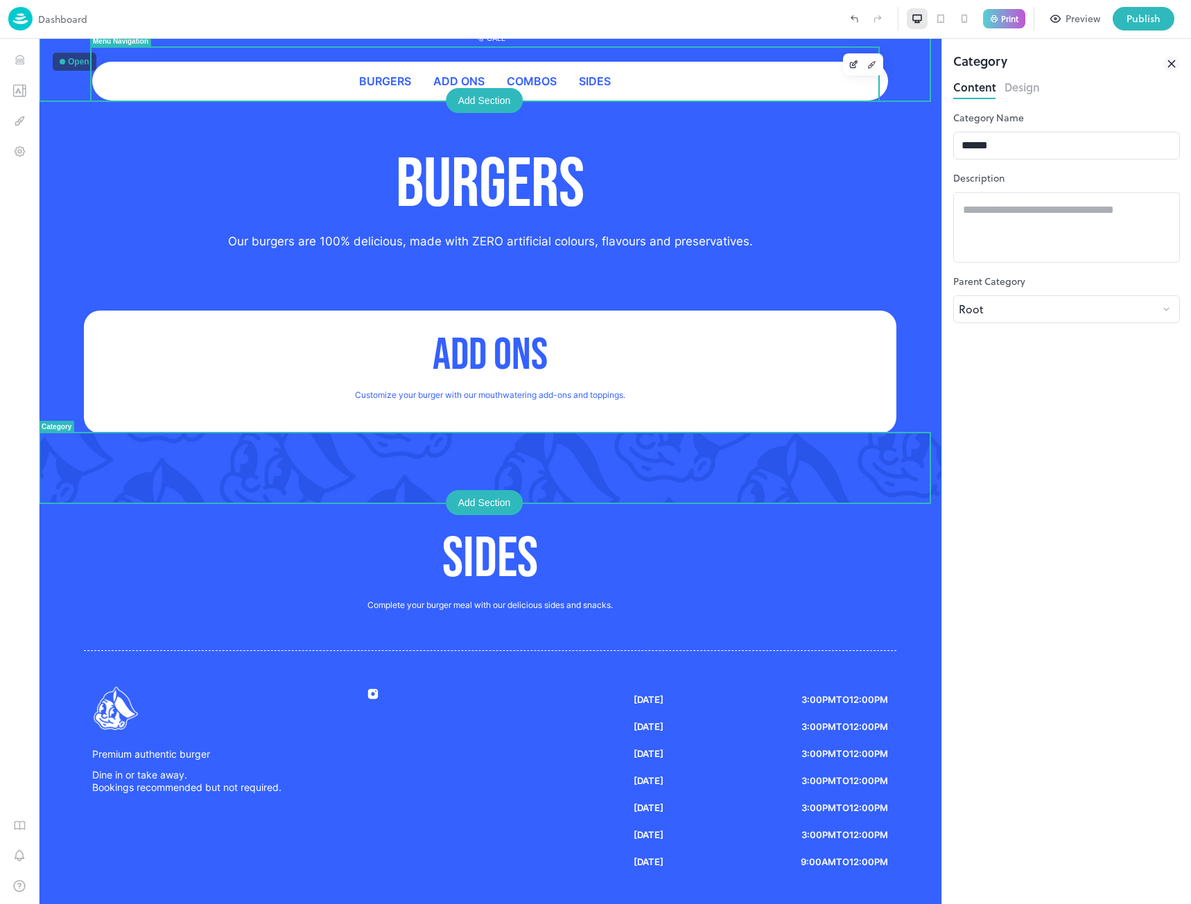
click at [525, 86] on span "Combos" at bounding box center [532, 81] width 50 height 14
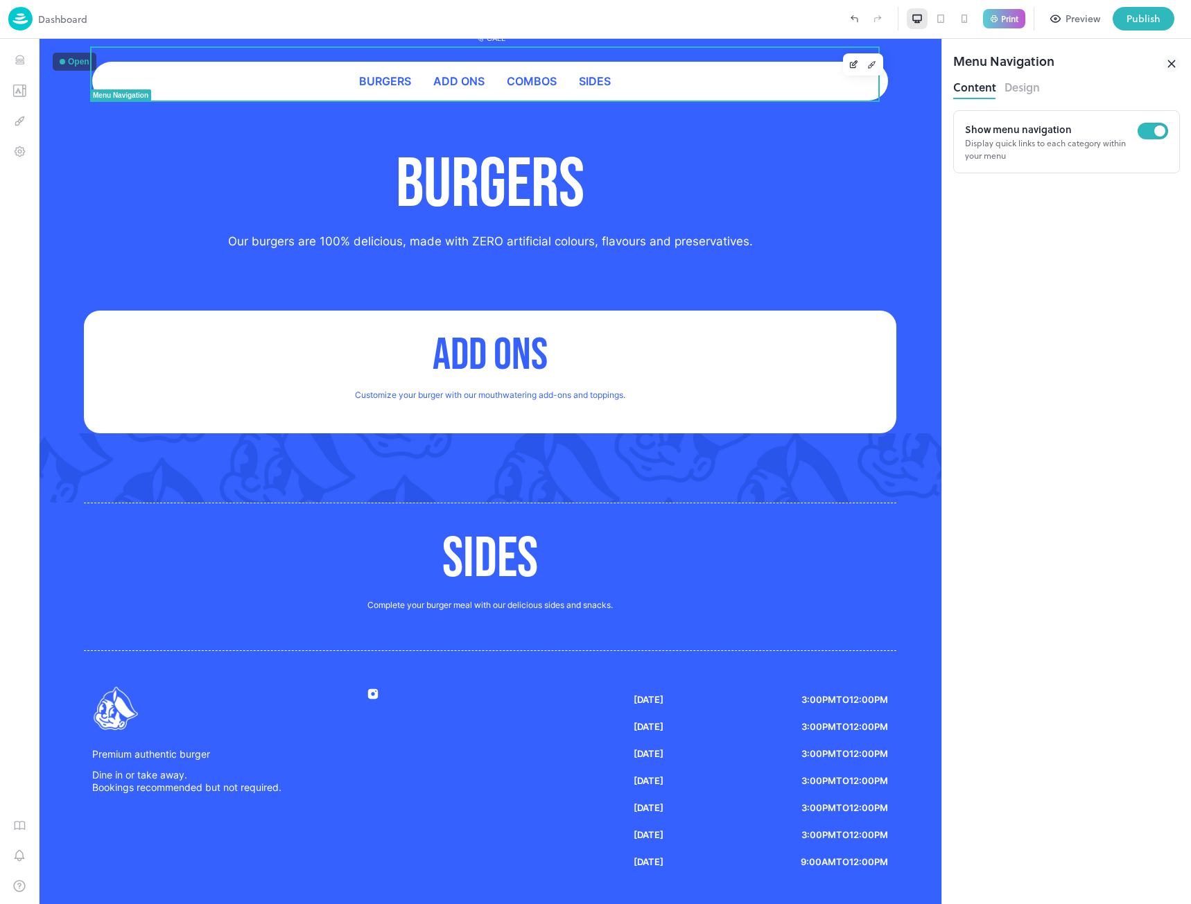
click at [1083, 12] on div "Preview" at bounding box center [1083, 18] width 35 height 15
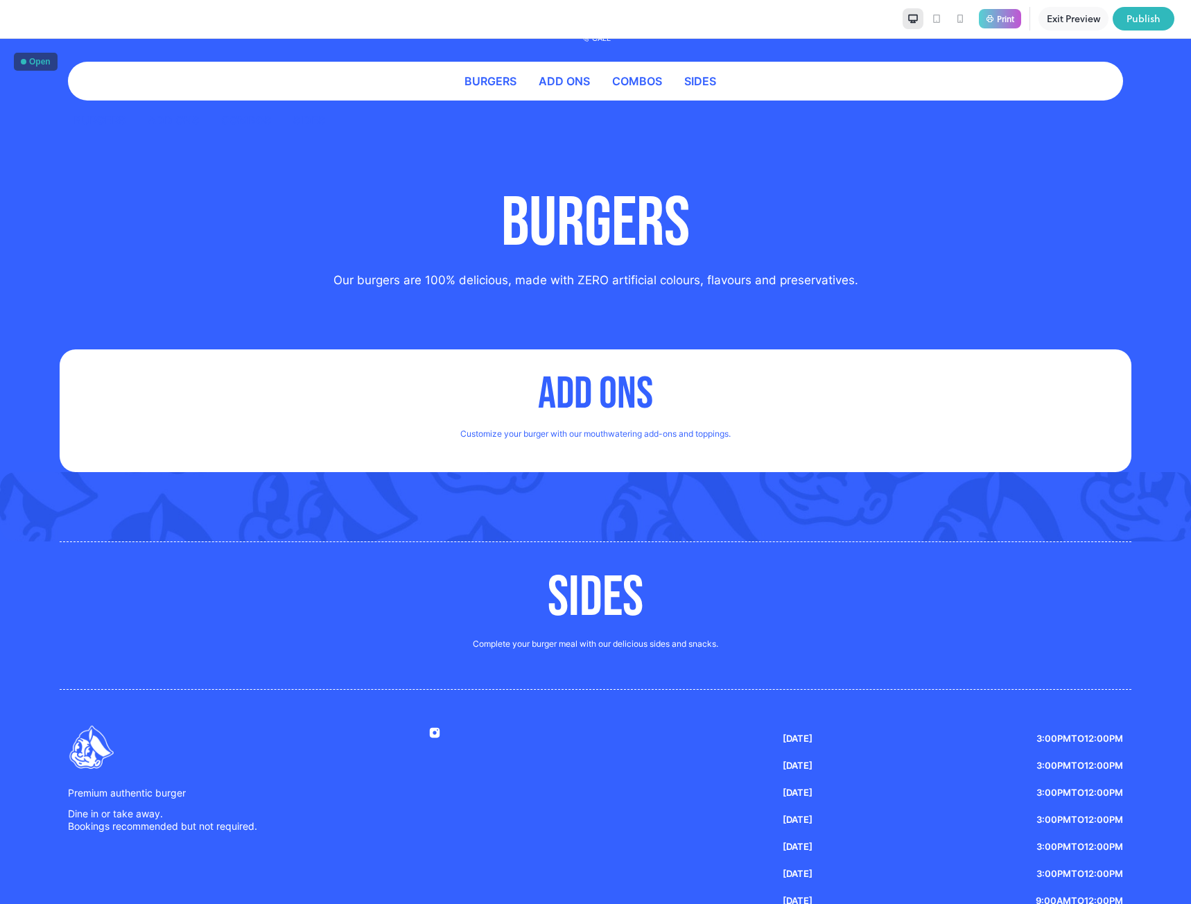
click at [633, 78] on span "Combos" at bounding box center [637, 81] width 50 height 14
click at [551, 74] on span "Add Ons" at bounding box center [564, 81] width 51 height 14
click at [471, 85] on span "Burgers" at bounding box center [491, 81] width 52 height 14
click at [634, 85] on span "Combos" at bounding box center [637, 81] width 50 height 14
click at [591, 472] on div at bounding box center [595, 506] width 1191 height 69
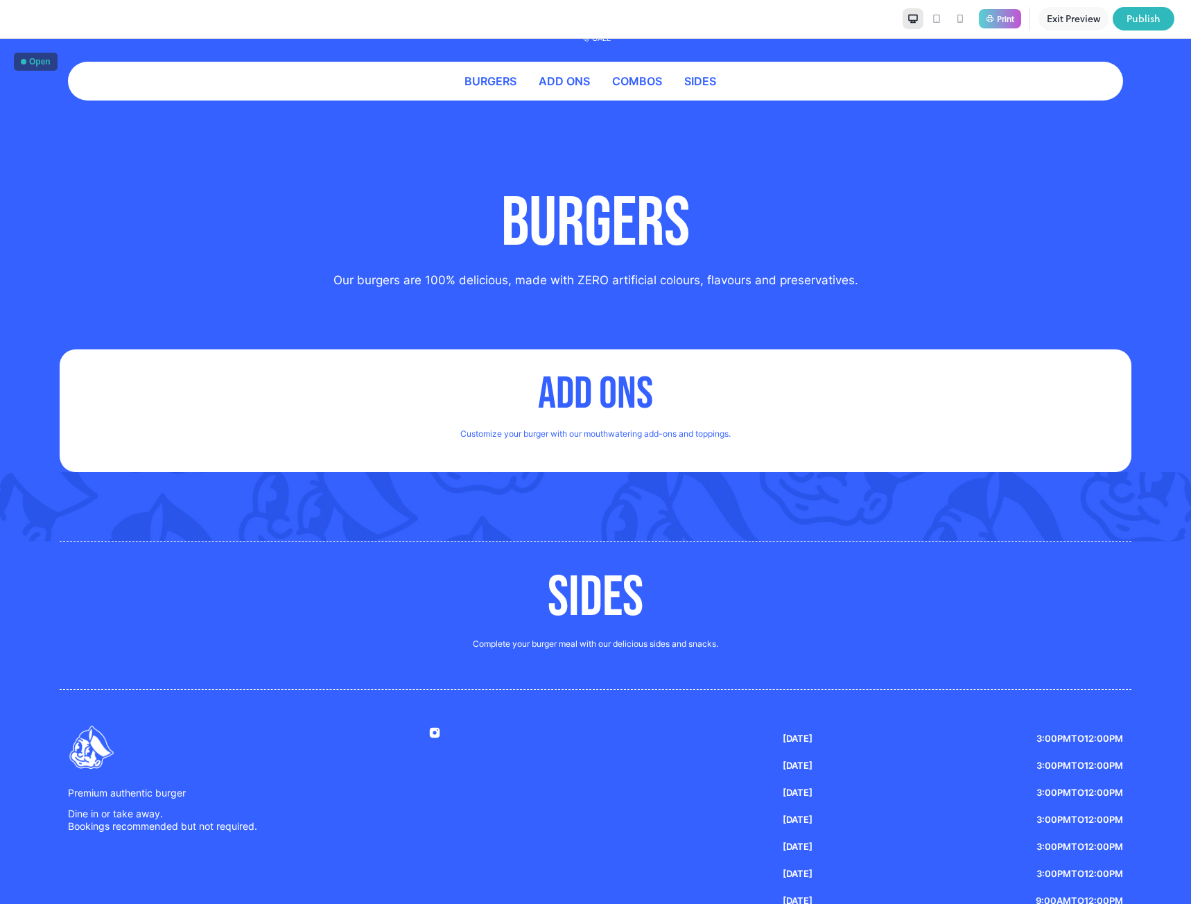
click at [1055, 17] on button "Exit Preview" at bounding box center [1074, 19] width 70 height 24
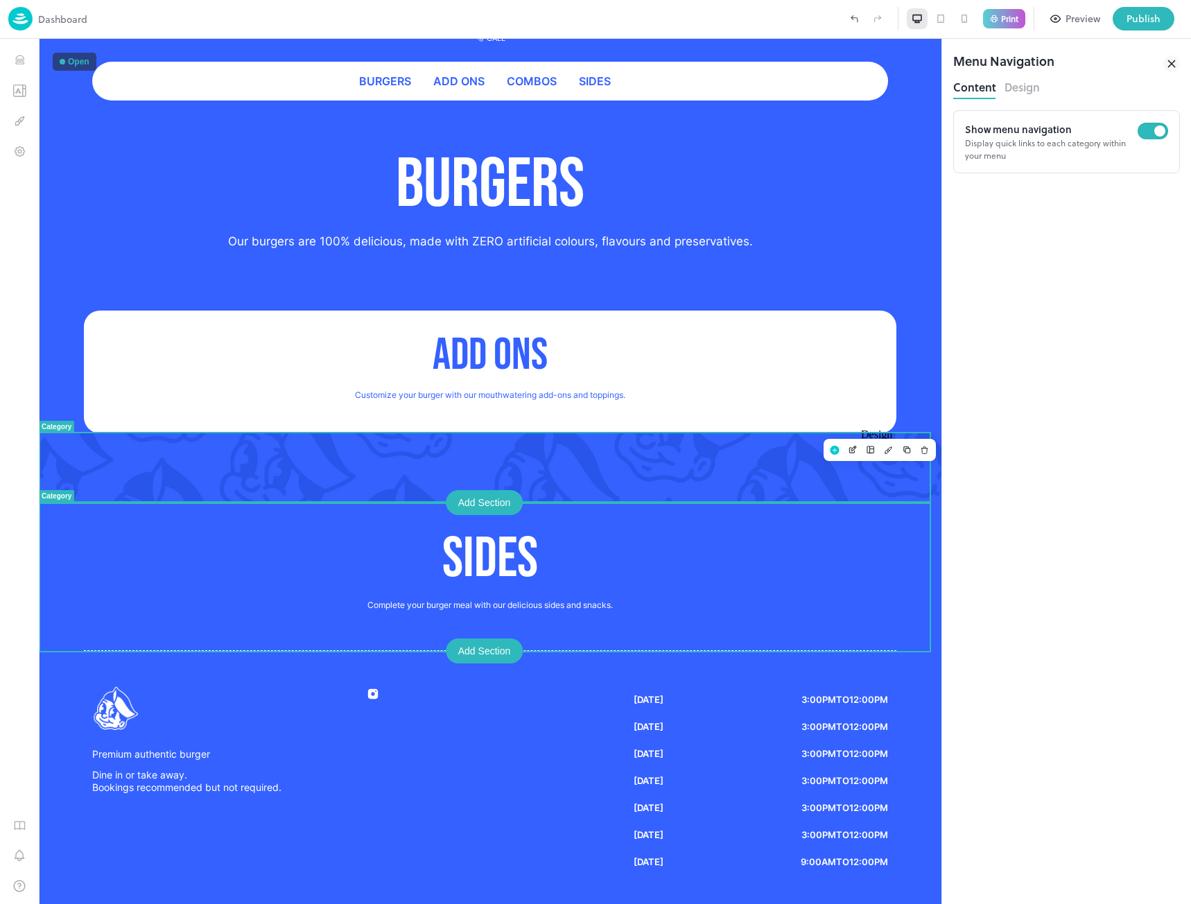
click at [884, 446] on icon "Design" at bounding box center [889, 450] width 10 height 10
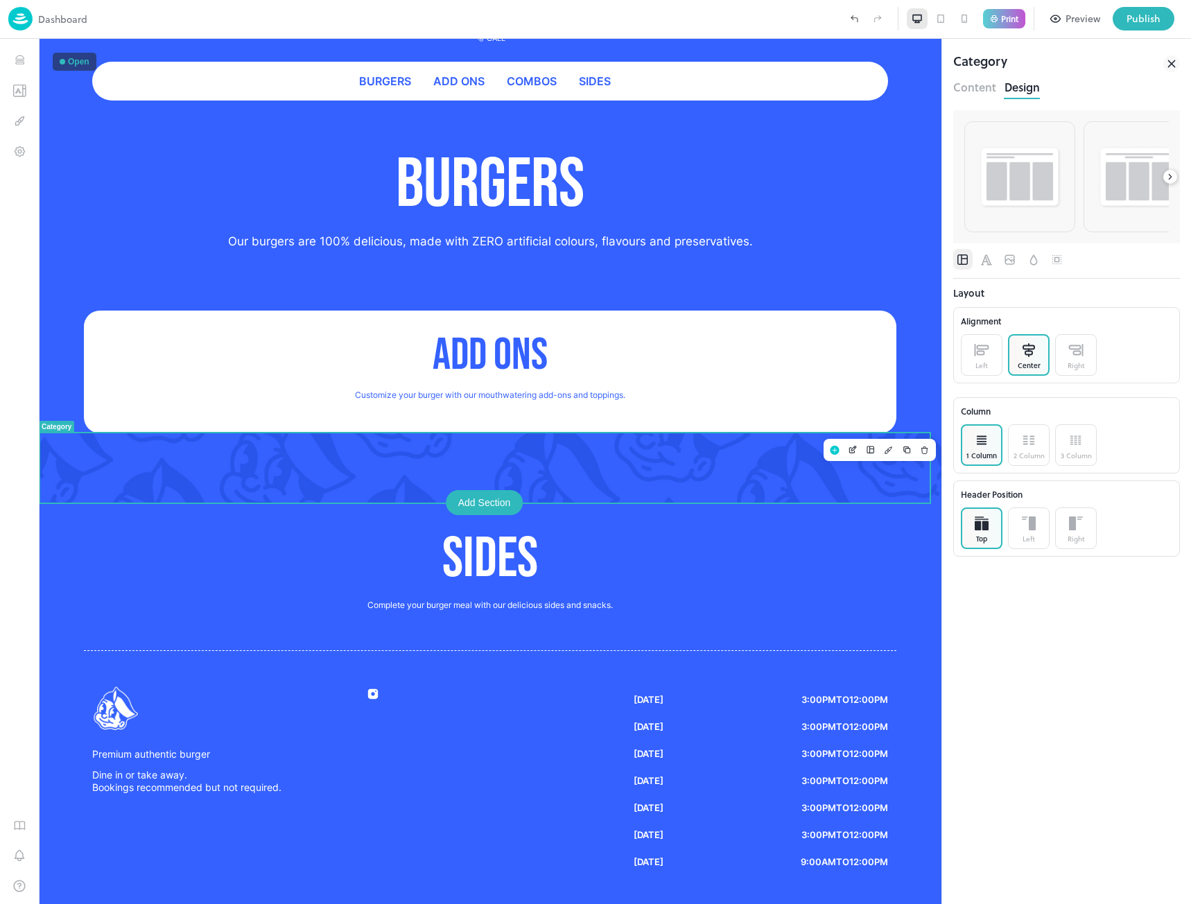
click at [1172, 177] on icon at bounding box center [1170, 177] width 3 height 5
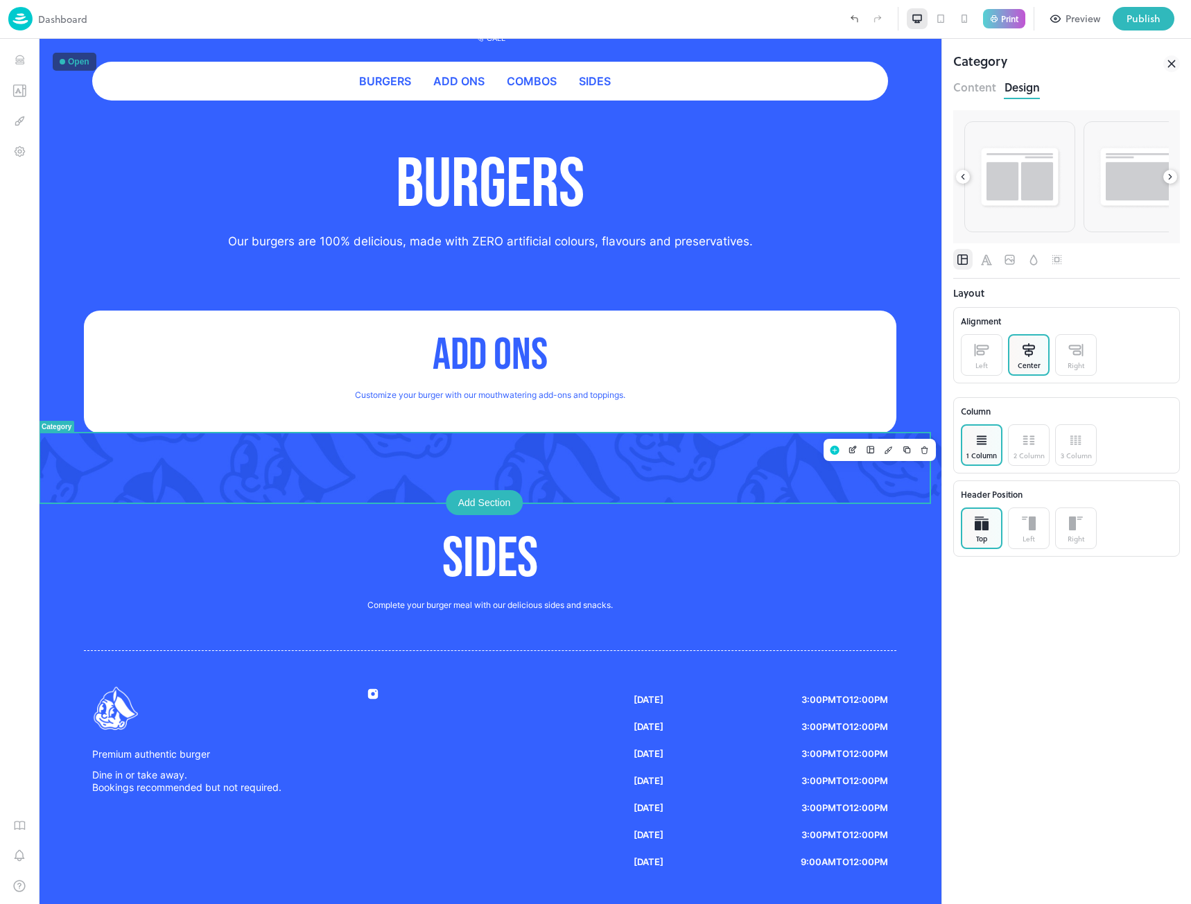
click at [1172, 177] on icon at bounding box center [1170, 177] width 3 height 5
click at [976, 83] on button "Content" at bounding box center [974, 85] width 43 height 19
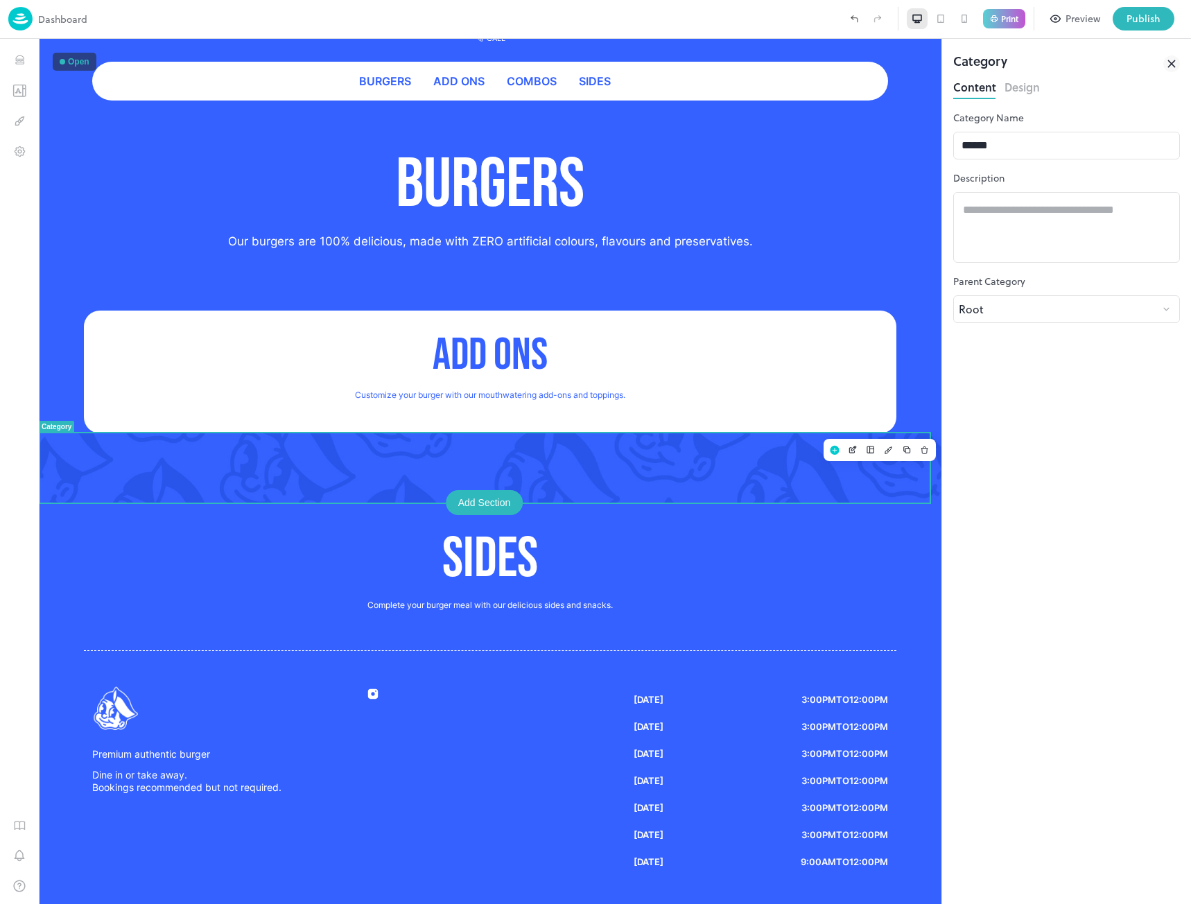
click at [1029, 84] on button "Design" at bounding box center [1022, 85] width 35 height 19
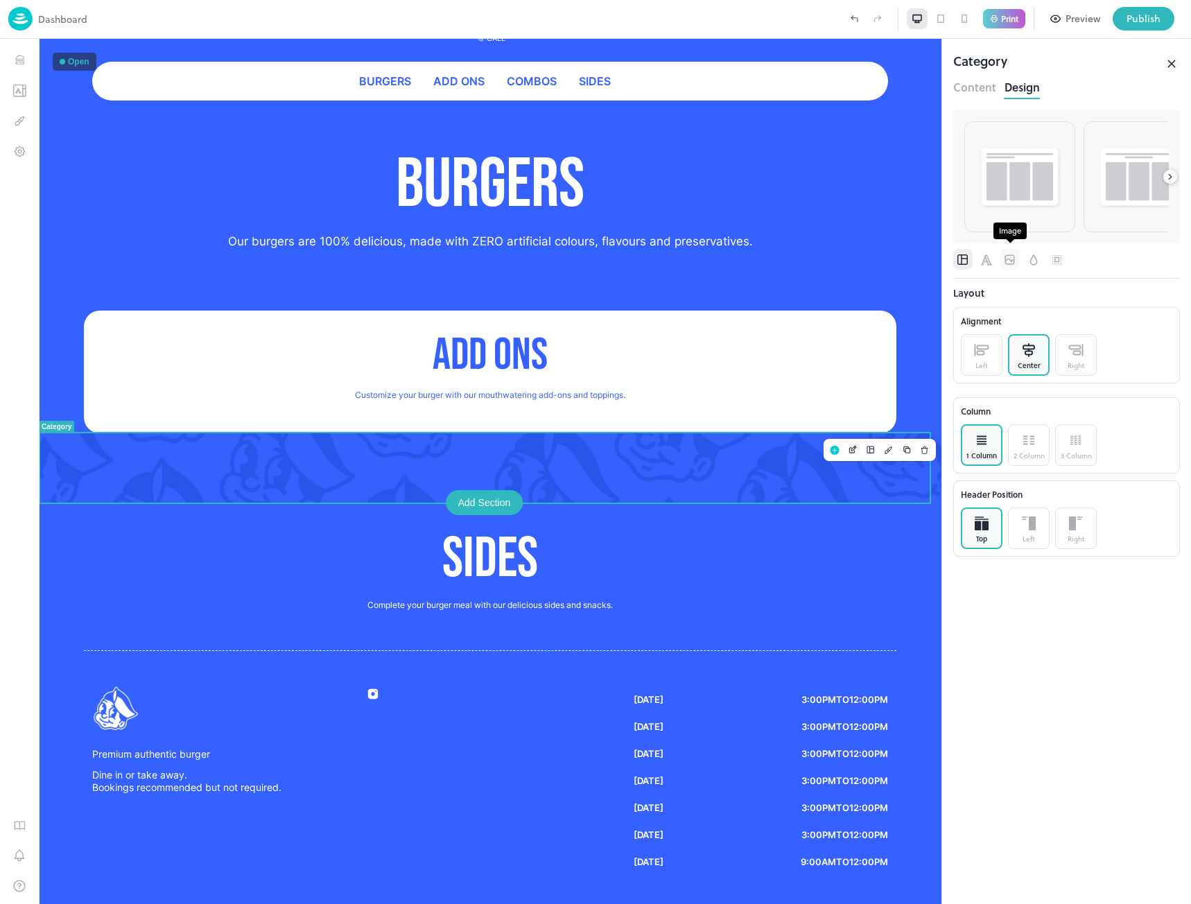
click at [1007, 258] on icon "Image" at bounding box center [1010, 260] width 14 height 14
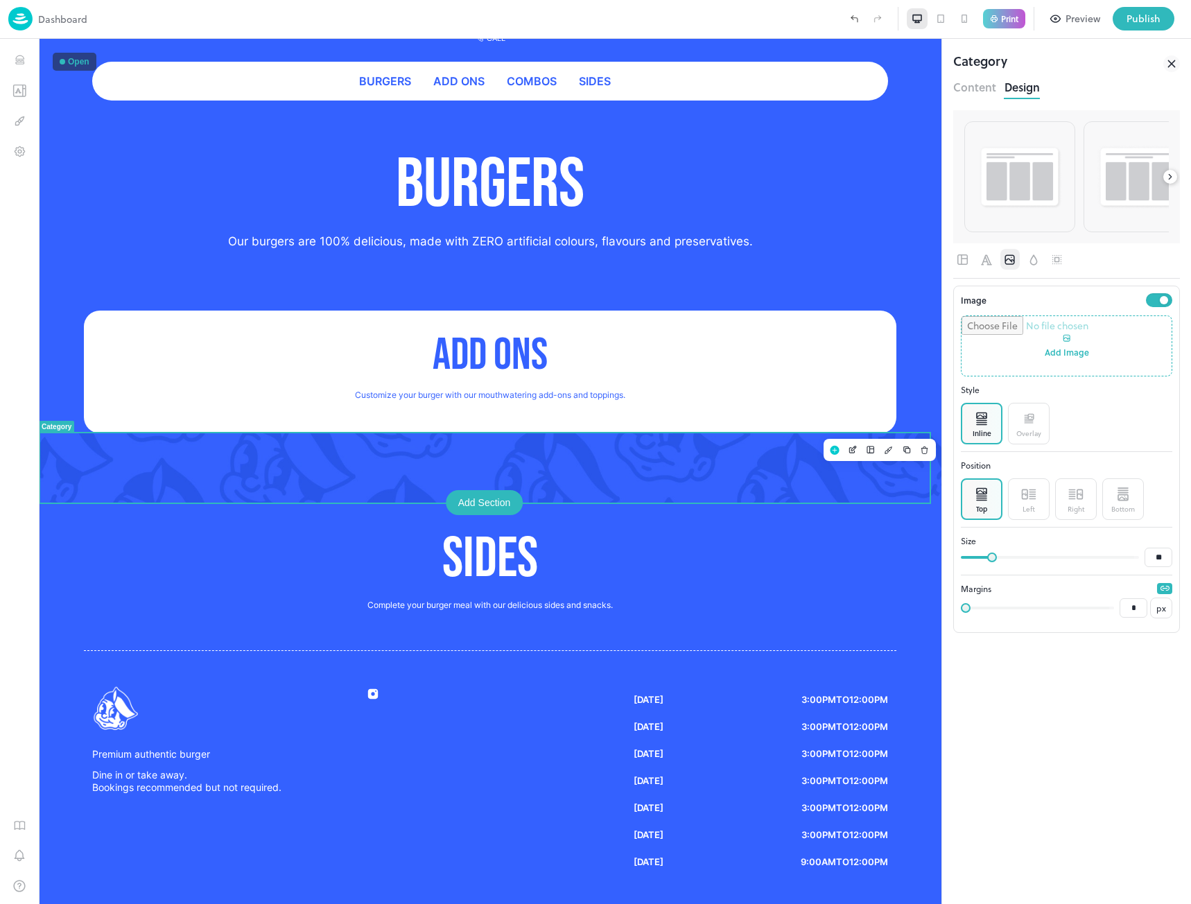
click at [1167, 61] on icon at bounding box center [1171, 63] width 17 height 17
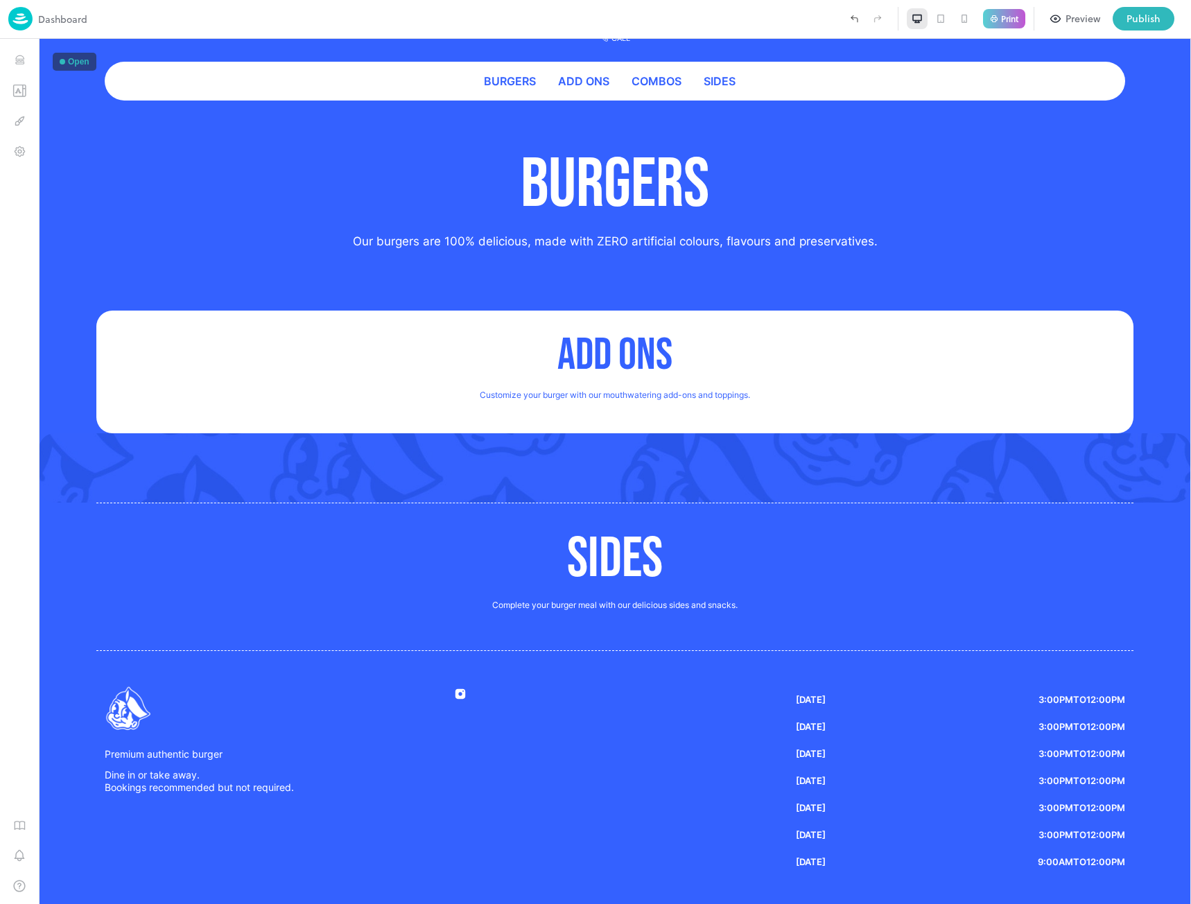
click at [19, 12] on img at bounding box center [20, 19] width 24 height 24
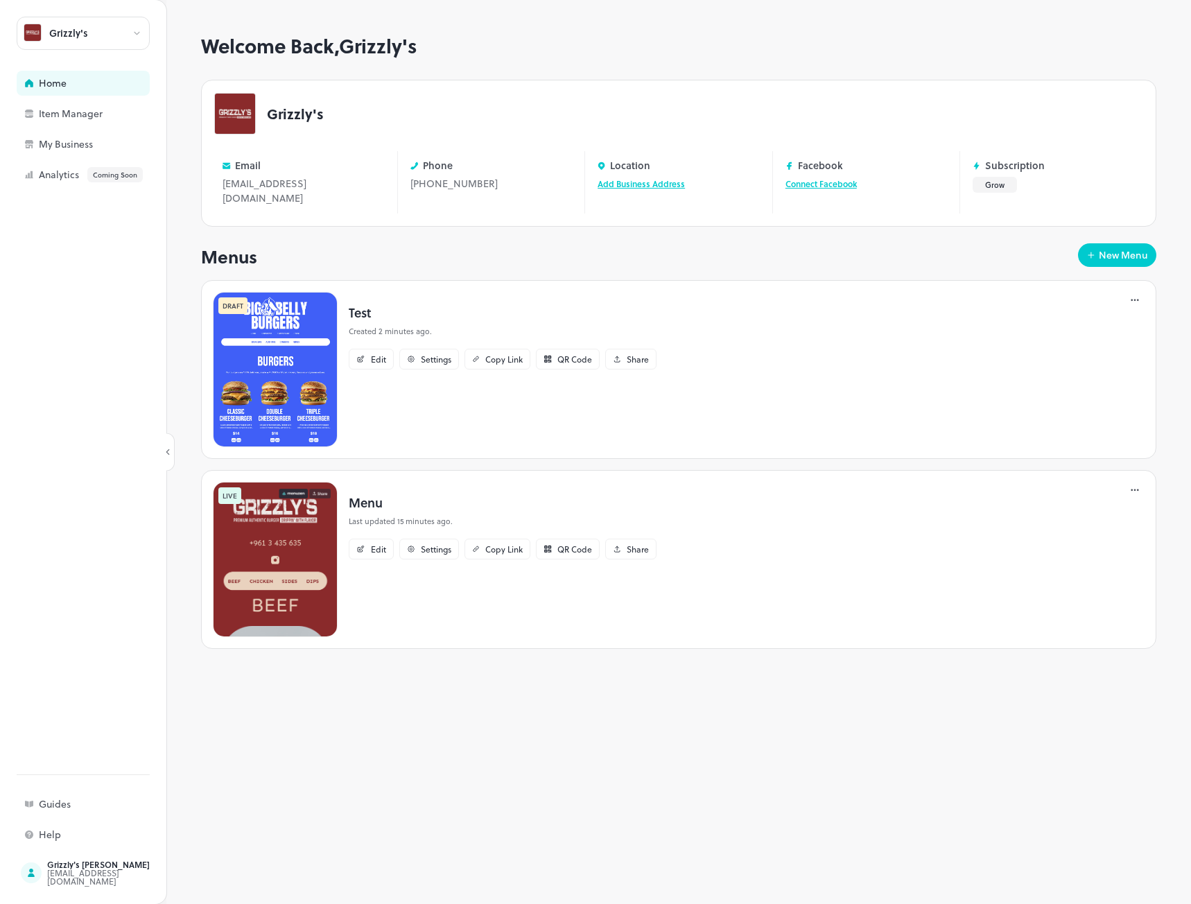
click at [1132, 293] on icon at bounding box center [1135, 300] width 14 height 14
click at [1073, 426] on div "Delete" at bounding box center [1082, 431] width 111 height 24
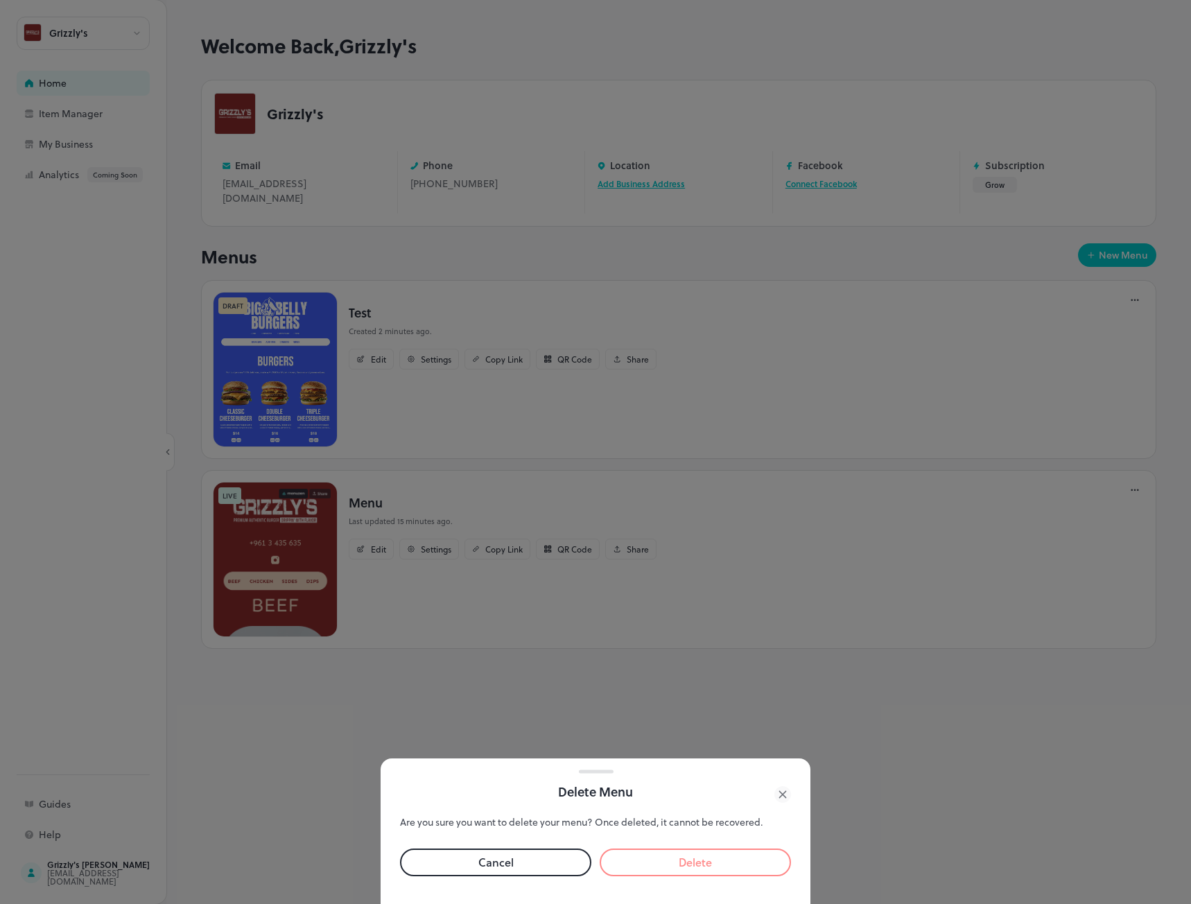
click at [670, 860] on button "Delete" at bounding box center [695, 863] width 191 height 28
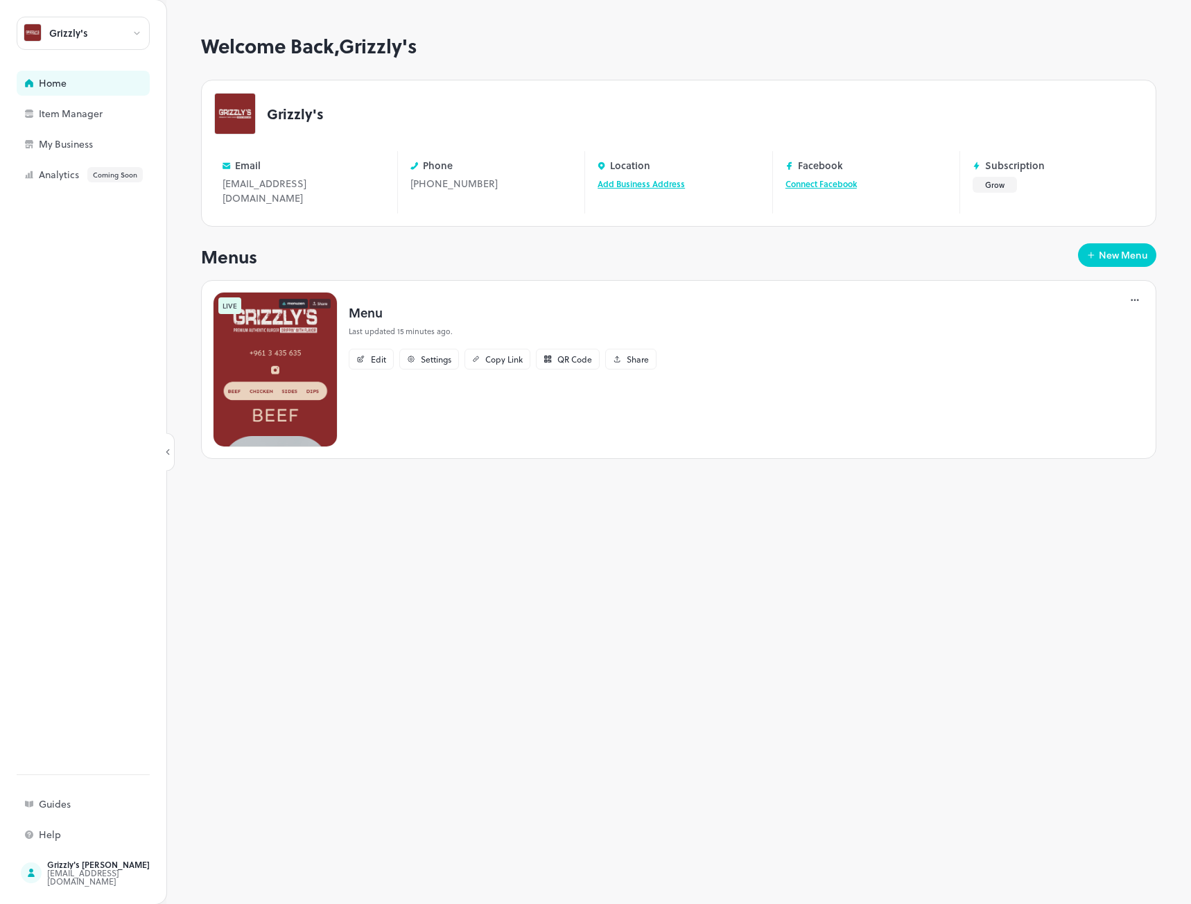
click at [1136, 293] on icon at bounding box center [1135, 300] width 14 height 14
click at [1073, 340] on p "Duplicate" at bounding box center [1066, 337] width 37 height 12
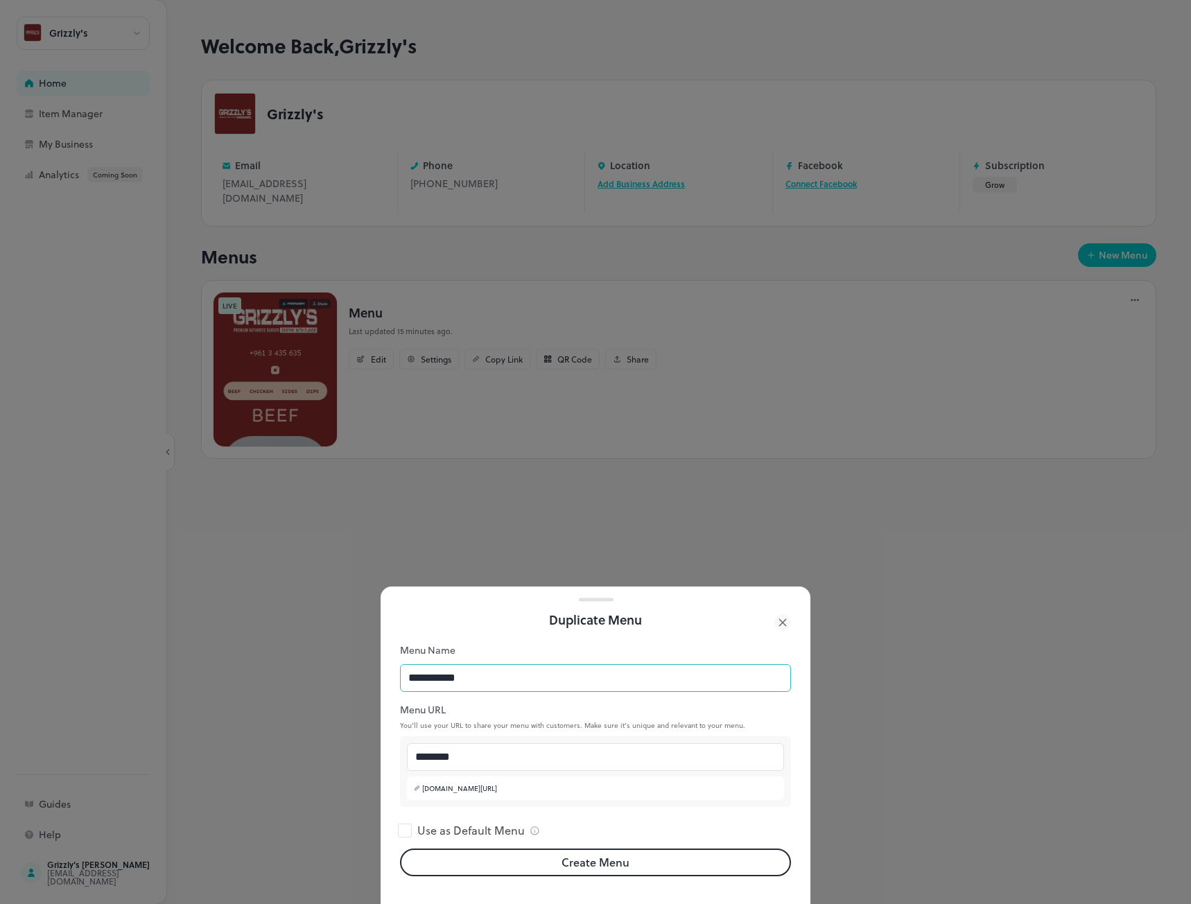
click at [597, 676] on input "**********" at bounding box center [595, 678] width 391 height 28
type input "**********"
drag, startPoint x: 446, startPoint y: 746, endPoint x: 751, endPoint y: 809, distance: 311.5
click at [751, 809] on form "**********" at bounding box center [595, 759] width 391 height 233
type input "**********"
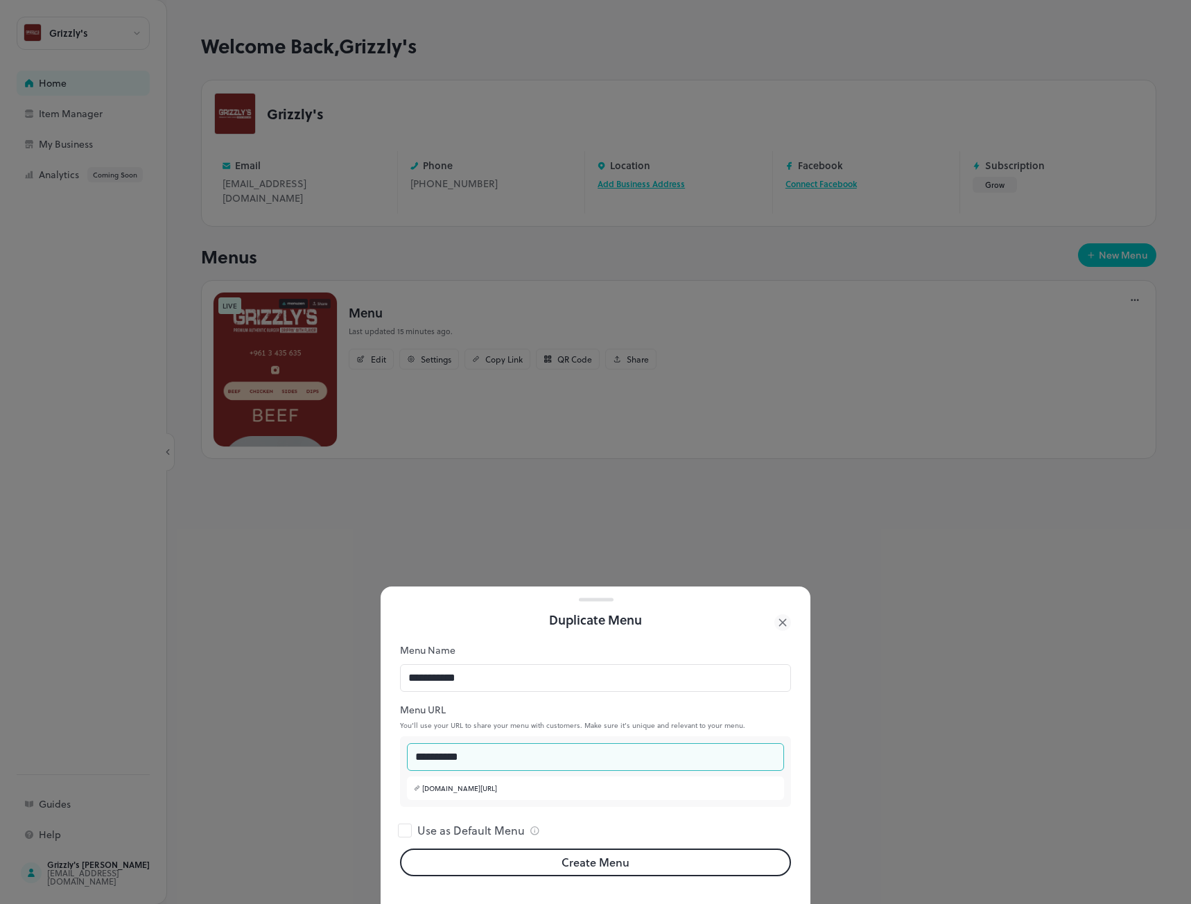
click at [597, 850] on button "Create Menu" at bounding box center [595, 863] width 391 height 28
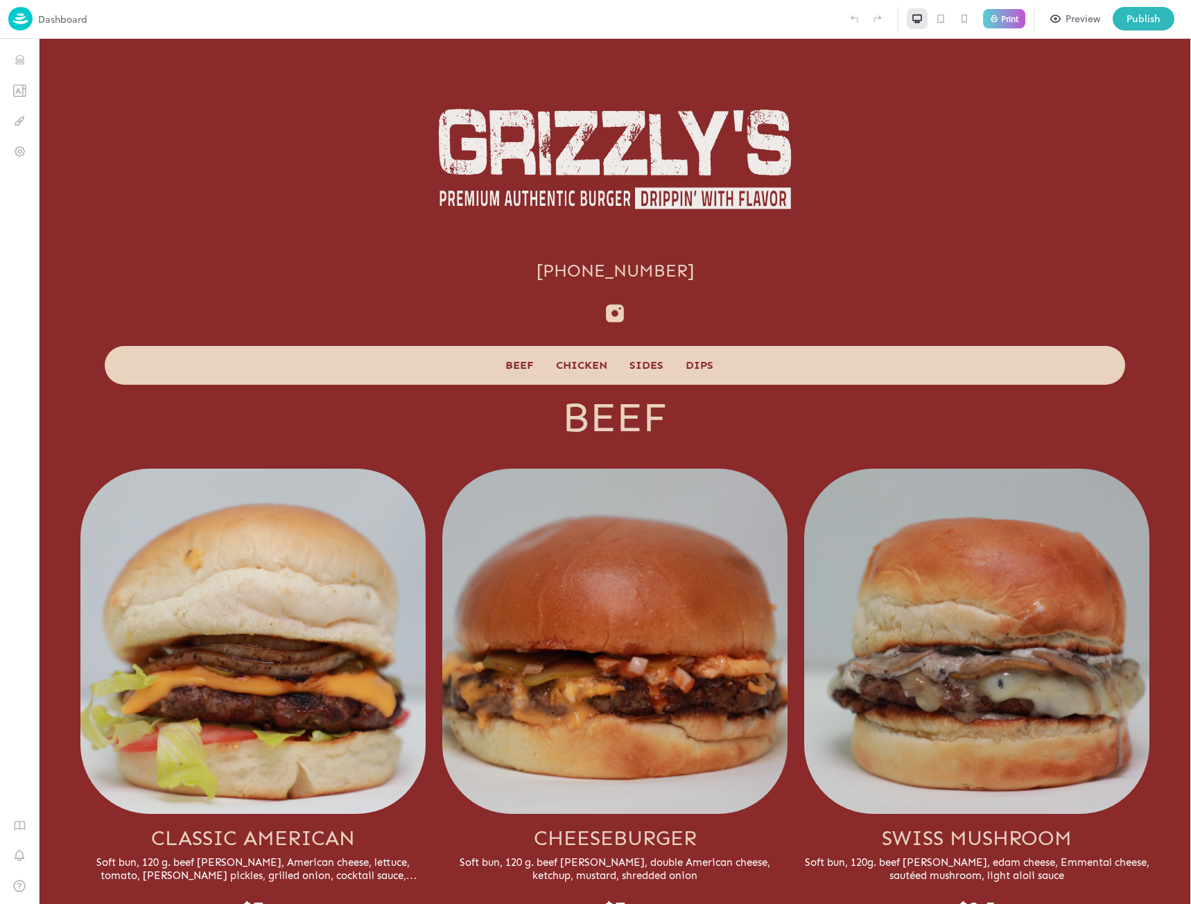
click at [19, 17] on img at bounding box center [20, 19] width 24 height 24
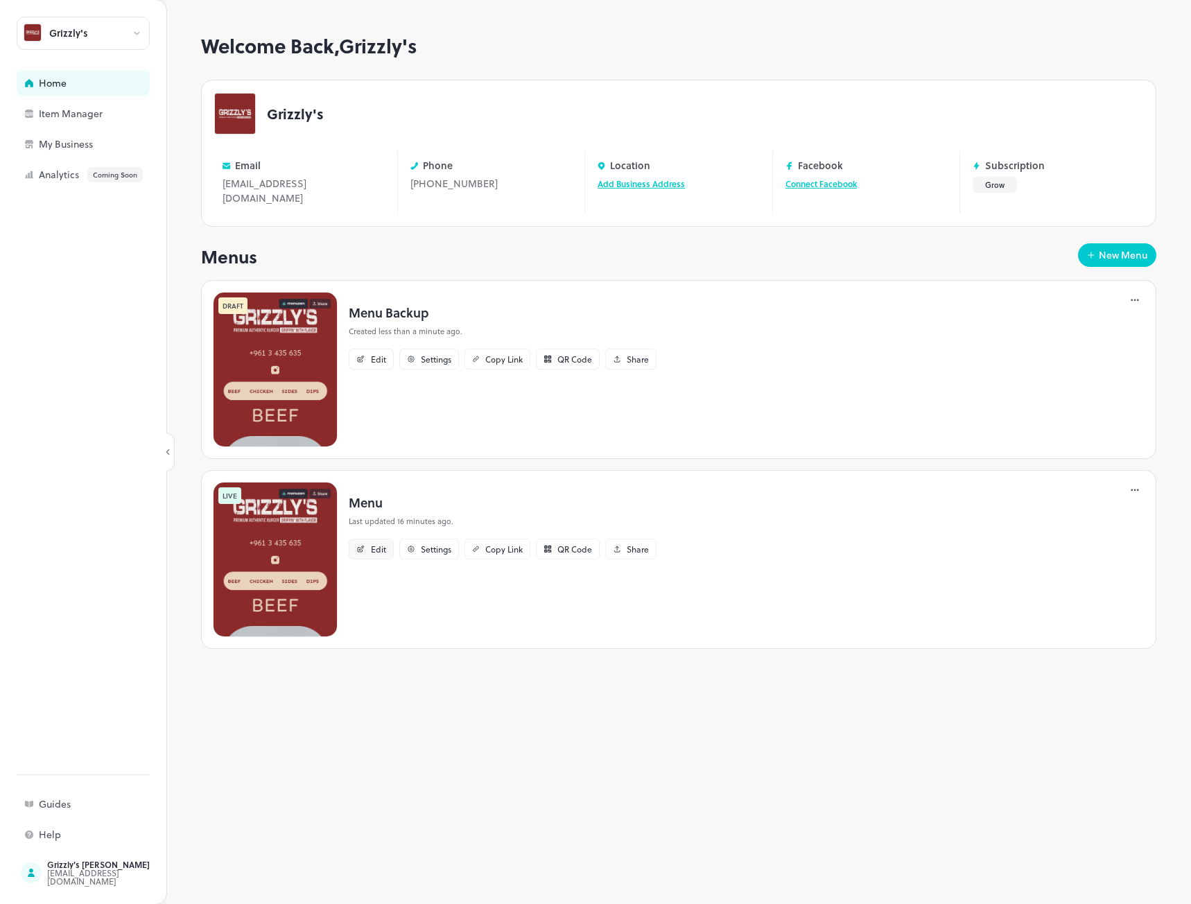
click at [369, 539] on div "Edit" at bounding box center [371, 549] width 45 height 21
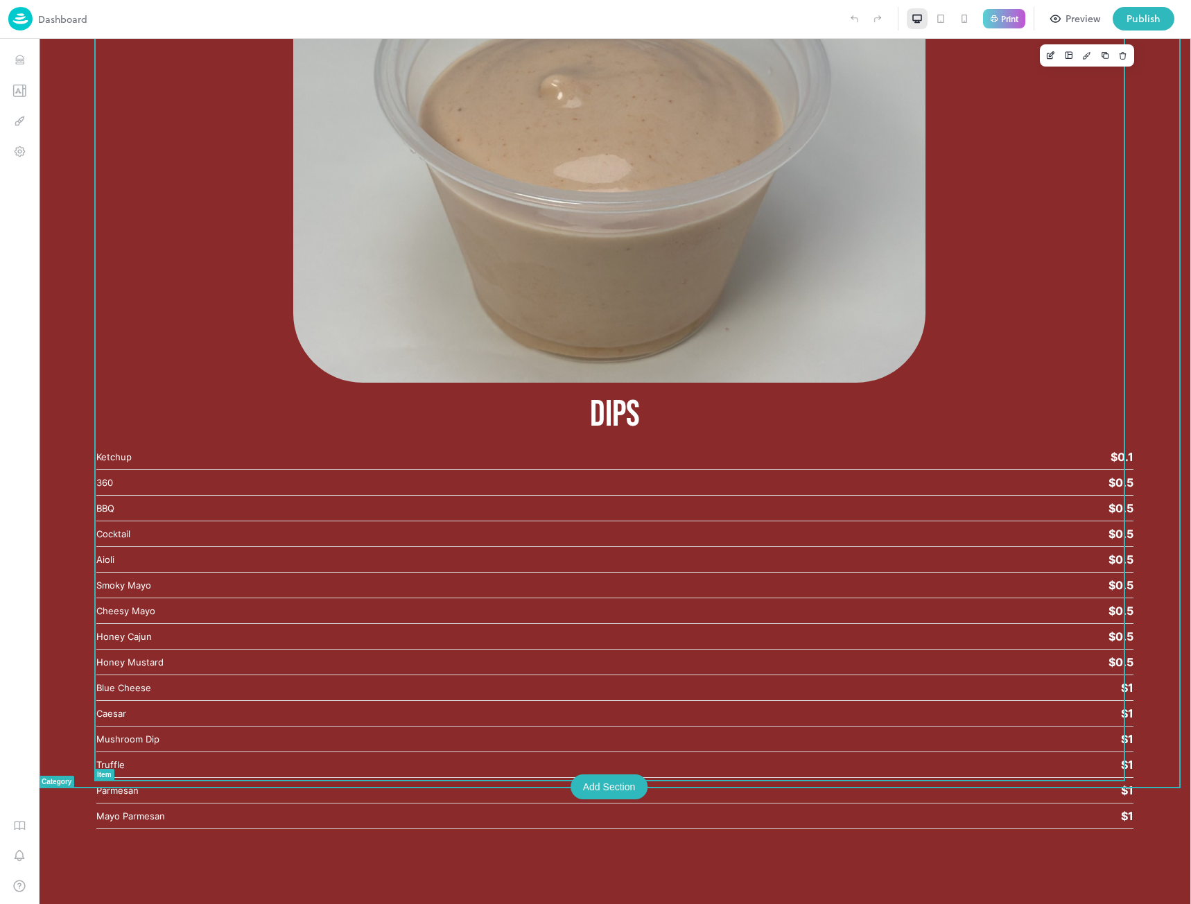
scroll to position [5683, 0]
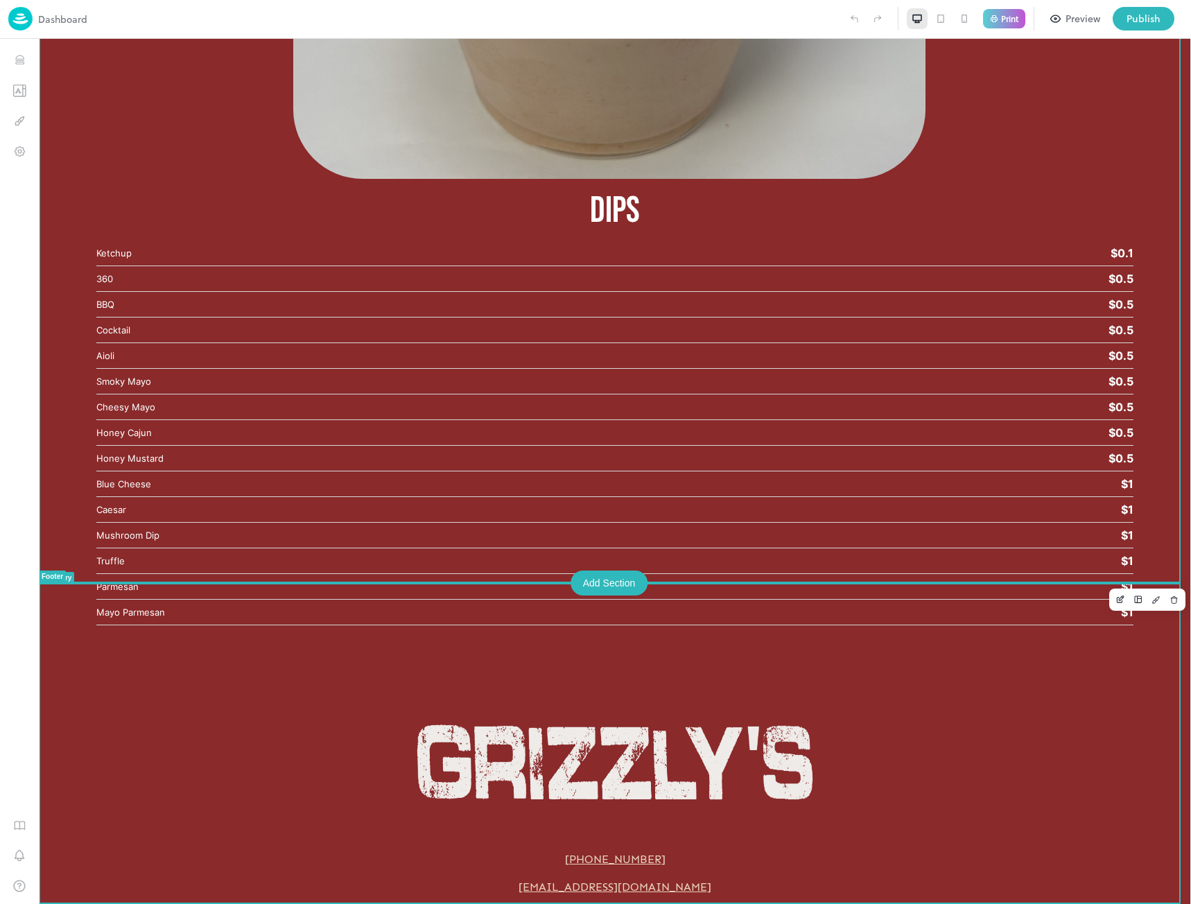
click at [606, 589] on div "Add Section" at bounding box center [610, 583] width 78 height 25
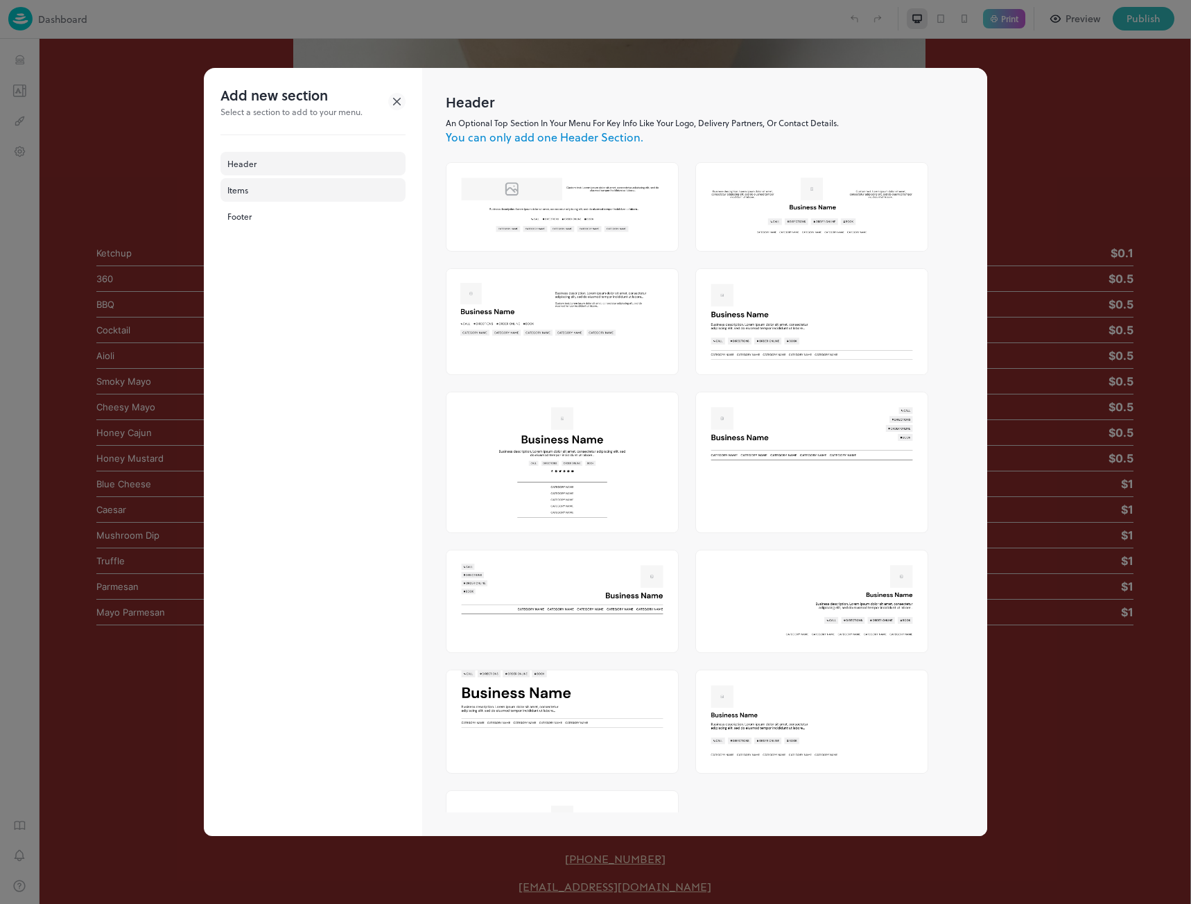
click at [274, 196] on div "Items" at bounding box center [312, 190] width 185 height 24
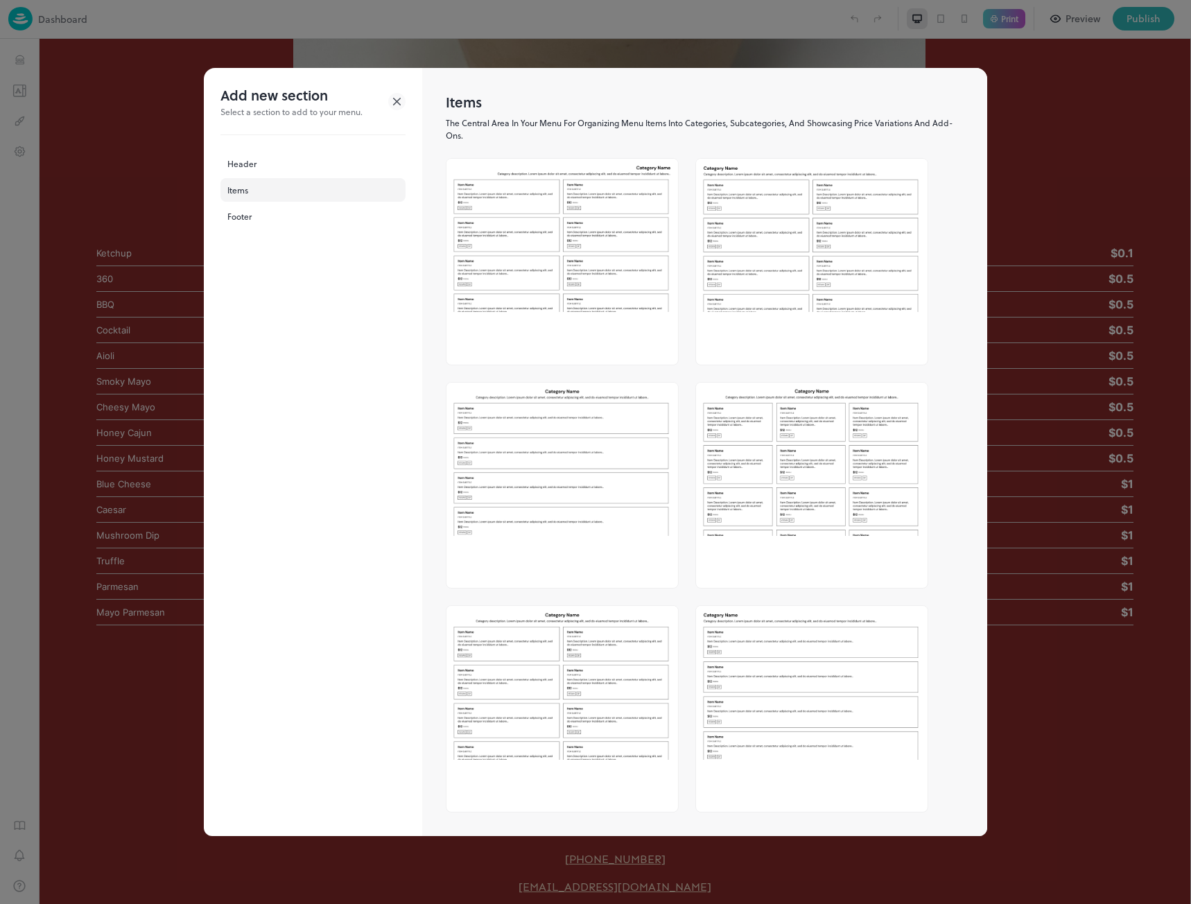
click at [763, 447] on img at bounding box center [812, 459] width 232 height 153
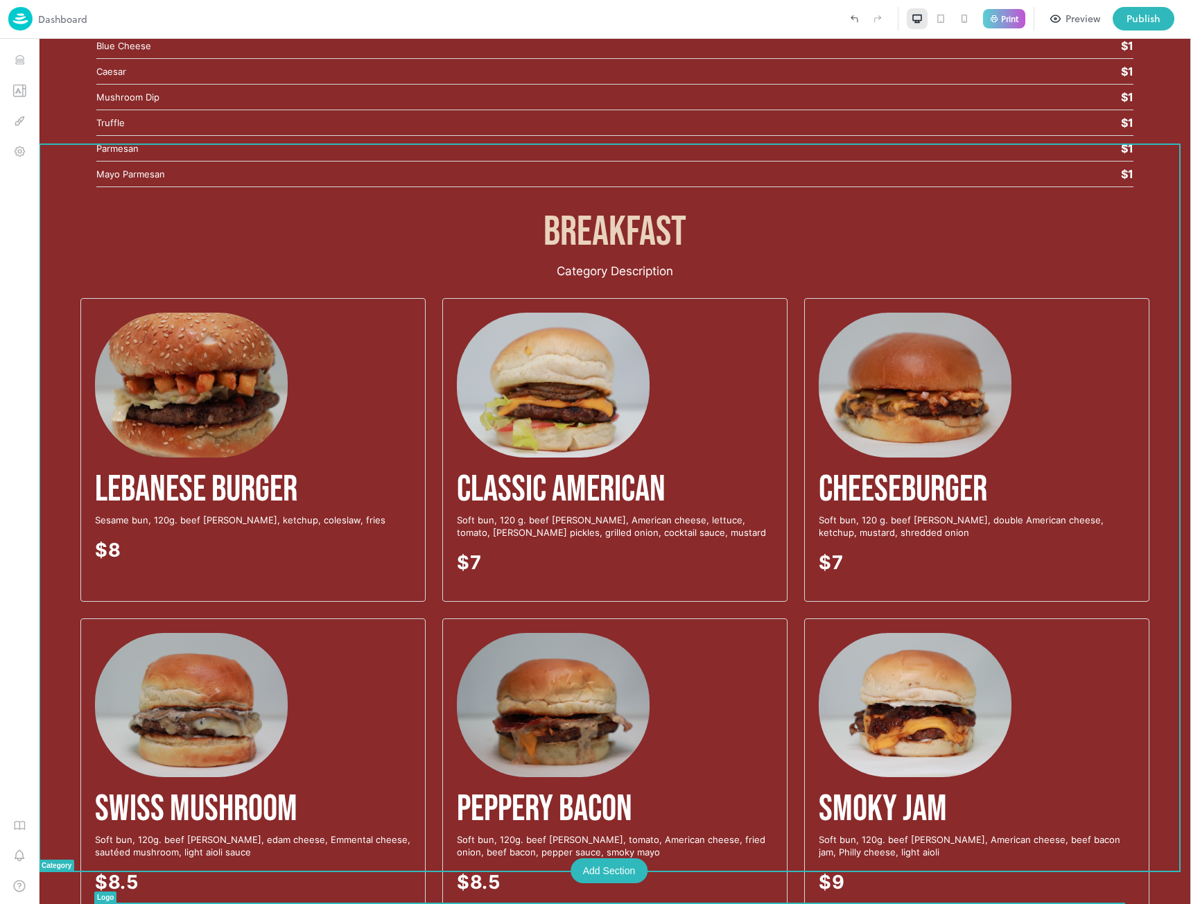
scroll to position [6121, 0]
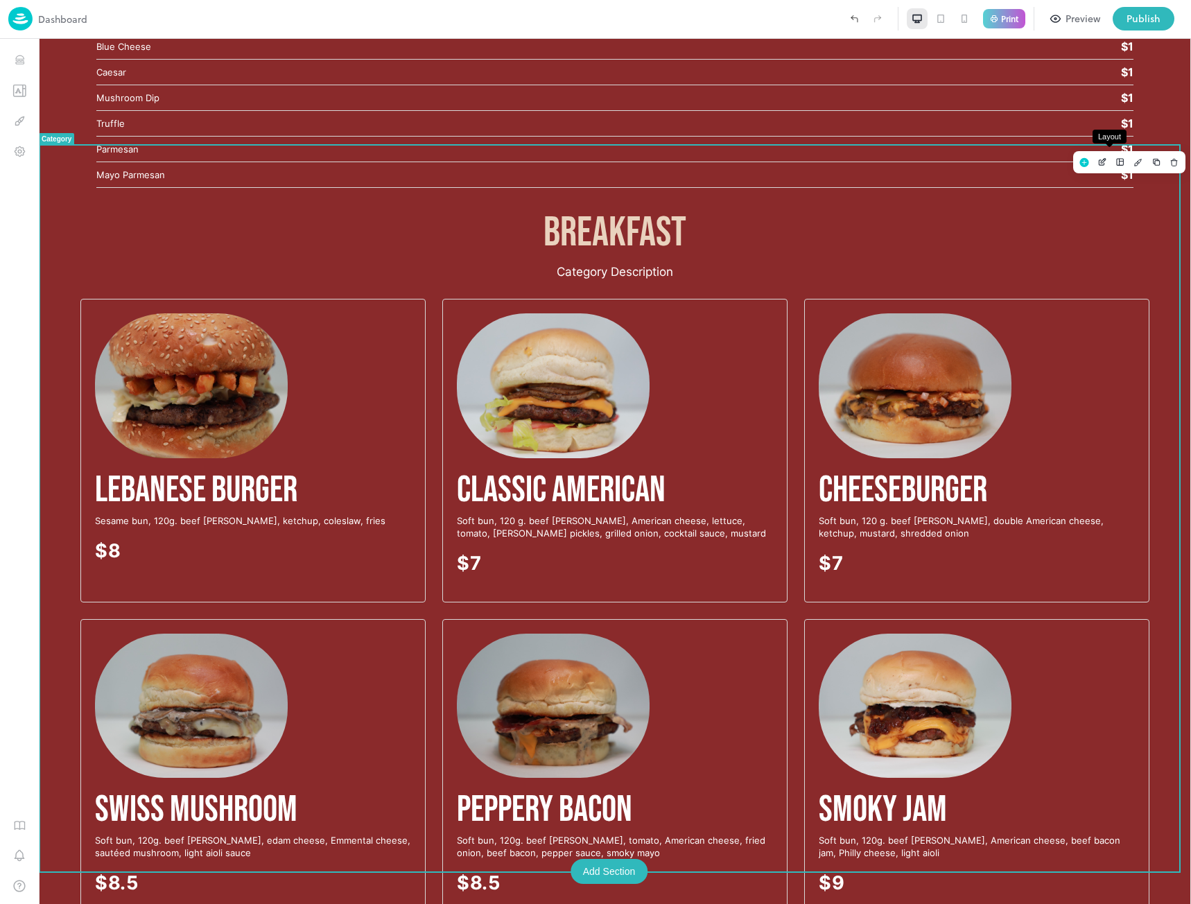
click at [1116, 161] on icon "Layout" at bounding box center [1120, 162] width 8 height 8
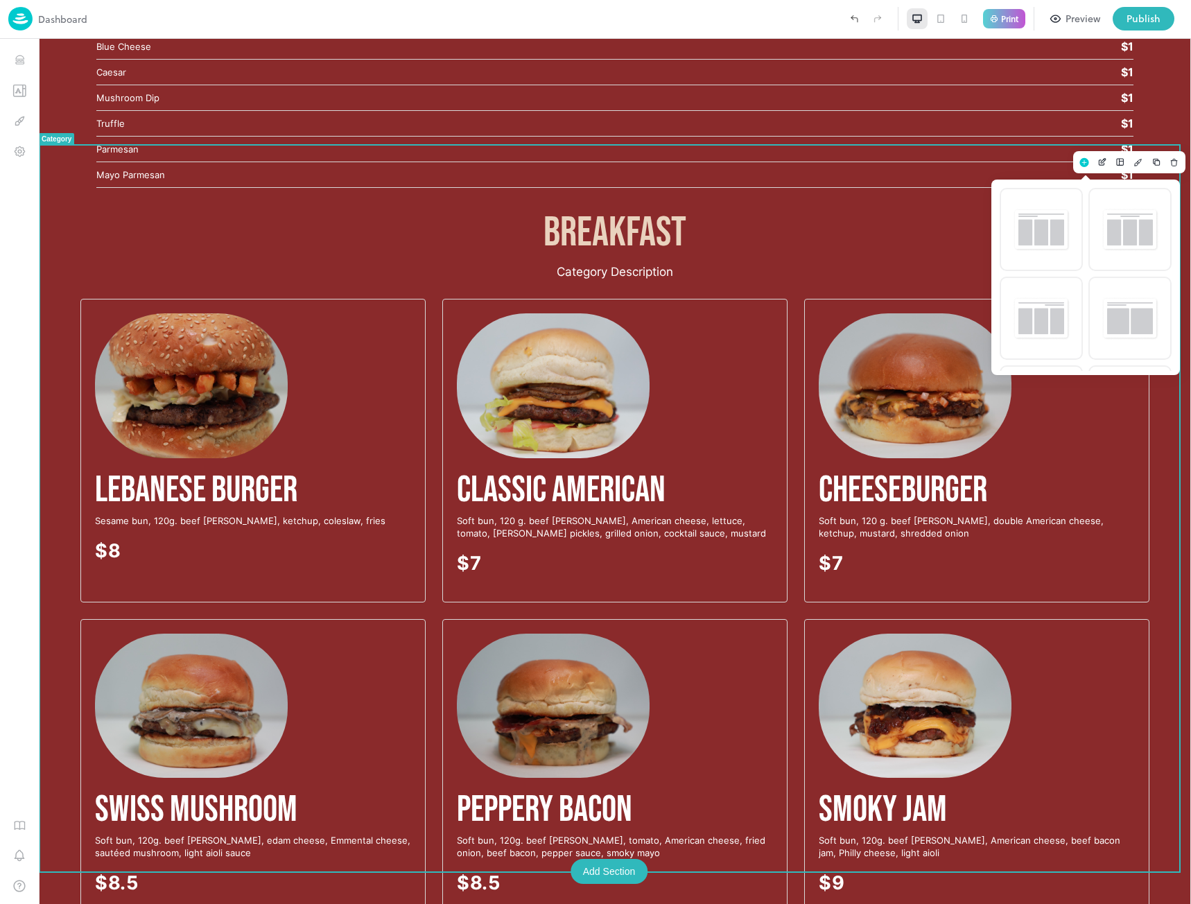
click at [1127, 162] on div at bounding box center [615, 471] width 1152 height 865
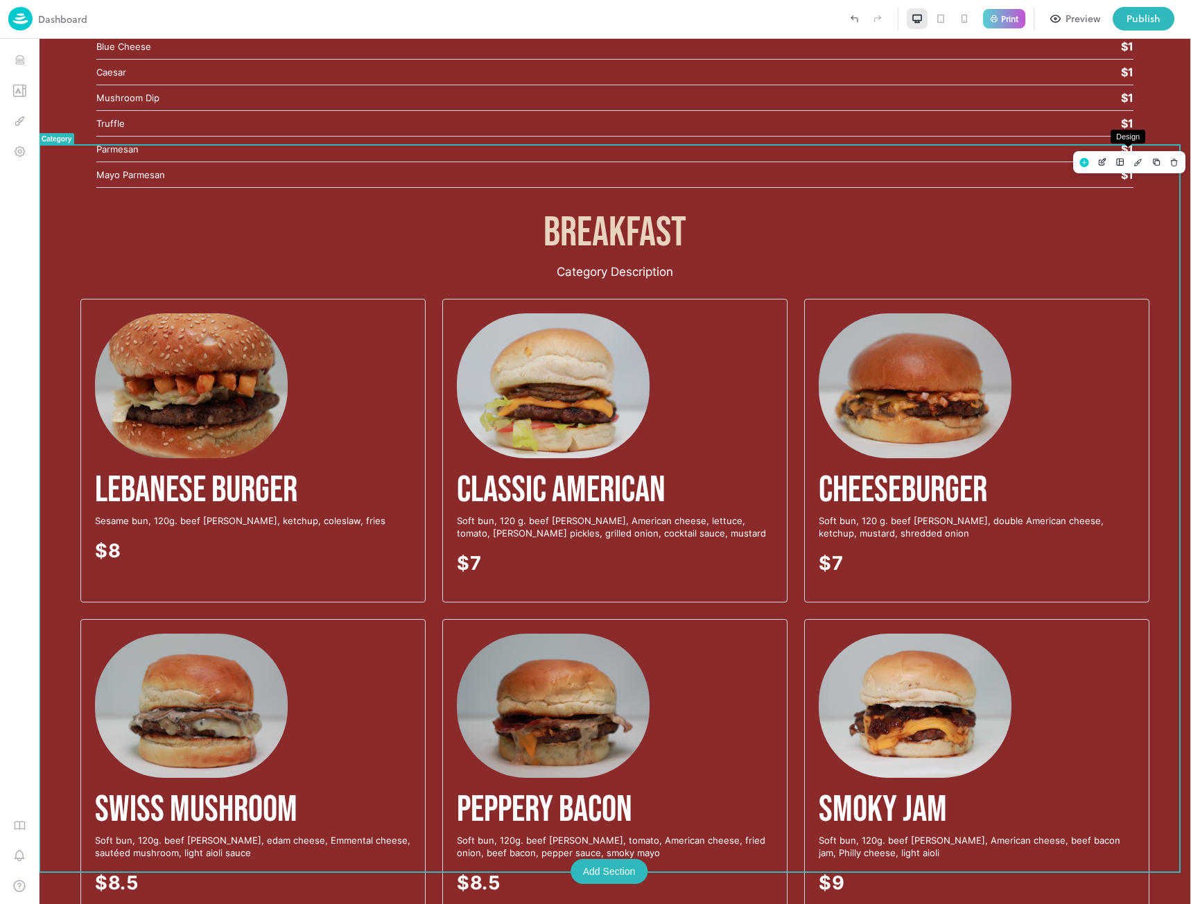
click at [1134, 162] on icon "Design" at bounding box center [1139, 162] width 10 height 10
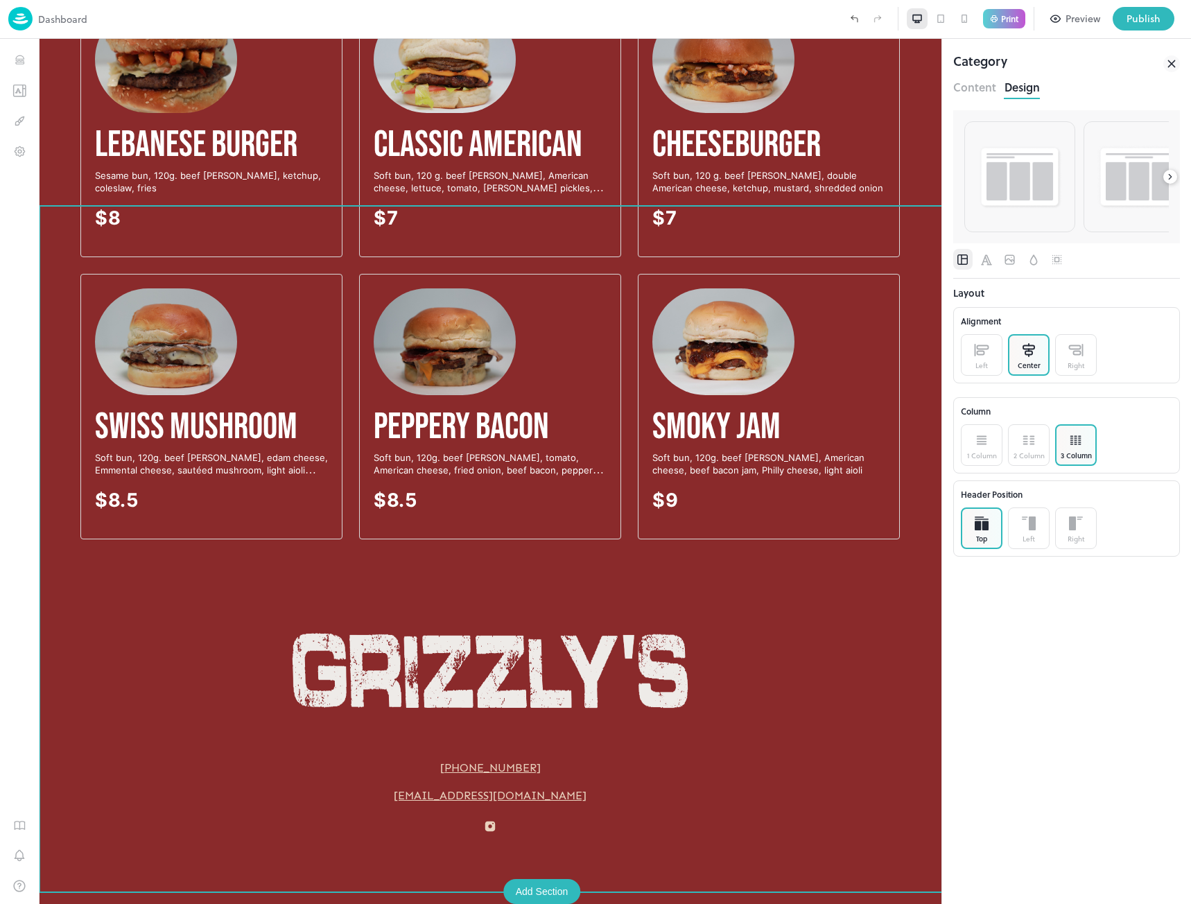
scroll to position [5335, 0]
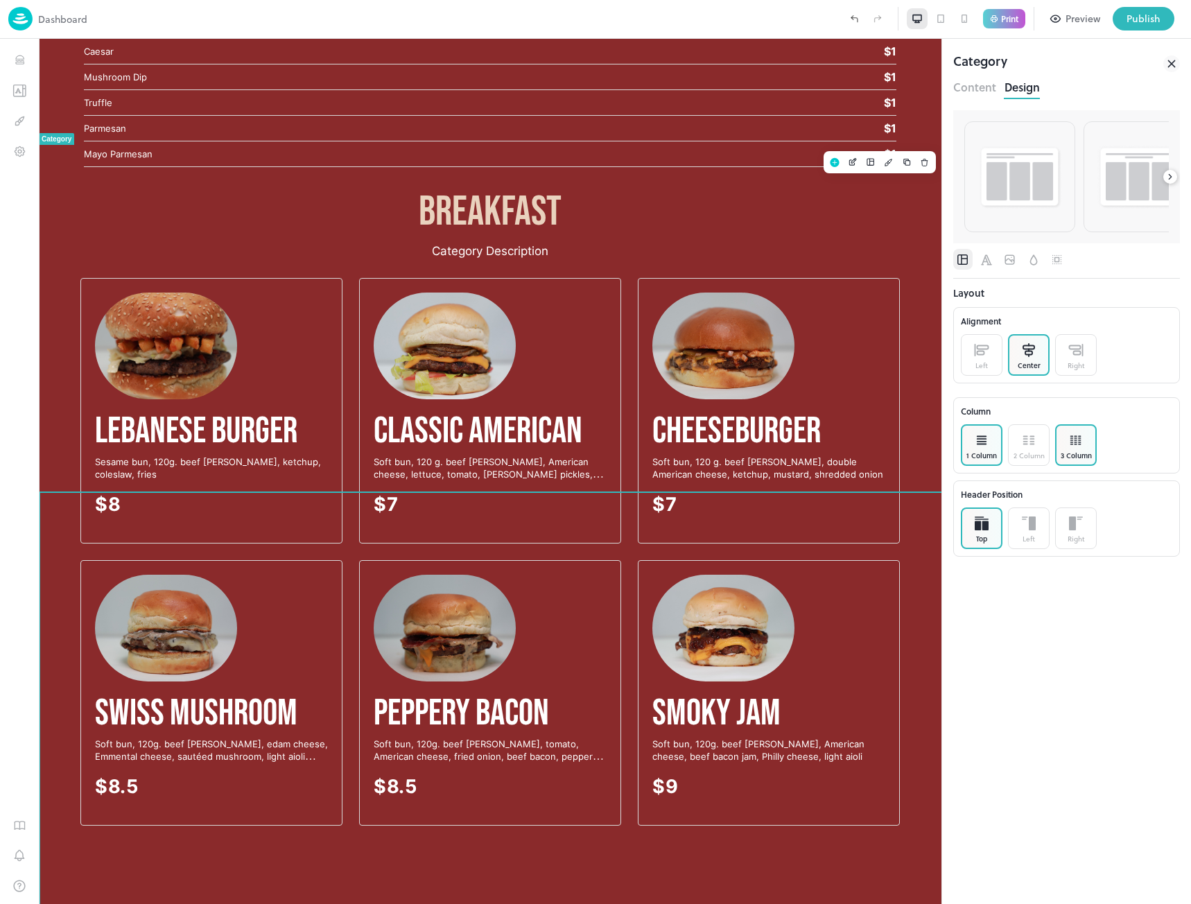
click at [985, 451] on div "1 Column" at bounding box center [982, 456] width 31 height 10
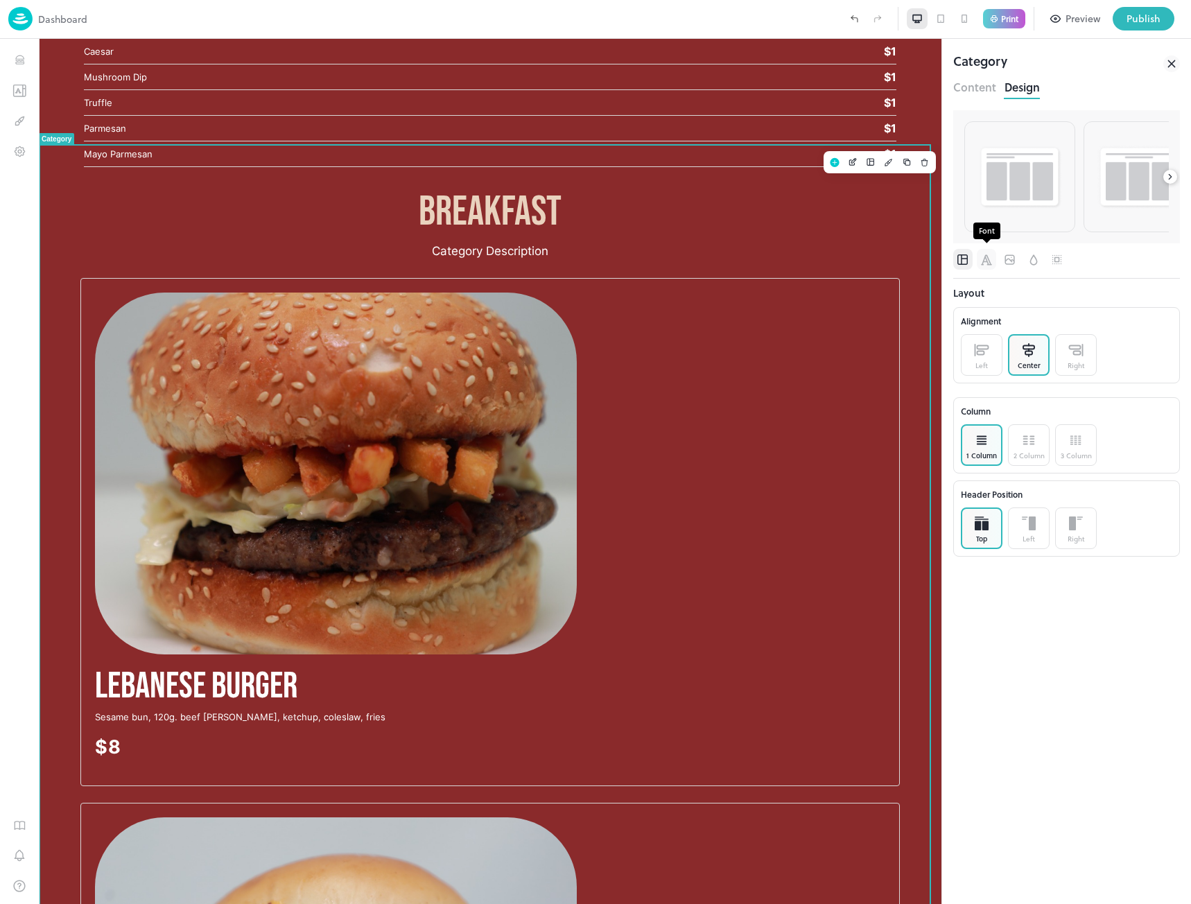
click at [987, 261] on icon "Font" at bounding box center [986, 259] width 11 height 10
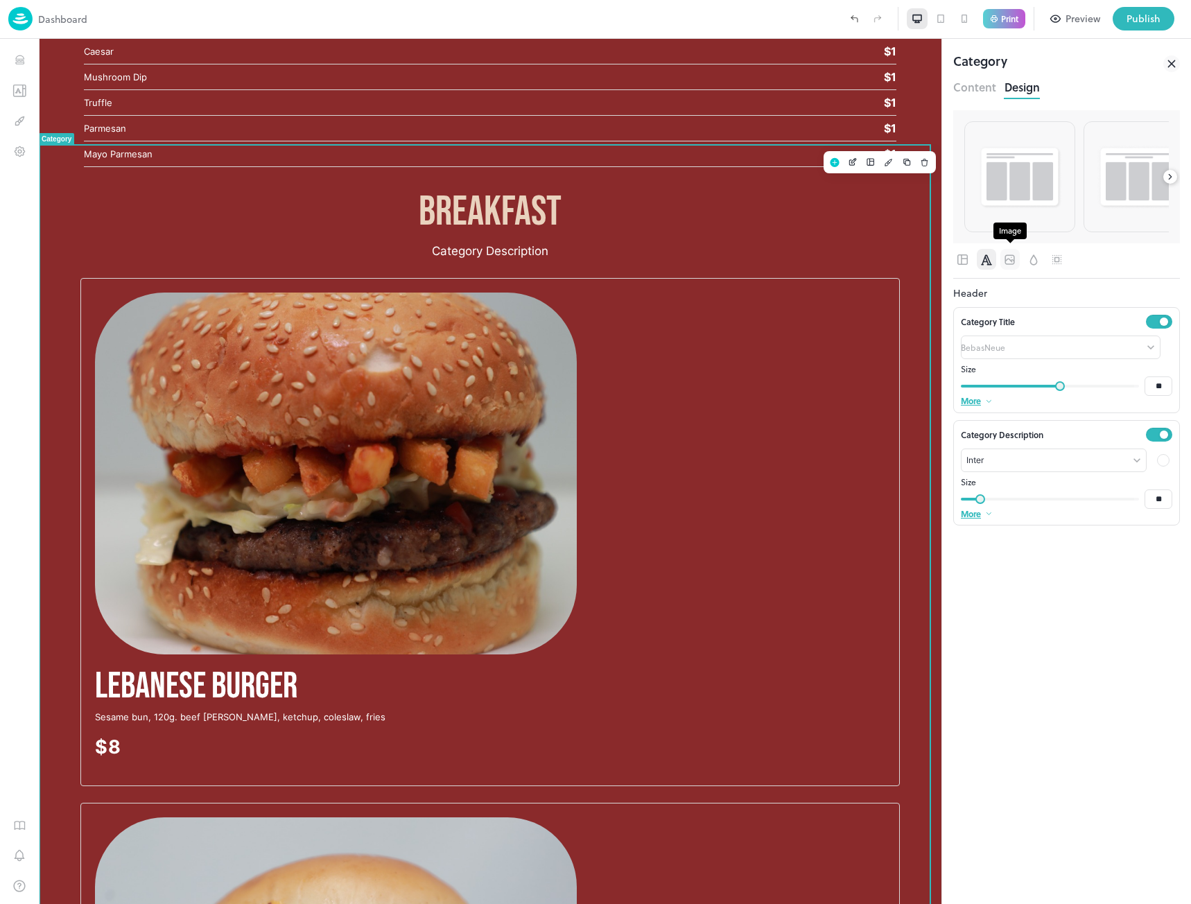
click at [1011, 261] on icon "Image" at bounding box center [1010, 260] width 14 height 14
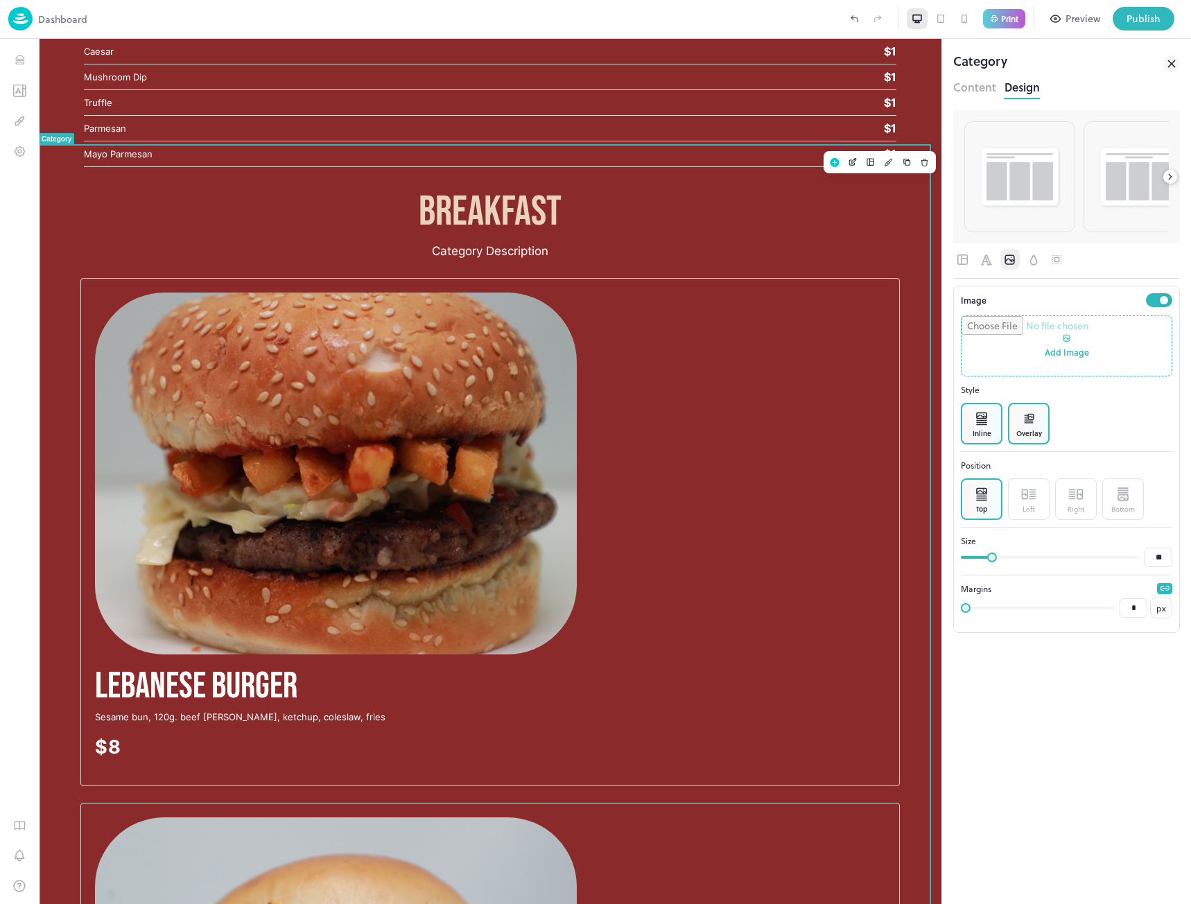
click at [1028, 425] on icon at bounding box center [1029, 419] width 14 height 14
click at [988, 426] on p at bounding box center [982, 418] width 14 height 21
click at [1034, 261] on icon "Background" at bounding box center [1034, 260] width 15 height 14
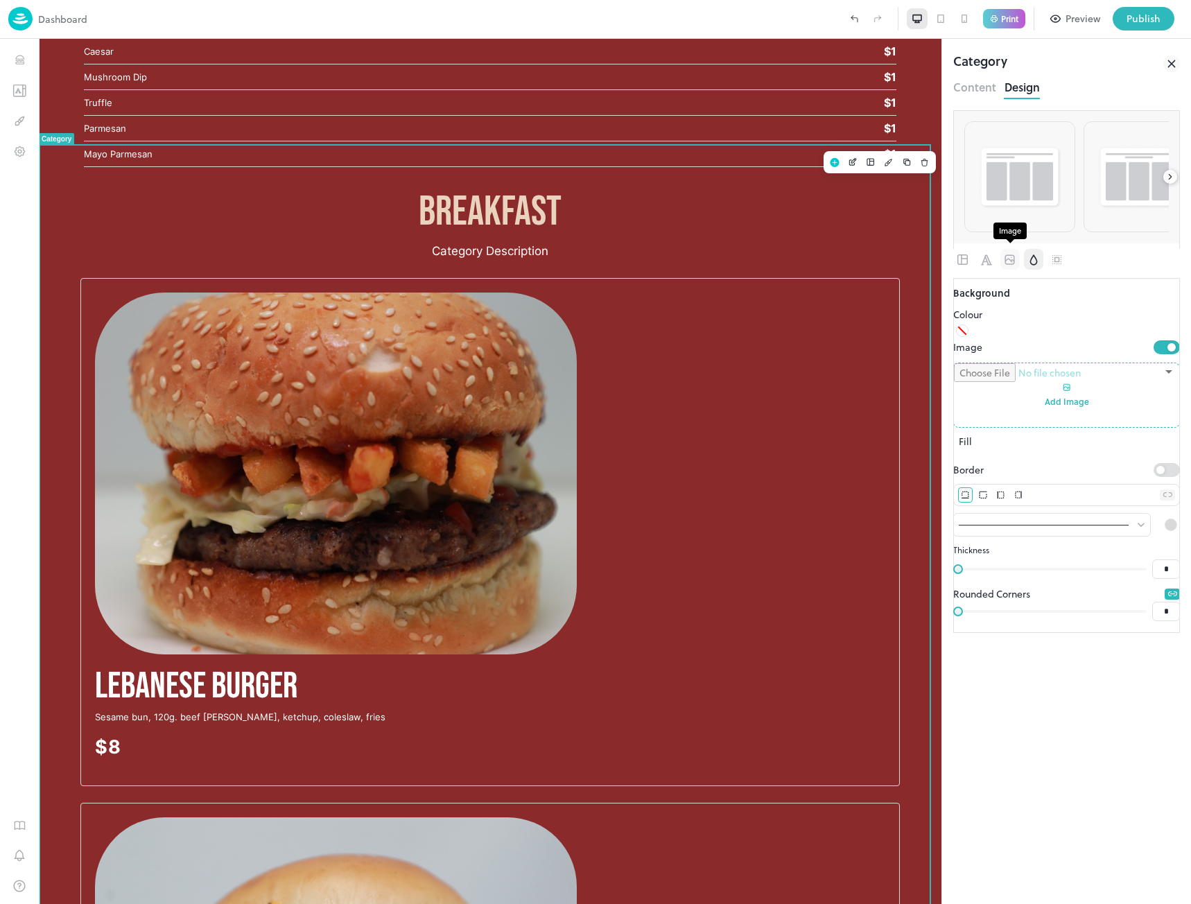
click at [1007, 258] on icon "Image" at bounding box center [1010, 260] width 14 height 14
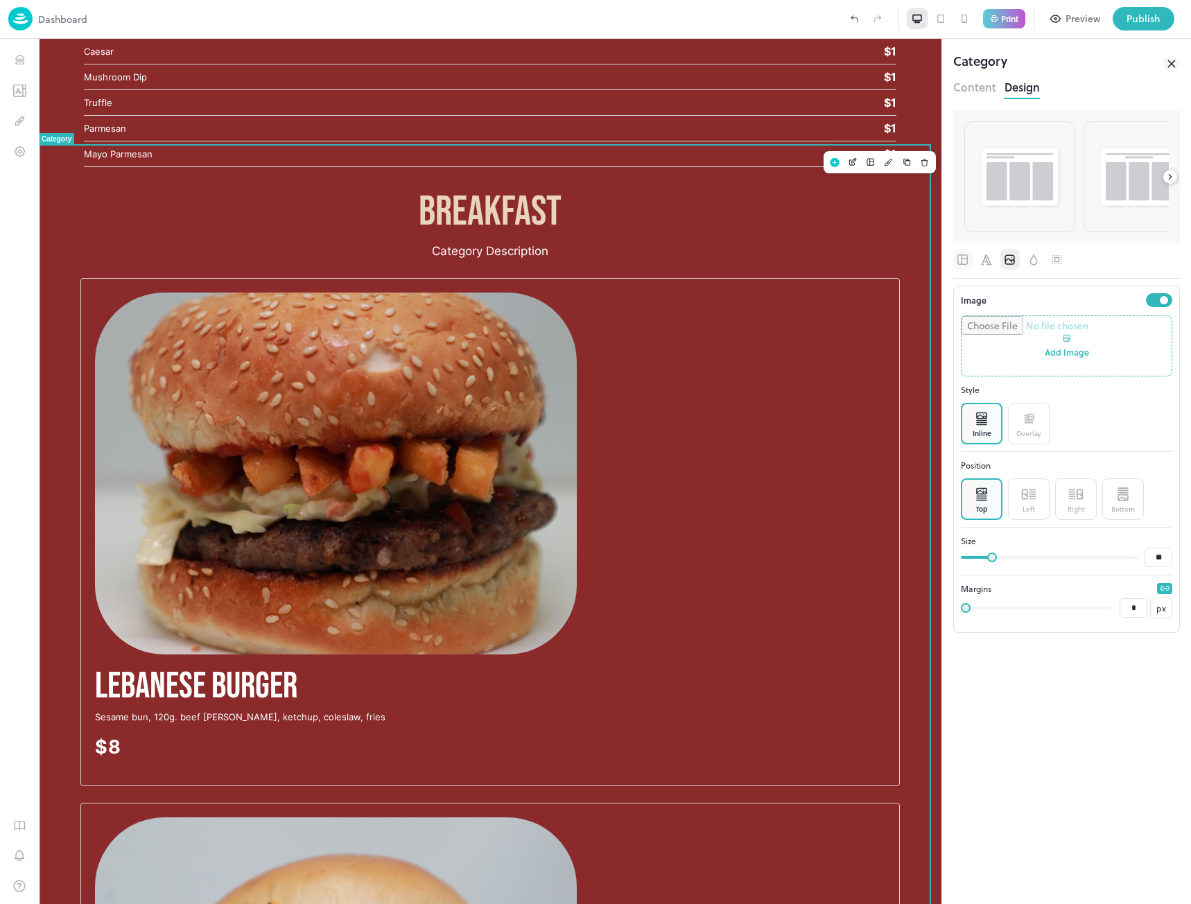
click at [954, 257] on button "button" at bounding box center [962, 259] width 19 height 21
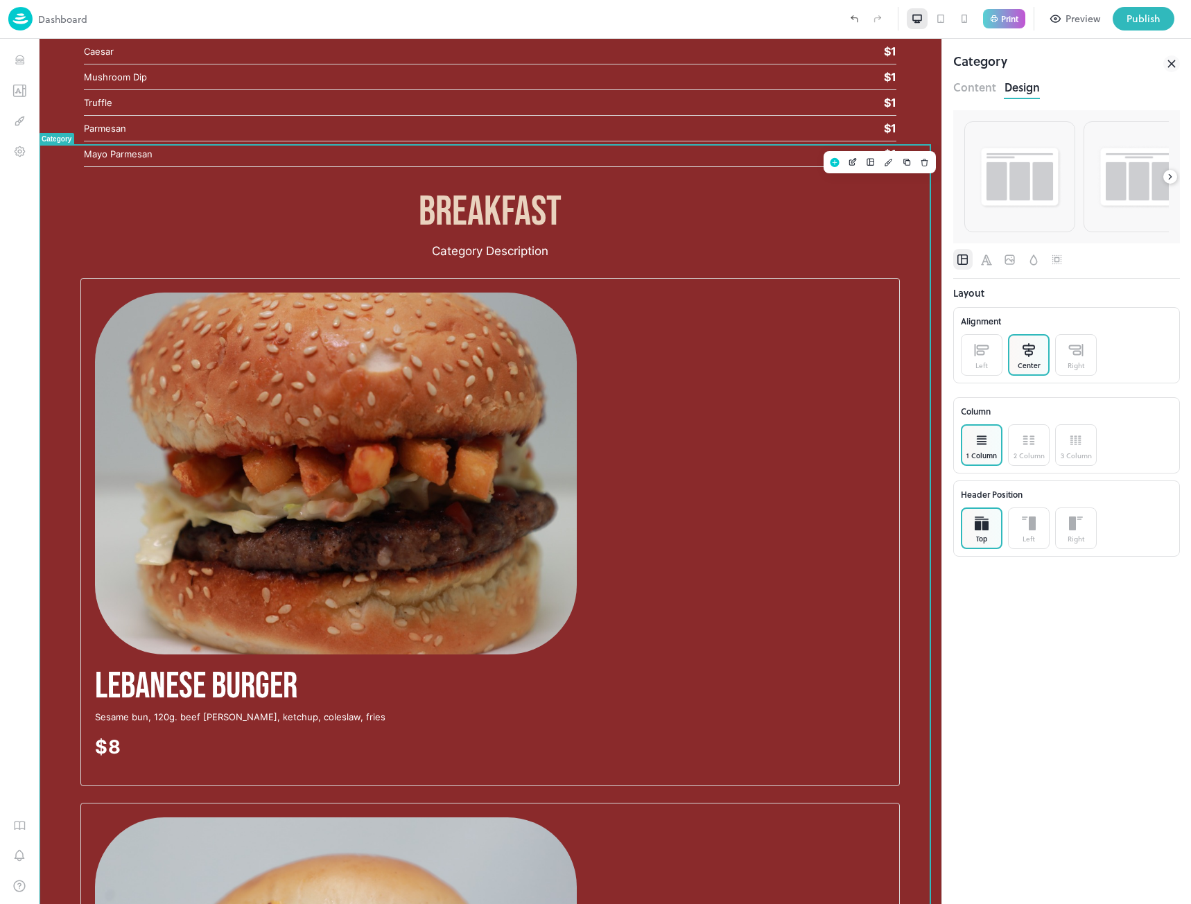
click at [974, 83] on button "Content" at bounding box center [974, 85] width 43 height 19
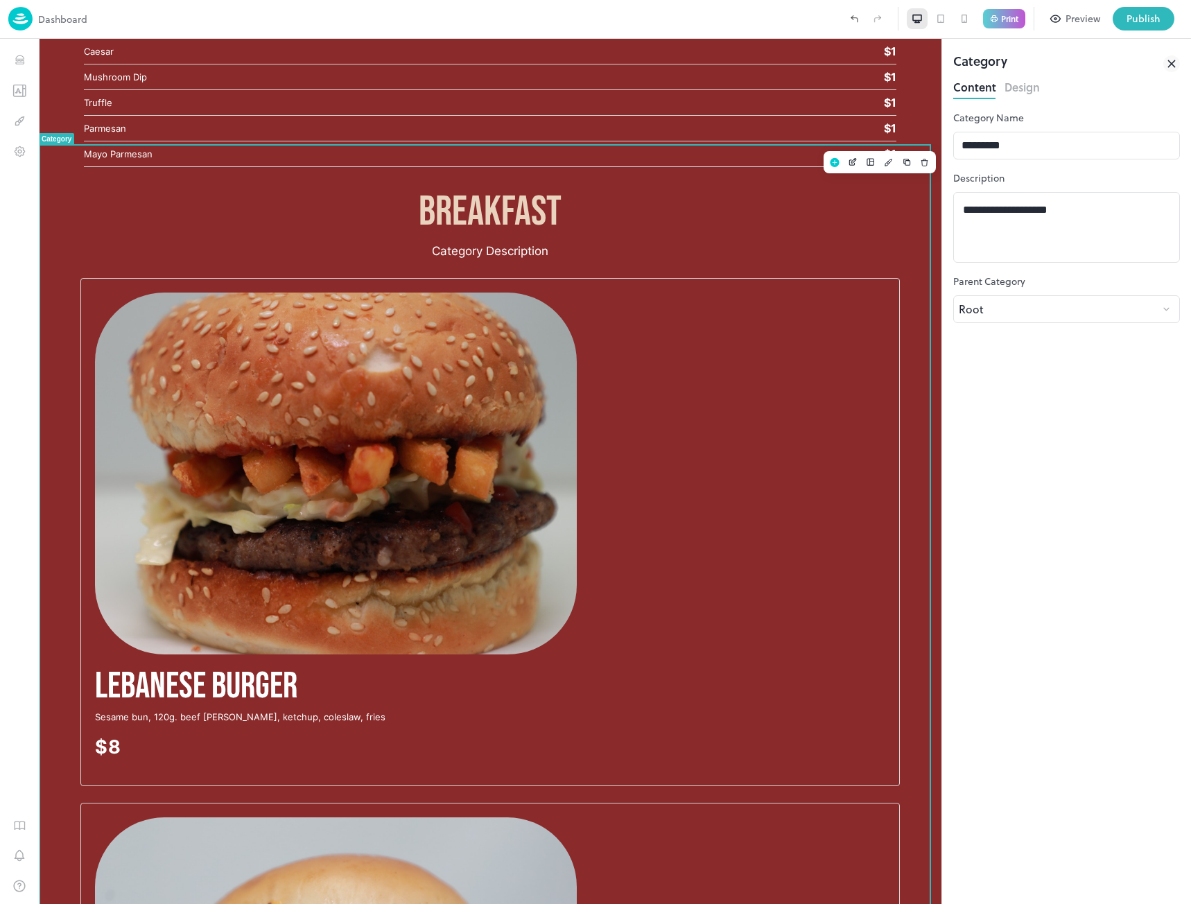
click at [1175, 57] on icon at bounding box center [1171, 63] width 17 height 17
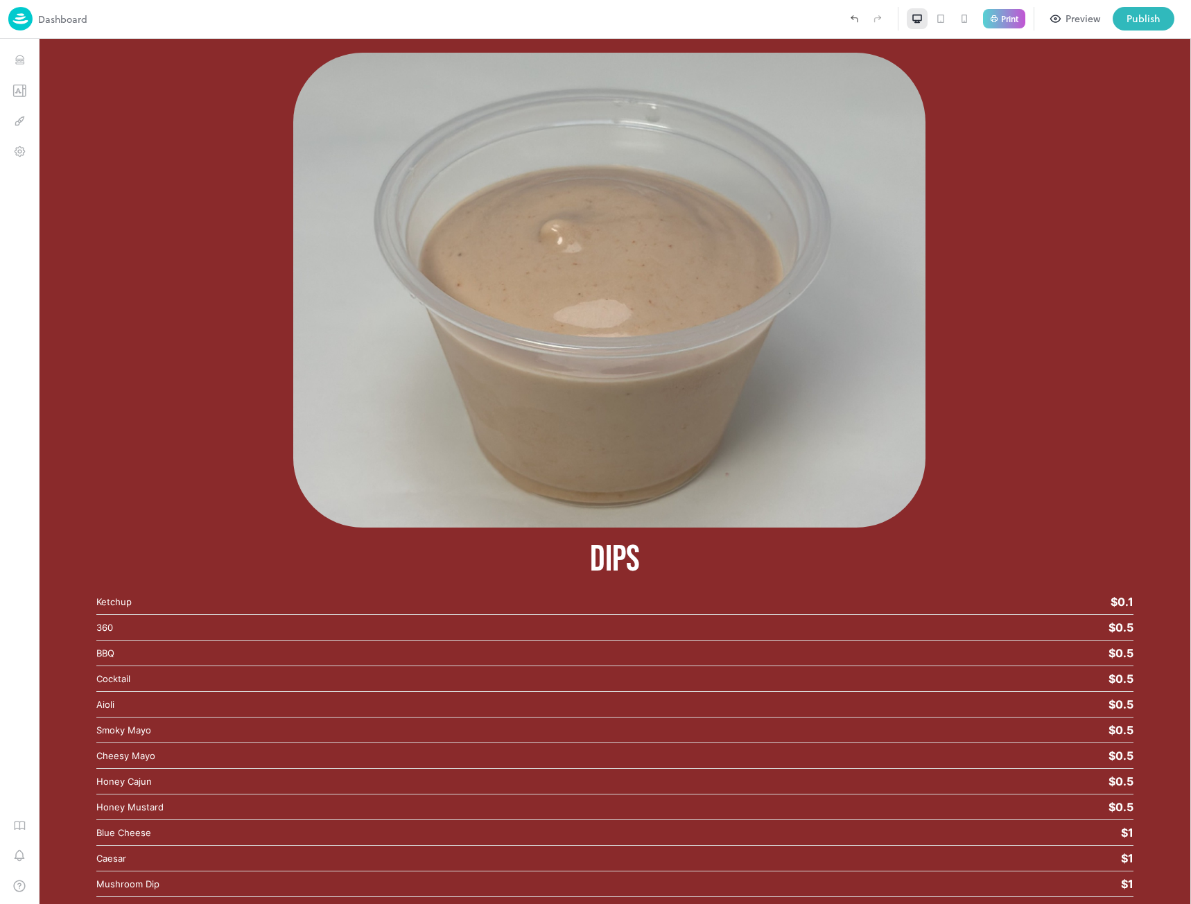
scroll to position [6121, 0]
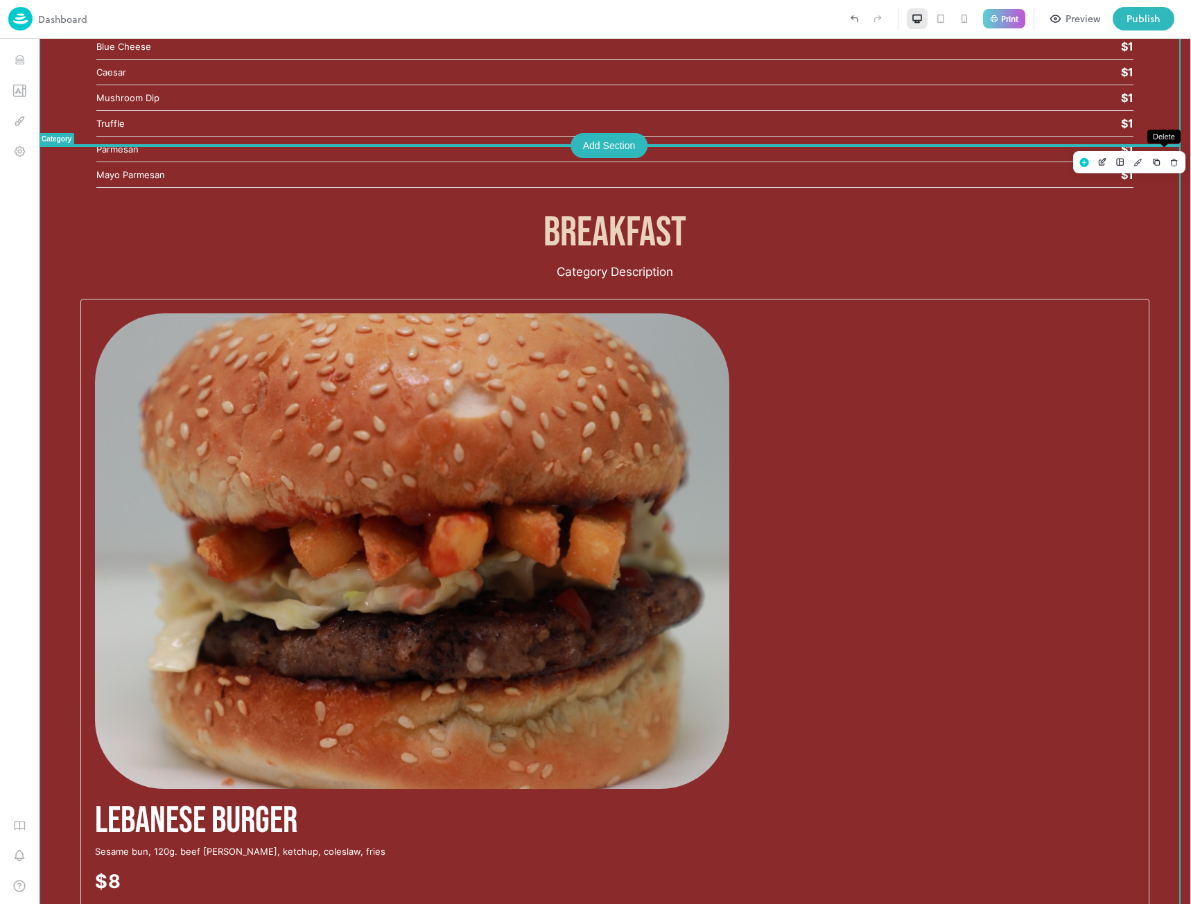
click at [1170, 164] on icon "Delete" at bounding box center [1175, 162] width 10 height 10
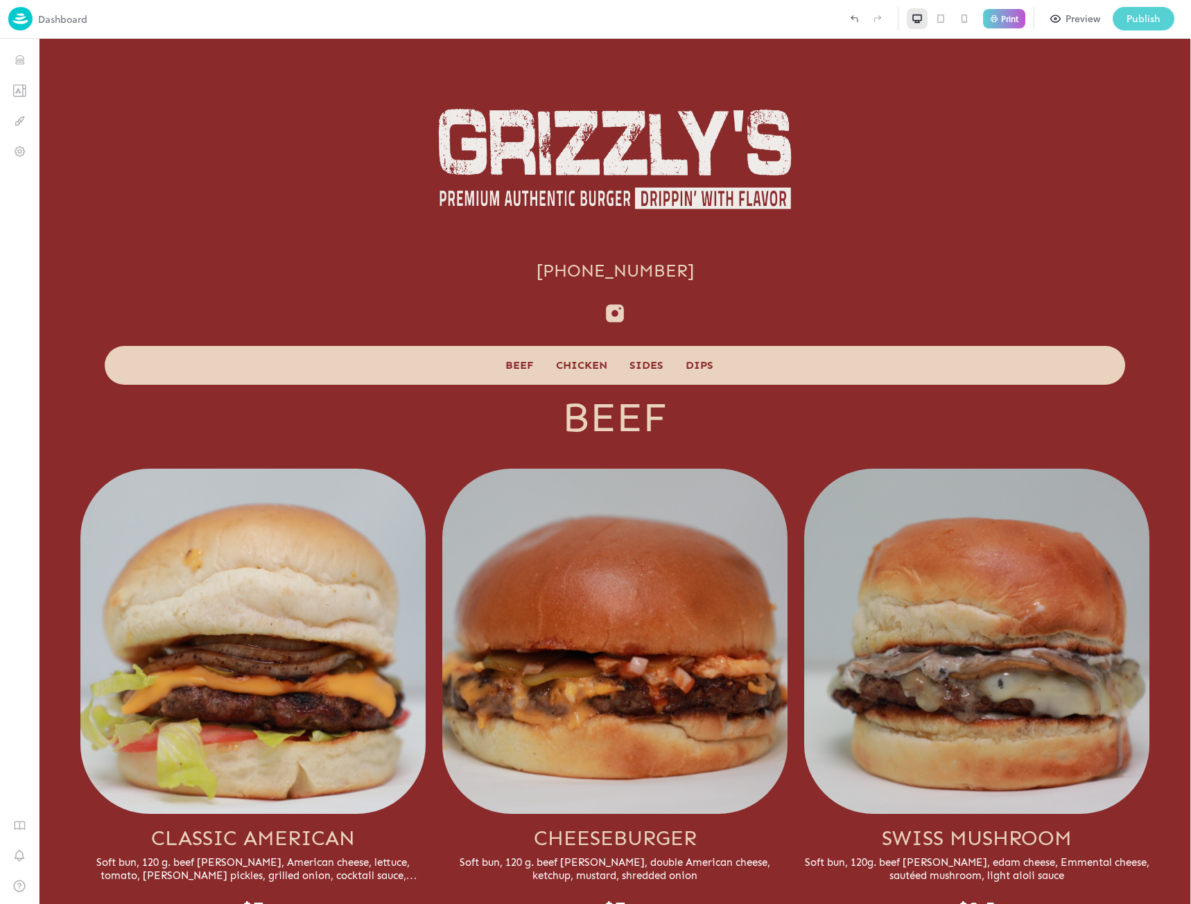
click at [1143, 21] on div "Publish" at bounding box center [1144, 18] width 34 height 15
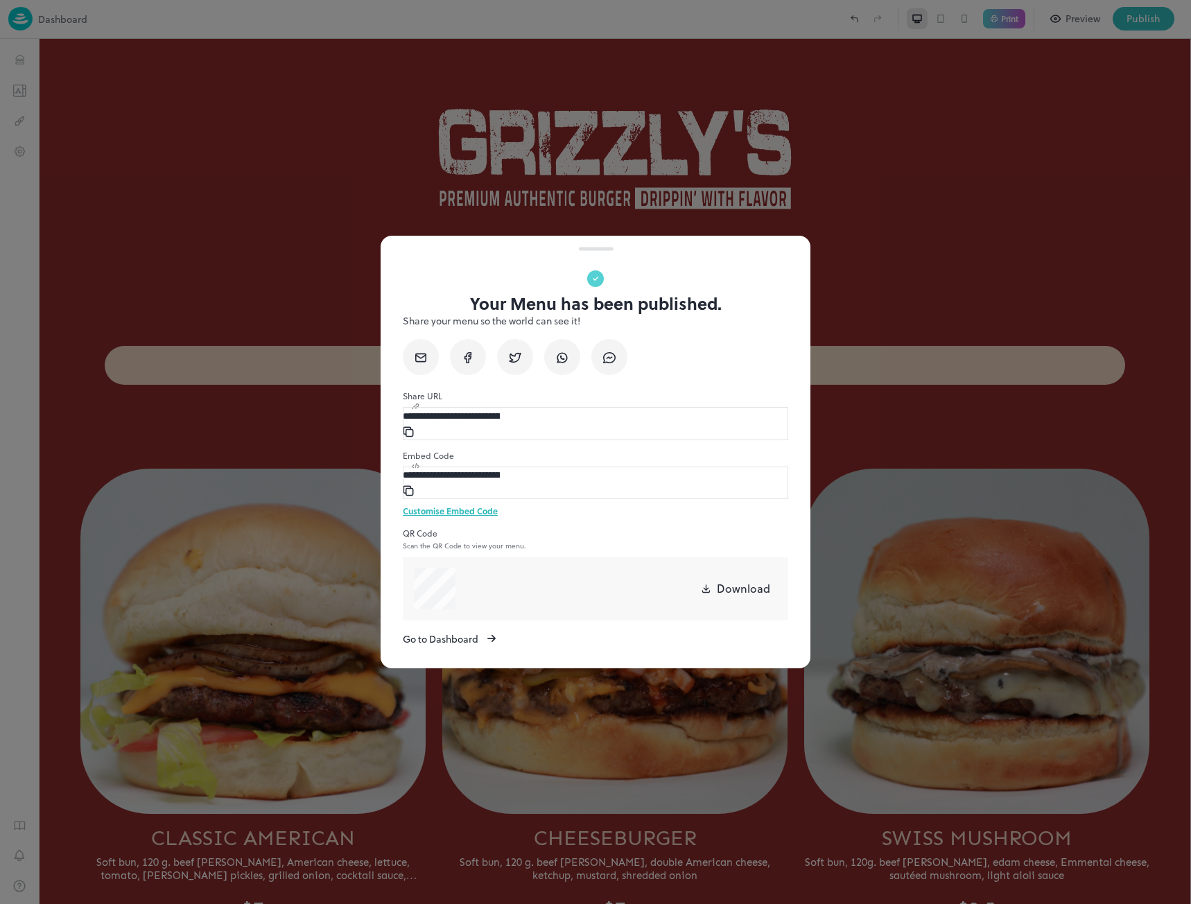
click at [309, 256] on div at bounding box center [595, 452] width 1191 height 904
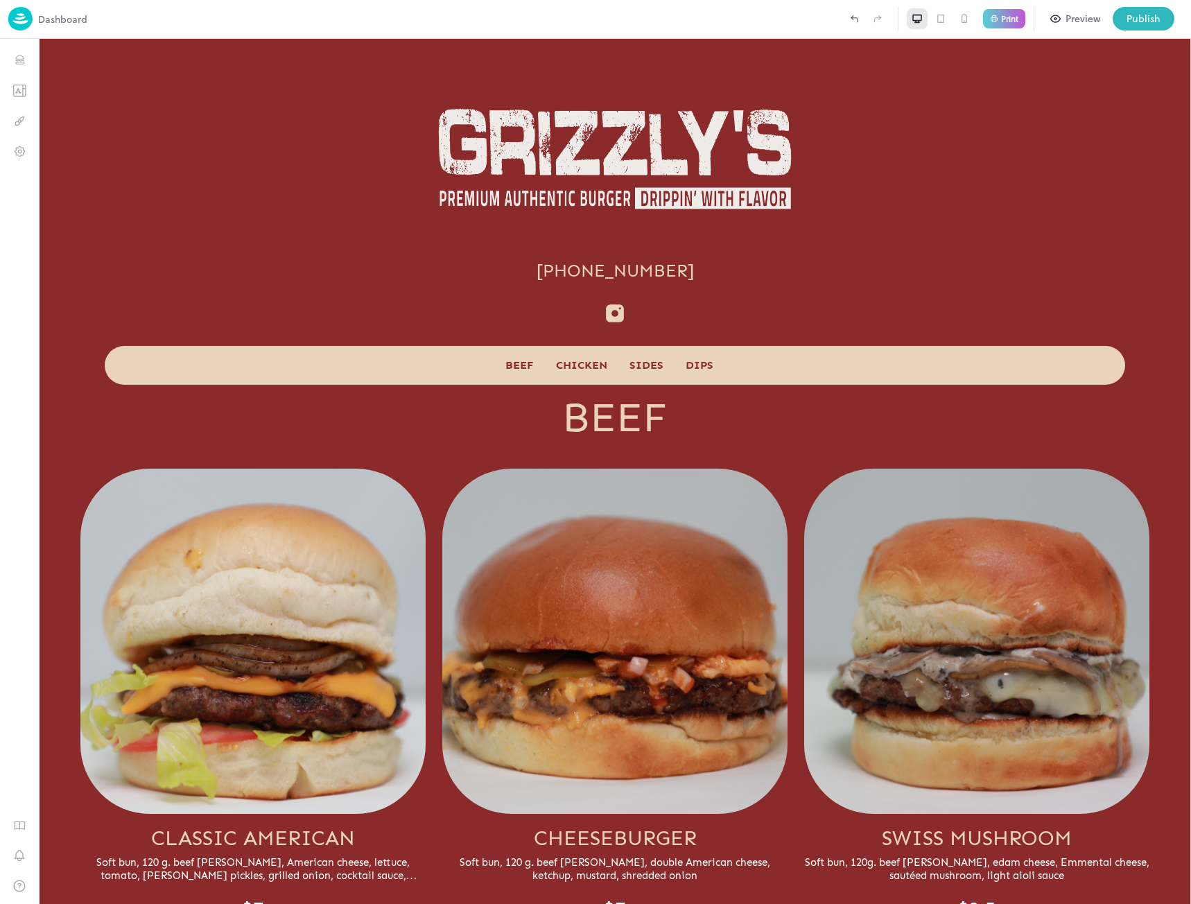
click at [58, 17] on p "Dashboard" at bounding box center [62, 19] width 49 height 15
